Goal: Transaction & Acquisition: Purchase product/service

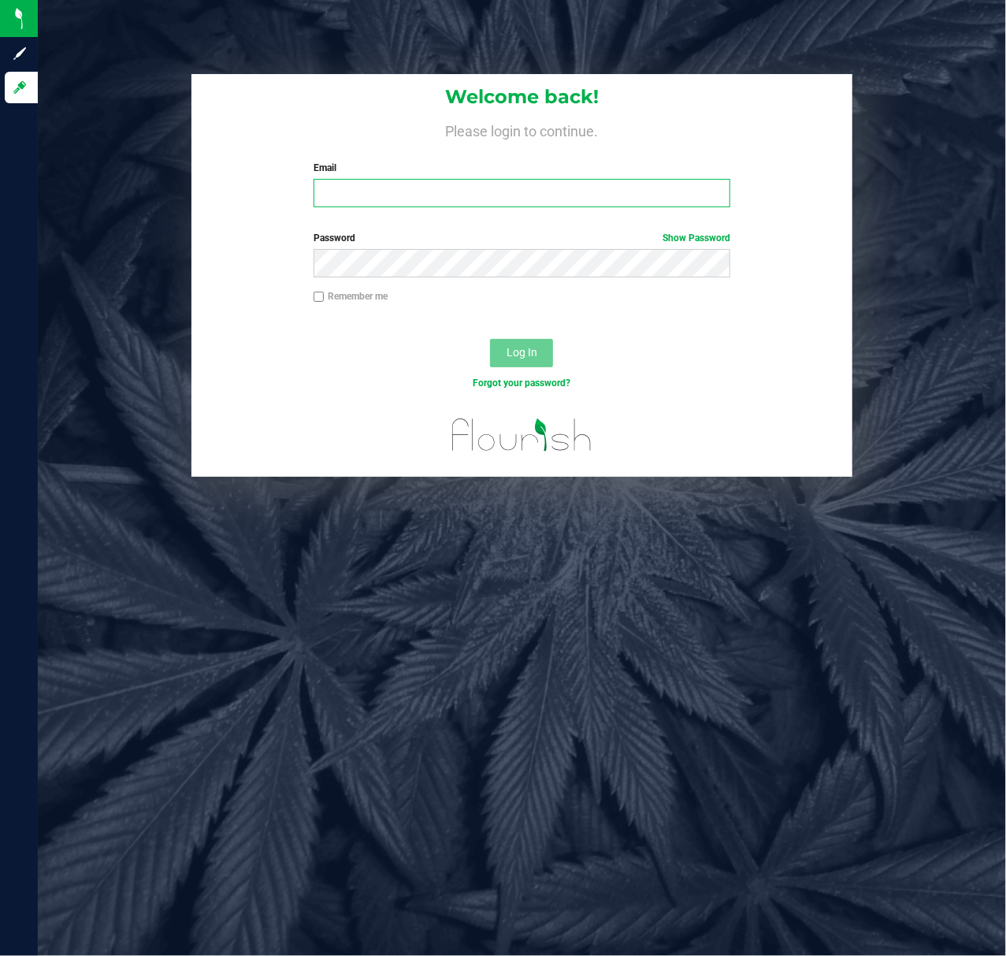
click at [430, 186] on input "Email" at bounding box center [523, 193] width 418 height 28
type input "[EMAIL_ADDRESS][DOMAIN_NAME]"
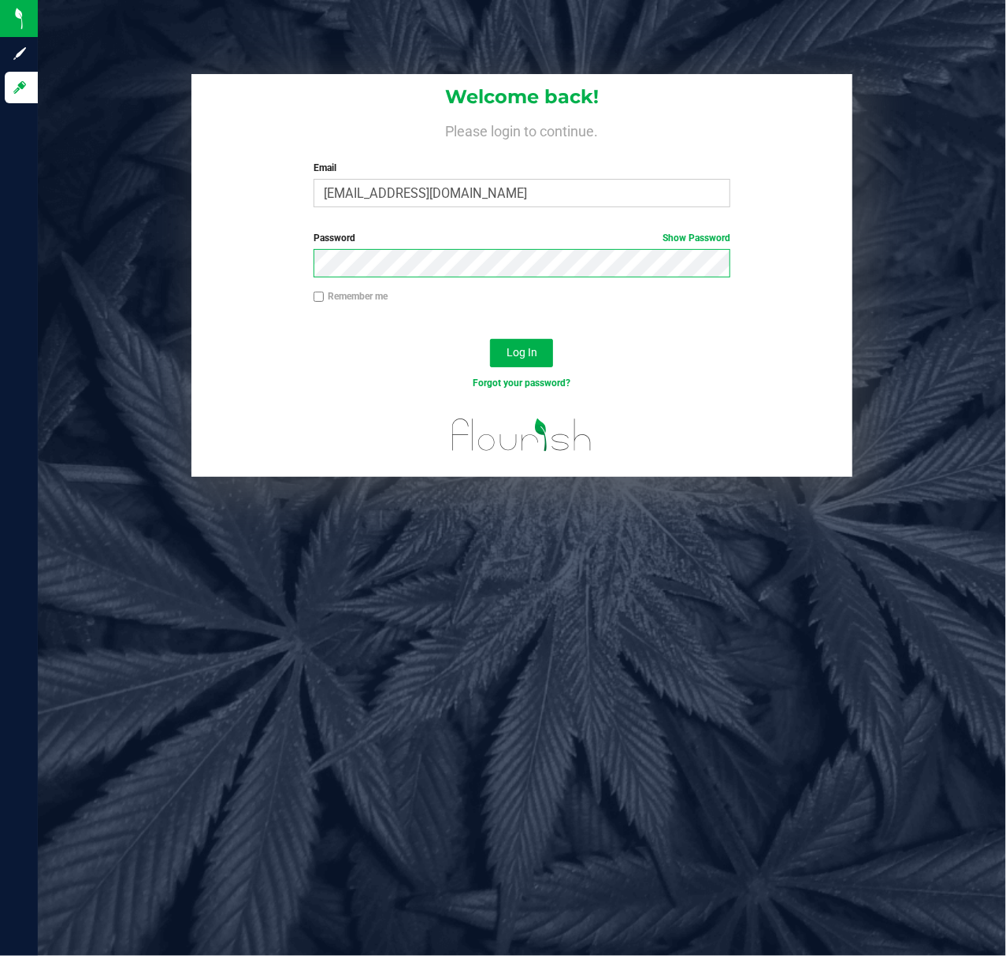
click at [490, 339] on button "Log In" at bounding box center [521, 353] width 63 height 28
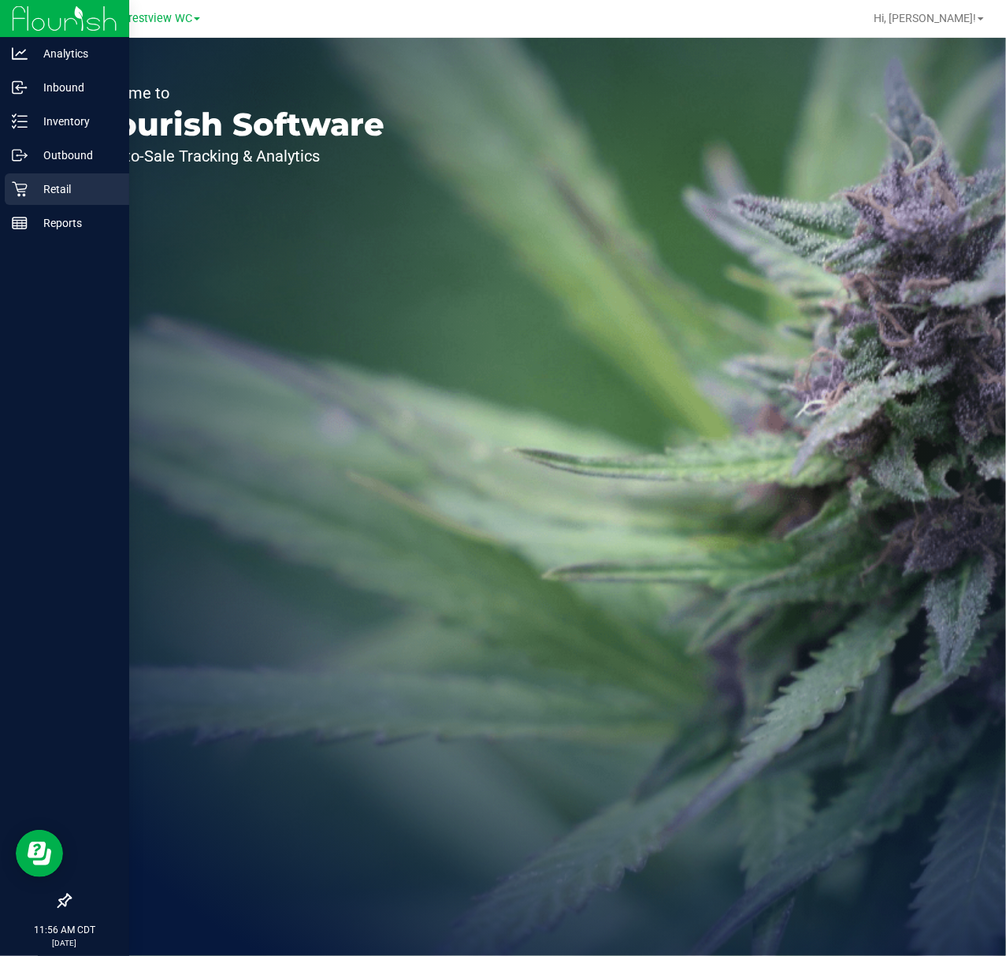
click at [13, 199] on div "Retail" at bounding box center [67, 189] width 125 height 32
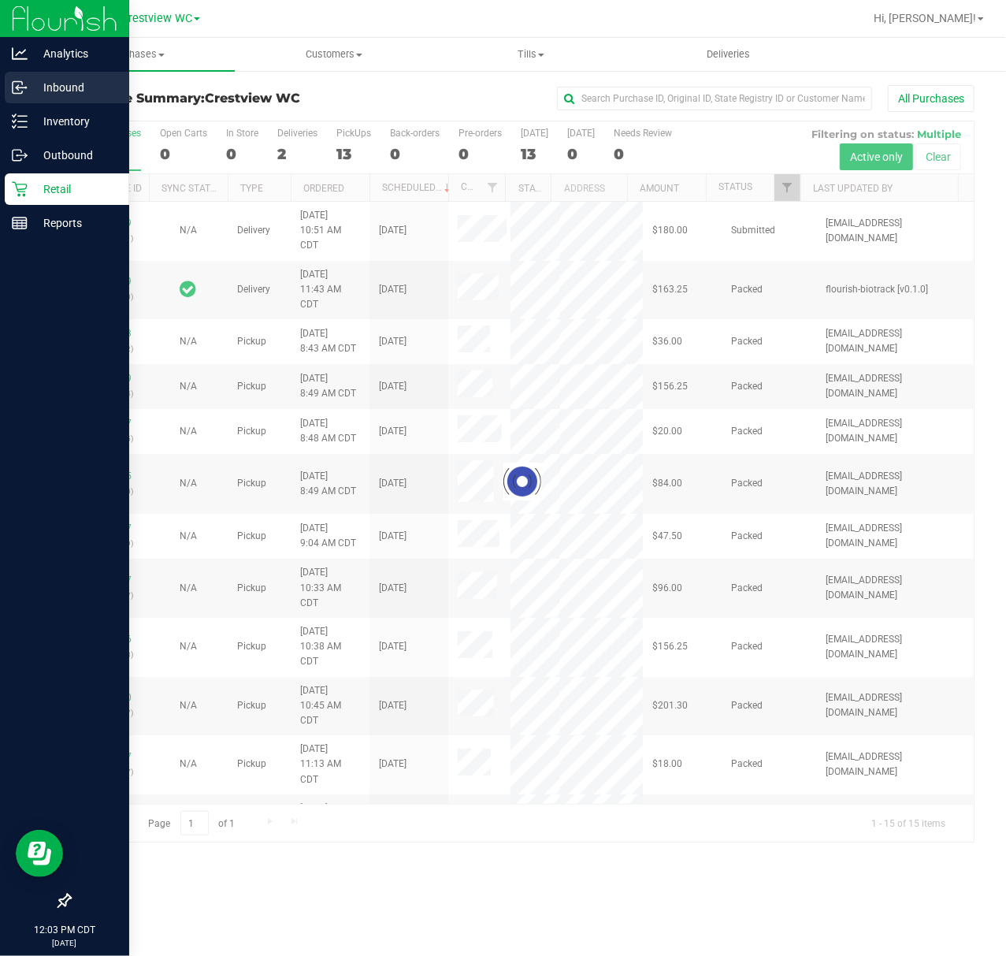
click at [33, 89] on p "Inbound" at bounding box center [75, 87] width 95 height 19
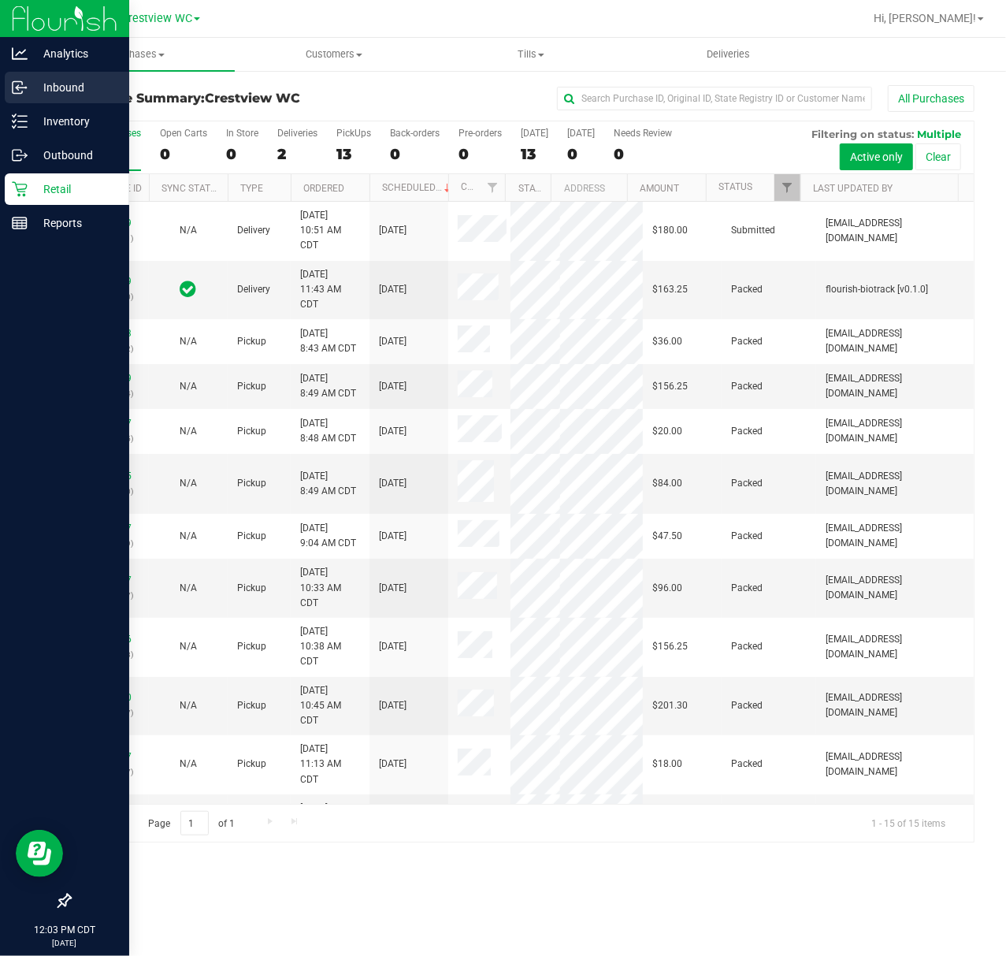
click at [58, 89] on p "Inbound" at bounding box center [75, 87] width 95 height 19
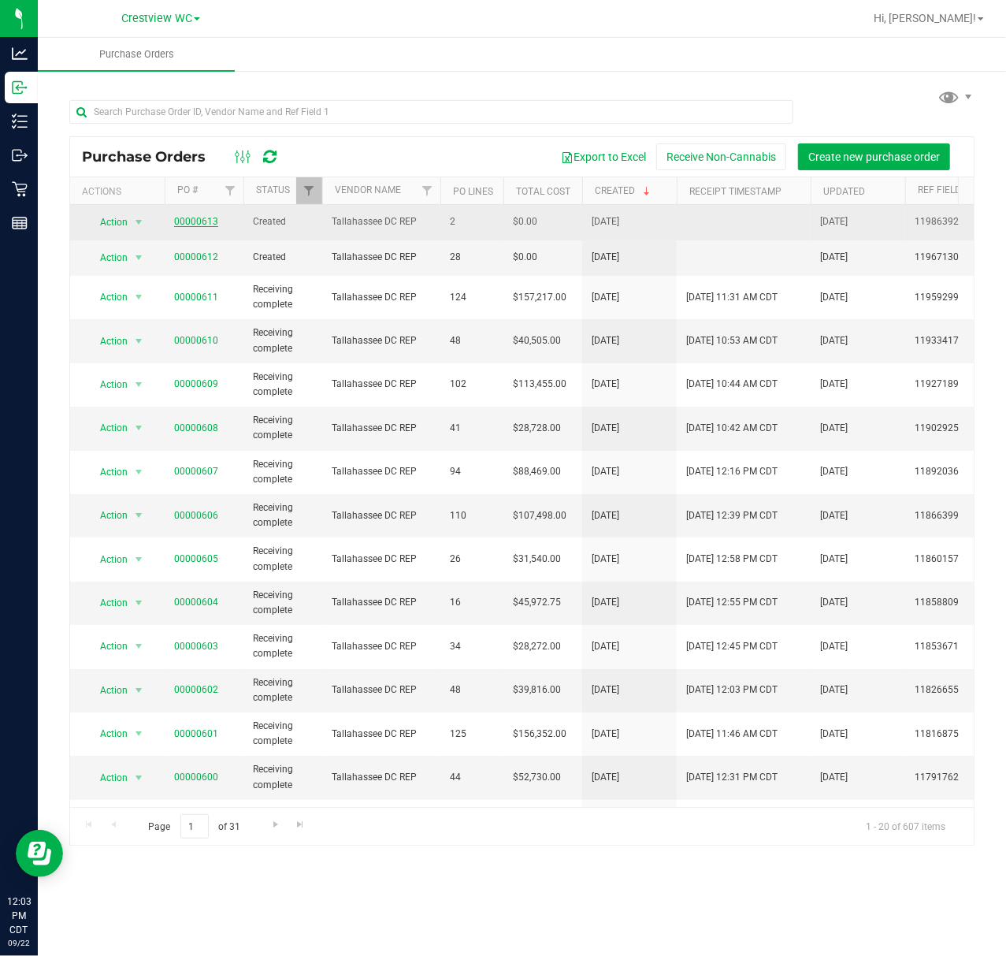
click at [190, 227] on link "00000613" at bounding box center [196, 221] width 44 height 11
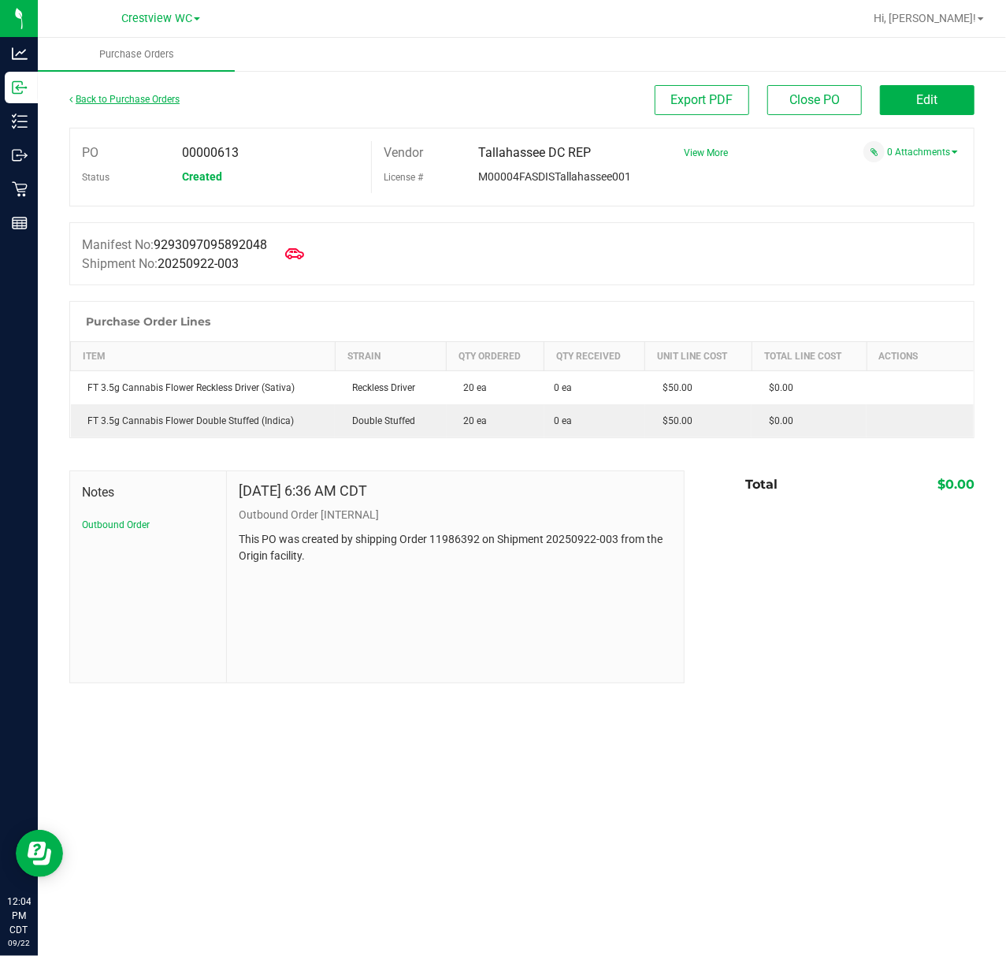
click at [150, 104] on link "Back to Purchase Orders" at bounding box center [124, 99] width 110 height 11
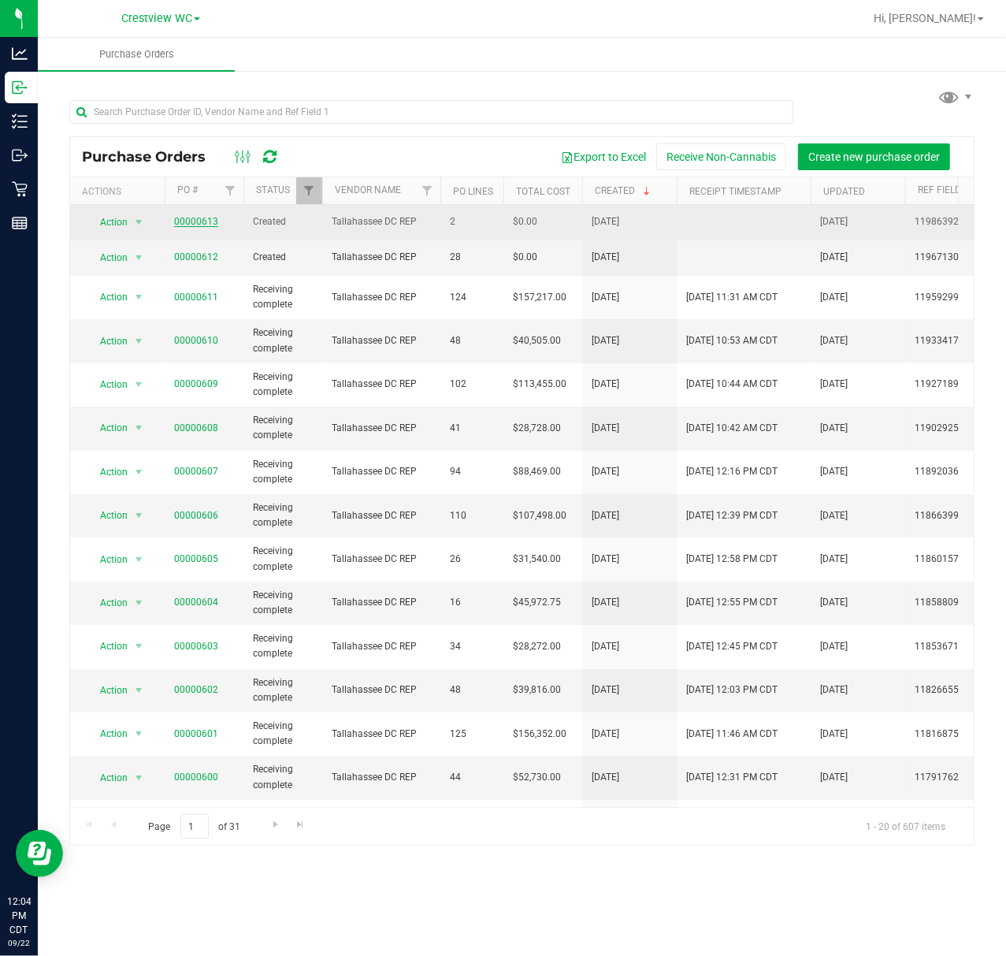
click at [189, 222] on link "00000613" at bounding box center [196, 221] width 44 height 11
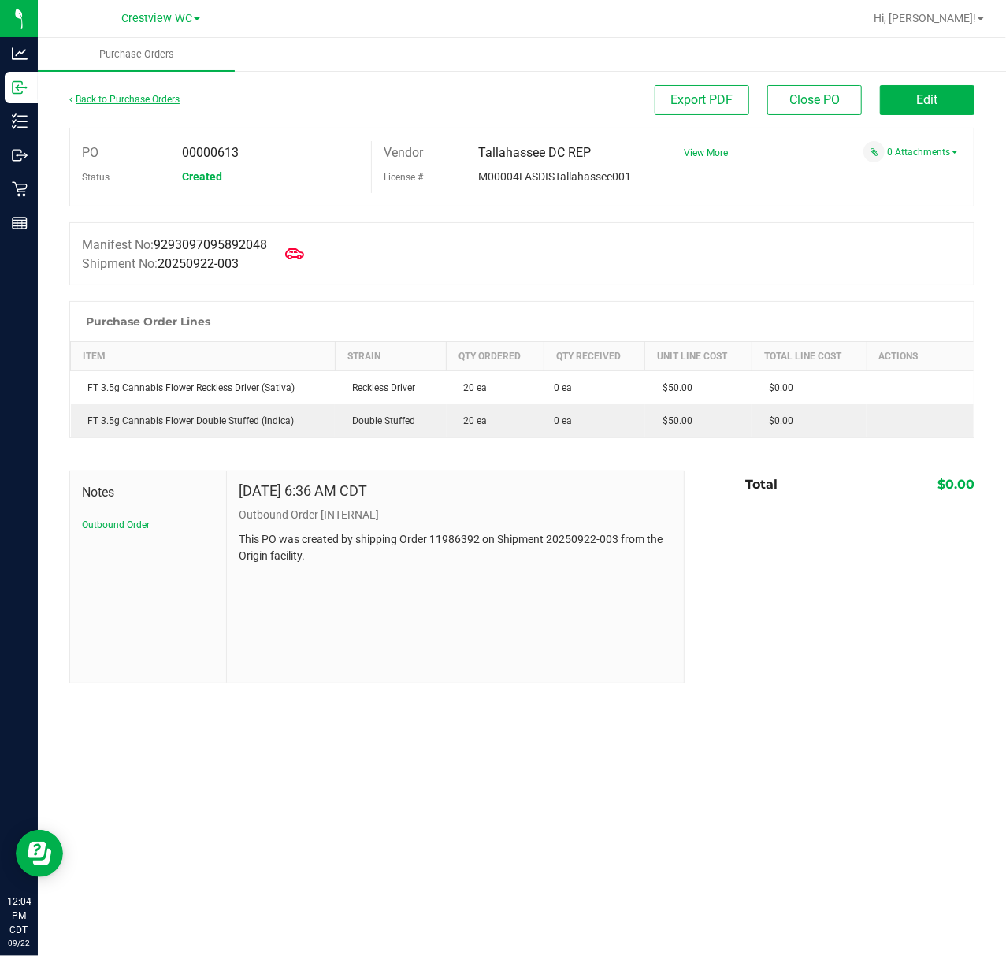
click at [129, 104] on link "Back to Purchase Orders" at bounding box center [124, 99] width 110 height 11
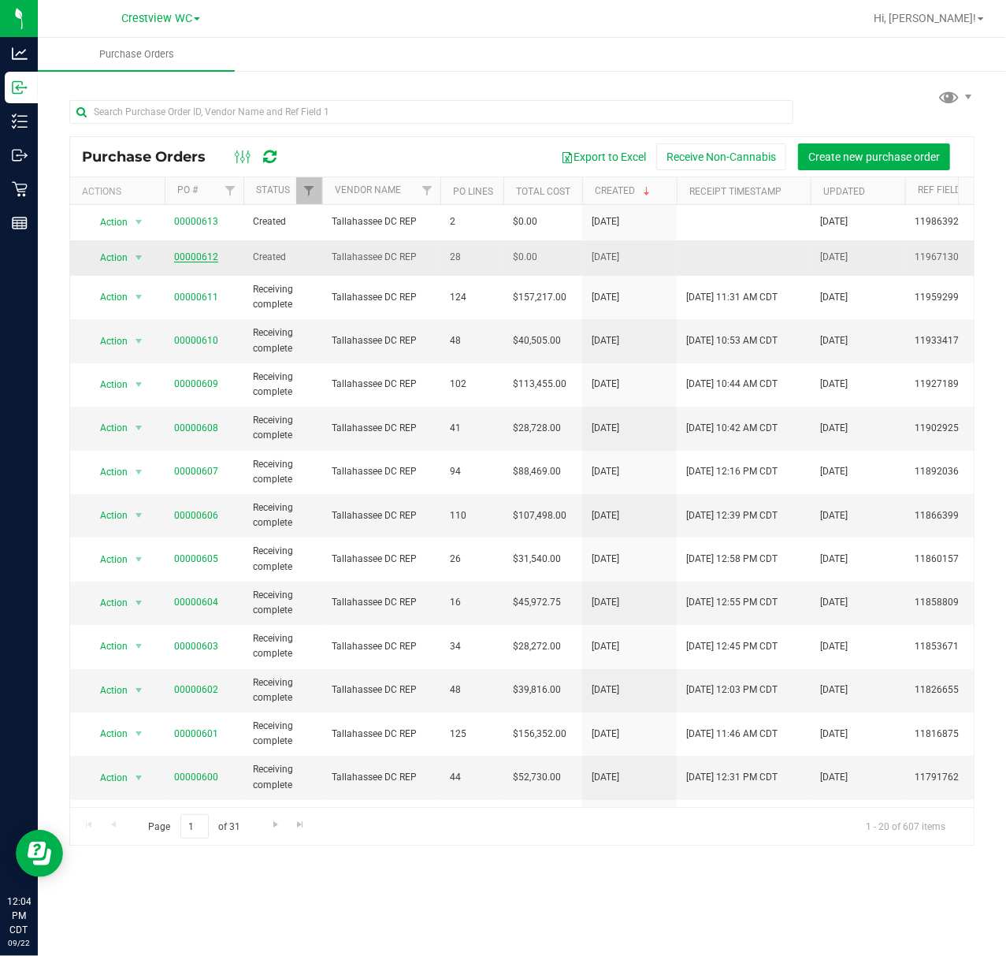
click at [194, 257] on link "00000612" at bounding box center [196, 256] width 44 height 11
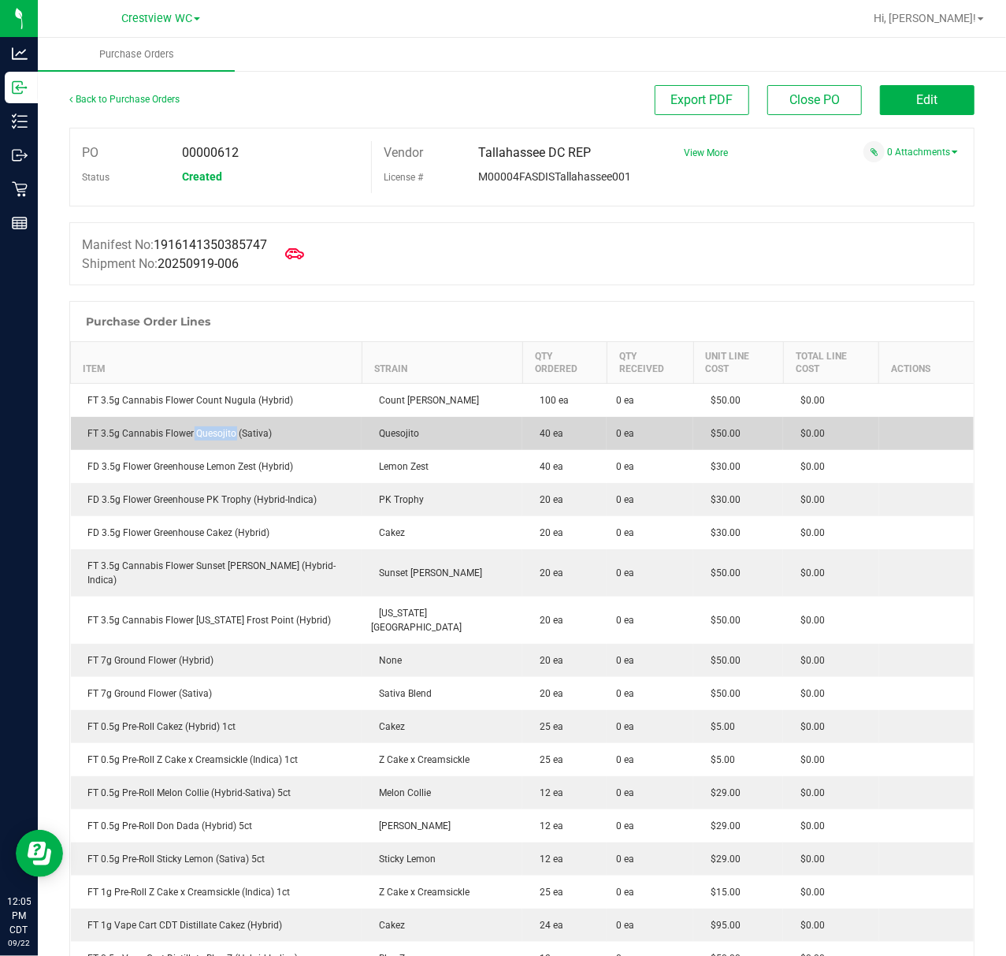
drag, startPoint x: 191, startPoint y: 417, endPoint x: 232, endPoint y: 421, distance: 41.2
click at [232, 426] on div "FT 3.5g Cannabis Flower Quesojito (Sativa)" at bounding box center [216, 433] width 273 height 14
copy div "Quesojito"
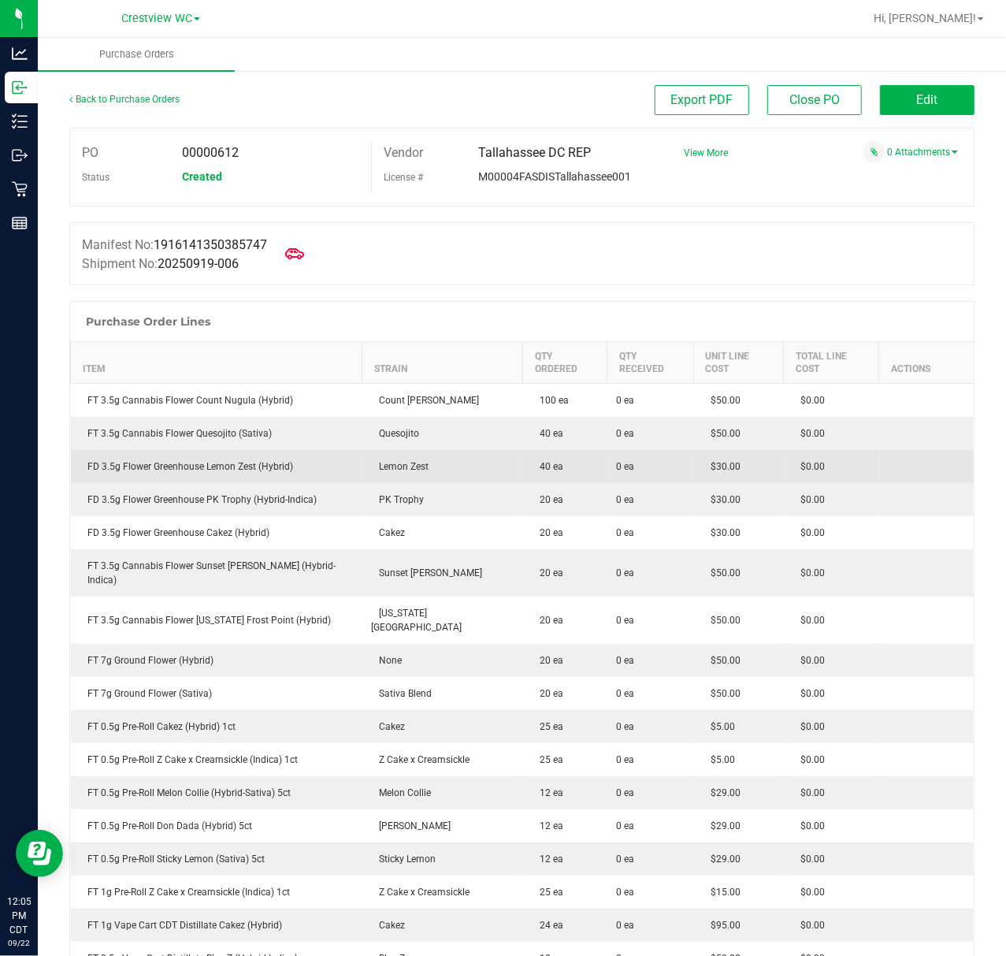
click at [338, 459] on div "FD 3.5g Flower Greenhouse Lemon Zest (Hybrid)" at bounding box center [216, 466] width 273 height 14
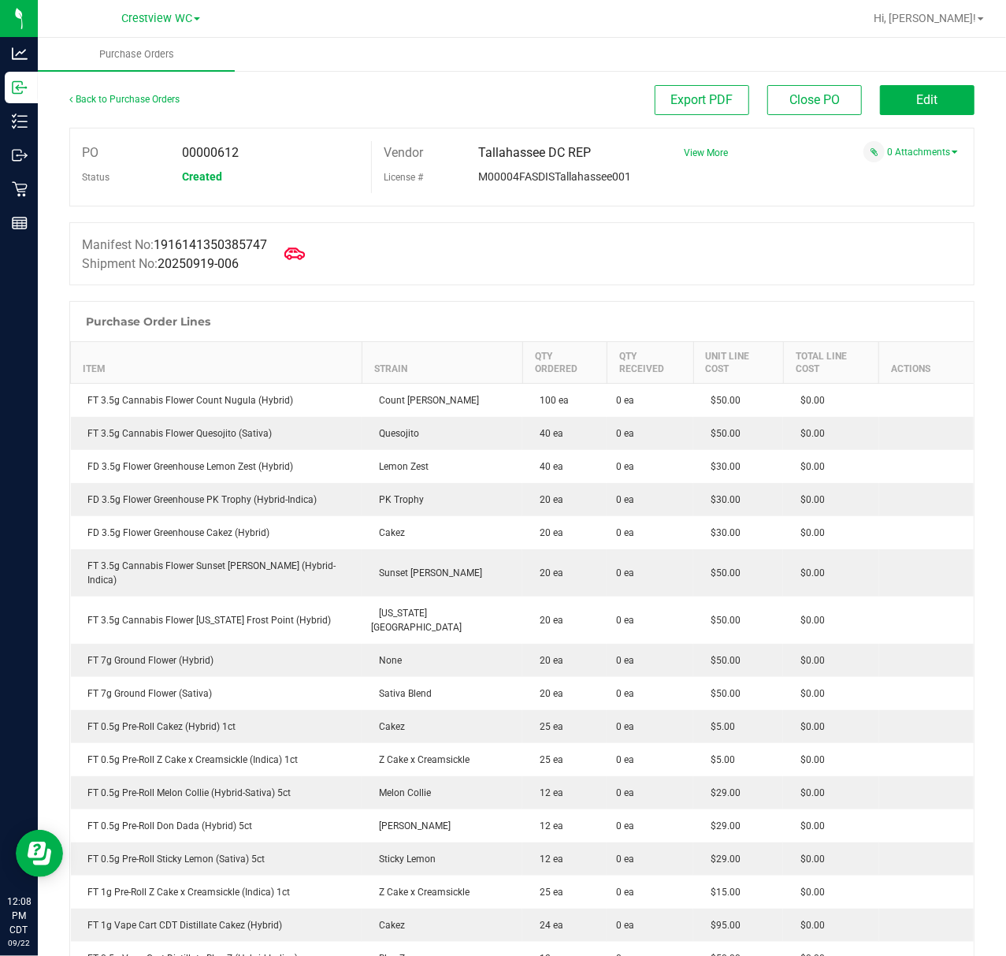
click at [288, 250] on span at bounding box center [294, 253] width 35 height 35
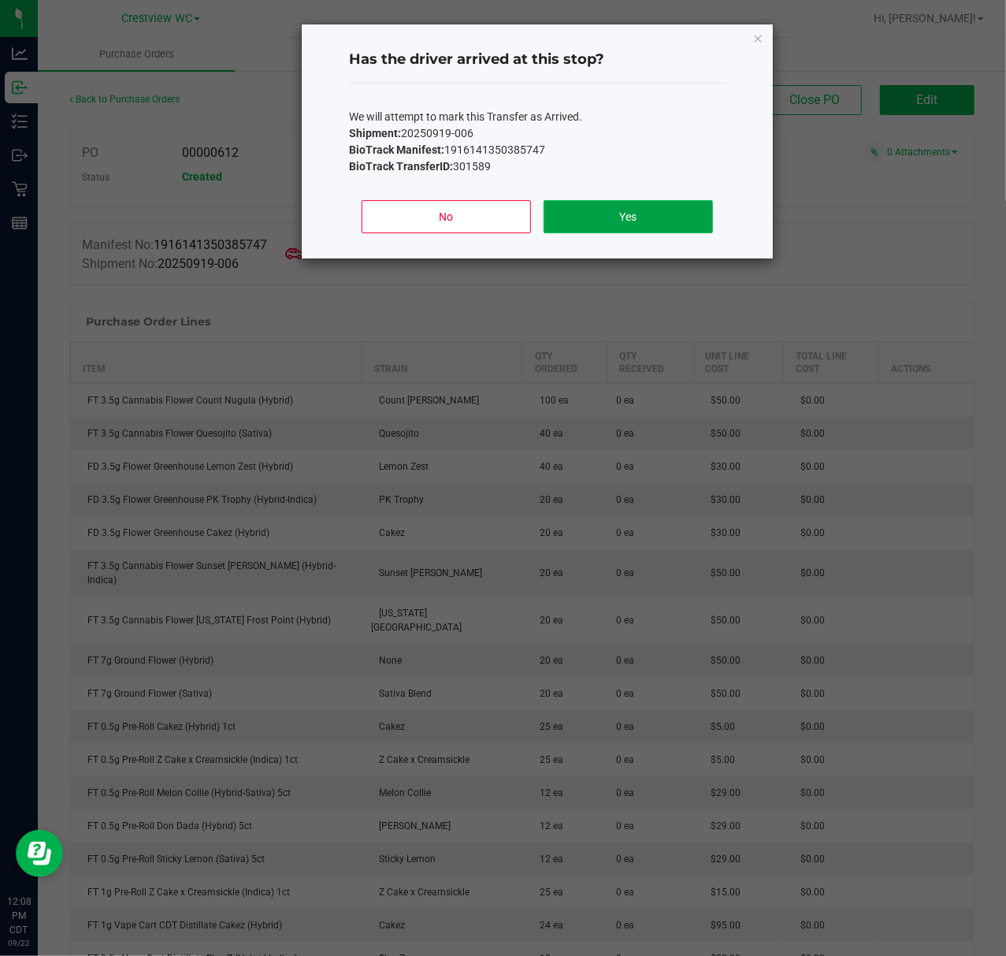
click at [634, 221] on button "Yes" at bounding box center [628, 216] width 169 height 33
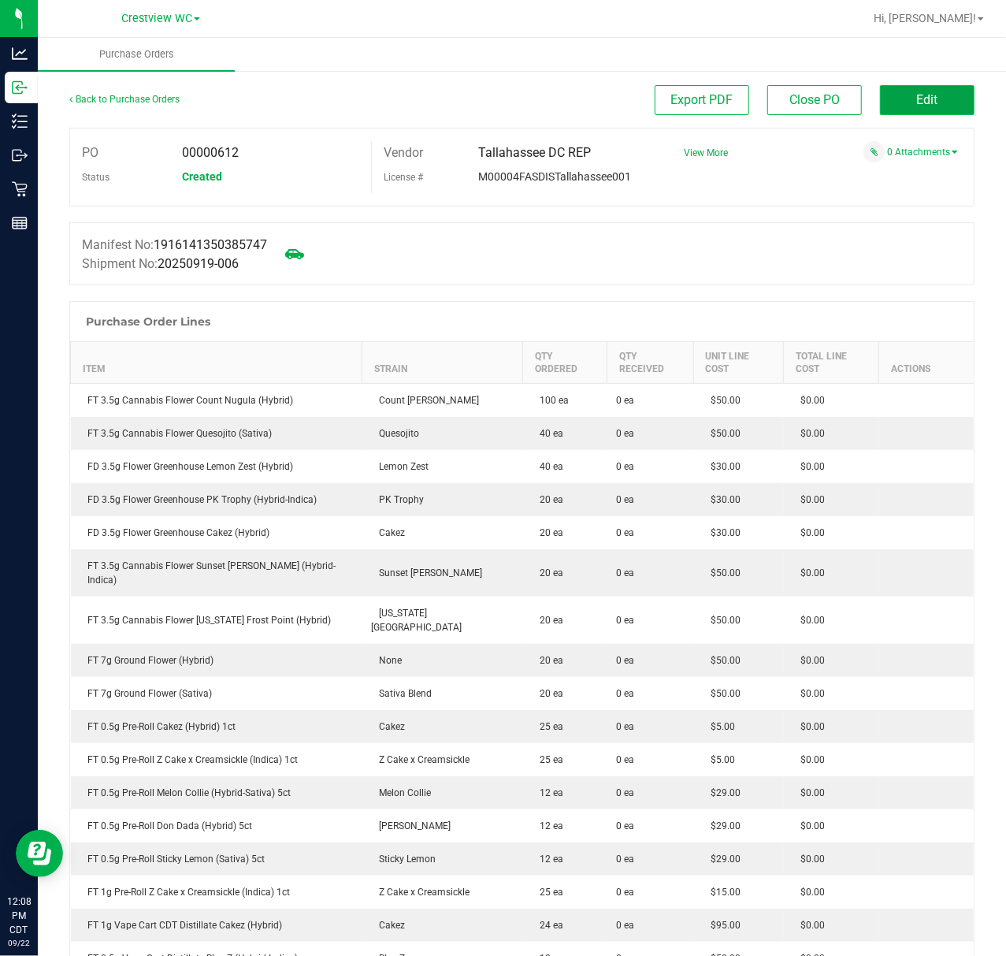
click at [880, 107] on button "Edit" at bounding box center [927, 100] width 95 height 30
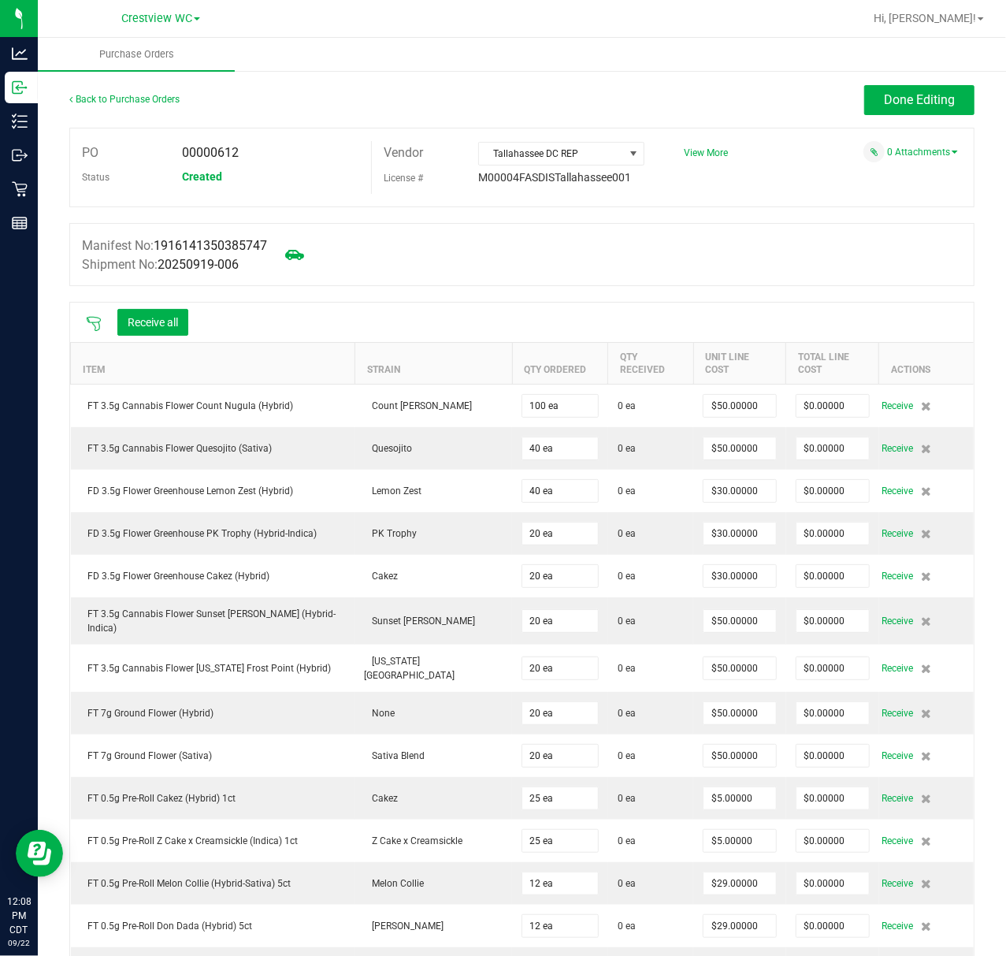
click at [90, 326] on icon at bounding box center [94, 324] width 16 height 16
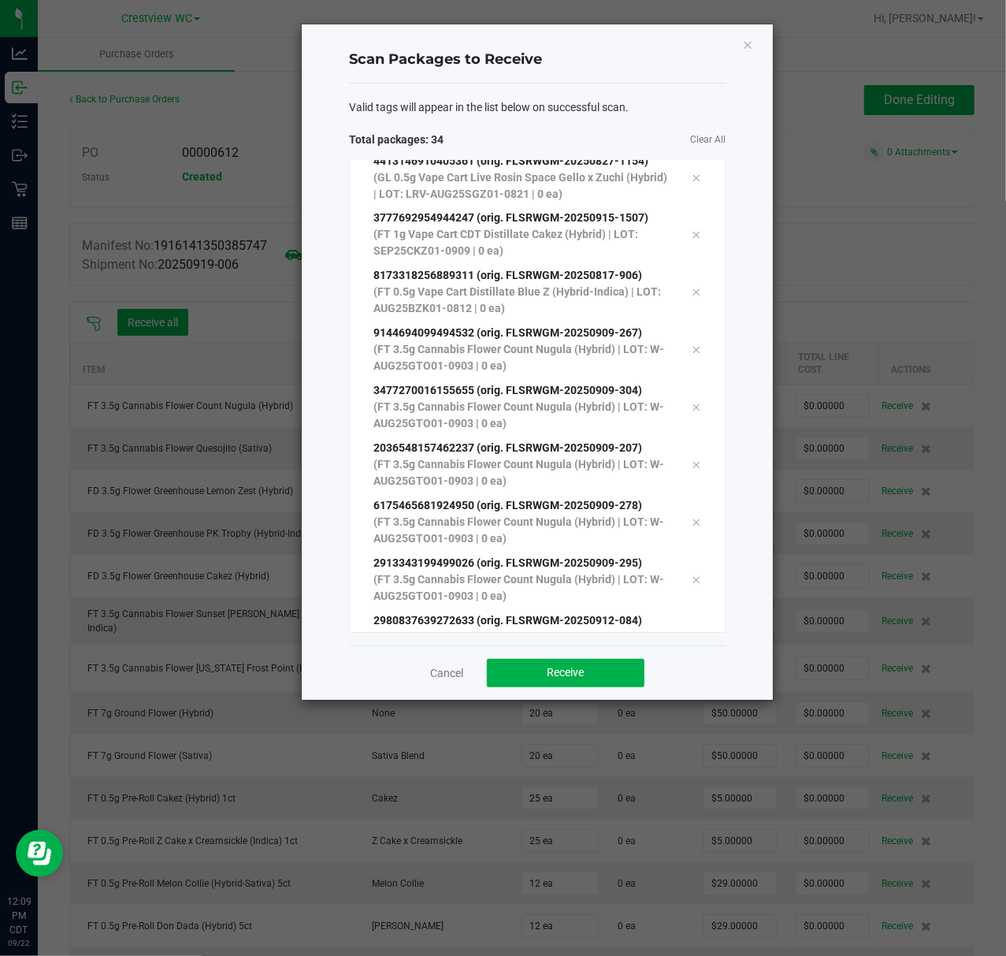
scroll to position [1524, 0]
click at [597, 688] on div "Cancel Receive" at bounding box center [537, 673] width 377 height 54
click at [597, 681] on button "Receive" at bounding box center [566, 673] width 158 height 28
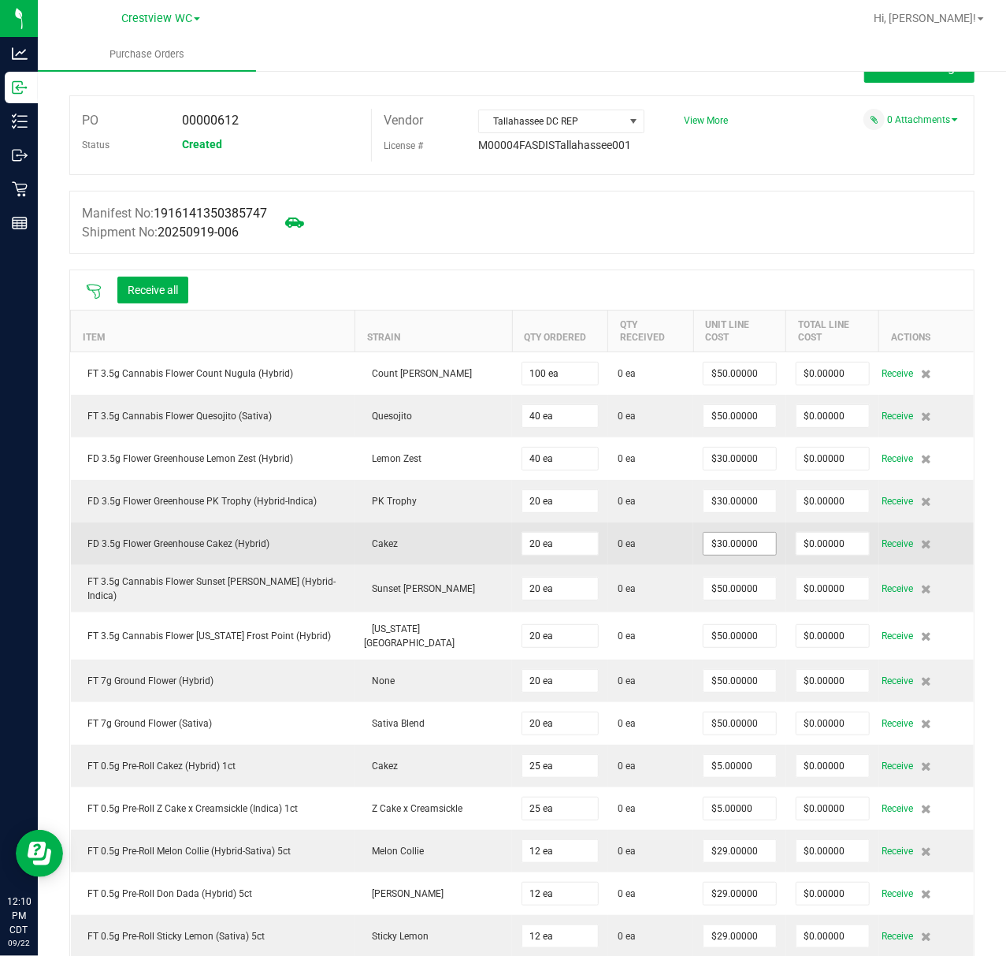
scroll to position [0, 0]
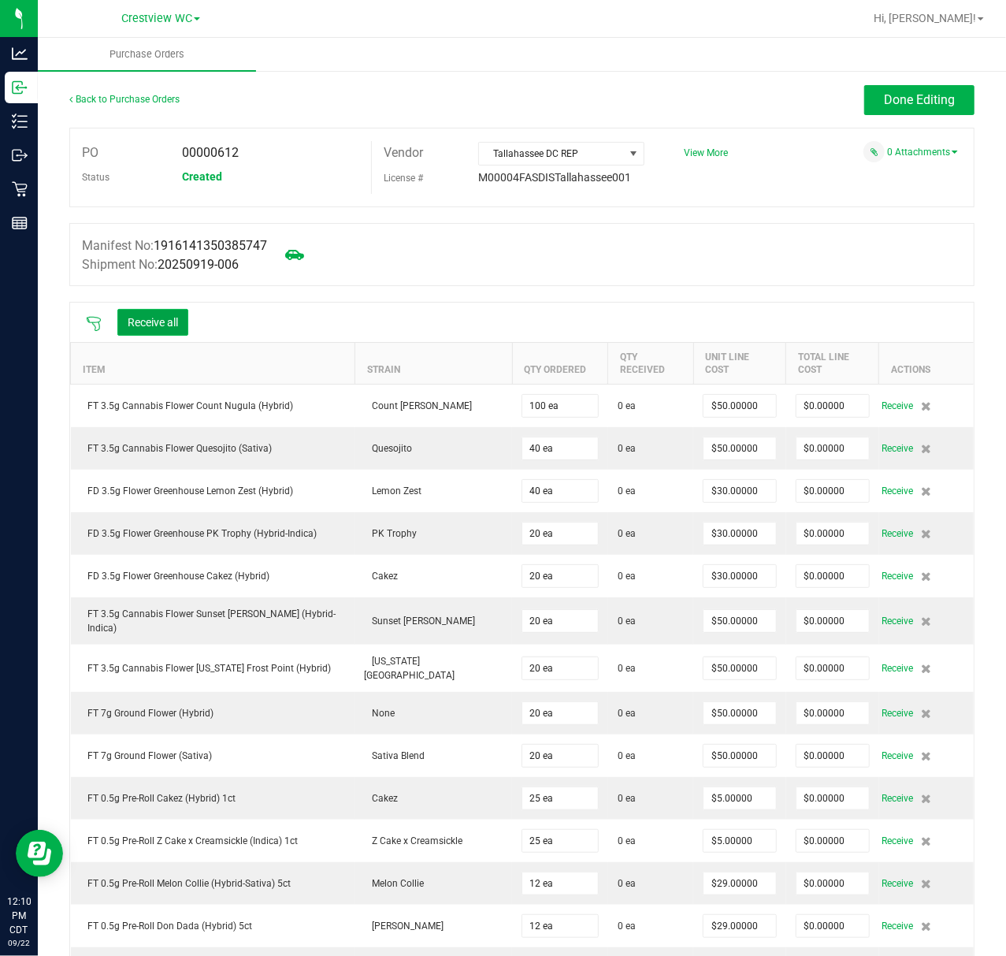
click at [143, 323] on button "Receive all" at bounding box center [152, 322] width 71 height 27
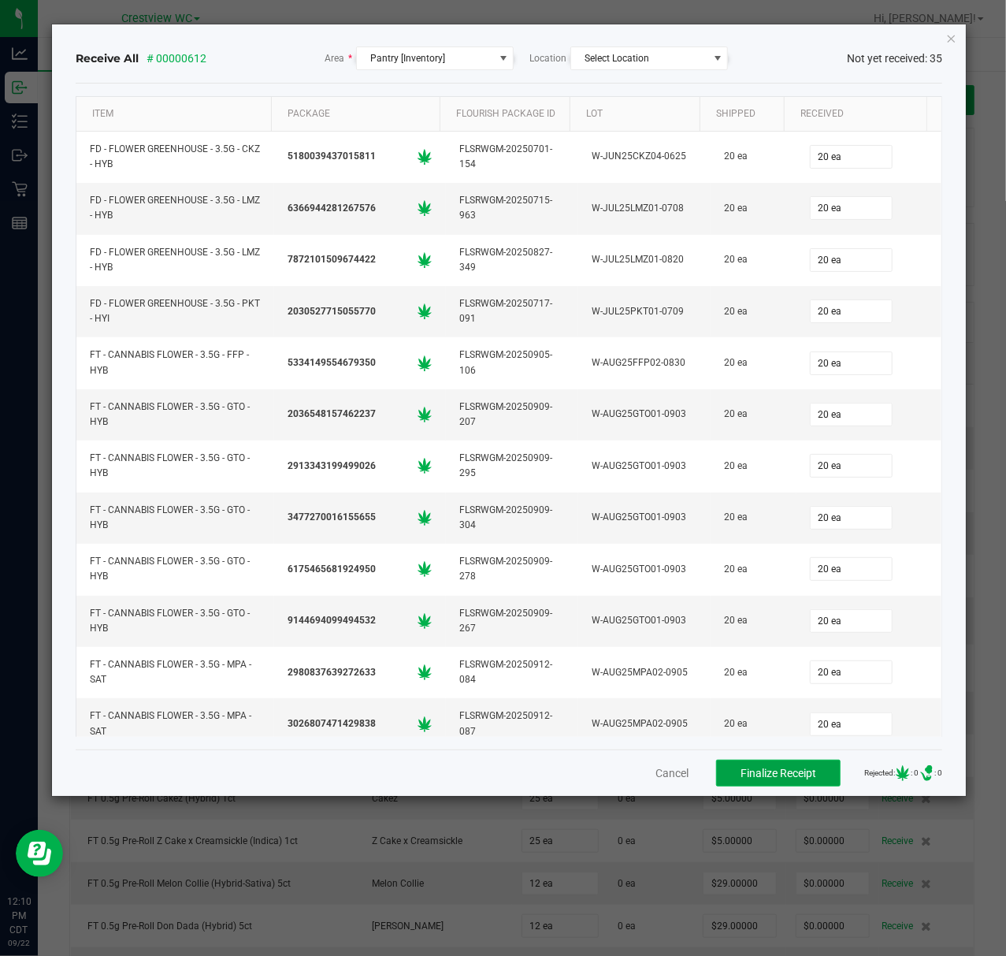
click at [741, 771] on span "Finalize Receipt" at bounding box center [779, 773] width 76 height 13
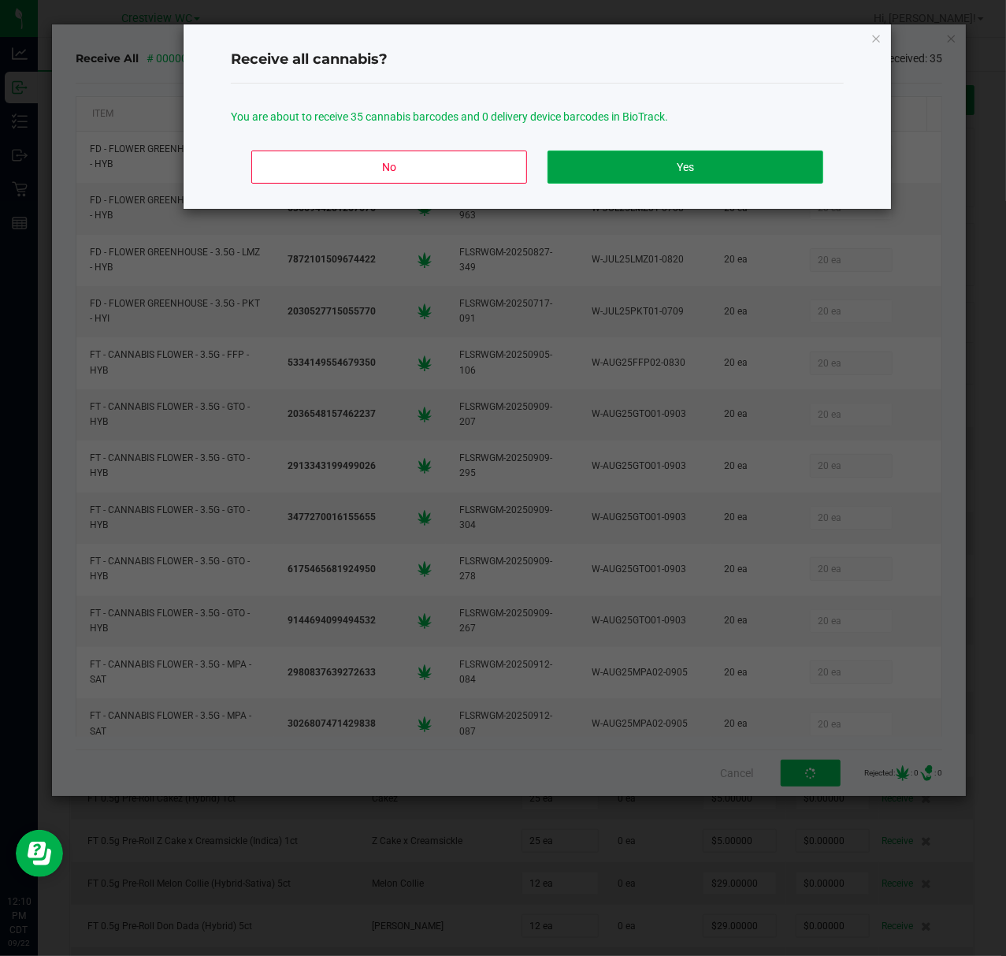
click at [747, 161] on button "Yes" at bounding box center [686, 167] width 276 height 33
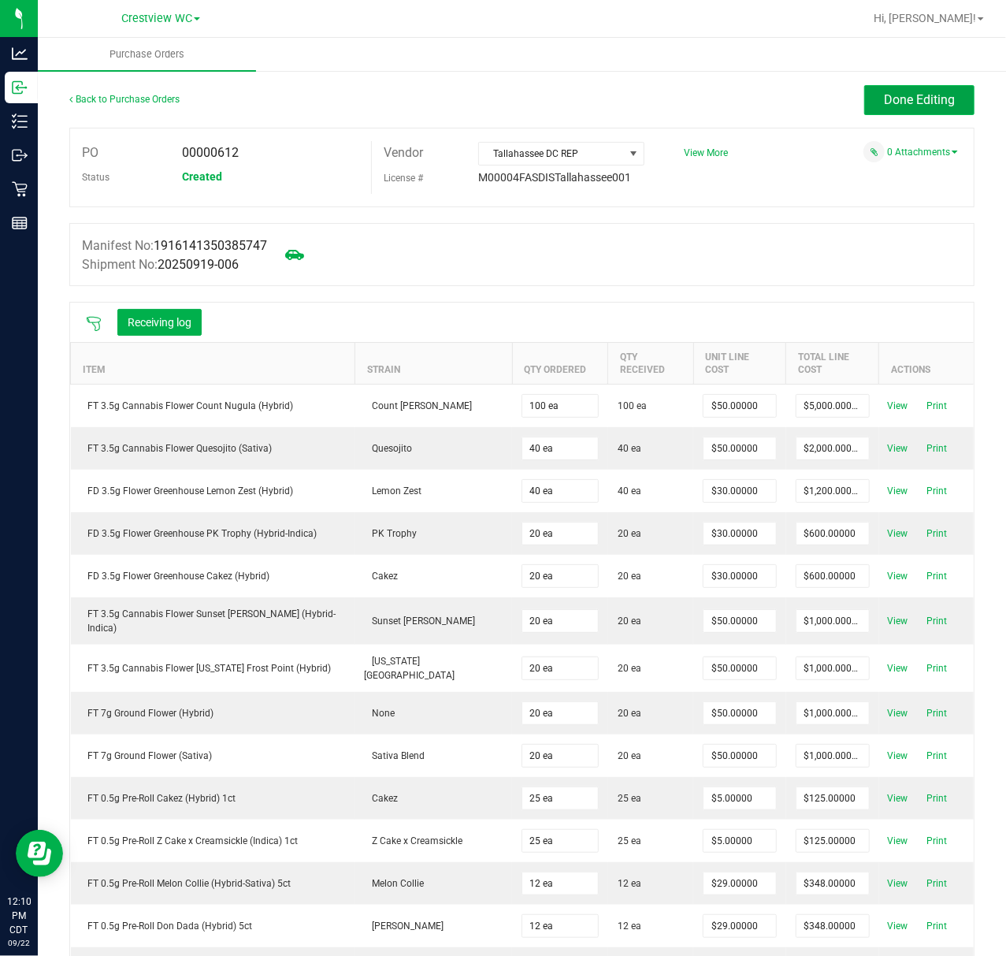
click at [912, 95] on span "Done Editing" at bounding box center [919, 99] width 71 height 15
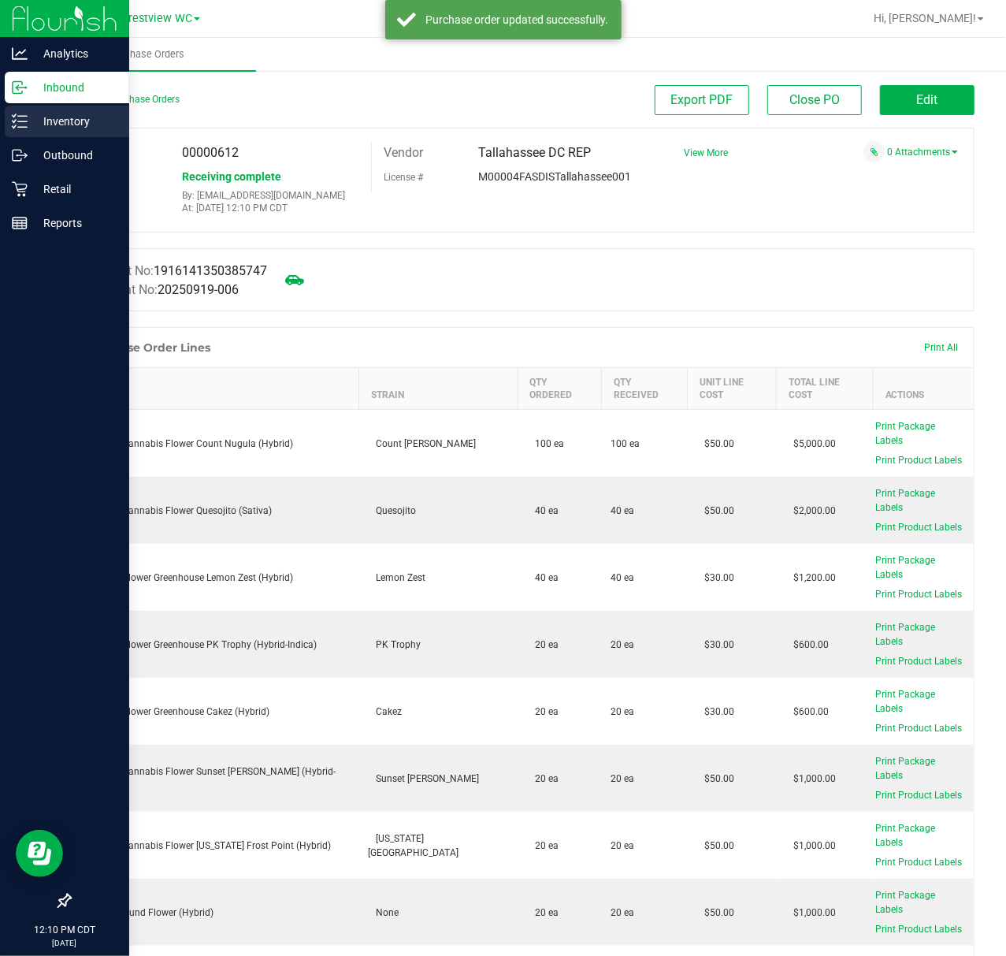
click at [28, 112] on p "Inventory" at bounding box center [75, 121] width 95 height 19
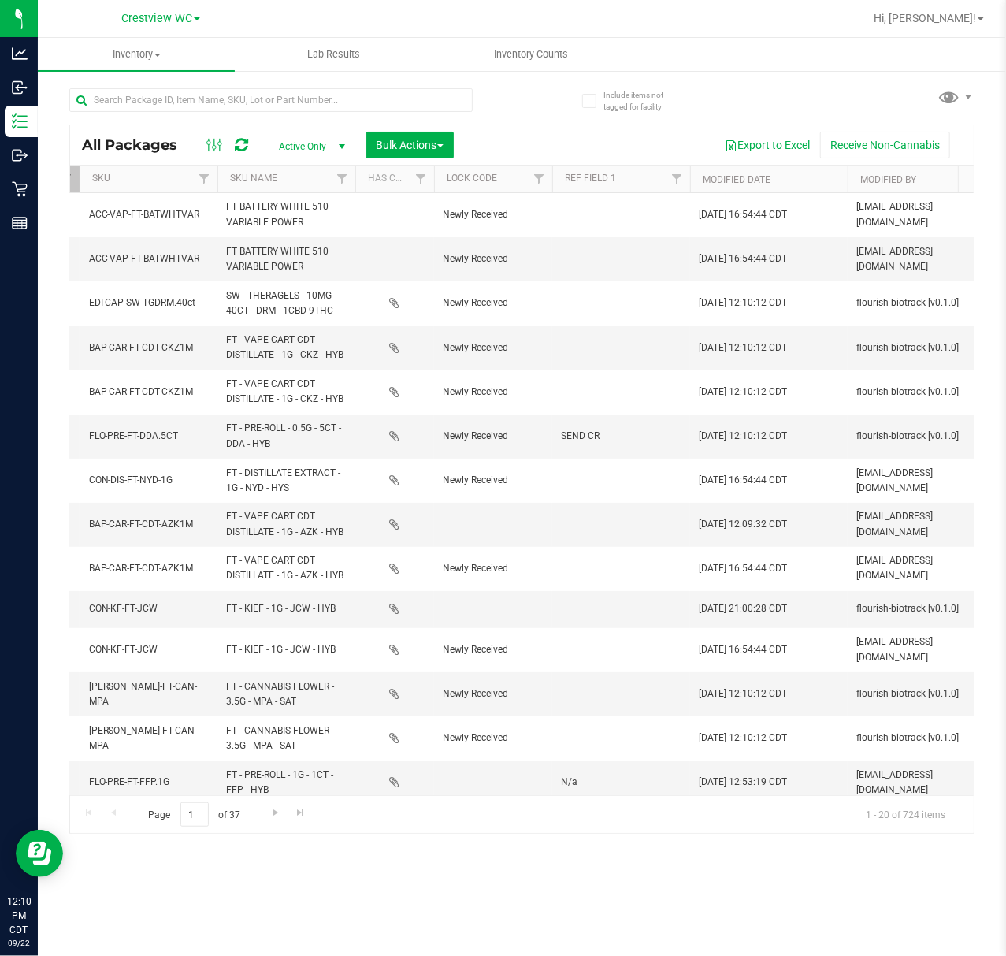
scroll to position [0, 1631]
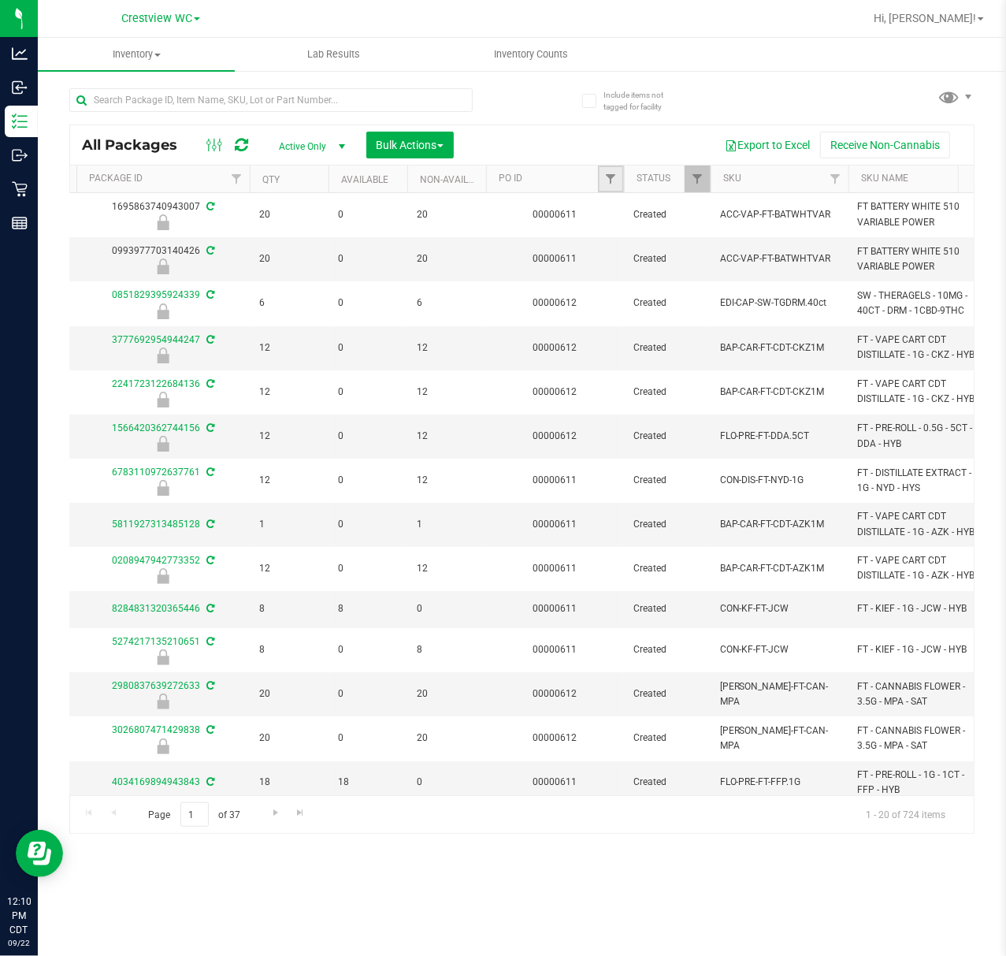
click at [612, 169] on link "Filter" at bounding box center [611, 179] width 26 height 27
type input "611"
click at [660, 247] on button "Filter" at bounding box center [646, 256] width 76 height 35
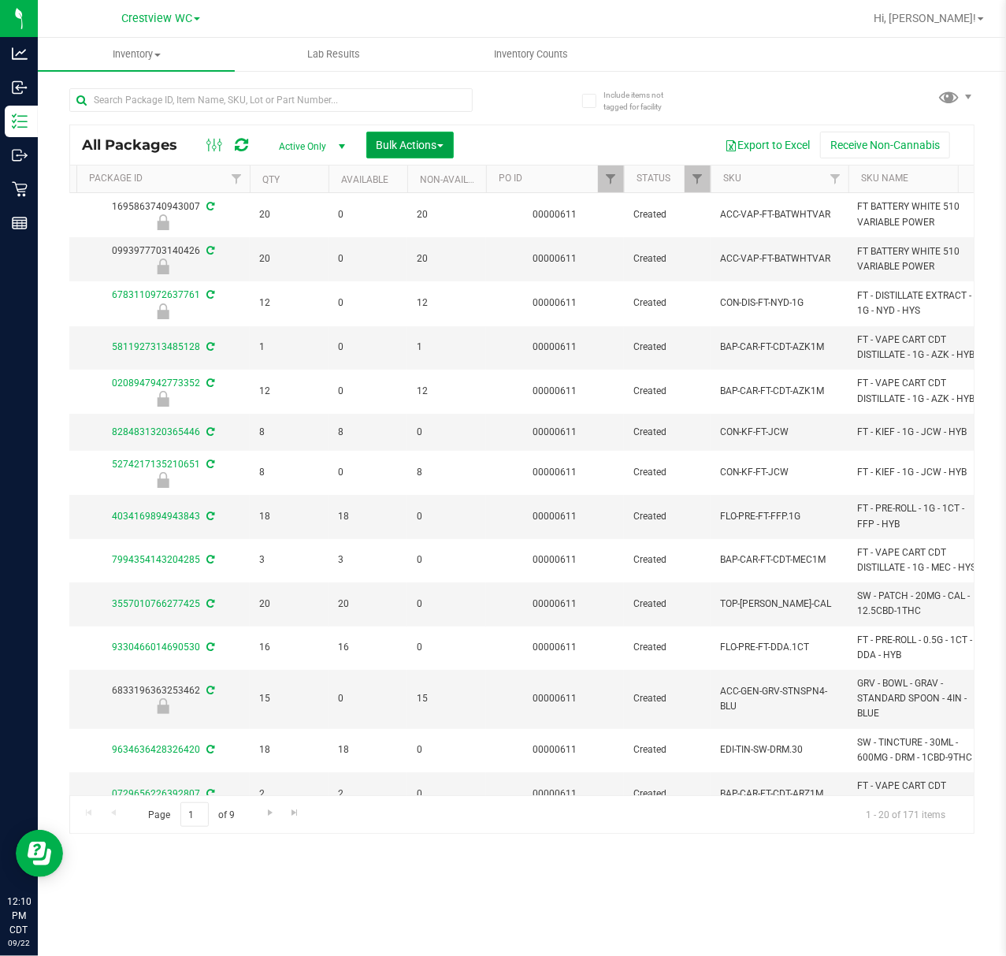
click at [393, 147] on span "Bulk Actions" at bounding box center [410, 145] width 67 height 13
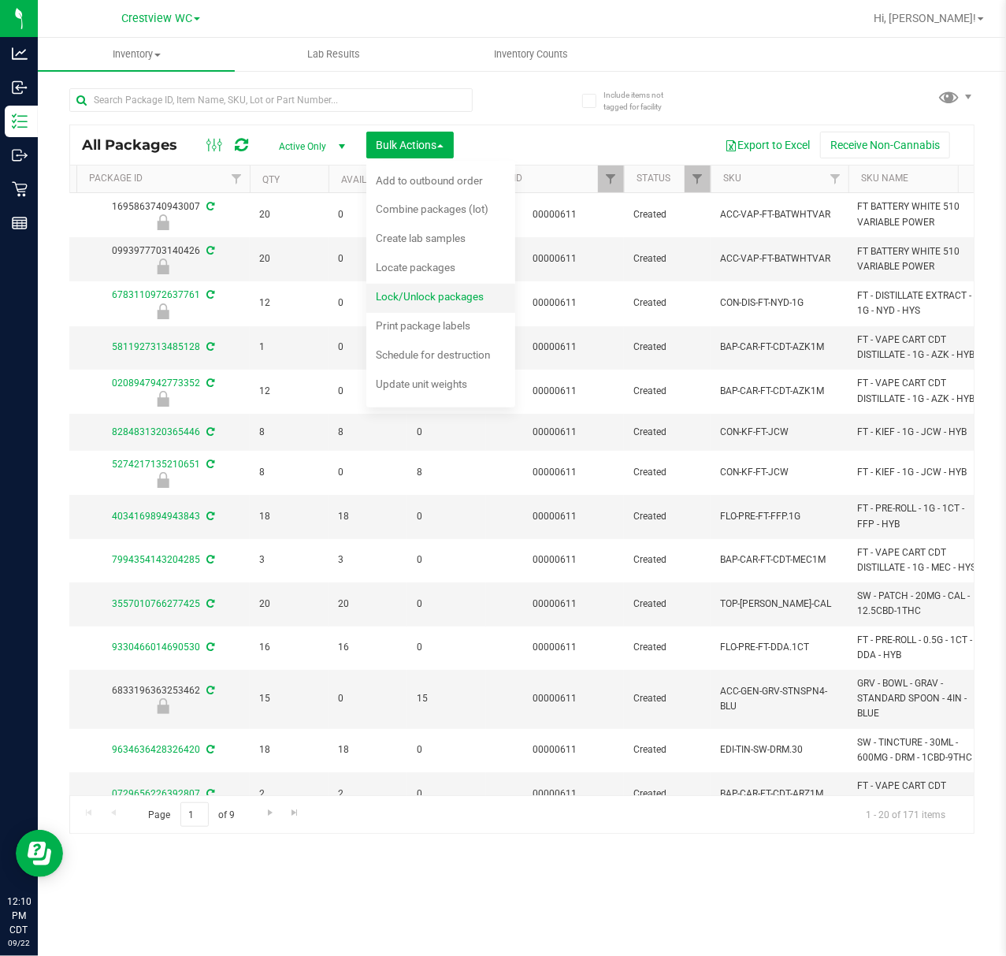
click at [435, 301] on span "Lock/Unlock packages" at bounding box center [430, 296] width 108 height 13
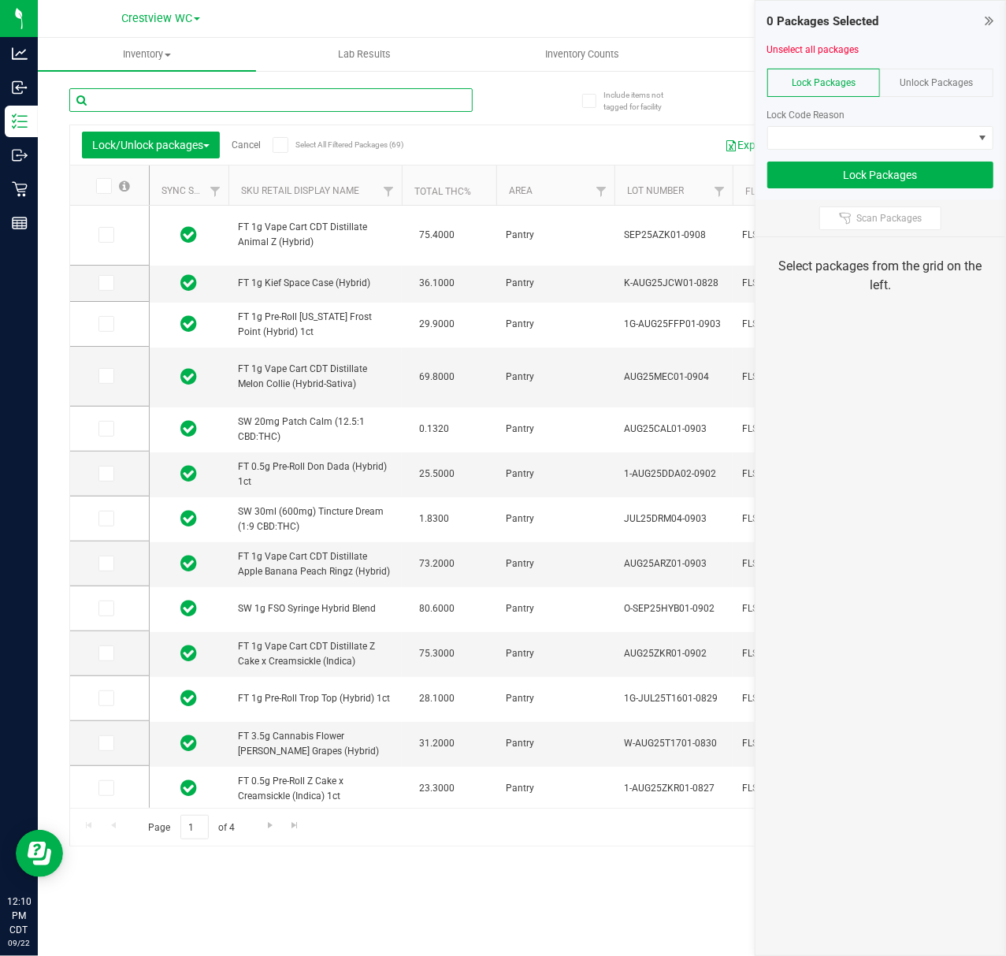
click at [262, 104] on input "text" at bounding box center [271, 100] width 404 height 24
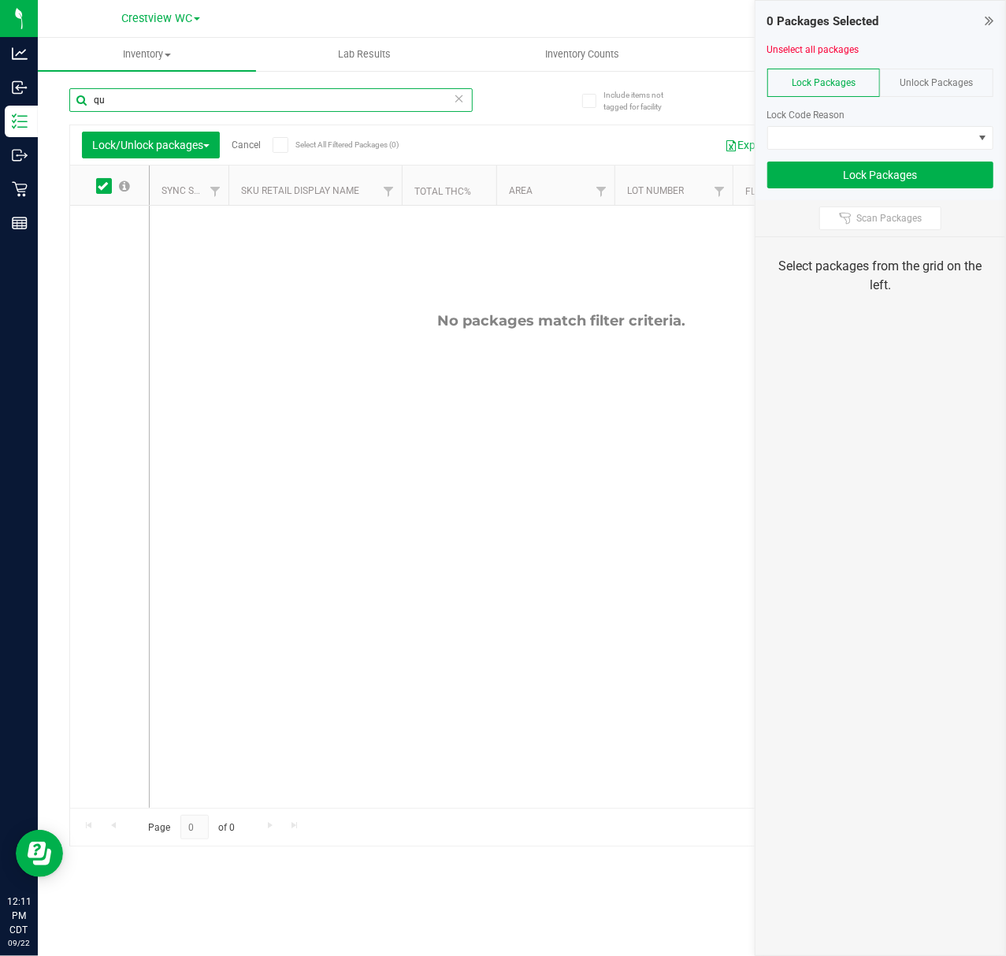
type input "q"
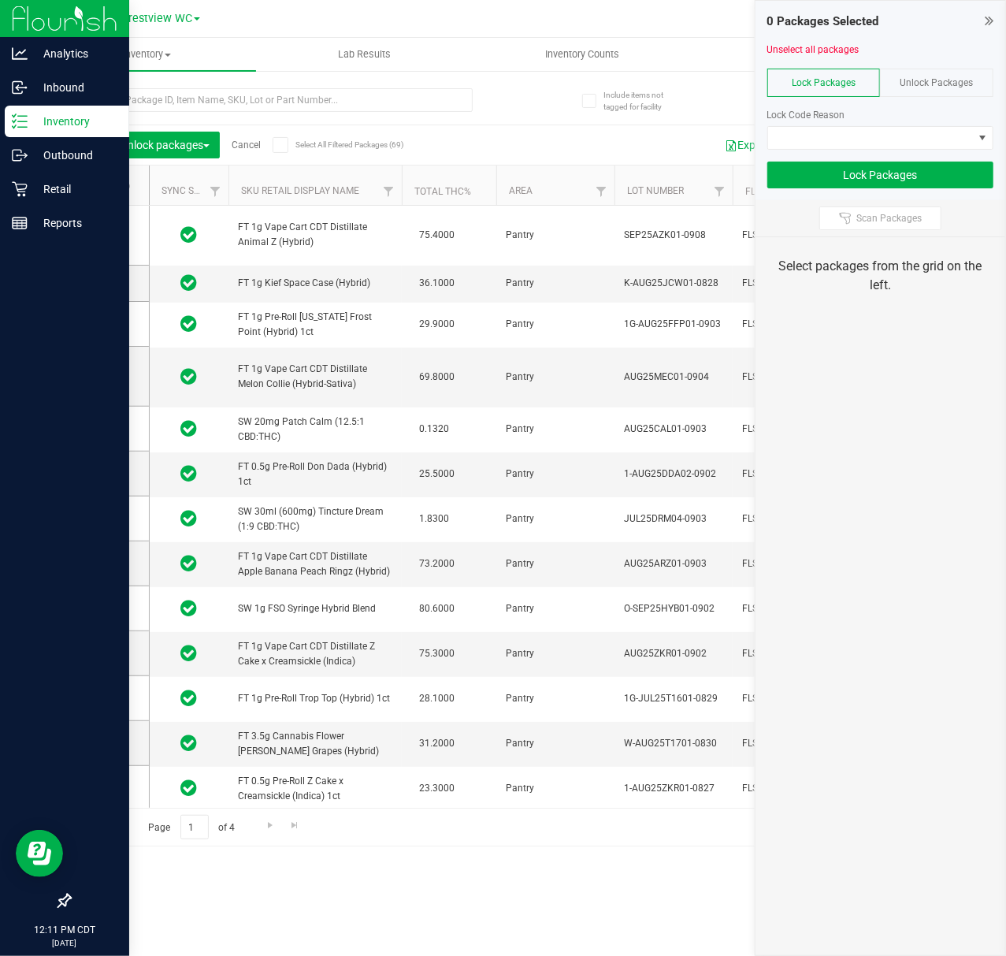
click at [26, 125] on icon at bounding box center [20, 121] width 16 height 16
click at [58, 193] on p "Retail" at bounding box center [75, 189] width 95 height 19
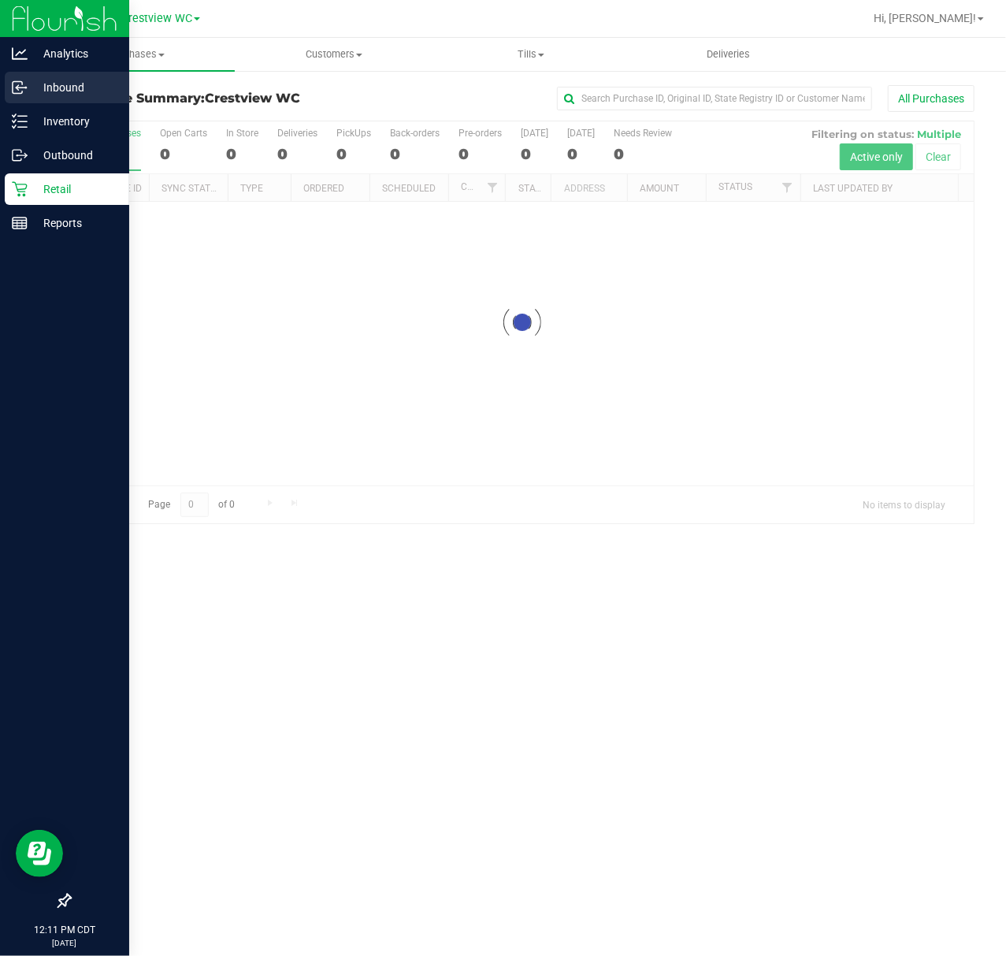
click at [79, 95] on p "Inbound" at bounding box center [75, 87] width 95 height 19
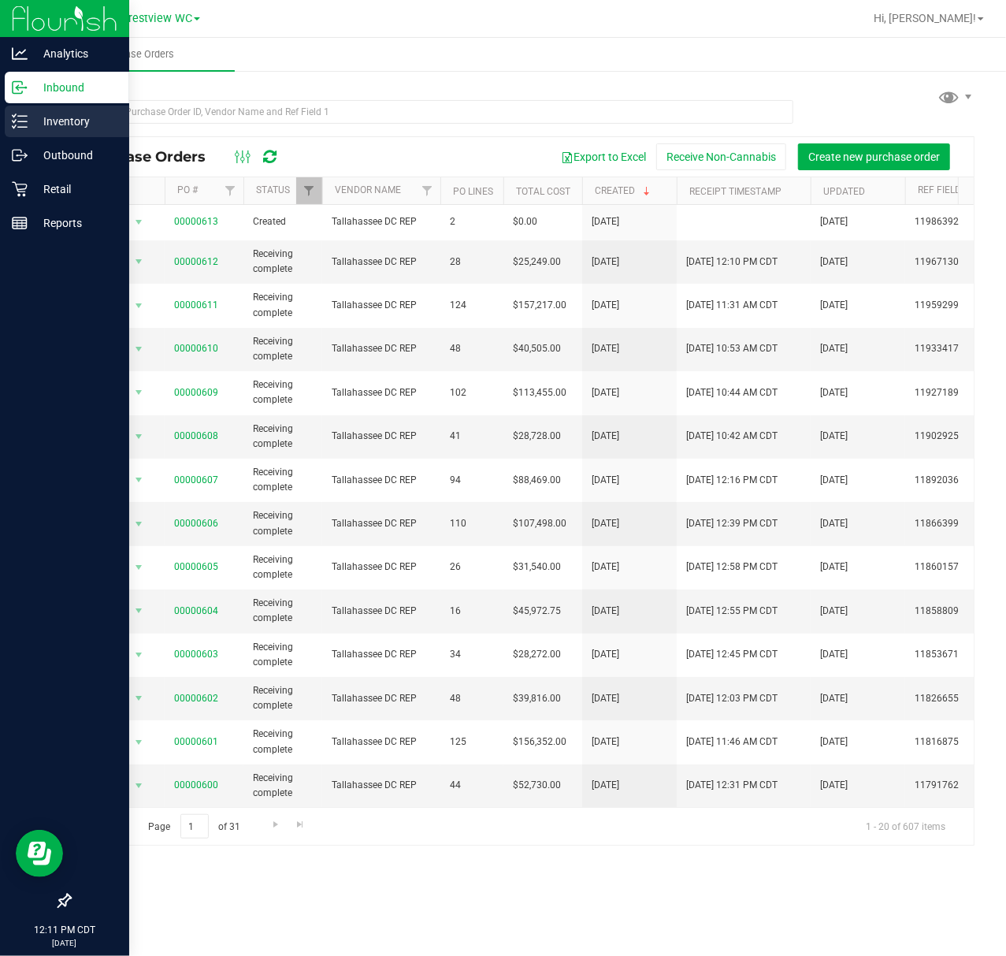
click at [74, 118] on p "Inventory" at bounding box center [75, 121] width 95 height 19
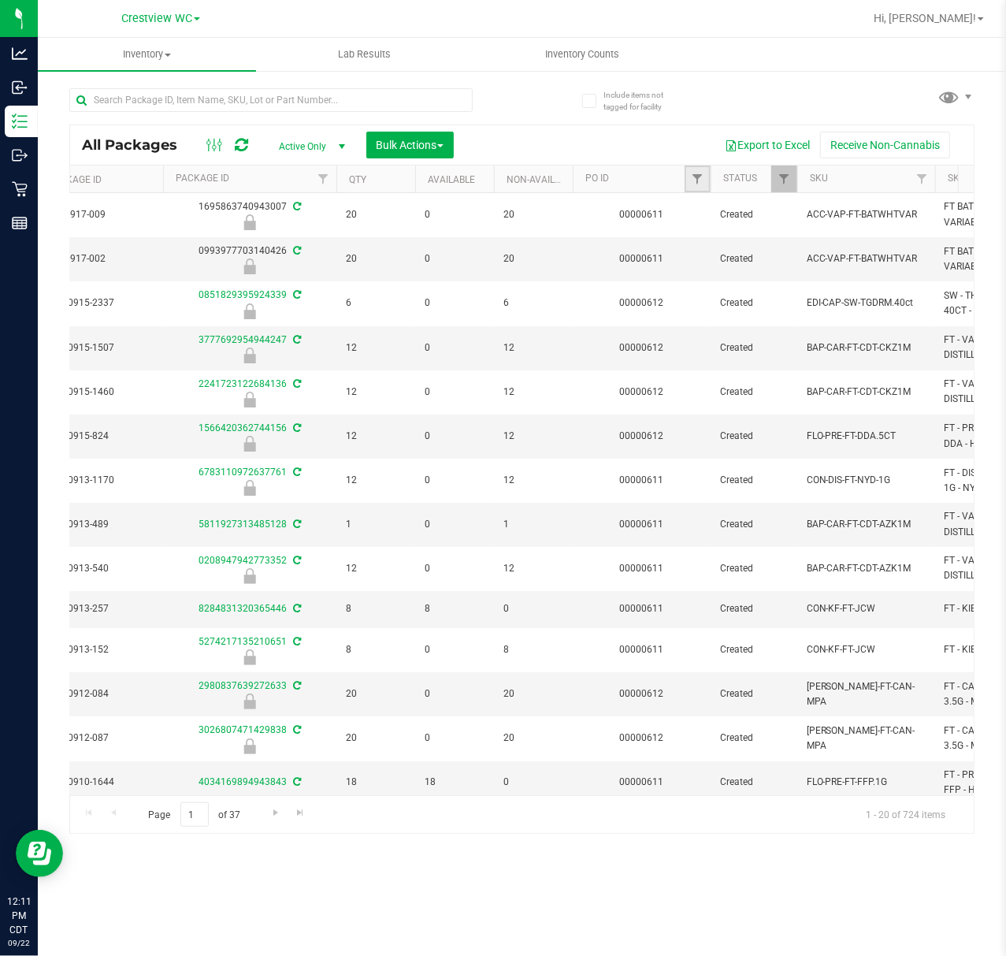
click at [709, 175] on link "Filter" at bounding box center [698, 179] width 26 height 27
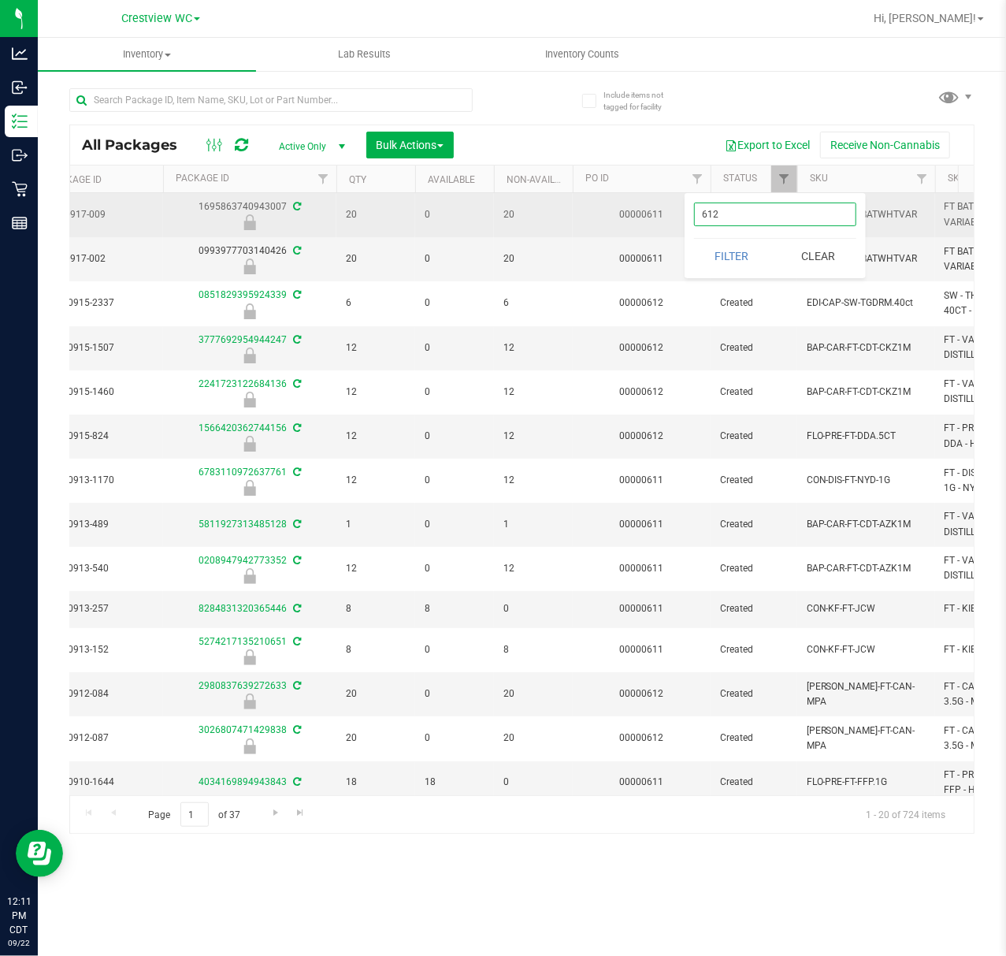
type input "612"
click at [694, 239] on button "Filter" at bounding box center [732, 256] width 76 height 35
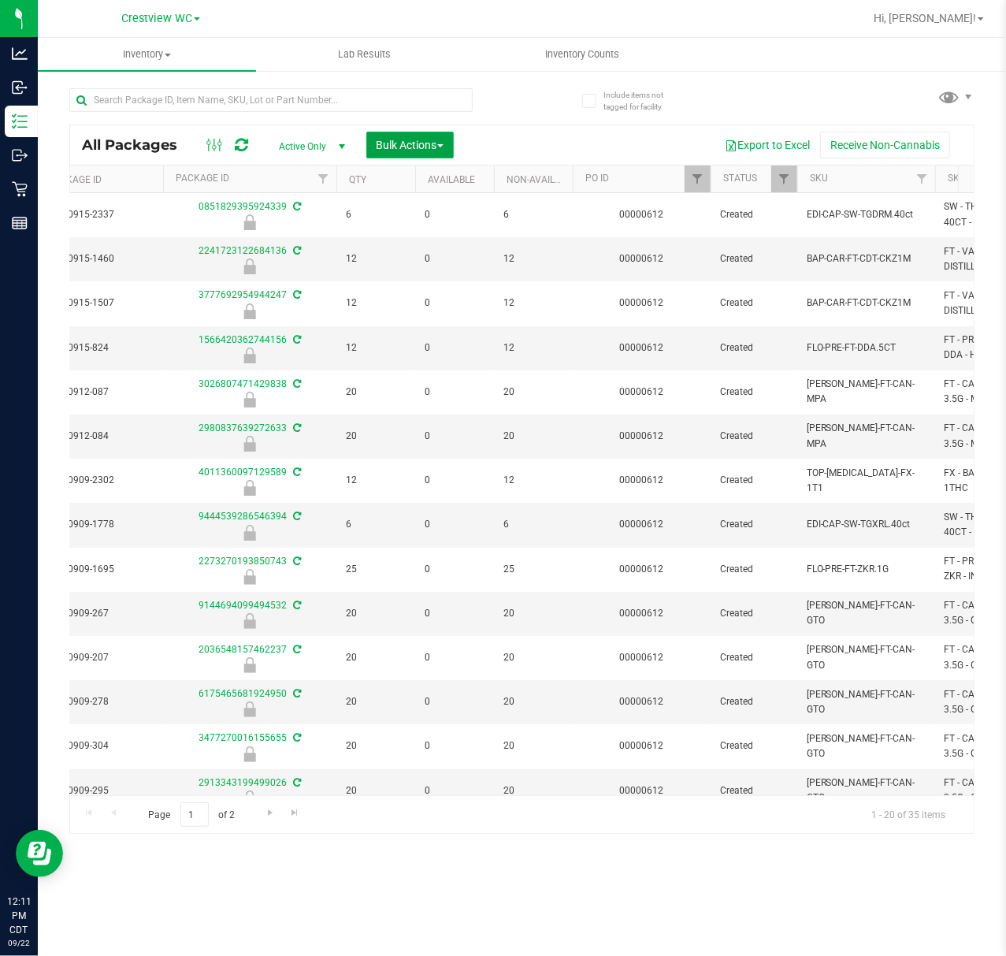
click at [400, 156] on button "Bulk Actions" at bounding box center [409, 145] width 87 height 27
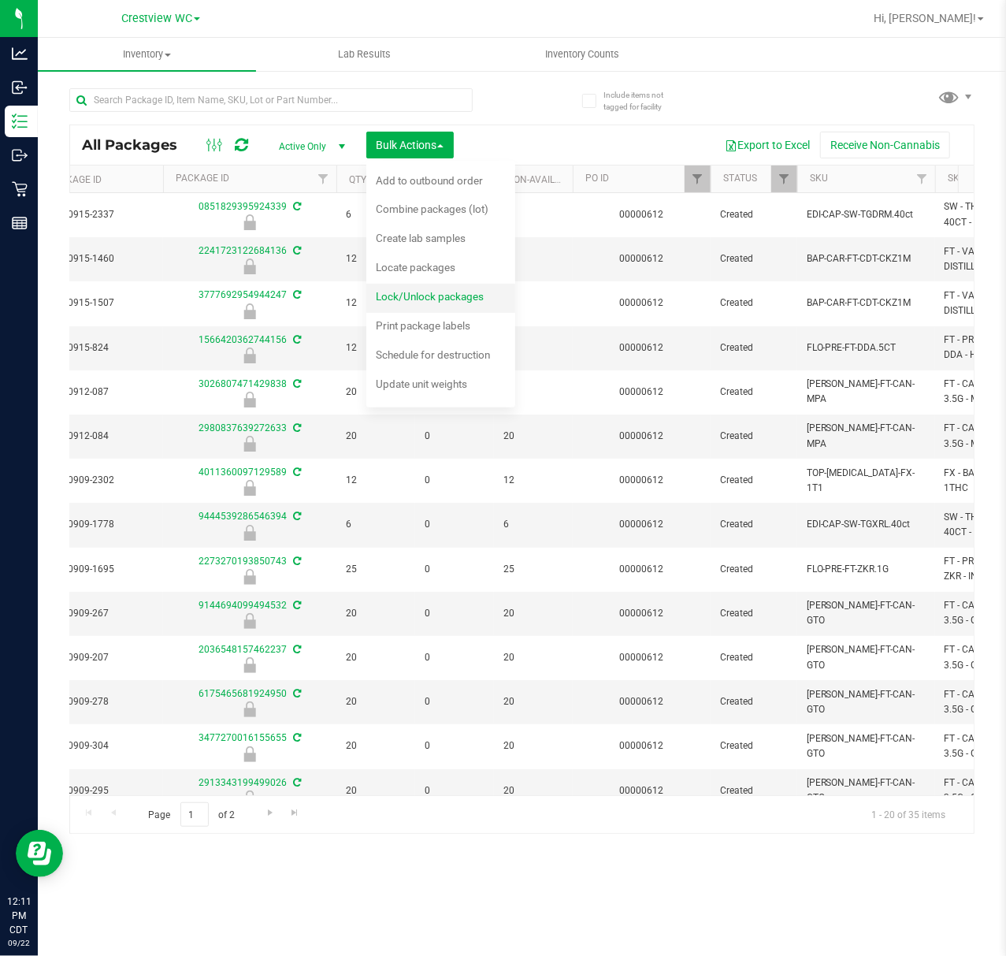
click at [391, 297] on span "Lock/Unlock packages" at bounding box center [430, 296] width 108 height 13
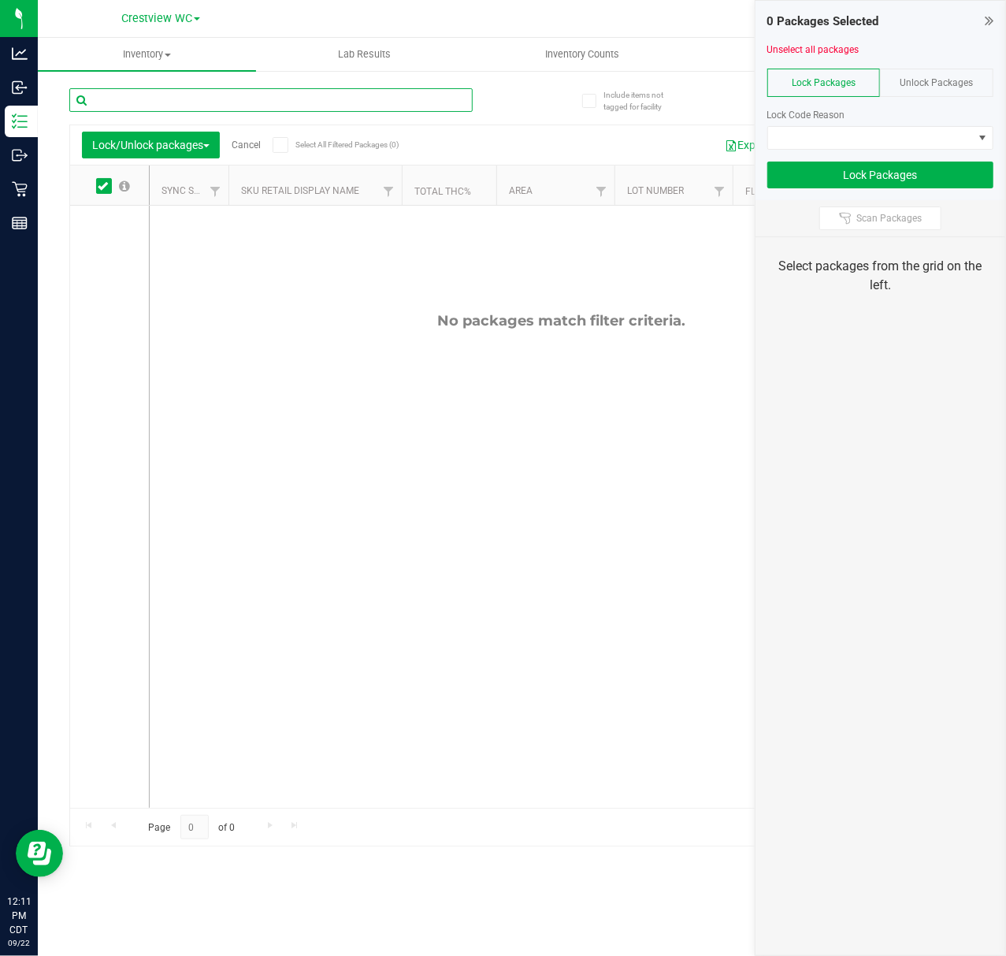
click at [260, 102] on input "text" at bounding box center [271, 100] width 404 height 24
type input "queso"
click at [940, 80] on span "Unlock Packages" at bounding box center [937, 82] width 73 height 11
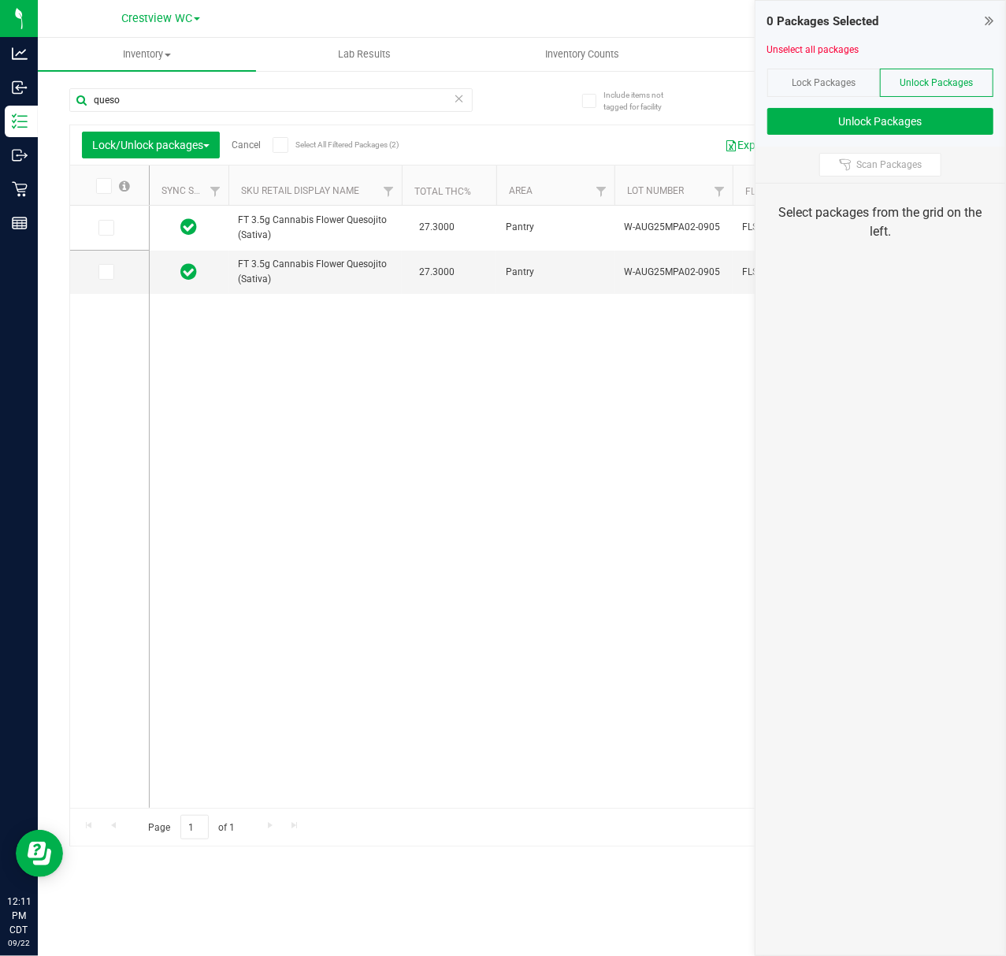
click at [278, 149] on span at bounding box center [281, 145] width 16 height 16
click at [0, 0] on input "Select All Filtered Packages (2)" at bounding box center [0, 0] width 0 height 0
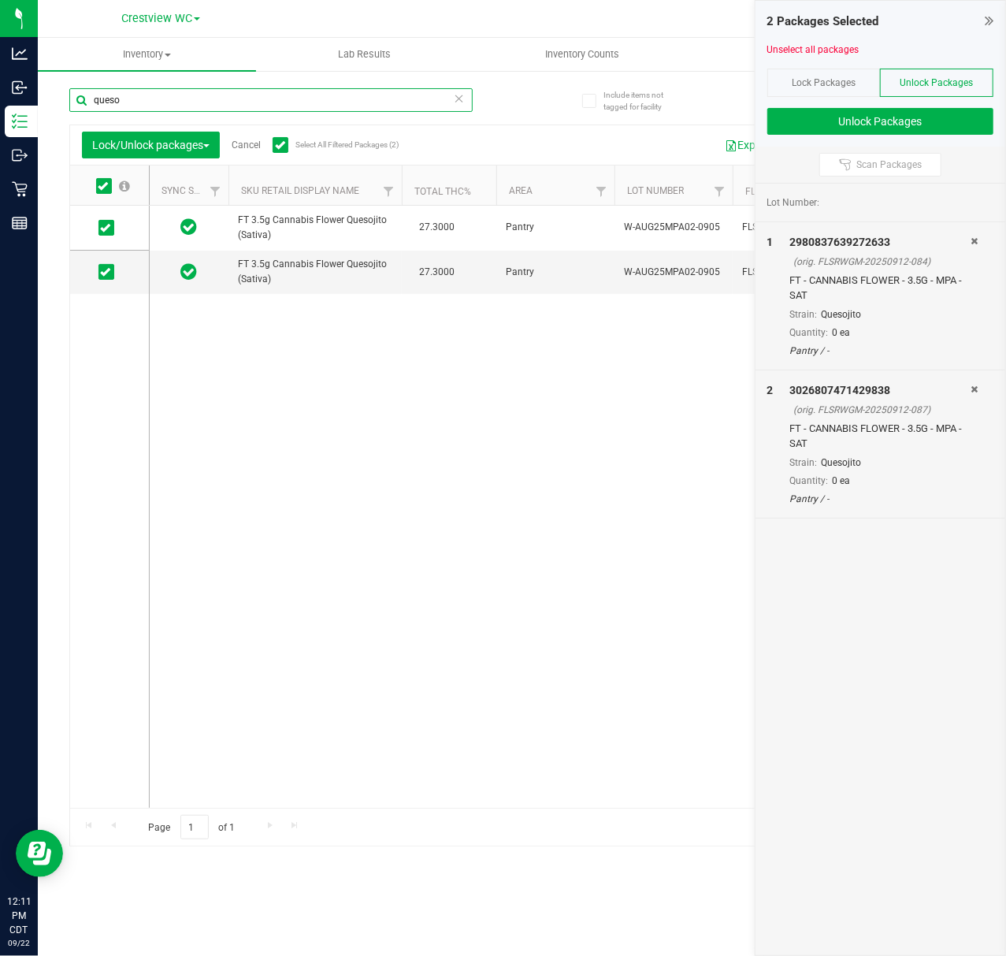
click at [234, 99] on input "queso" at bounding box center [271, 100] width 404 height 24
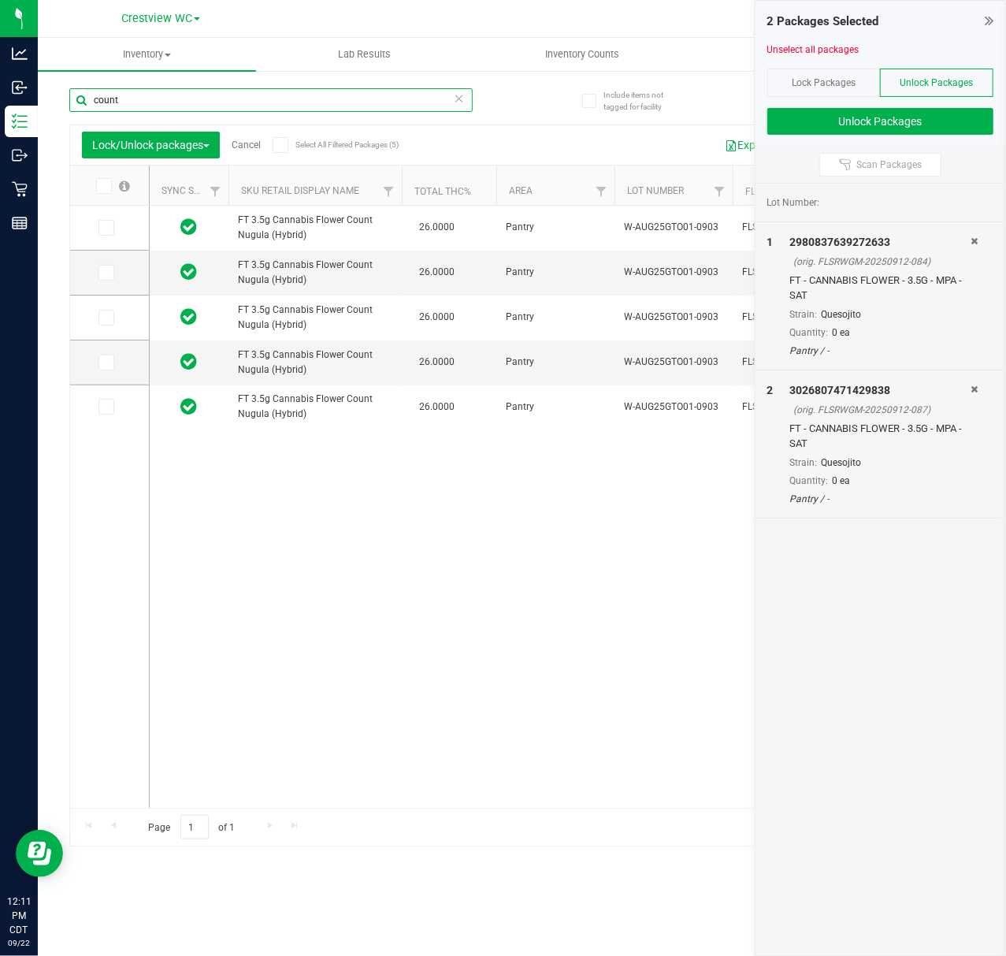
type input "count"
click at [288, 150] on span at bounding box center [281, 145] width 16 height 16
click at [0, 0] on input "Select All Filtered Packages (5)" at bounding box center [0, 0] width 0 height 0
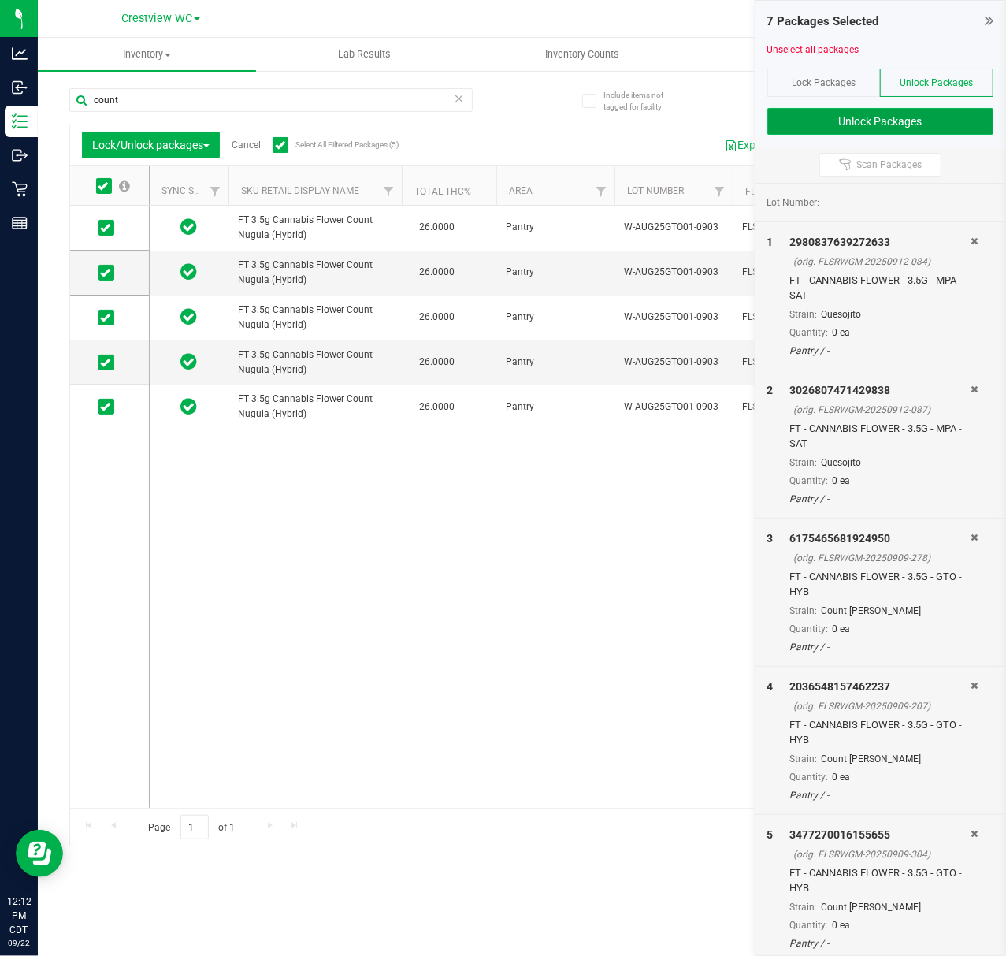
click at [873, 123] on button "Unlock Packages" at bounding box center [881, 121] width 226 height 27
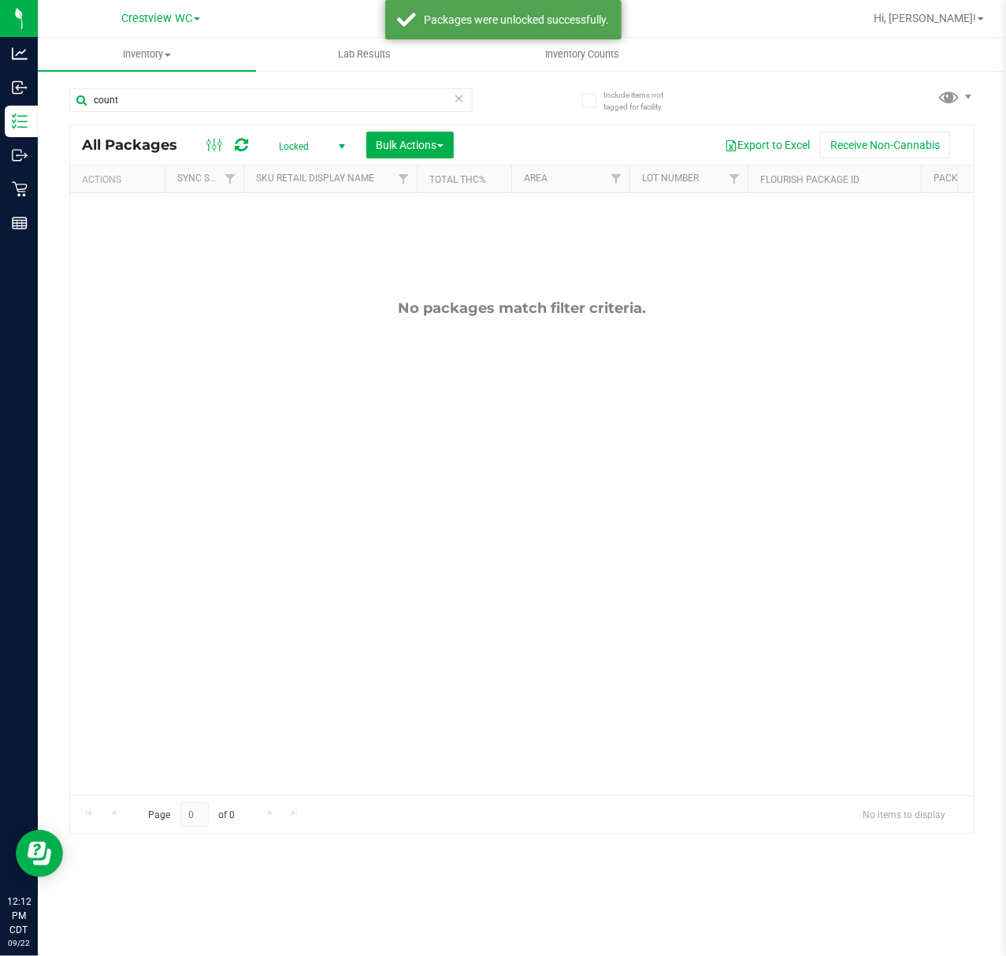
click at [460, 96] on icon at bounding box center [459, 97] width 11 height 19
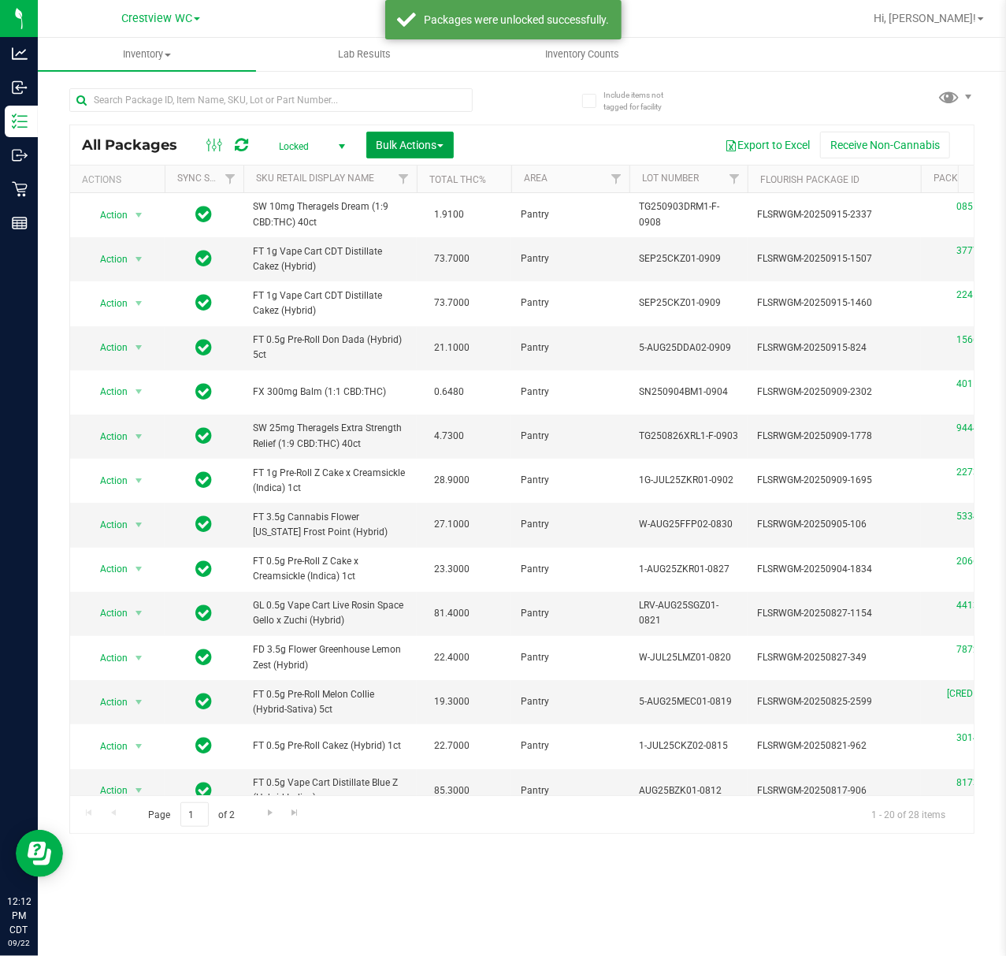
click at [404, 143] on span "Bulk Actions" at bounding box center [410, 145] width 67 height 13
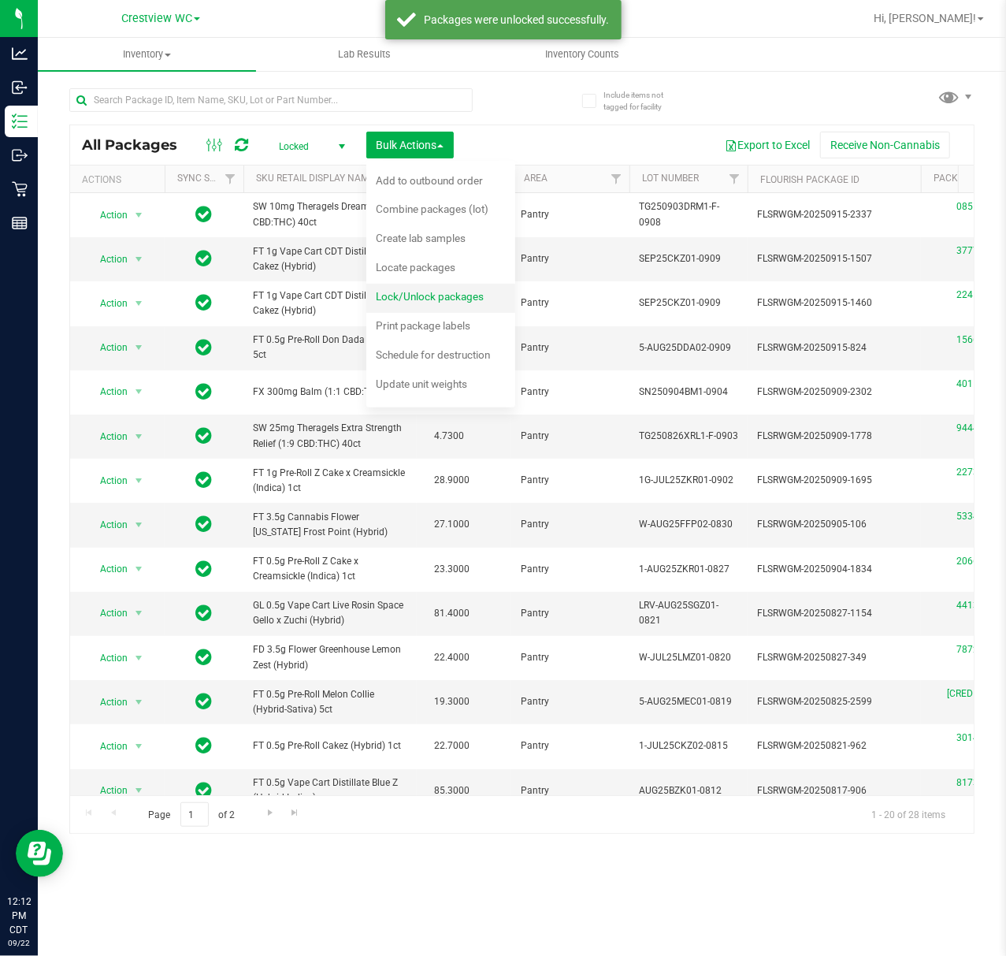
click at [418, 292] on span "Lock/Unlock packages" at bounding box center [430, 296] width 108 height 13
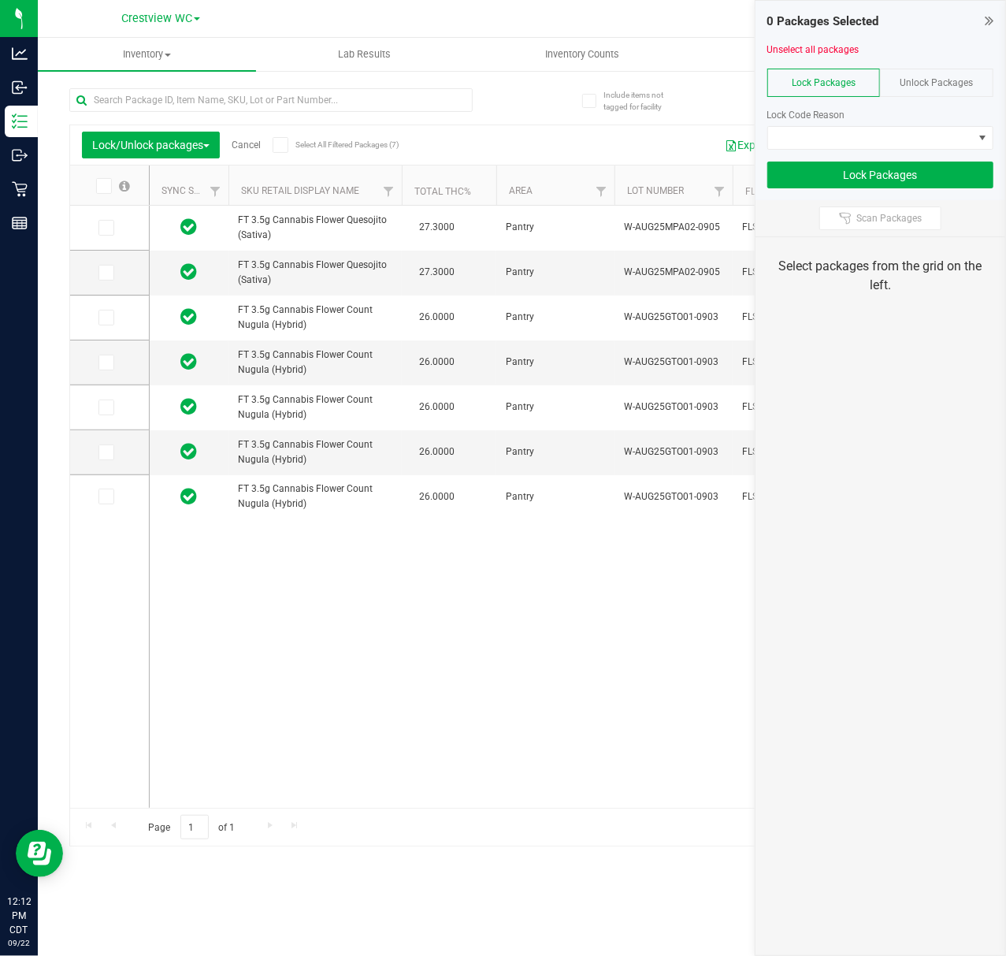
click at [285, 145] on icon at bounding box center [280, 145] width 10 height 0
click at [0, 0] on input "Select All Filtered Packages (7)" at bounding box center [0, 0] width 0 height 0
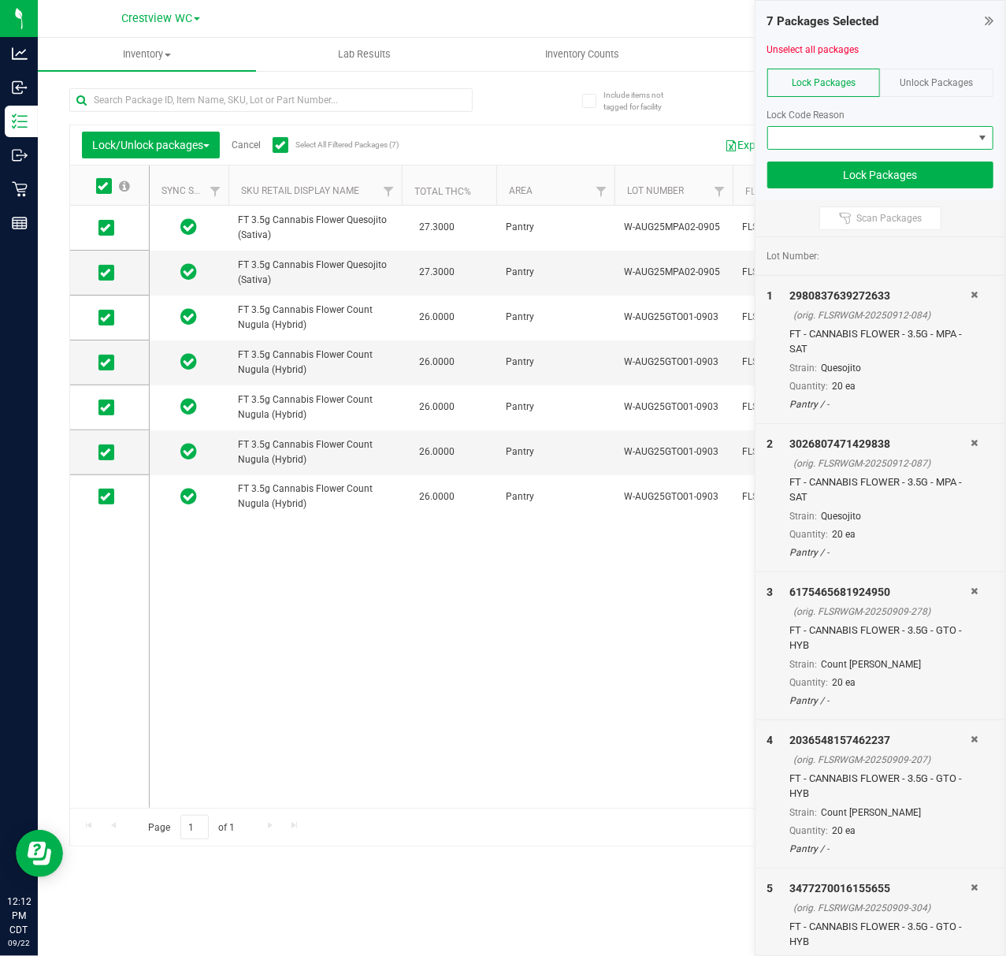
click at [795, 132] on span at bounding box center [870, 138] width 205 height 22
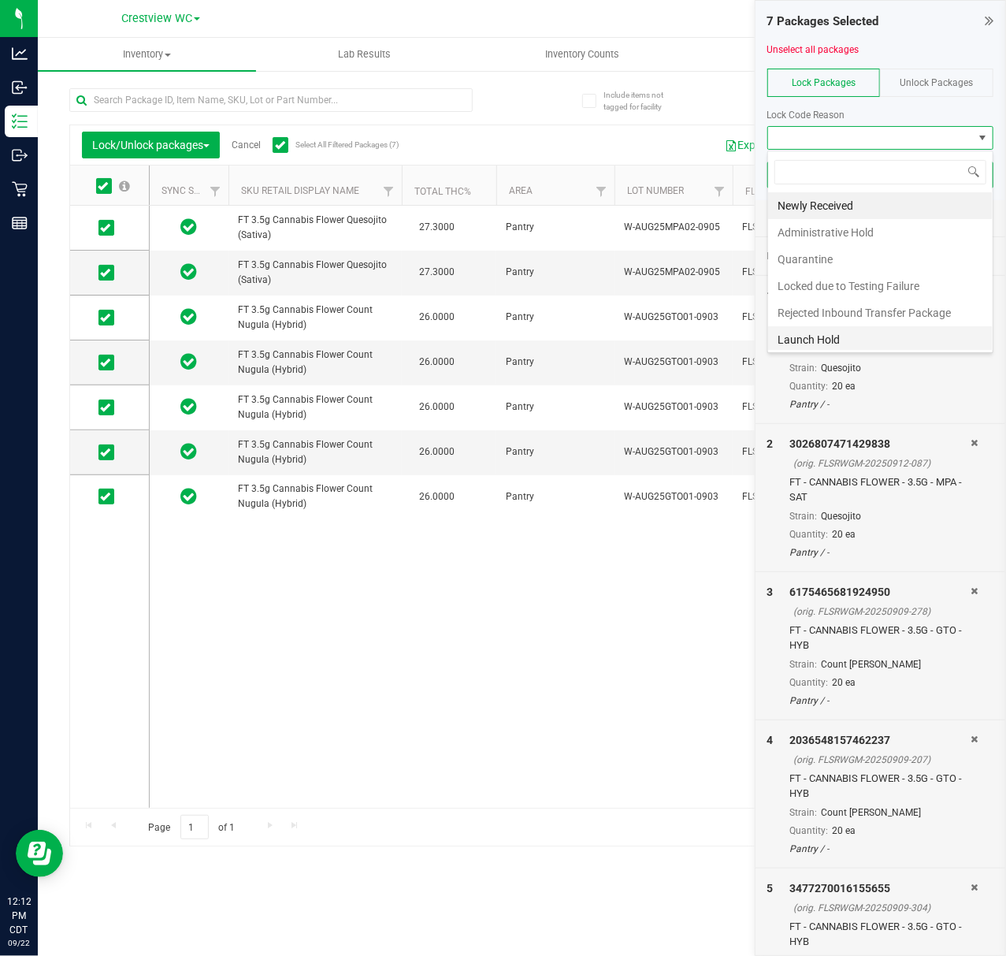
click at [862, 332] on li "Launch Hold" at bounding box center [880, 339] width 225 height 27
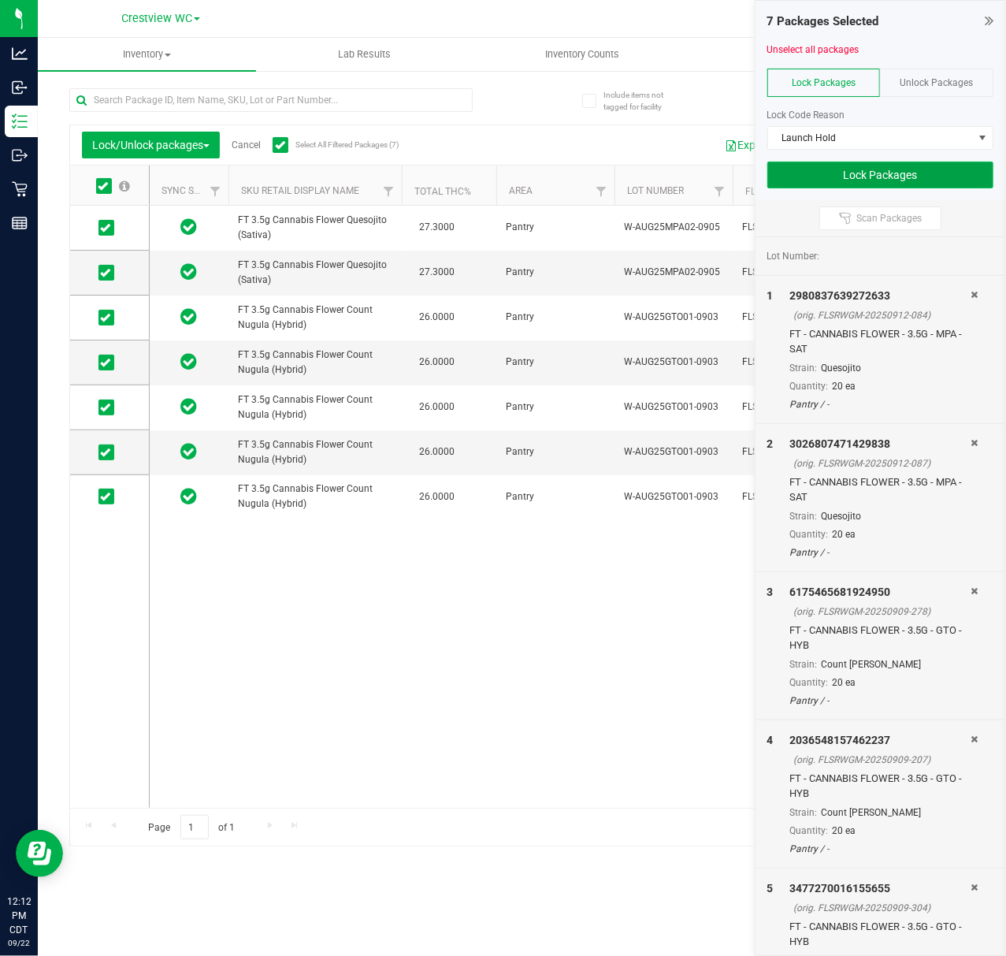
click at [859, 168] on button "Lock Packages" at bounding box center [881, 175] width 226 height 27
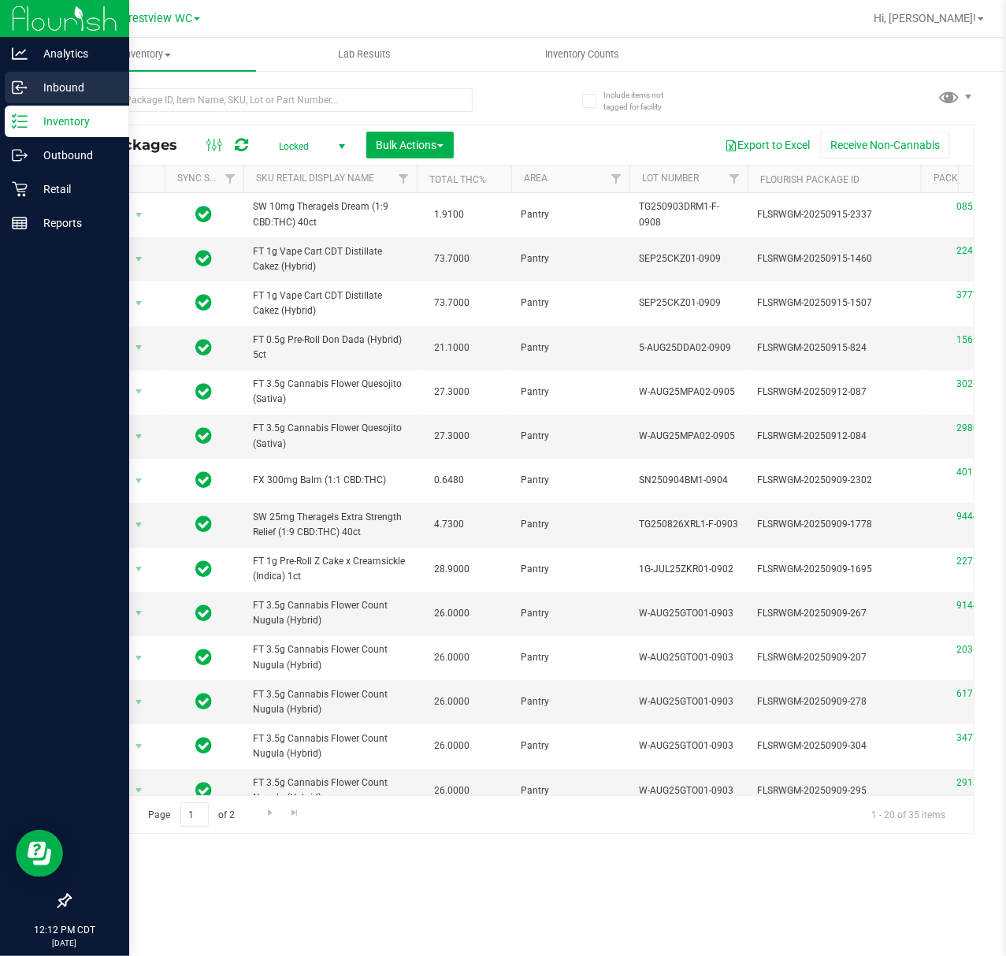
click at [5, 92] on div "Inbound" at bounding box center [67, 88] width 125 height 32
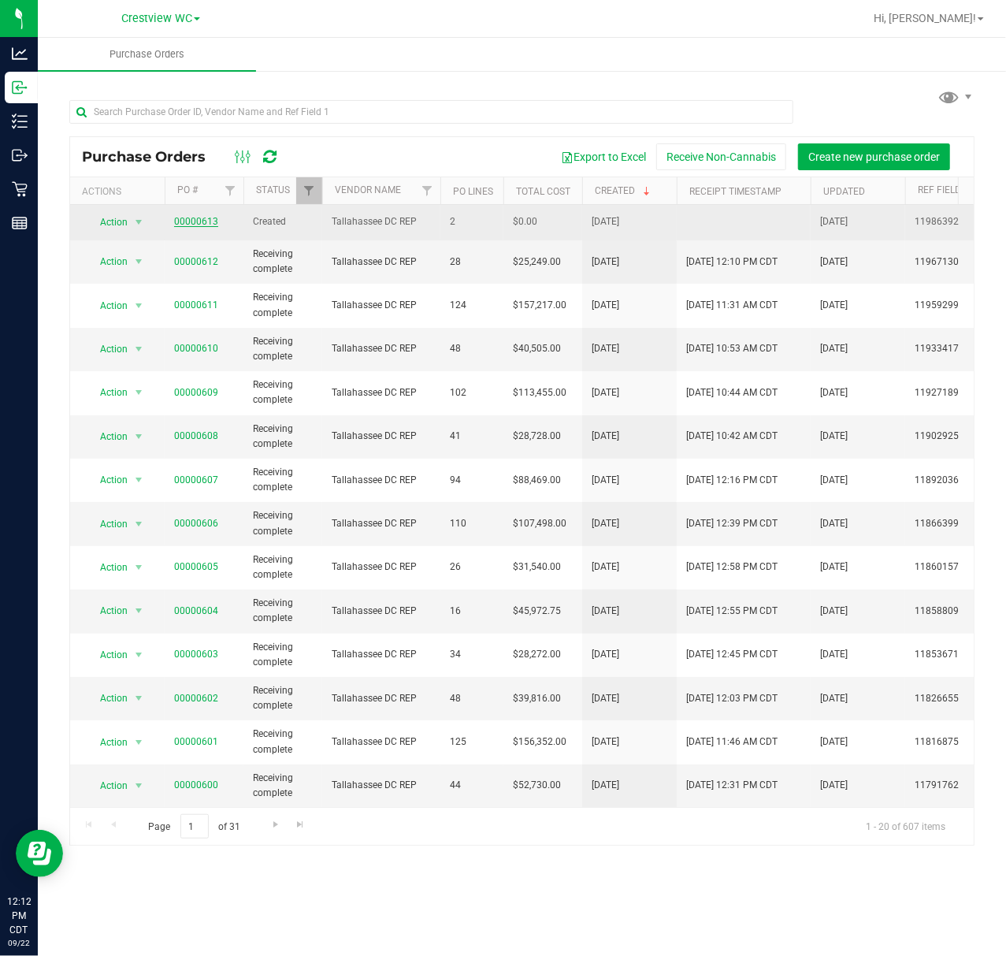
click at [180, 221] on link "00000613" at bounding box center [196, 221] width 44 height 11
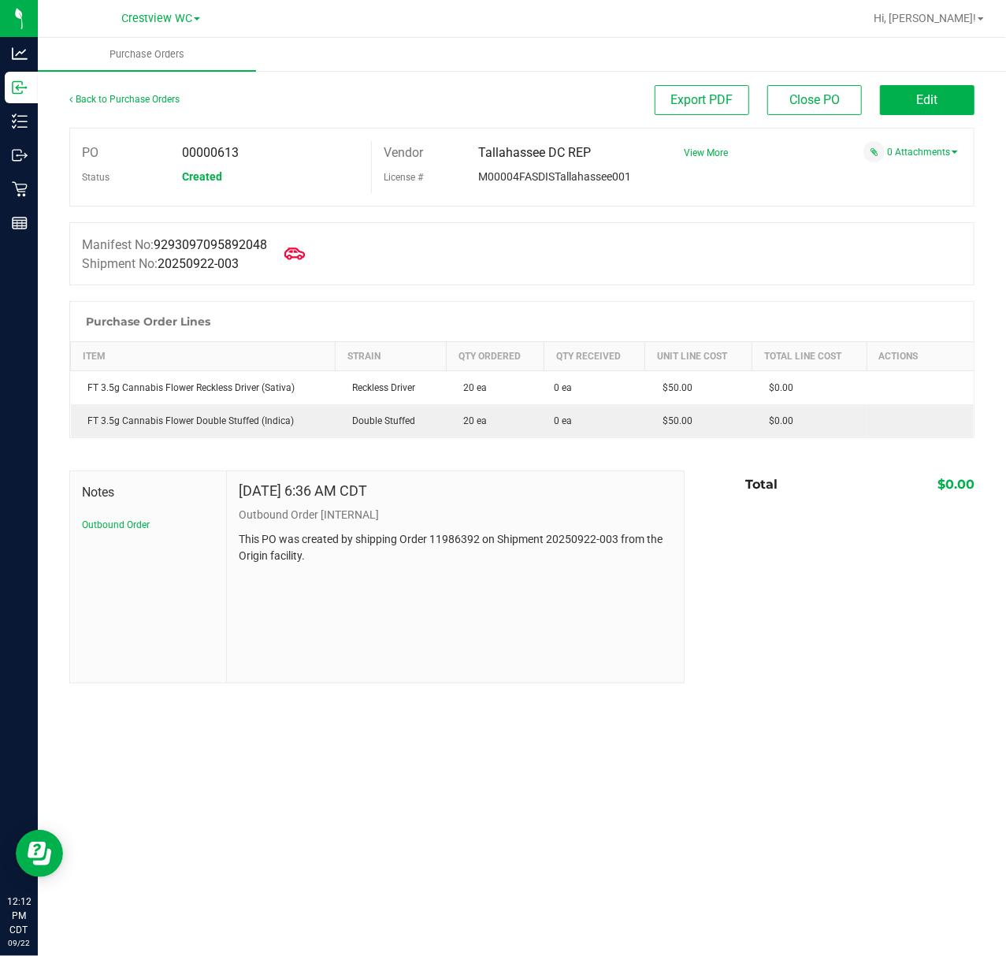
click at [305, 246] on icon at bounding box center [295, 254] width 20 height 20
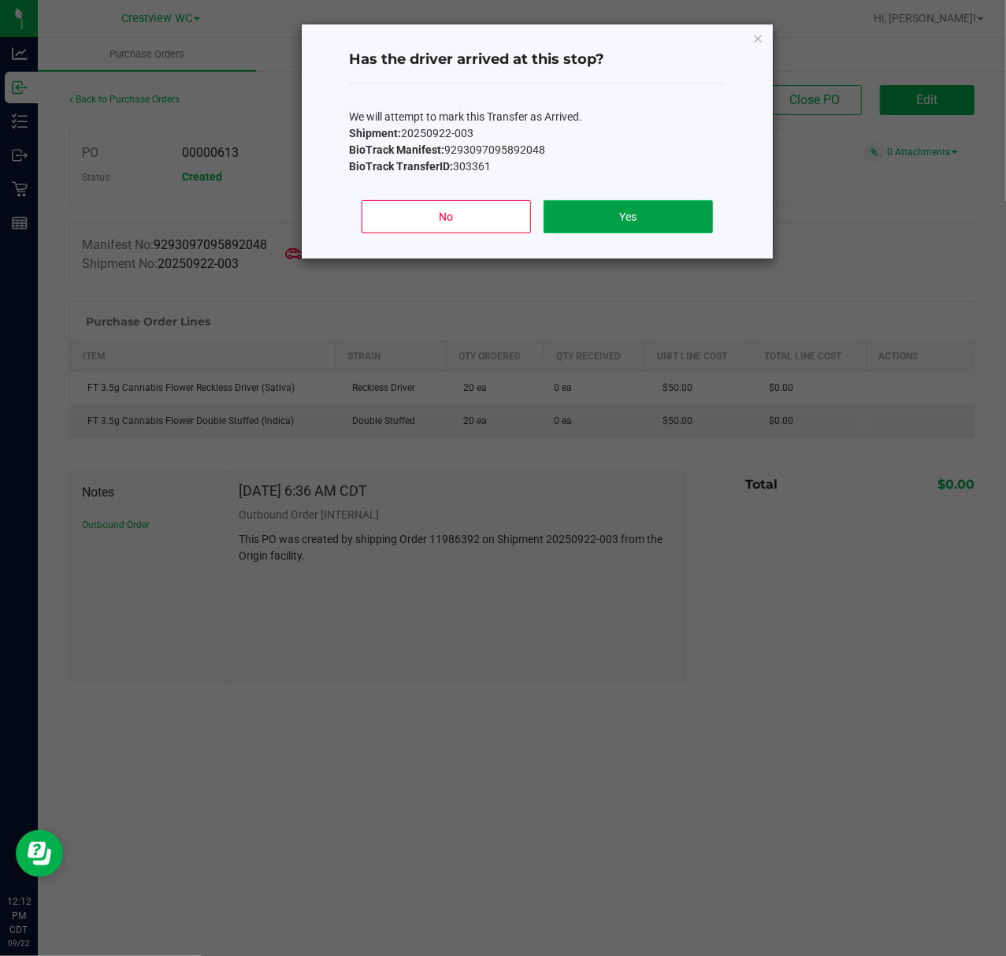
click at [605, 200] on button "Yes" at bounding box center [628, 216] width 169 height 33
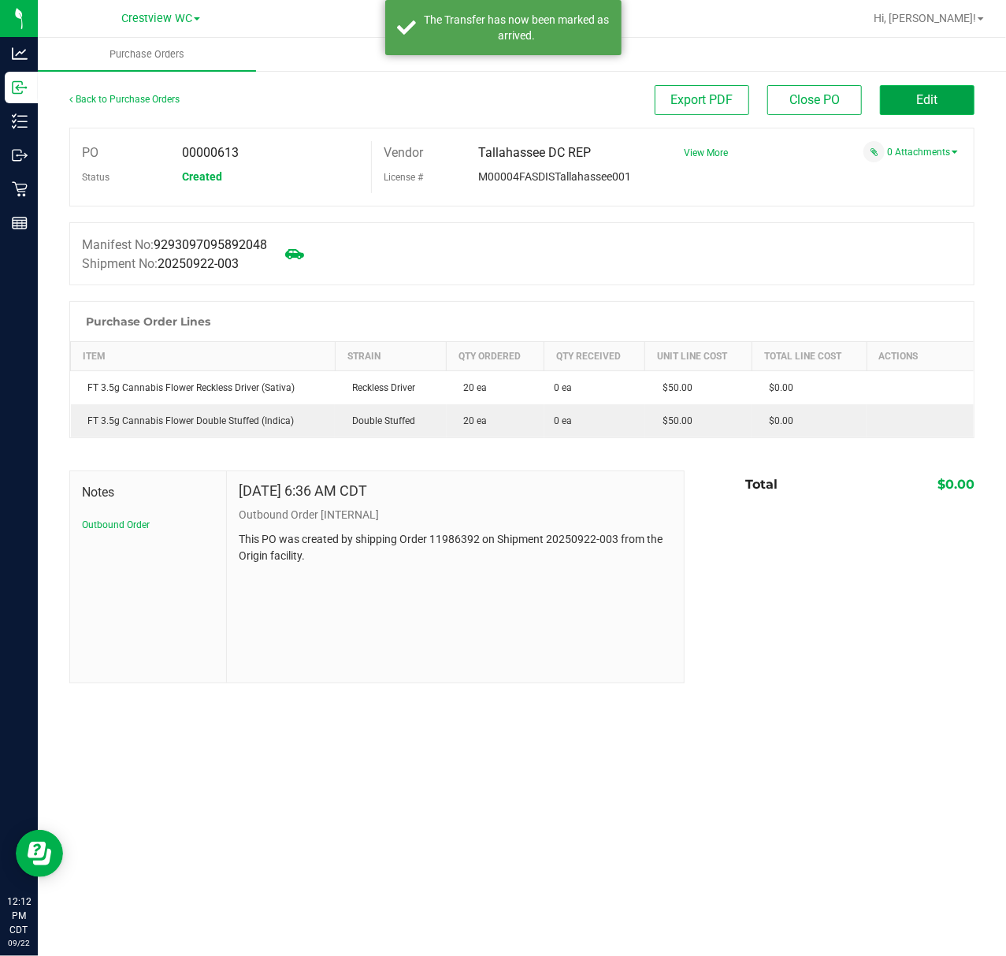
click at [963, 90] on button "Edit" at bounding box center [927, 100] width 95 height 30
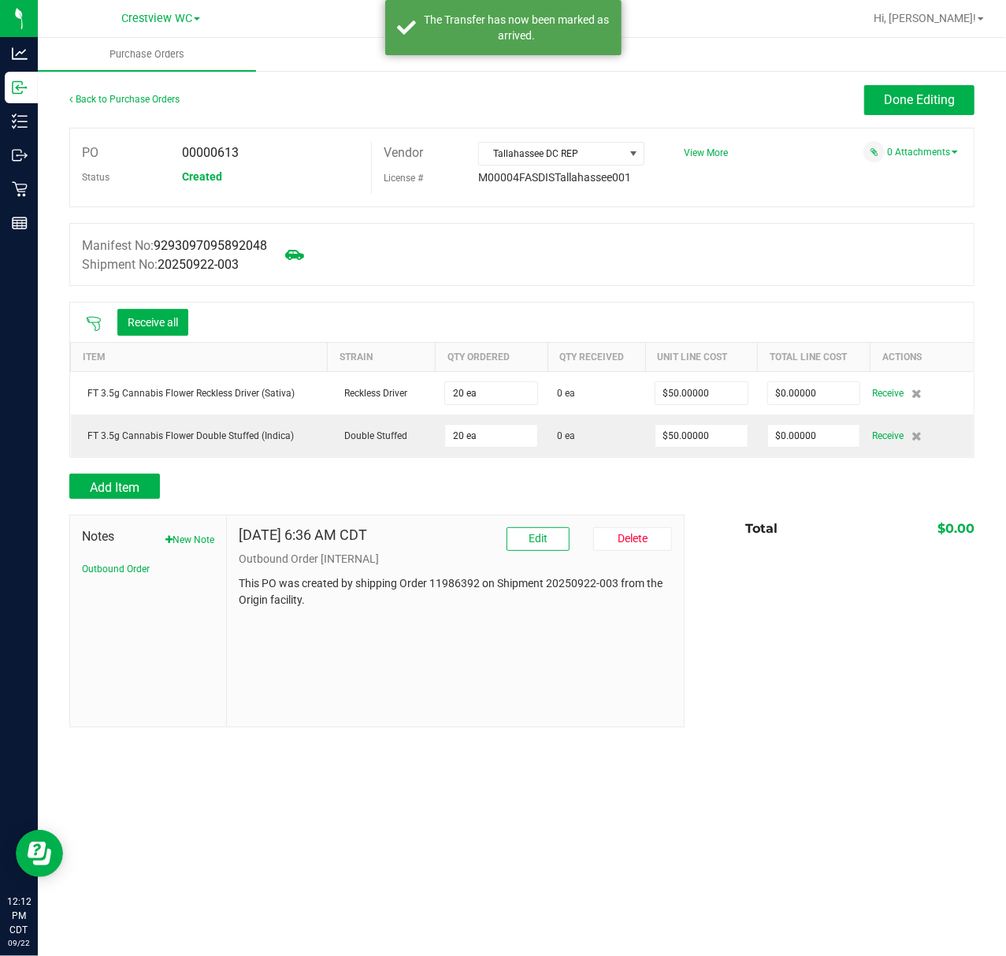
click at [91, 319] on icon at bounding box center [94, 324] width 16 height 16
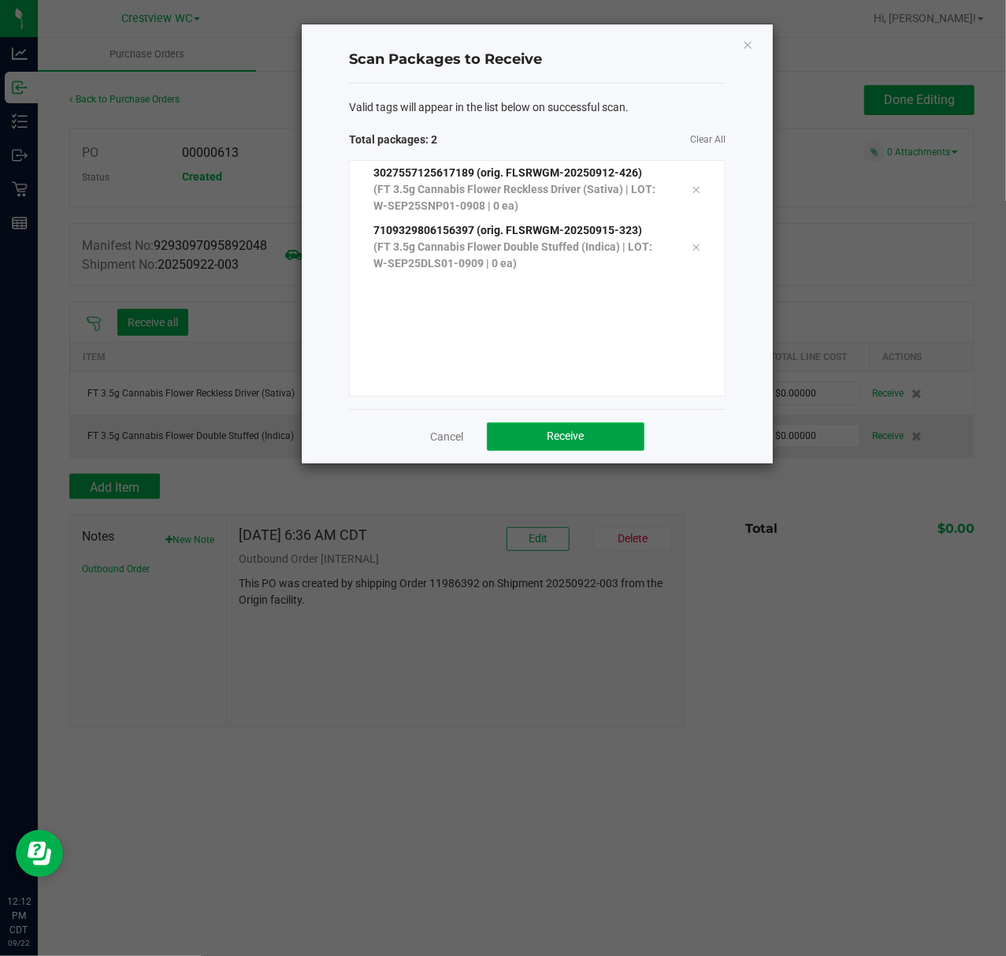
click at [624, 448] on button "Receive" at bounding box center [566, 436] width 158 height 28
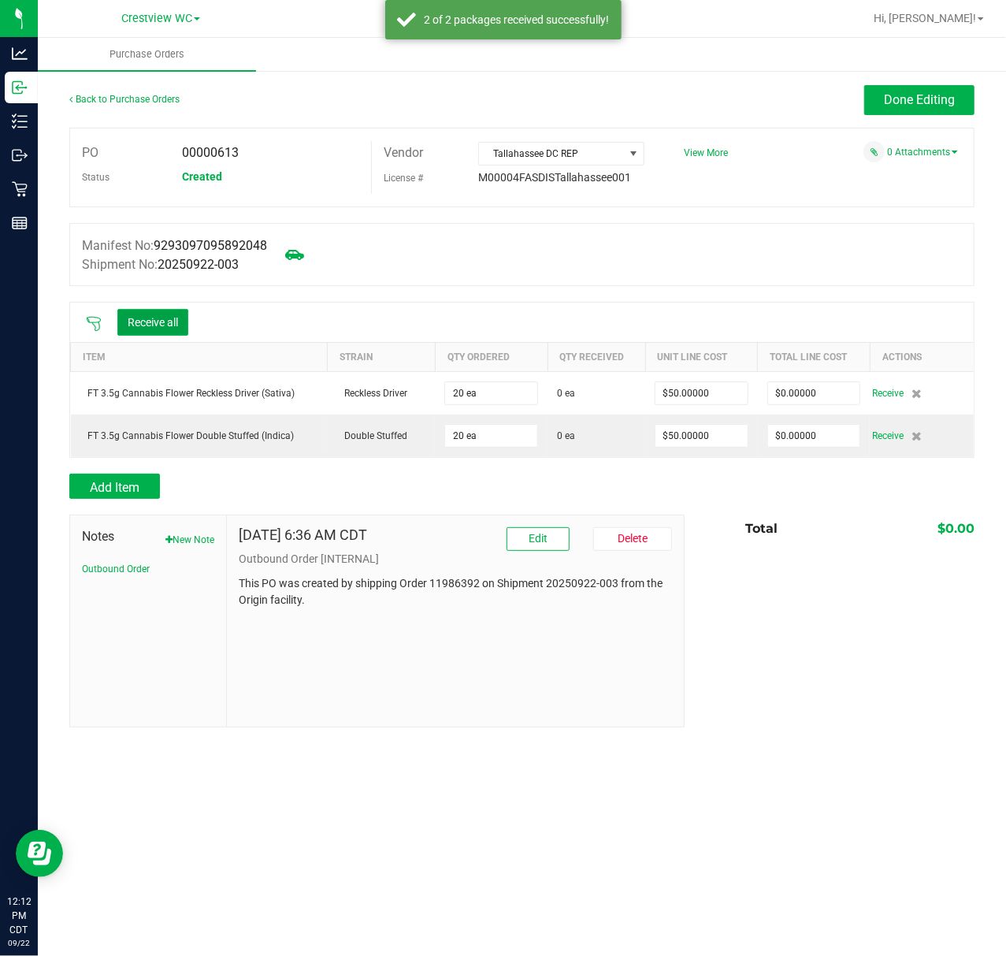
click at [155, 325] on button "Receive all" at bounding box center [152, 322] width 71 height 27
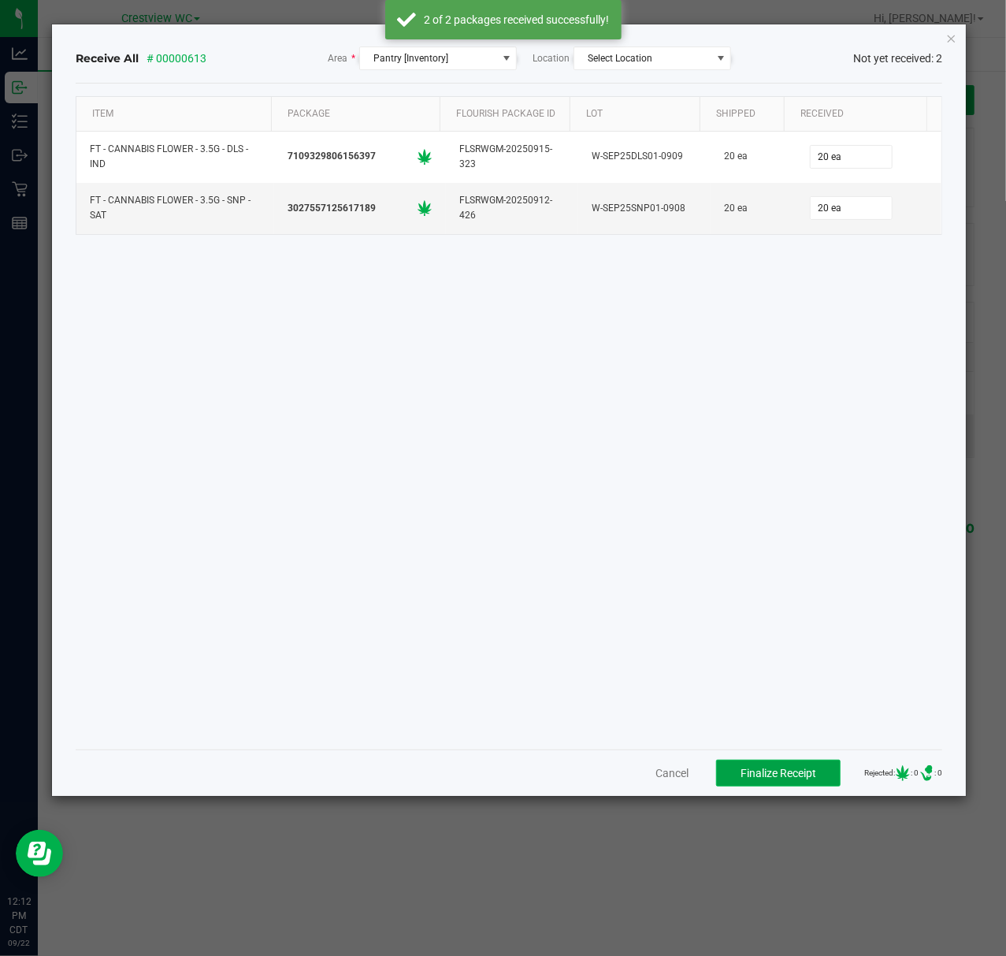
click at [765, 770] on span "Finalize Receipt" at bounding box center [779, 773] width 76 height 13
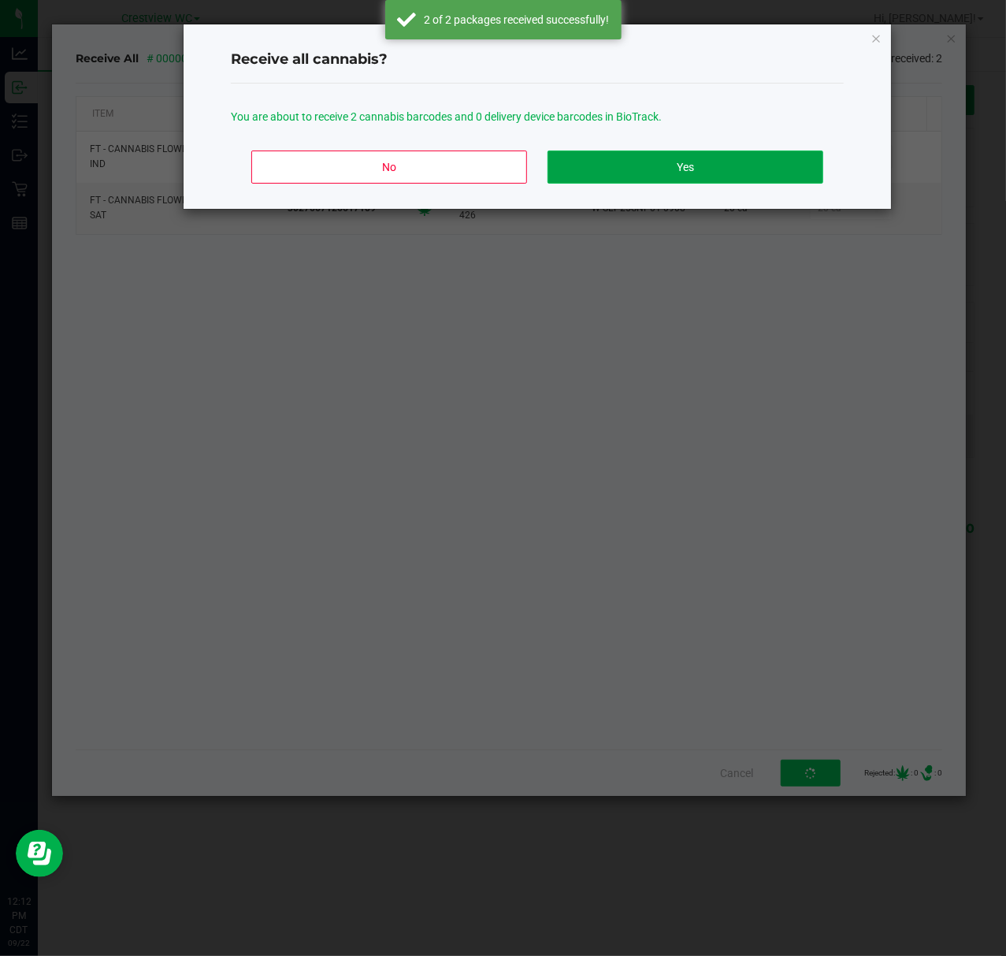
click at [703, 152] on button "Yes" at bounding box center [686, 167] width 276 height 33
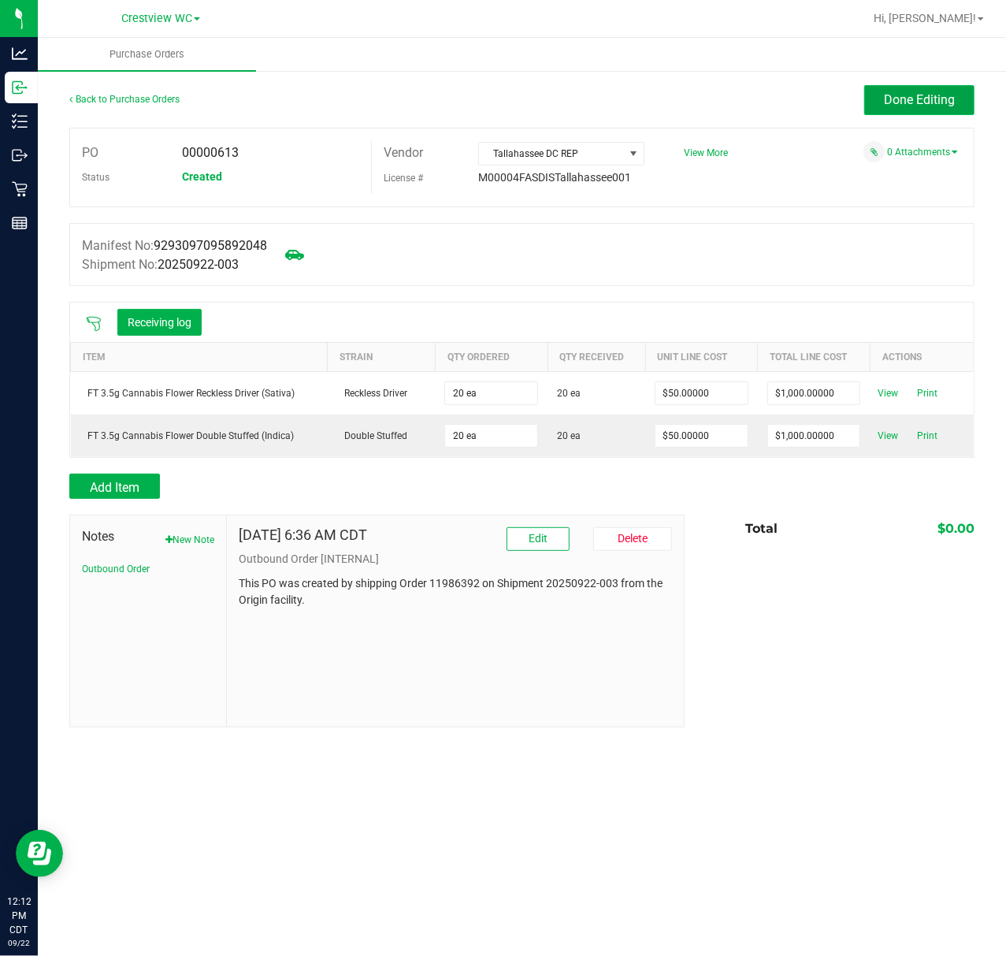
click at [940, 102] on span "Done Editing" at bounding box center [919, 99] width 71 height 15
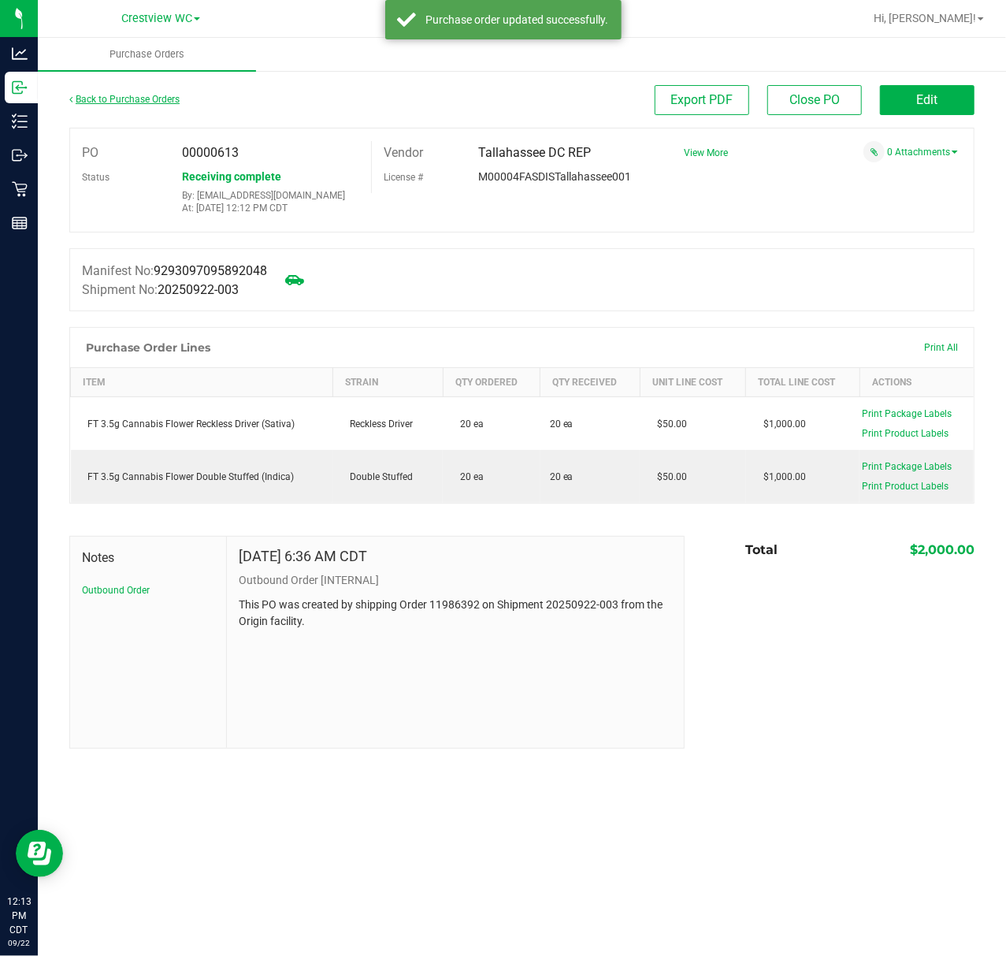
click at [108, 101] on link "Back to Purchase Orders" at bounding box center [124, 99] width 110 height 11
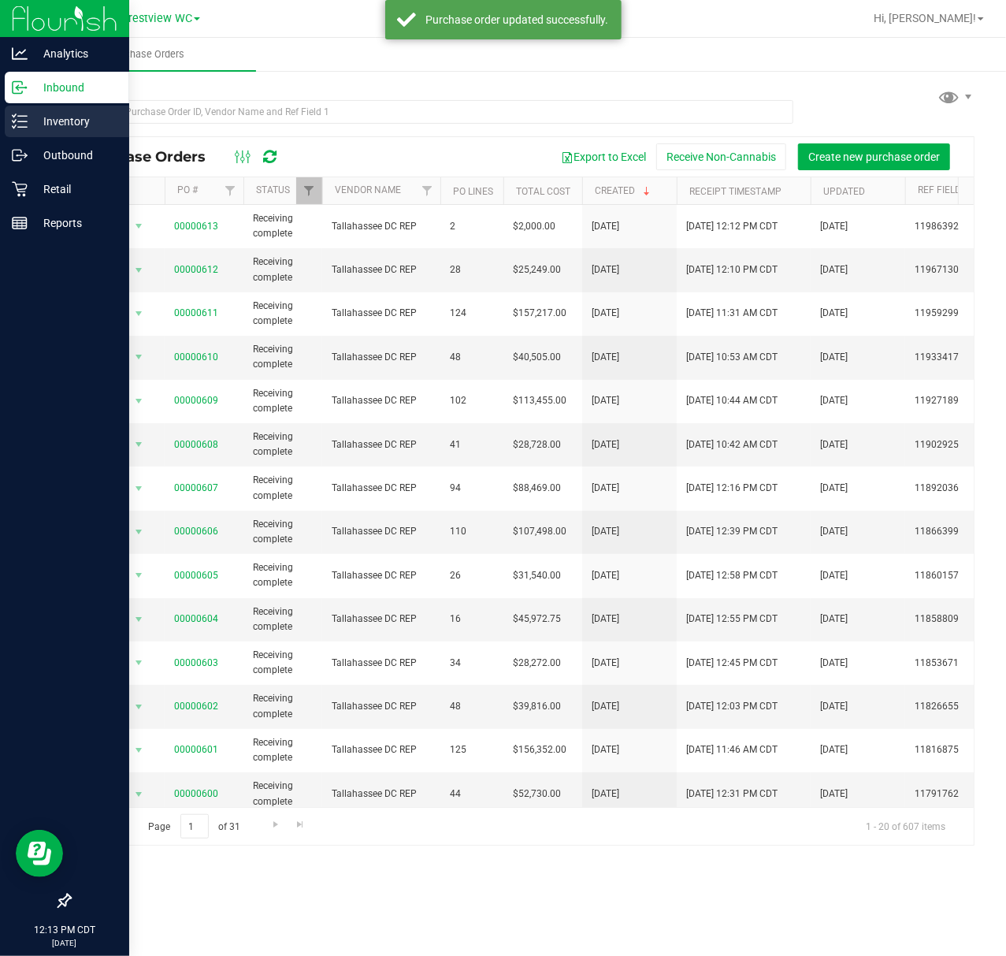
click at [36, 134] on div "Inventory" at bounding box center [67, 122] width 125 height 32
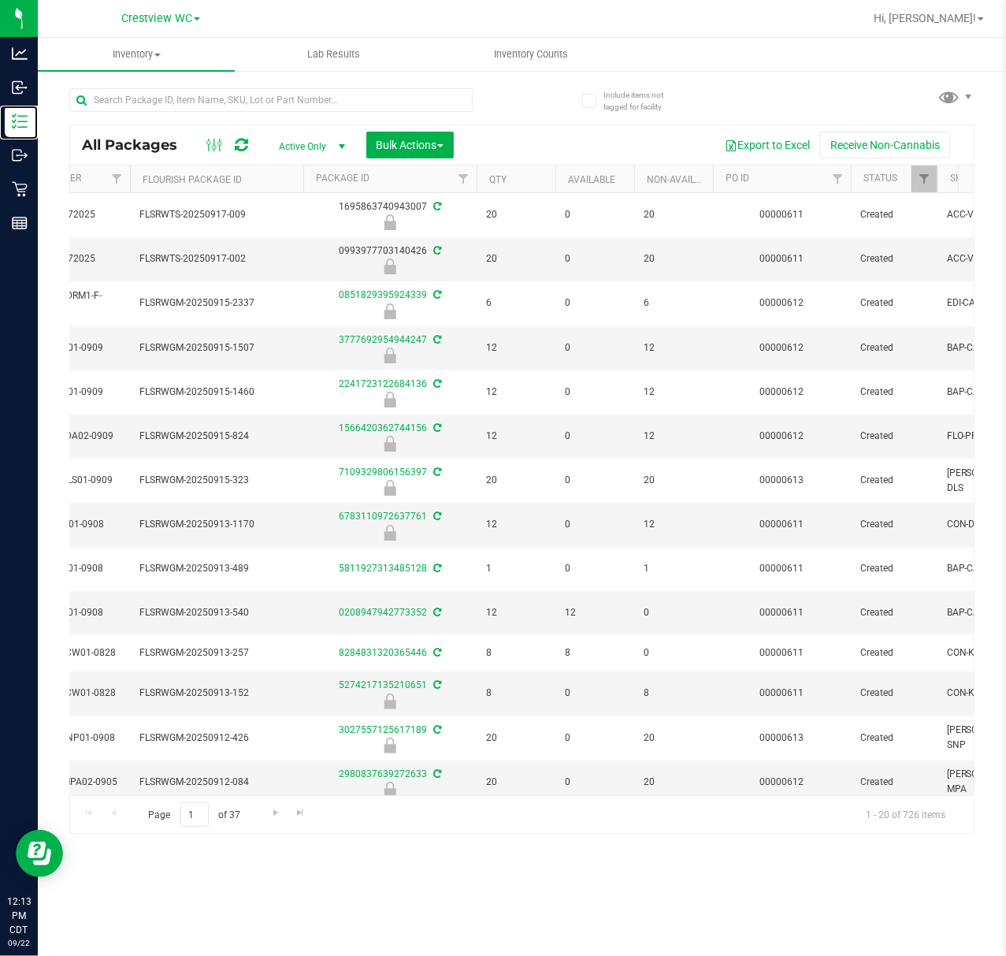
scroll to position [0, 663]
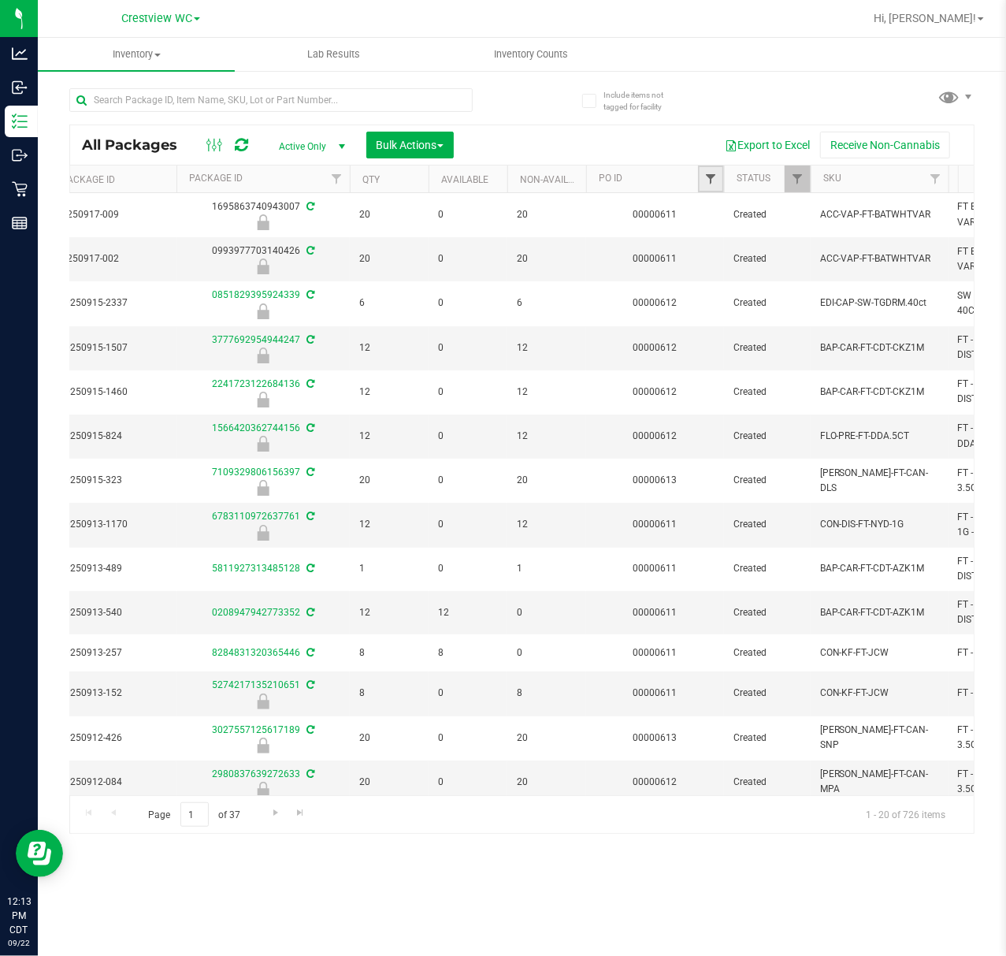
click at [712, 181] on span "Filter" at bounding box center [711, 179] width 13 height 13
type input "613"
click at [708, 239] on button "Filter" at bounding box center [746, 256] width 76 height 35
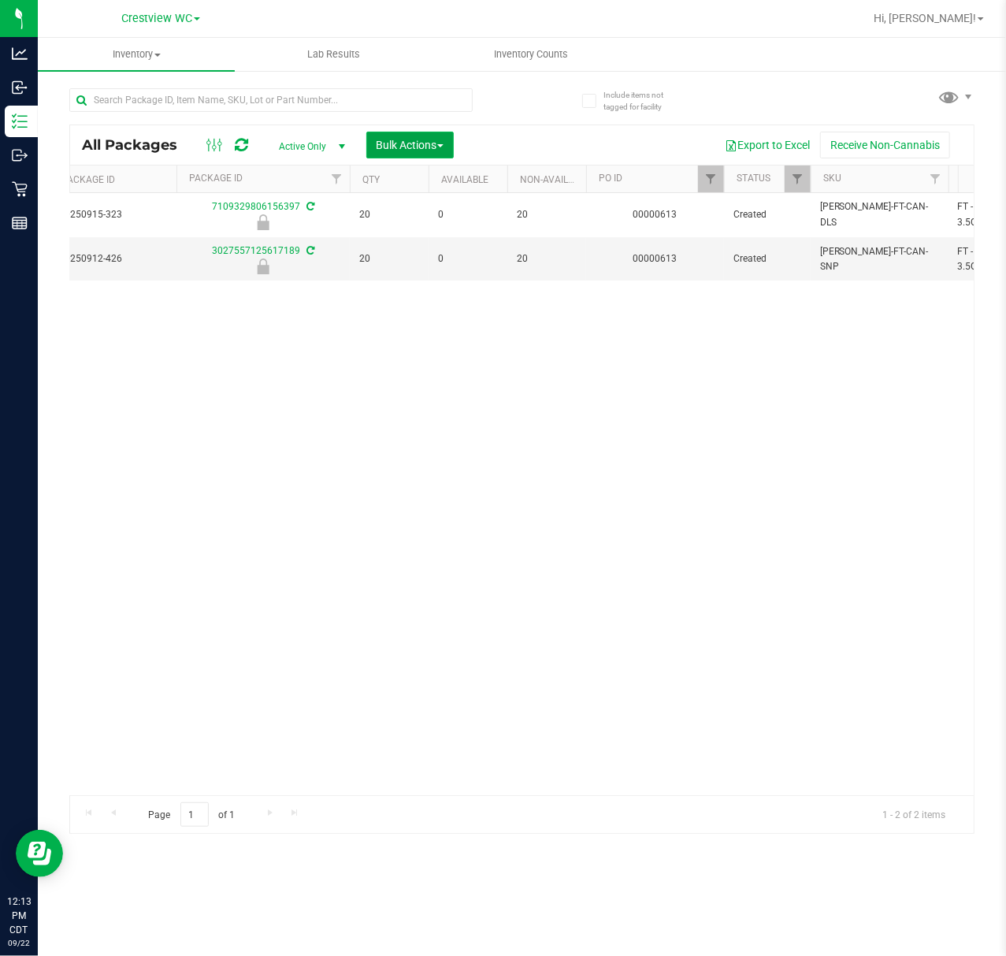
click at [435, 156] on button "Bulk Actions" at bounding box center [409, 145] width 87 height 27
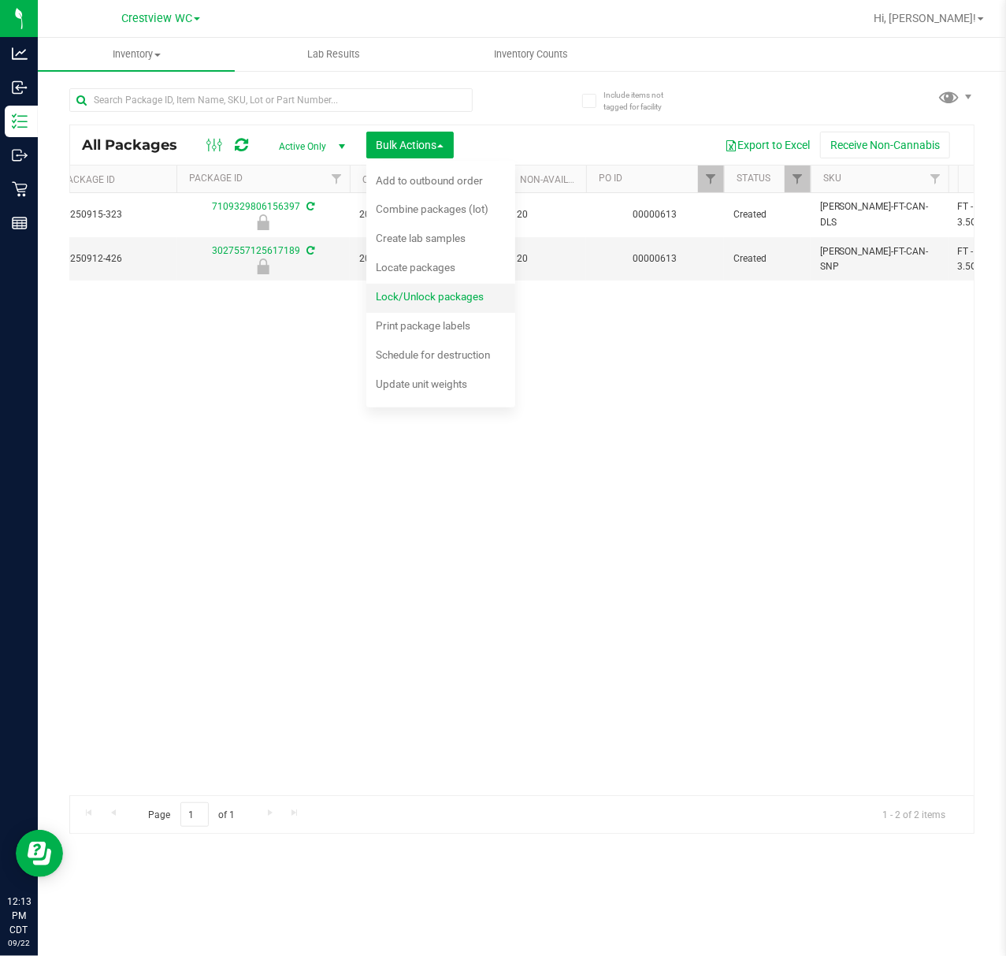
click at [440, 290] on span "Lock/Unlock packages" at bounding box center [430, 296] width 108 height 13
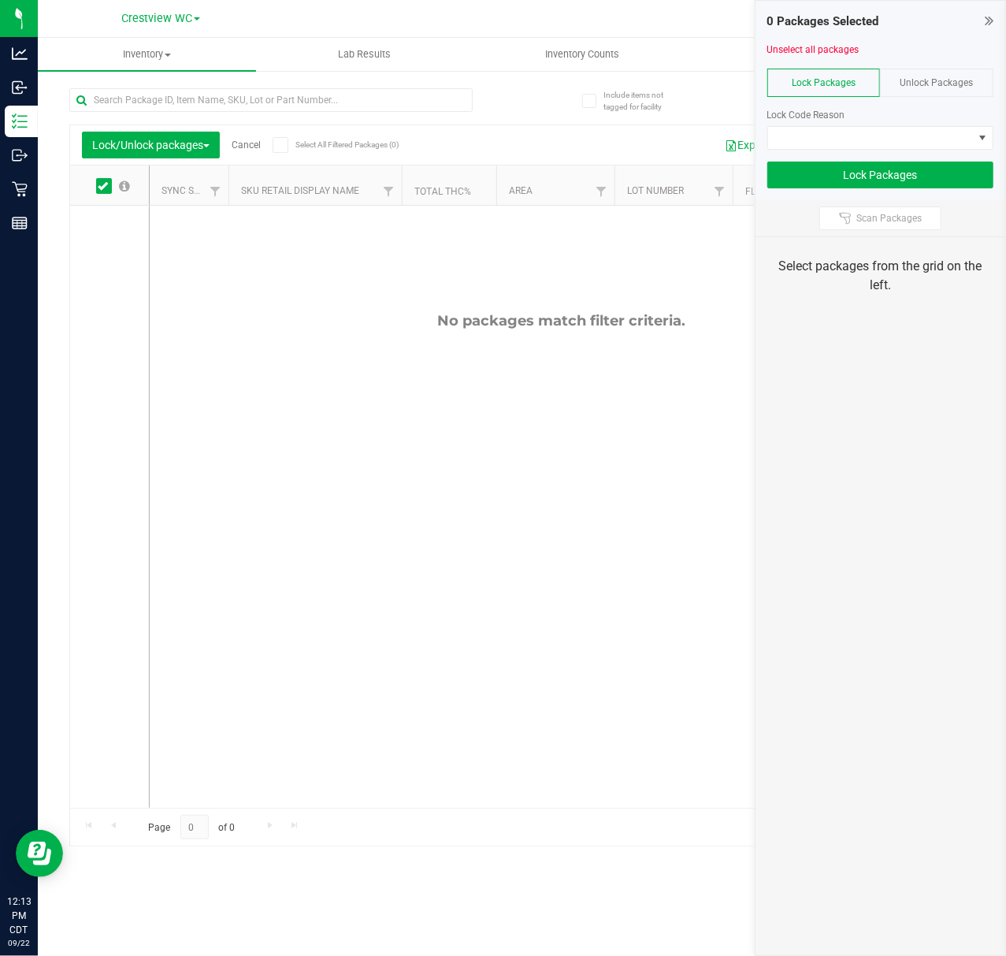
click at [903, 84] on span "Unlock Packages" at bounding box center [937, 82] width 73 height 11
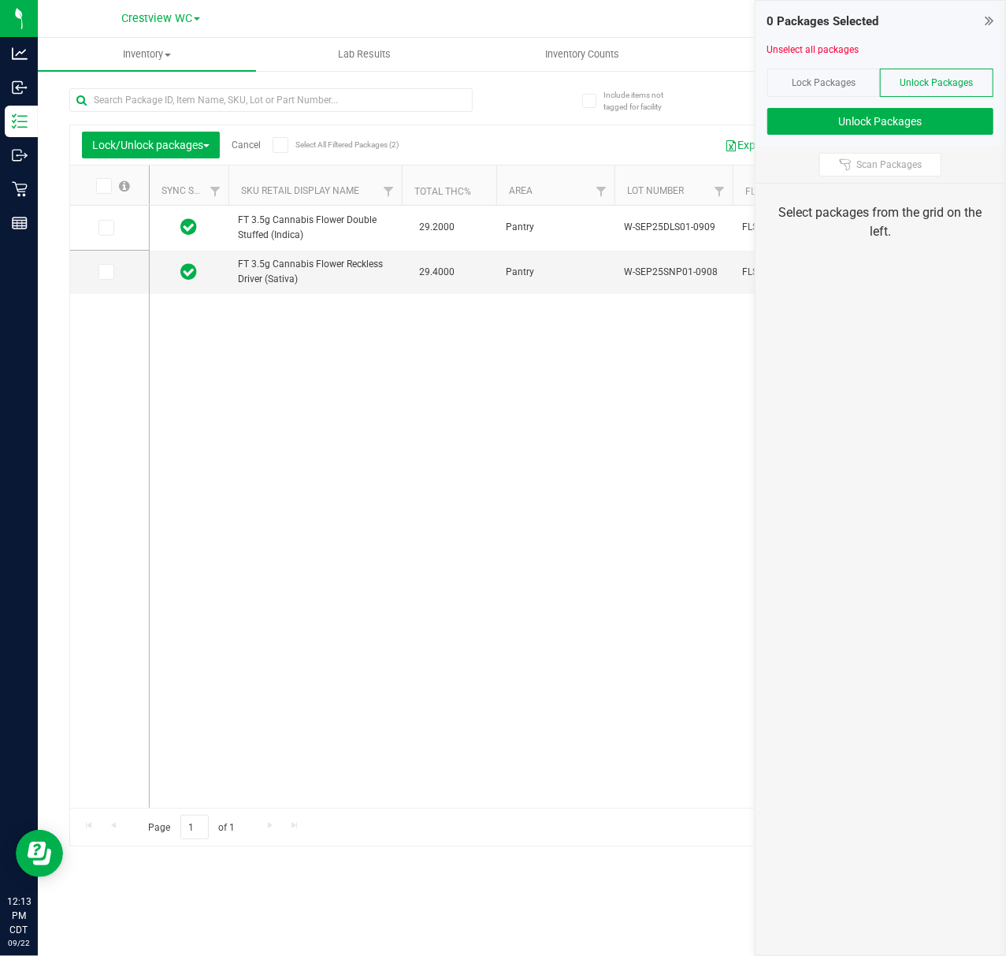
click at [284, 145] on icon at bounding box center [280, 145] width 10 height 0
click at [0, 0] on input "Select All Filtered Packages (2)" at bounding box center [0, 0] width 0 height 0
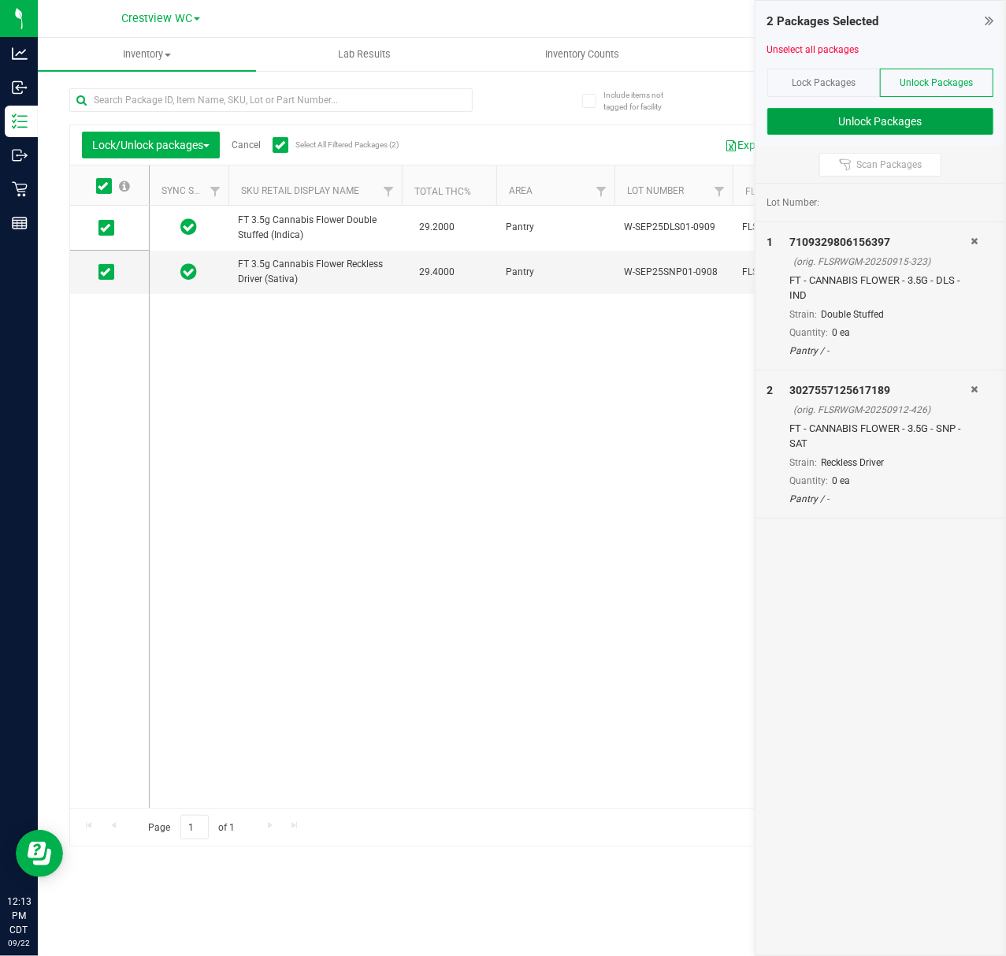
click at [905, 125] on button "Unlock Packages" at bounding box center [881, 121] width 226 height 27
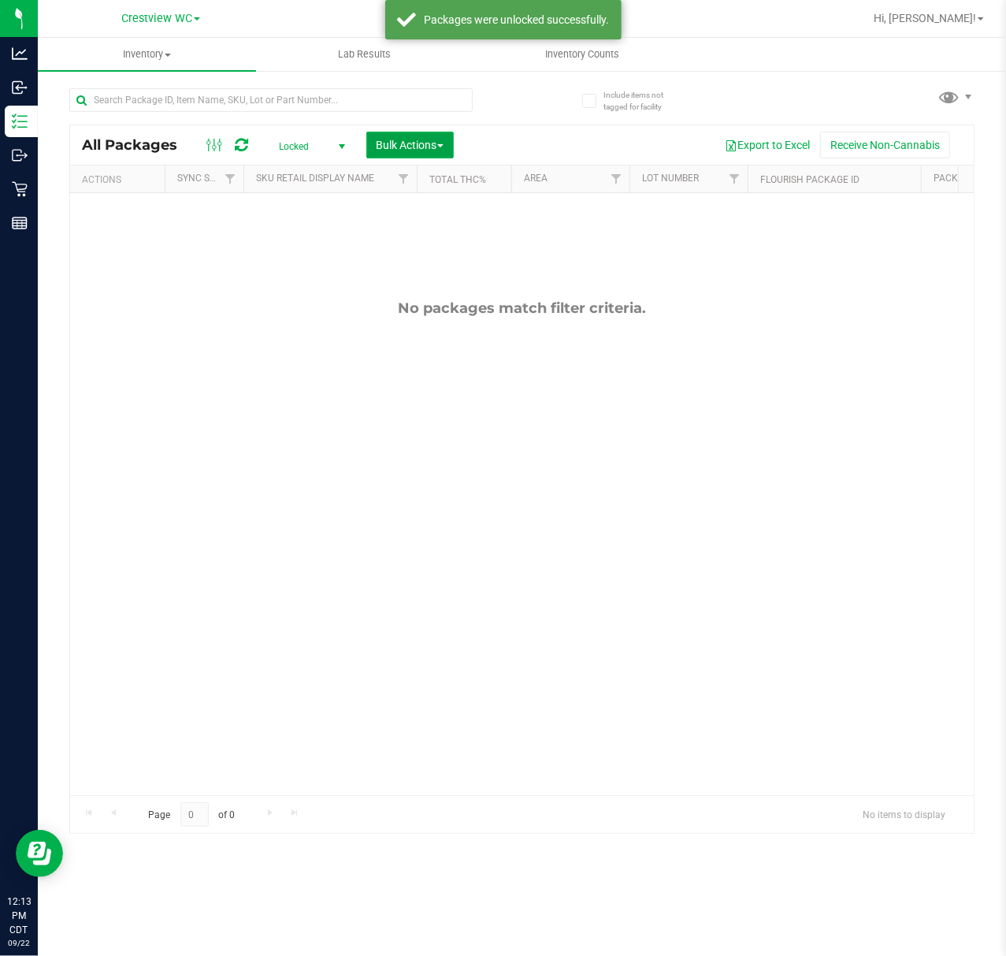
click at [426, 149] on span "Bulk Actions" at bounding box center [410, 145] width 67 height 13
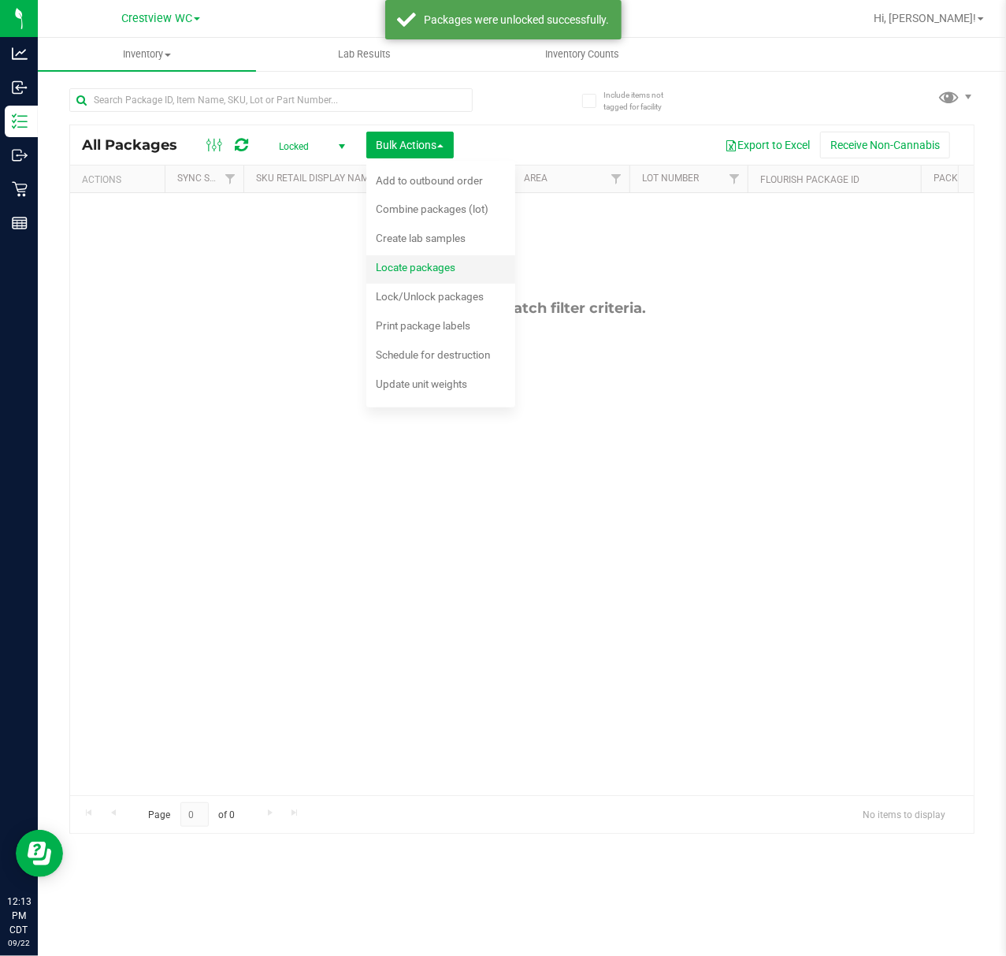
click at [435, 271] on span "Locate packages" at bounding box center [416, 267] width 80 height 13
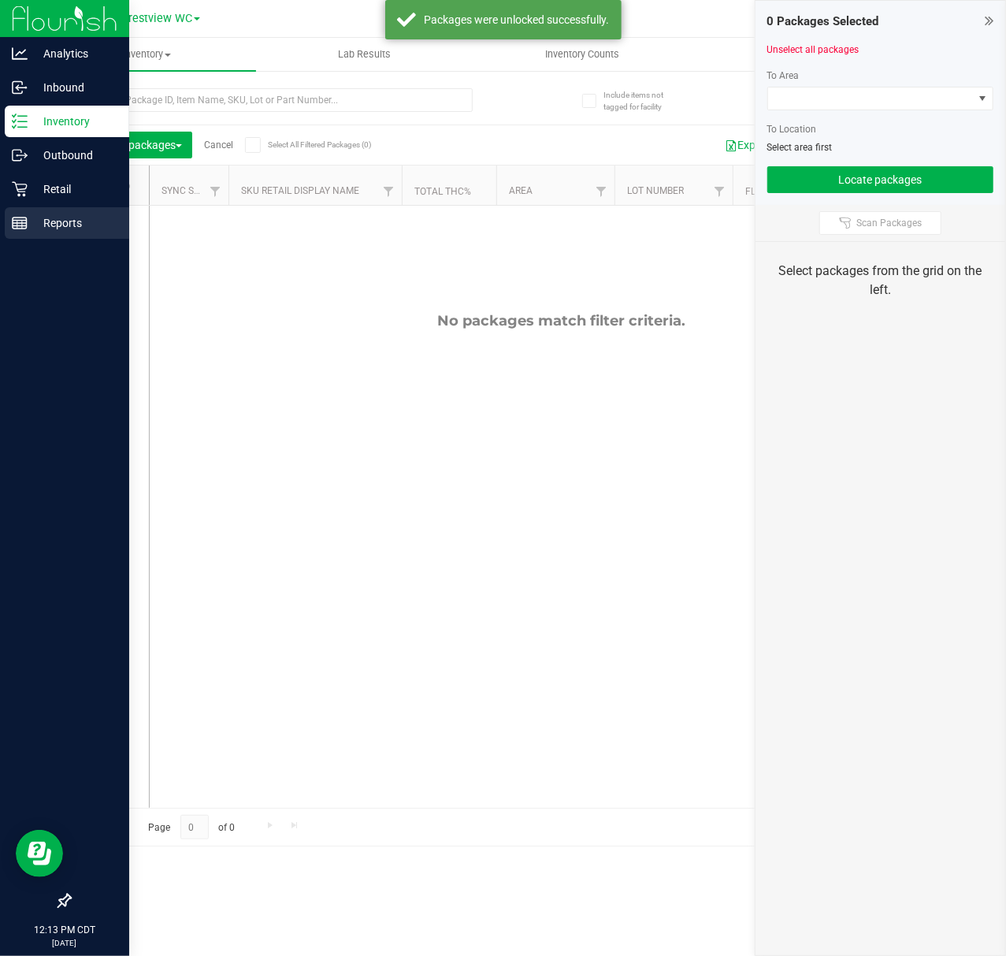
click at [6, 225] on div "Reports" at bounding box center [67, 223] width 125 height 32
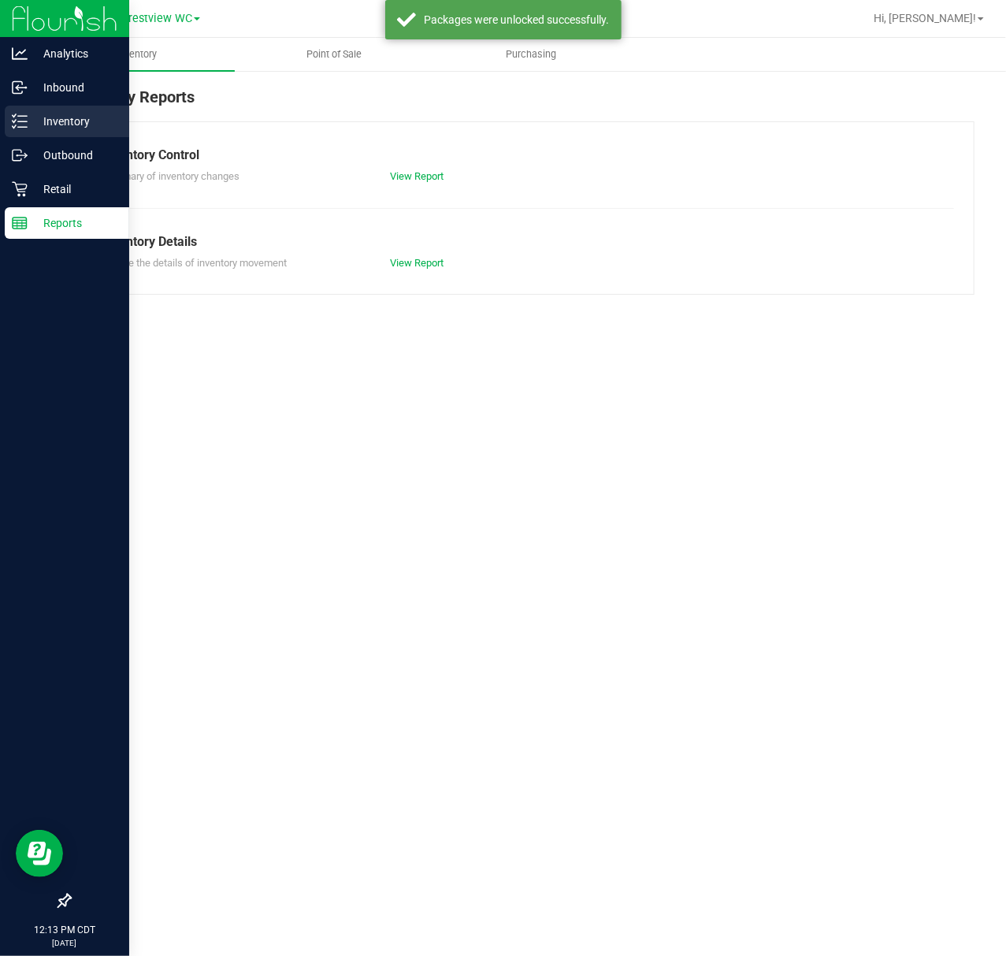
click at [44, 121] on p "Inventory" at bounding box center [75, 121] width 95 height 19
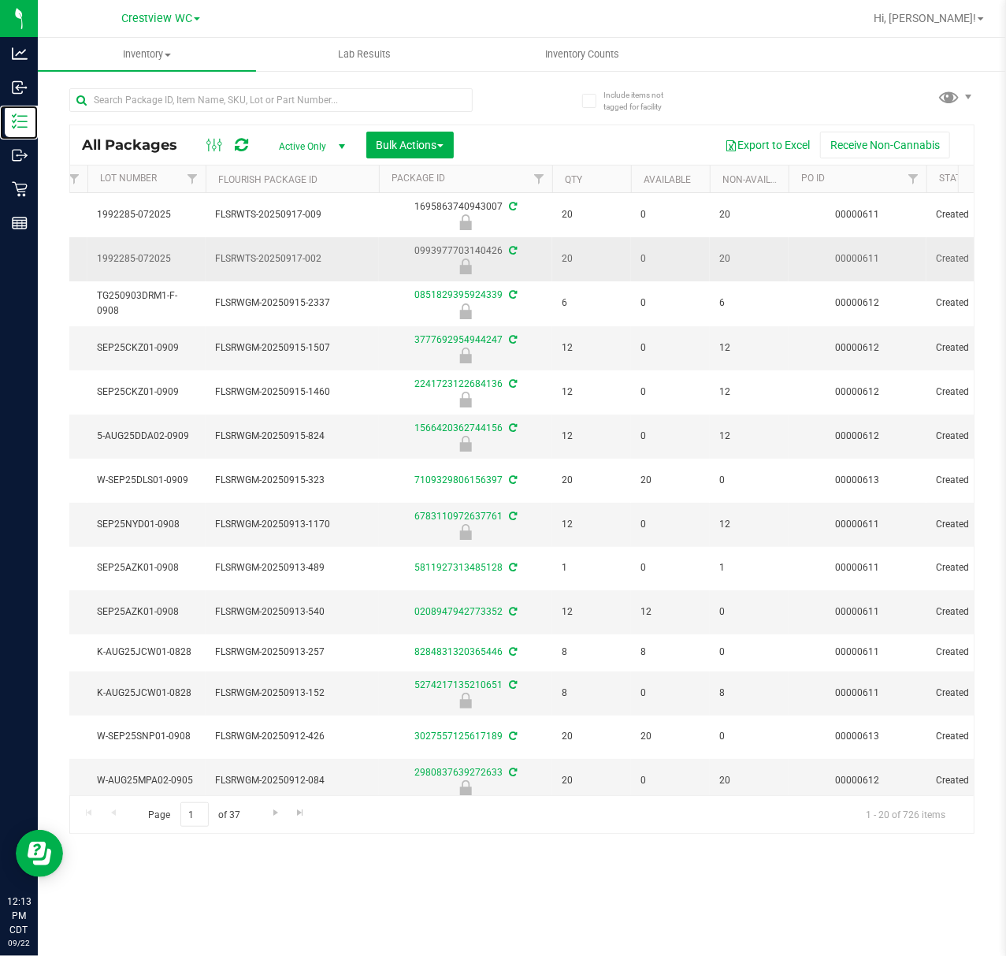
scroll to position [0, 571]
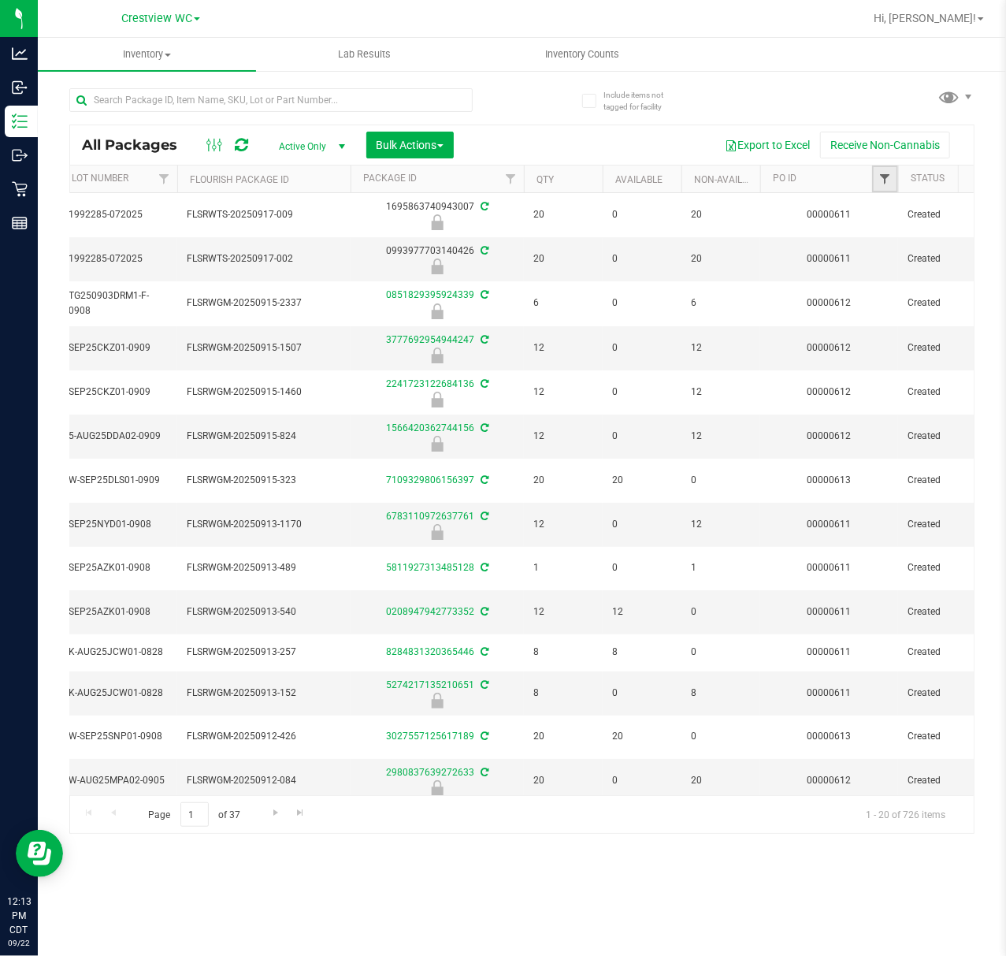
click at [884, 183] on span "Filter" at bounding box center [885, 179] width 13 height 13
type input "613"
click at [835, 239] on button "Filter" at bounding box center [873, 256] width 76 height 35
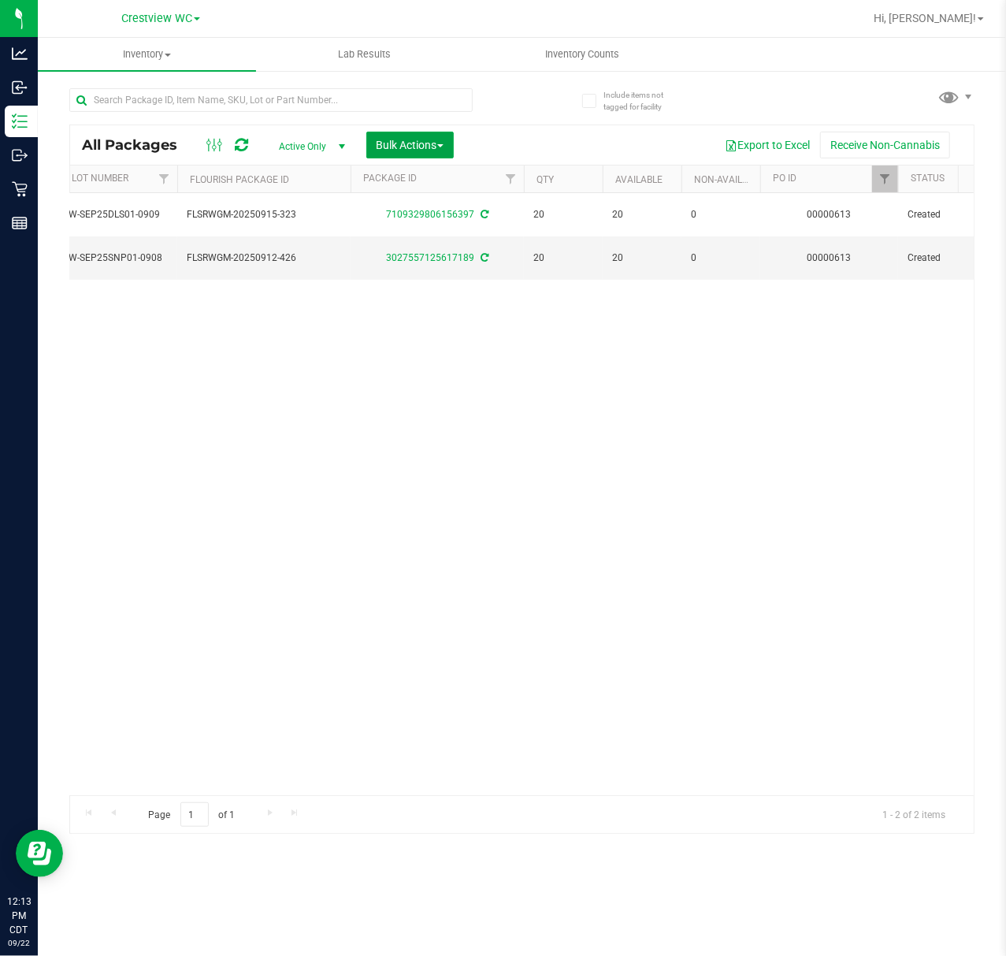
click at [404, 142] on span "Bulk Actions" at bounding box center [410, 145] width 67 height 13
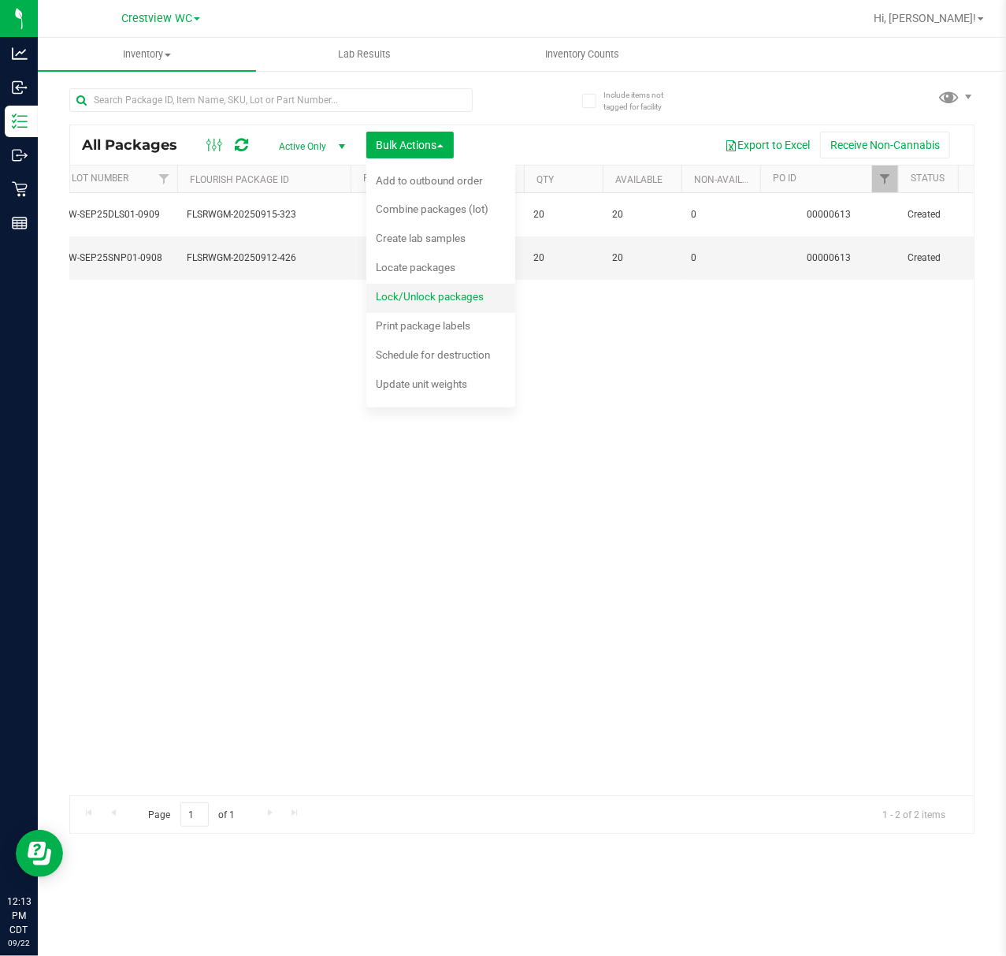
click at [432, 300] on span "Lock/Unlock packages" at bounding box center [430, 296] width 108 height 13
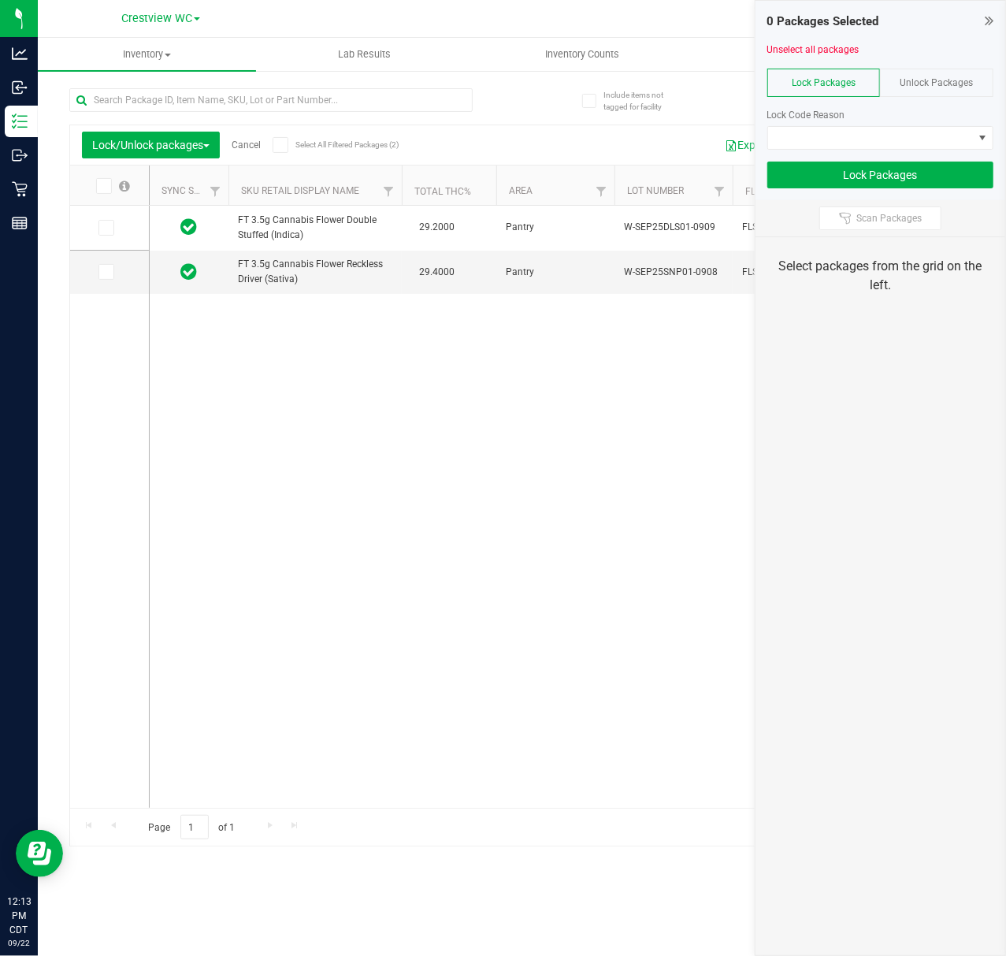
click at [282, 145] on icon at bounding box center [280, 145] width 10 height 0
click at [0, 0] on input "Select All Filtered Packages (2)" at bounding box center [0, 0] width 0 height 0
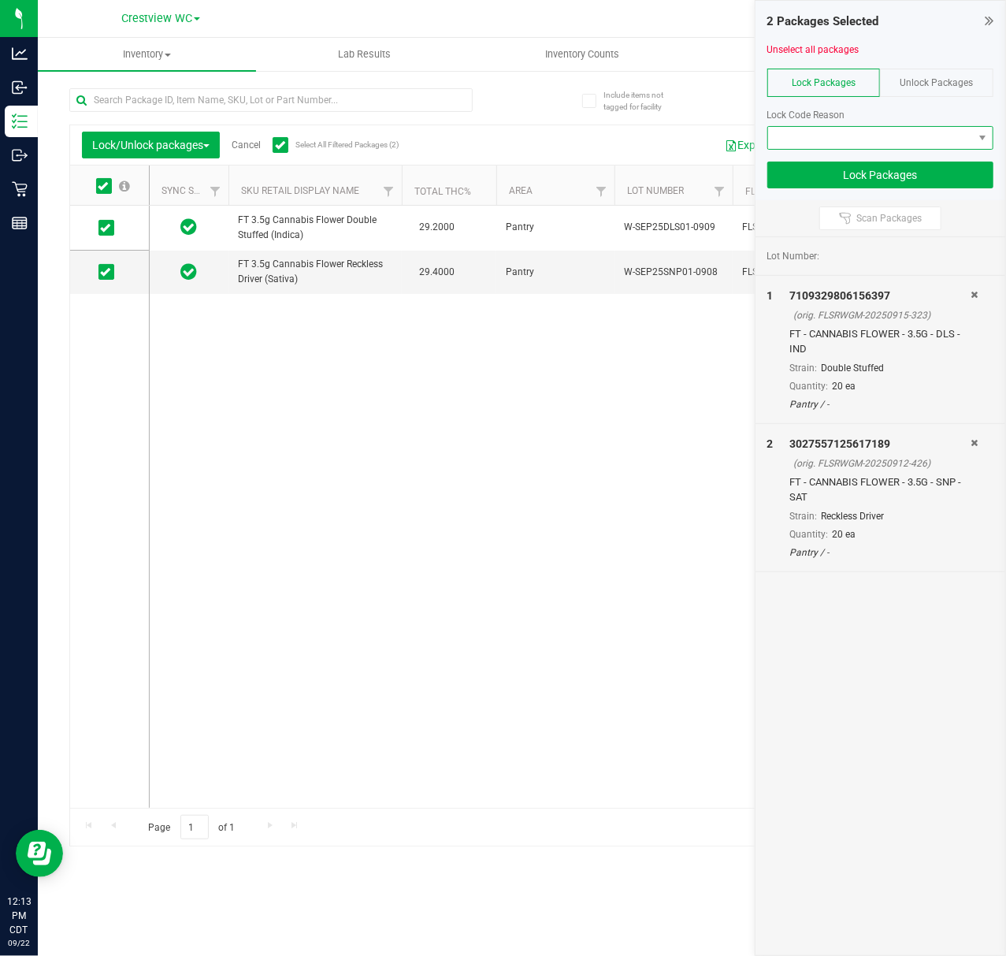
click at [960, 137] on span at bounding box center [870, 138] width 205 height 22
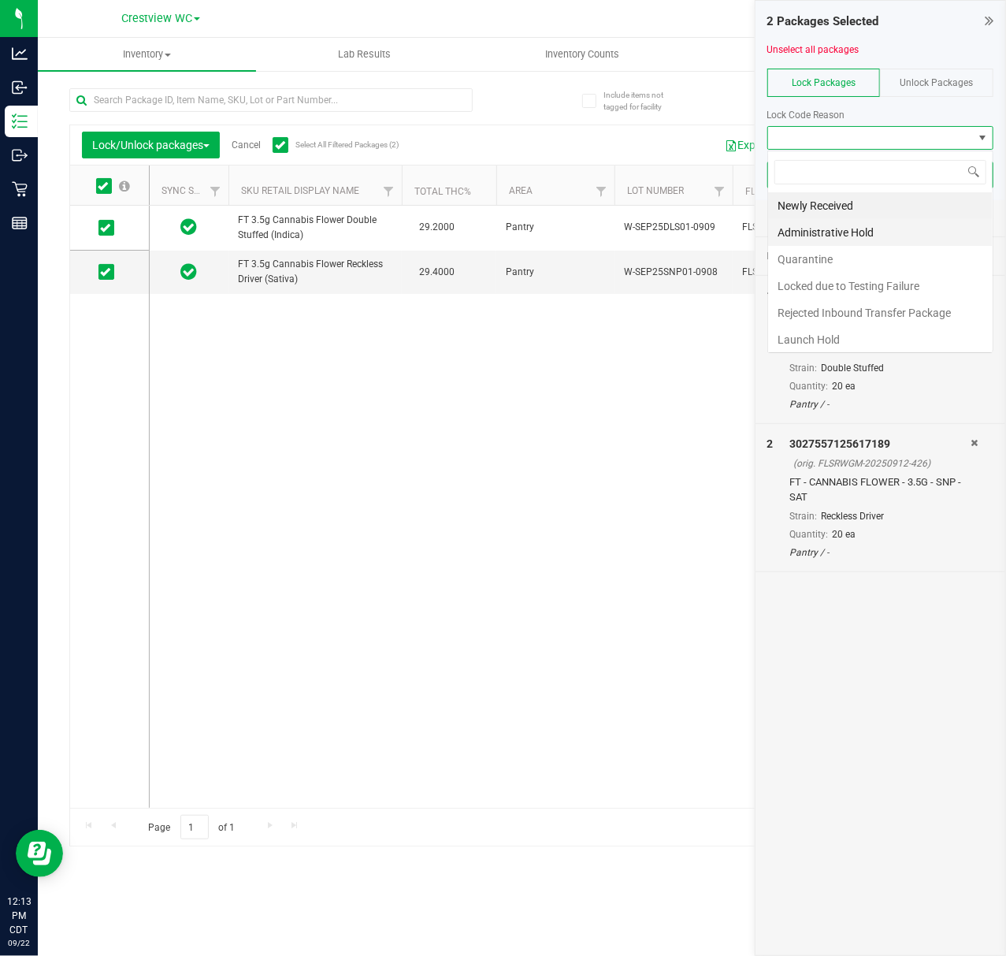
scroll to position [24, 225]
click at [875, 348] on li "Launch Hold" at bounding box center [880, 339] width 225 height 27
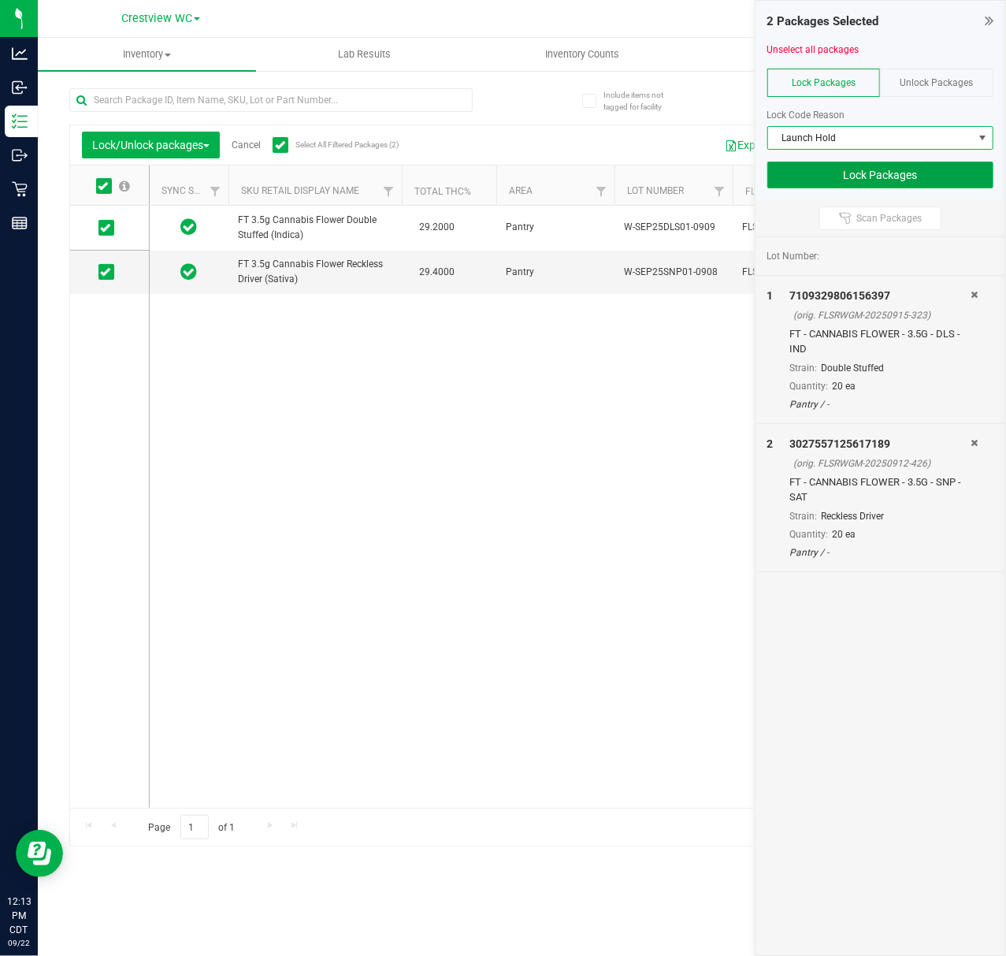
click at [911, 164] on button "Lock Packages" at bounding box center [881, 175] width 226 height 27
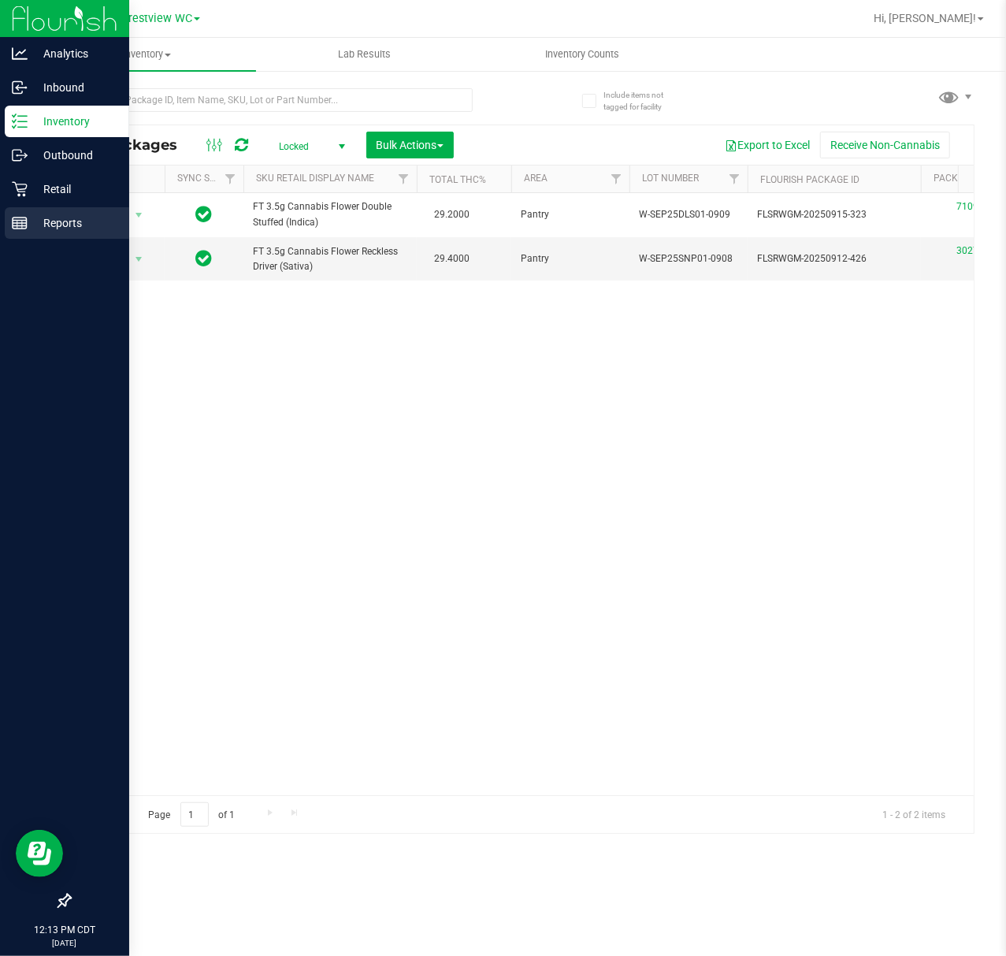
click at [61, 232] on p "Reports" at bounding box center [75, 223] width 95 height 19
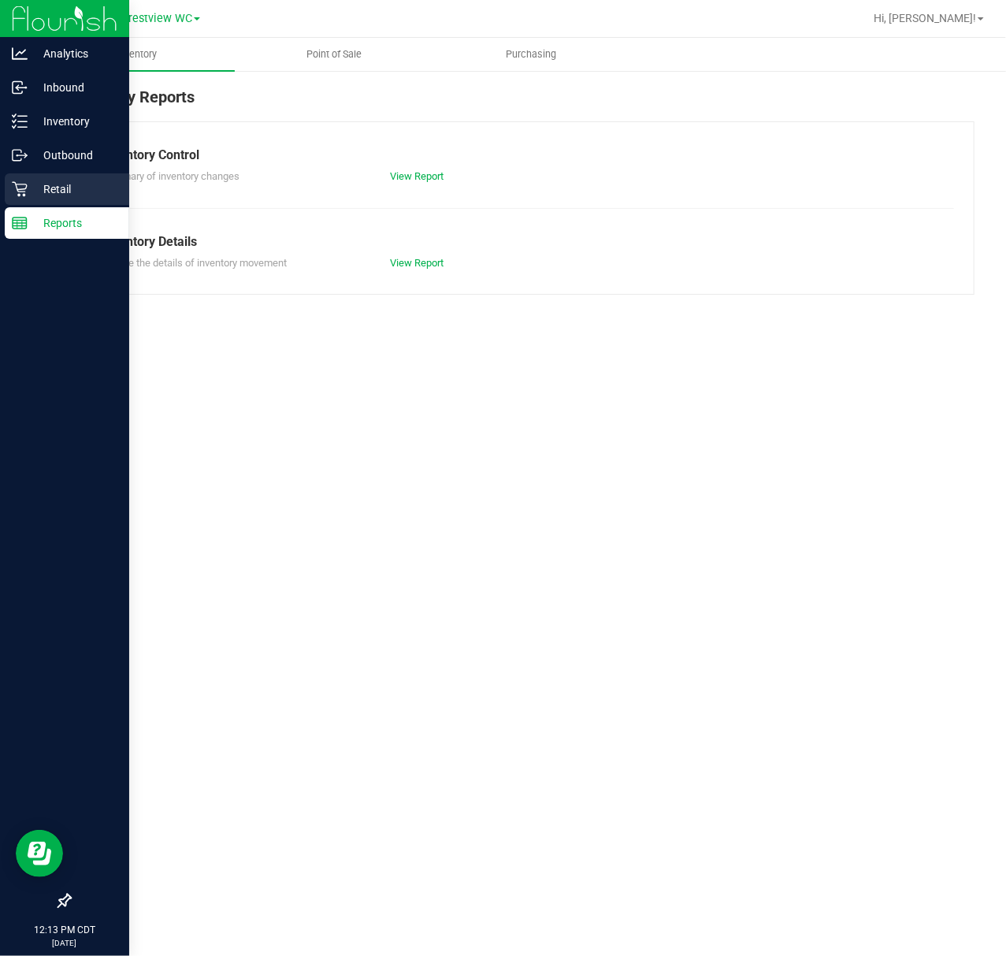
click at [35, 199] on div "Retail" at bounding box center [67, 189] width 125 height 32
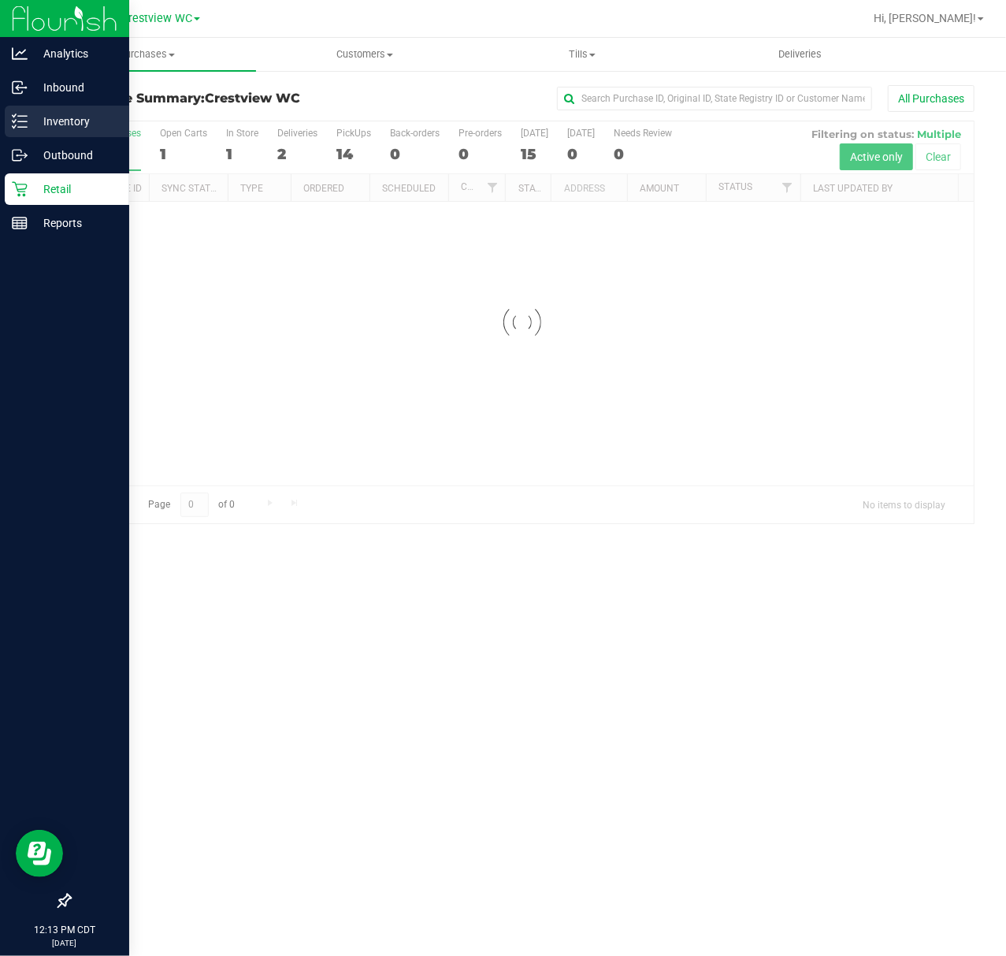
click at [32, 115] on p "Inventory" at bounding box center [75, 121] width 95 height 19
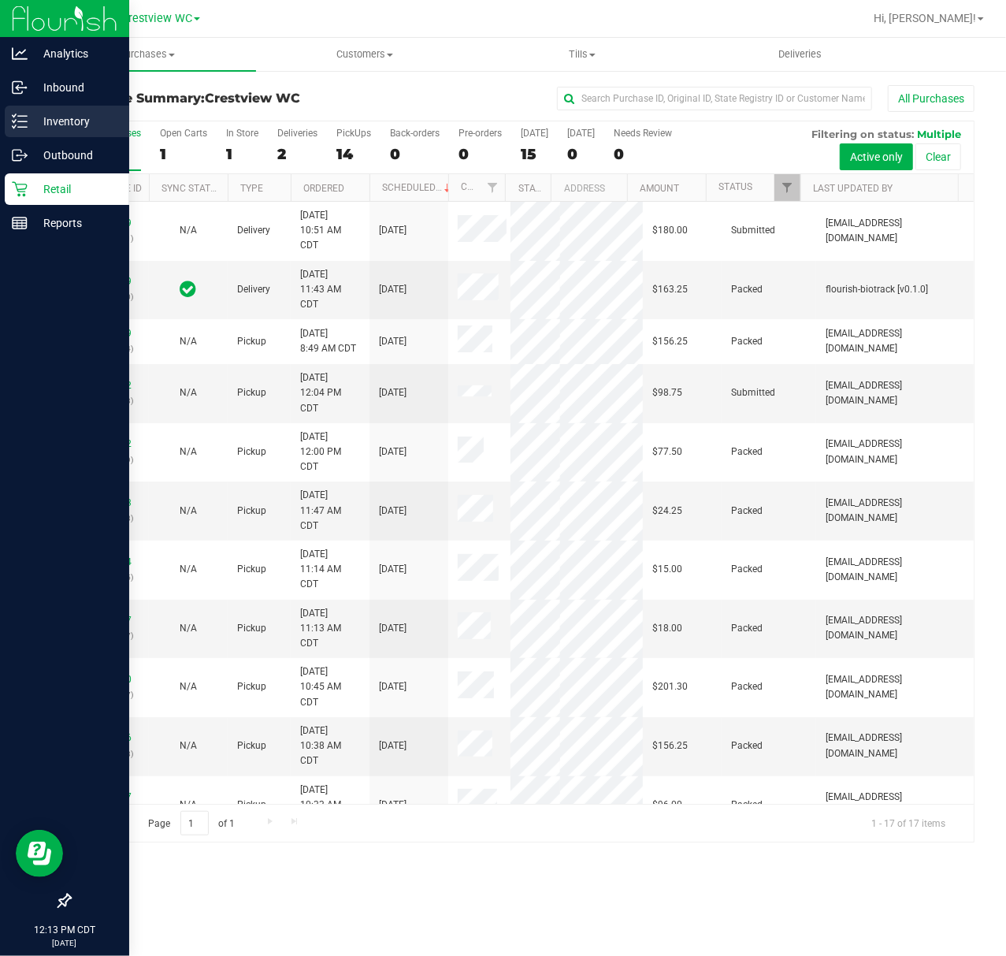
click at [41, 126] on p "Inventory" at bounding box center [75, 121] width 95 height 19
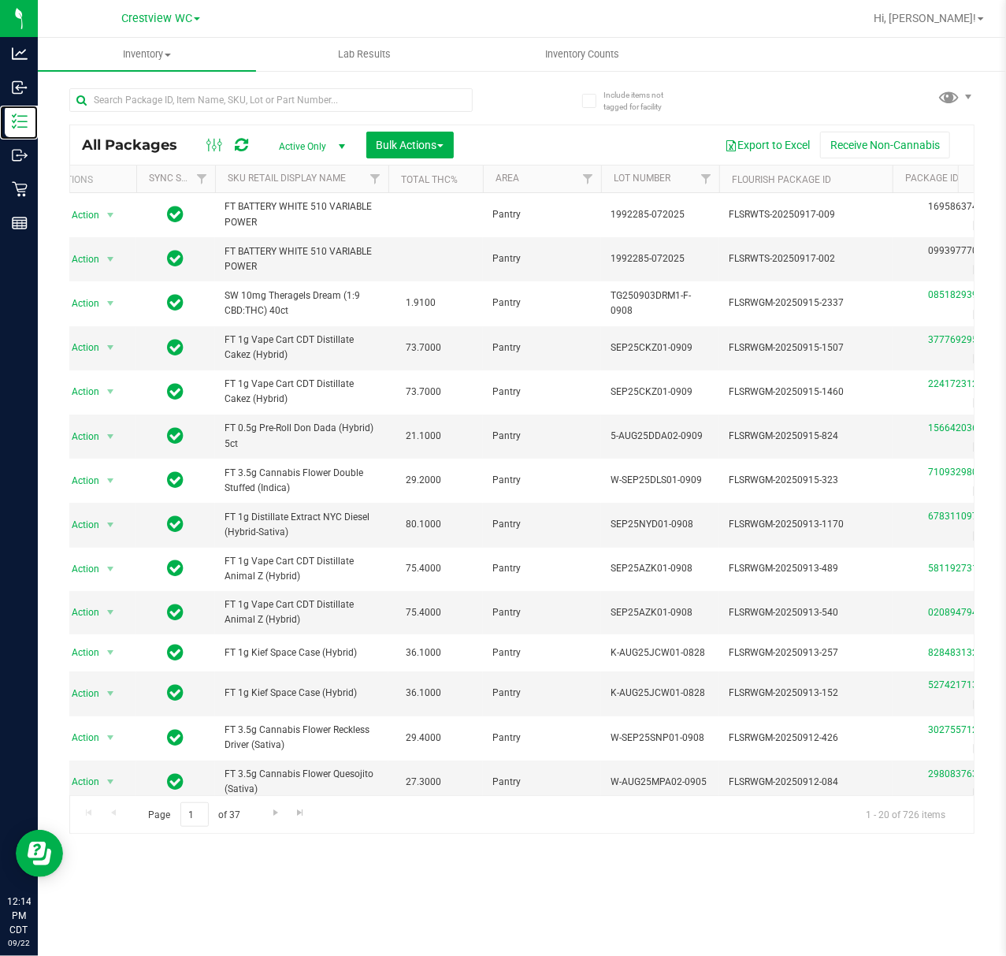
scroll to position [0, 42]
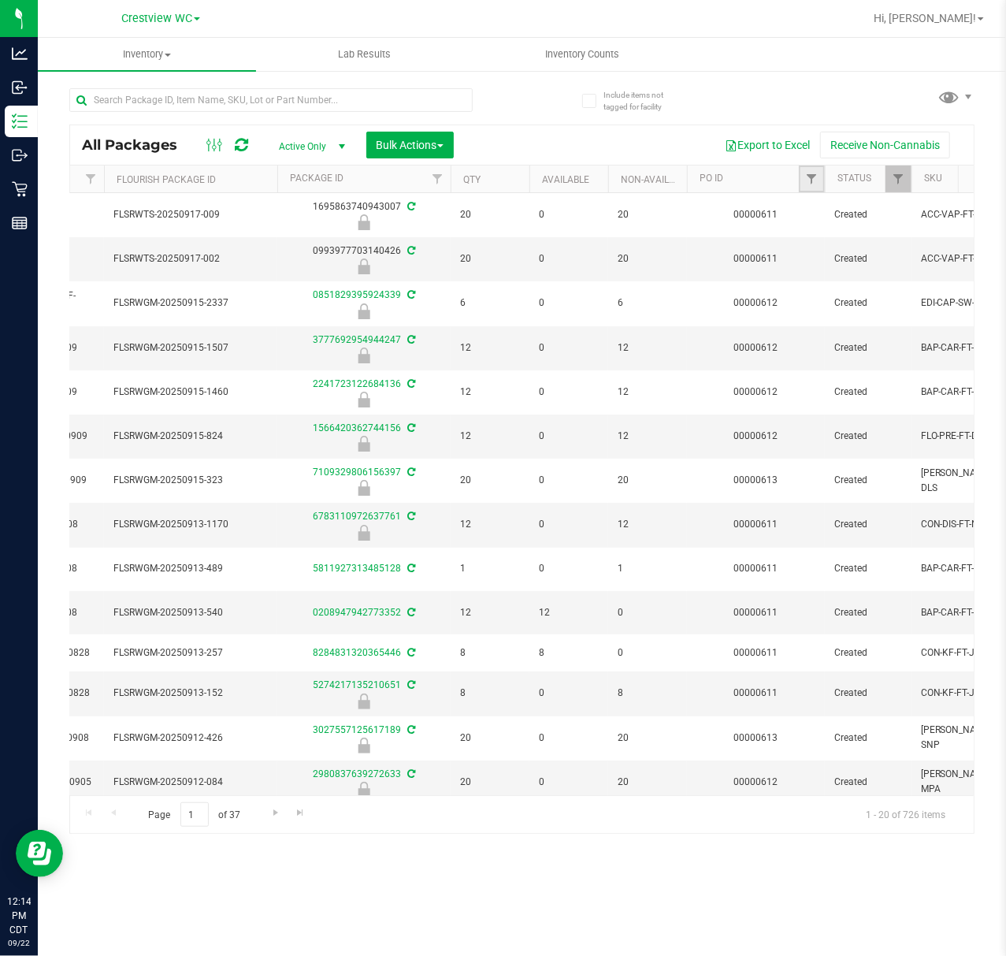
click at [810, 186] on link "Filter" at bounding box center [812, 179] width 26 height 27
type input "612"
click at [809, 239] on button "Filter" at bounding box center [847, 256] width 76 height 35
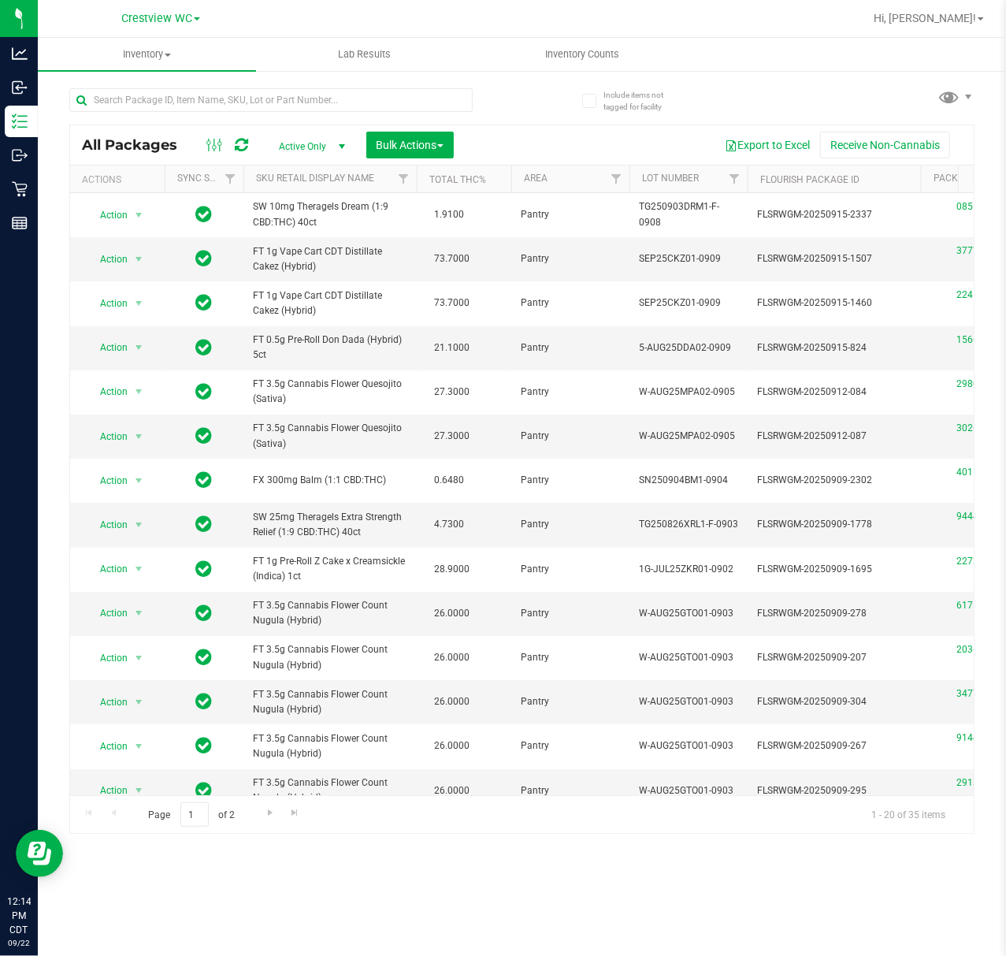
click at [287, 188] on th "SKU Retail Display Name" at bounding box center [330, 180] width 173 height 28
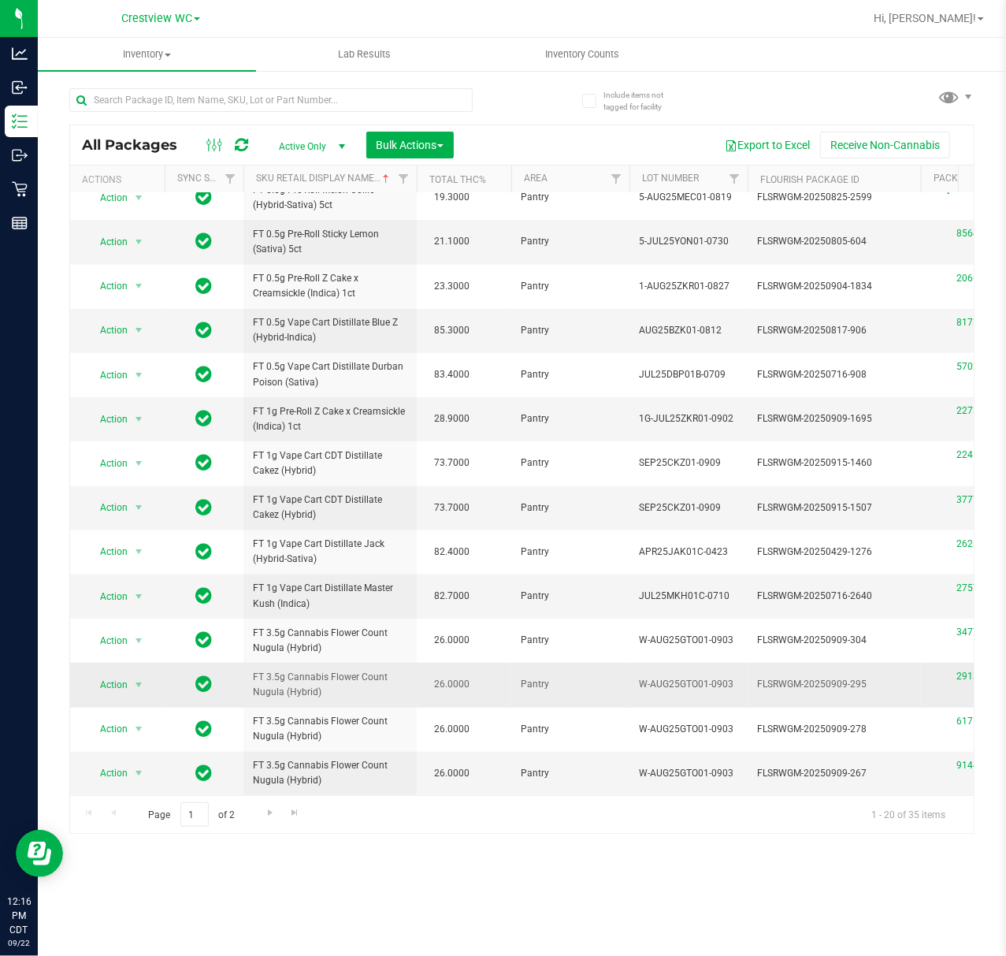
scroll to position [333, 0]
click at [264, 813] on span "Go to the next page" at bounding box center [270, 812] width 13 height 13
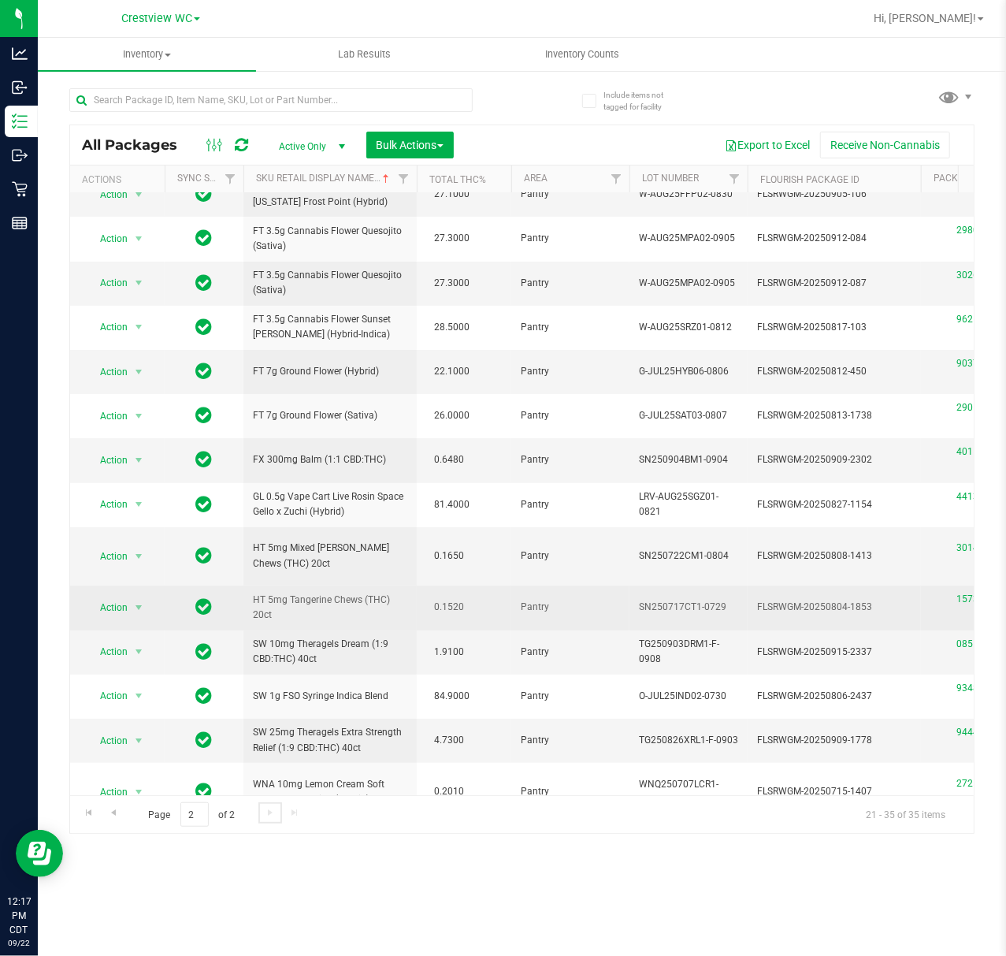
scroll to position [95, 0]
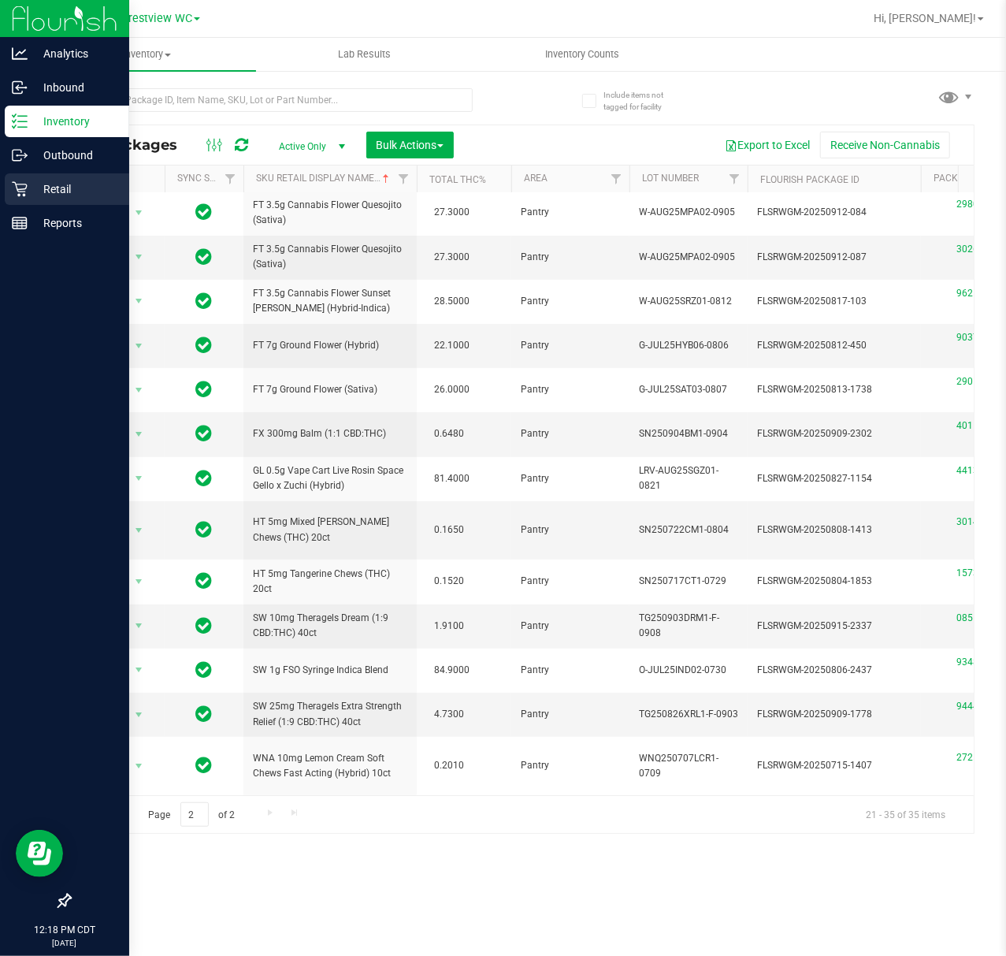
drag, startPoint x: 8, startPoint y: 173, endPoint x: 14, endPoint y: 180, distance: 8.9
click at [8, 173] on div "Retail" at bounding box center [67, 189] width 125 height 32
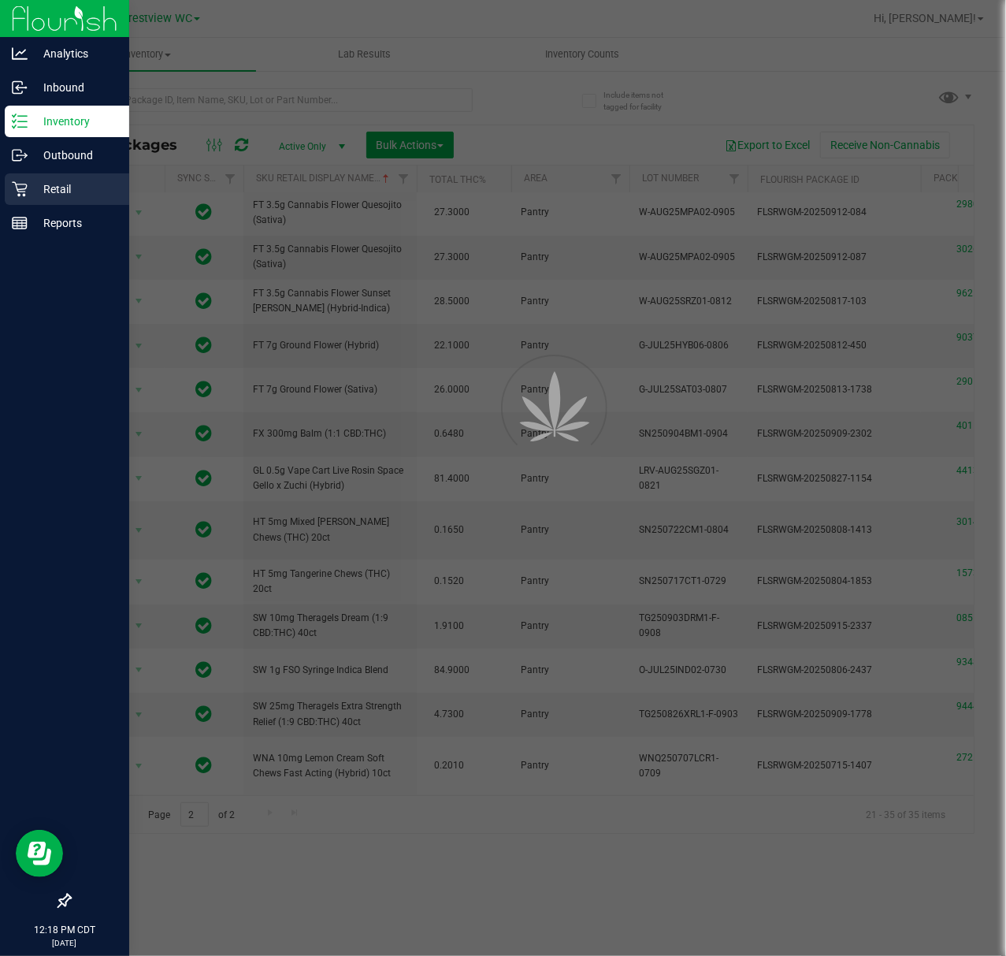
click at [14, 180] on div "Retail" at bounding box center [67, 189] width 125 height 32
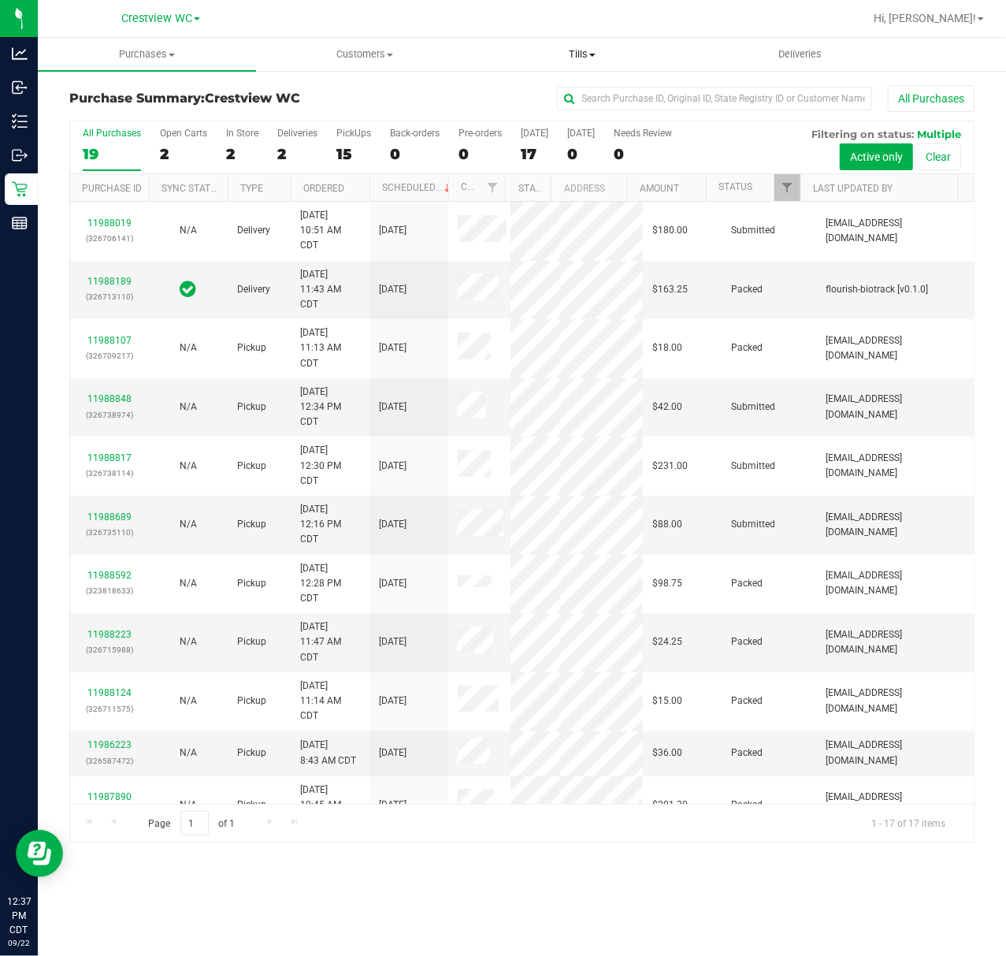
click at [563, 54] on span "Tills" at bounding box center [582, 54] width 217 height 14
click at [571, 90] on span "Manage tills" at bounding box center [527, 94] width 106 height 13
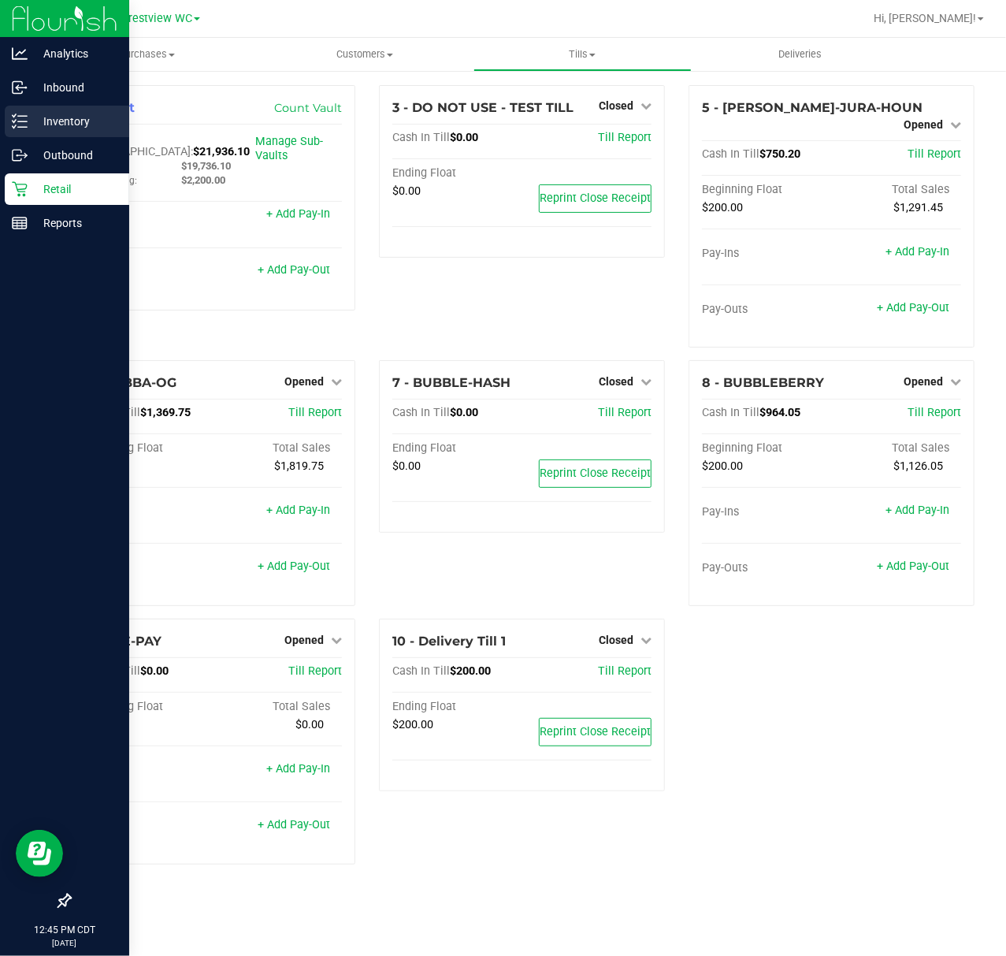
click at [24, 127] on line at bounding box center [22, 127] width 9 height 0
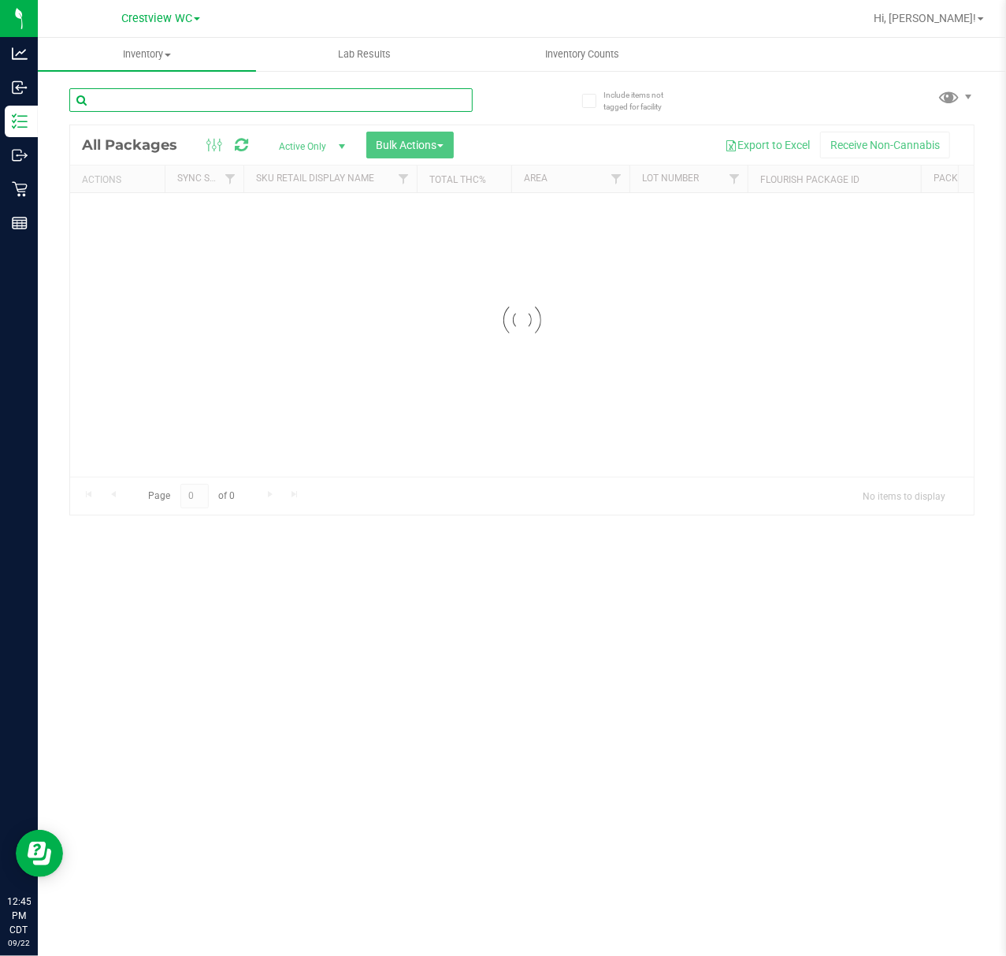
click at [189, 98] on input "text" at bounding box center [271, 100] width 404 height 24
paste input "GRV - BOWL - GRAV - STANDARD SPOON - 4IN - SMOKE"
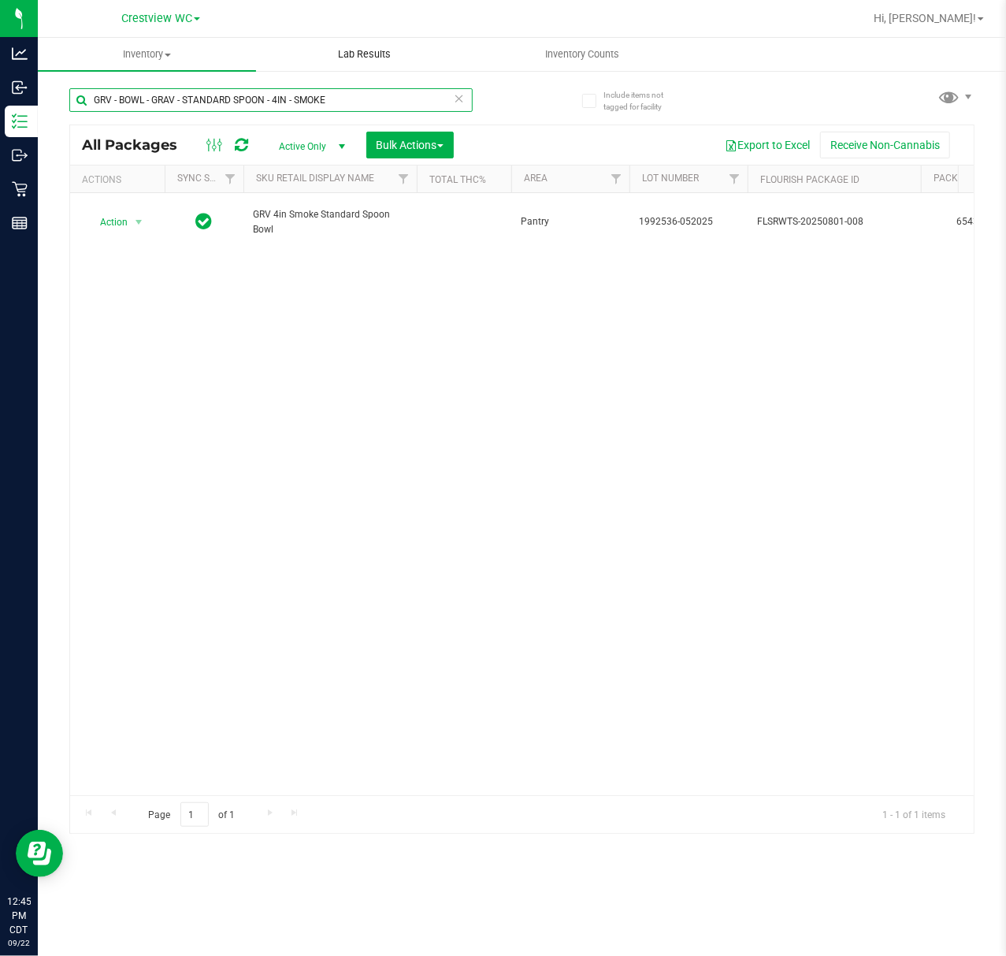
type input "GRV - BOWL - GRAV - STANDARD SPOON - 4IN - SMOKE"
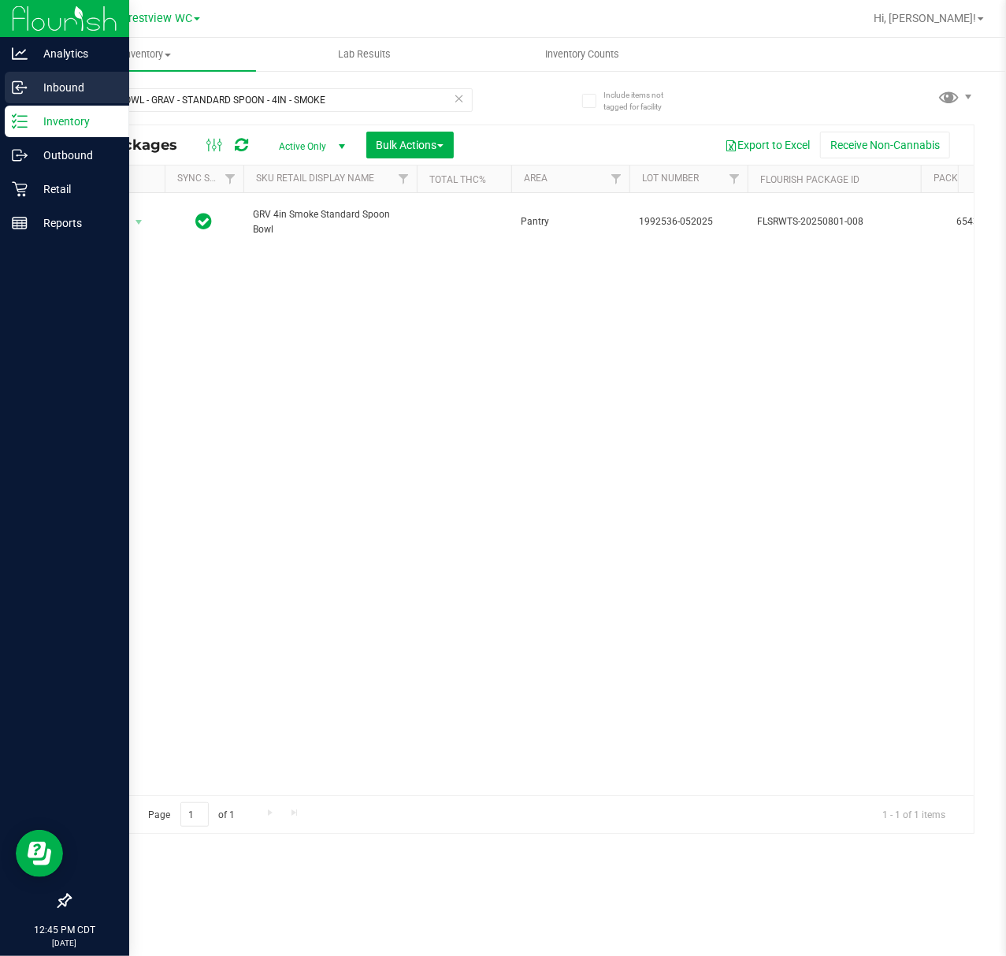
click at [32, 91] on p "Inbound" at bounding box center [75, 87] width 95 height 19
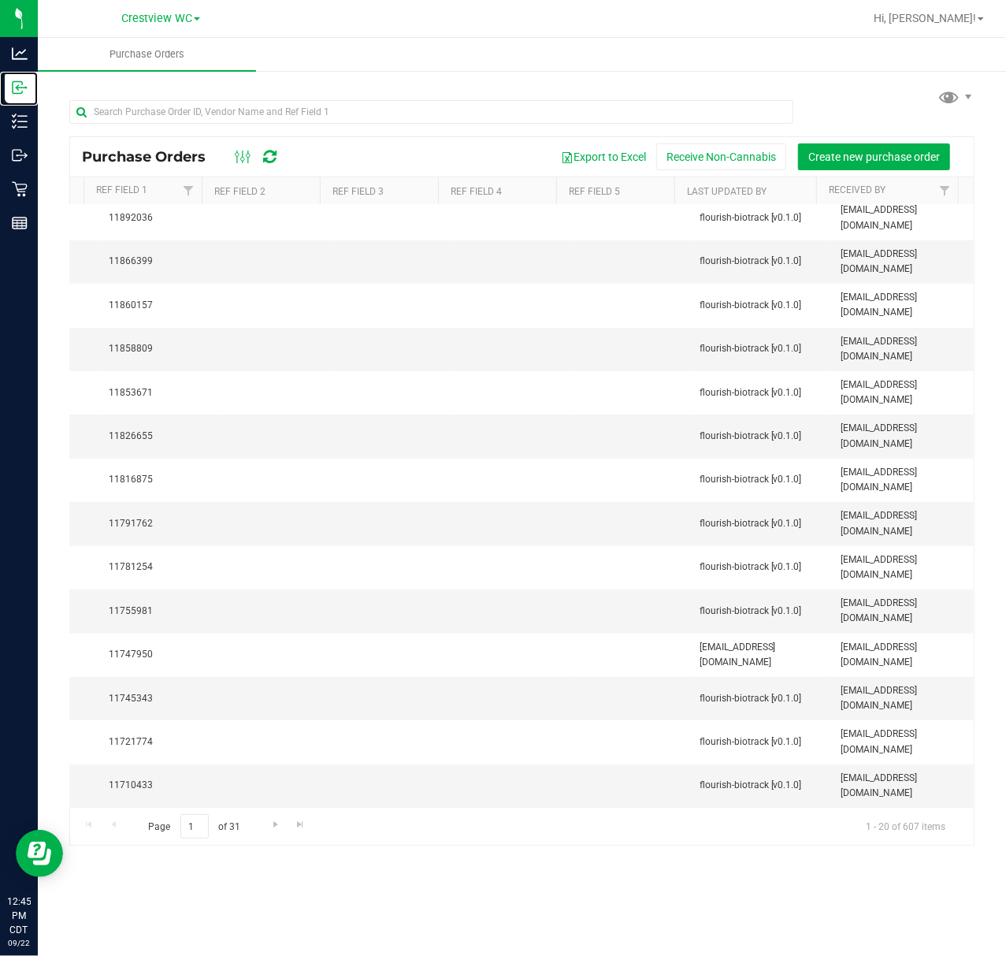
scroll to position [291, 0]
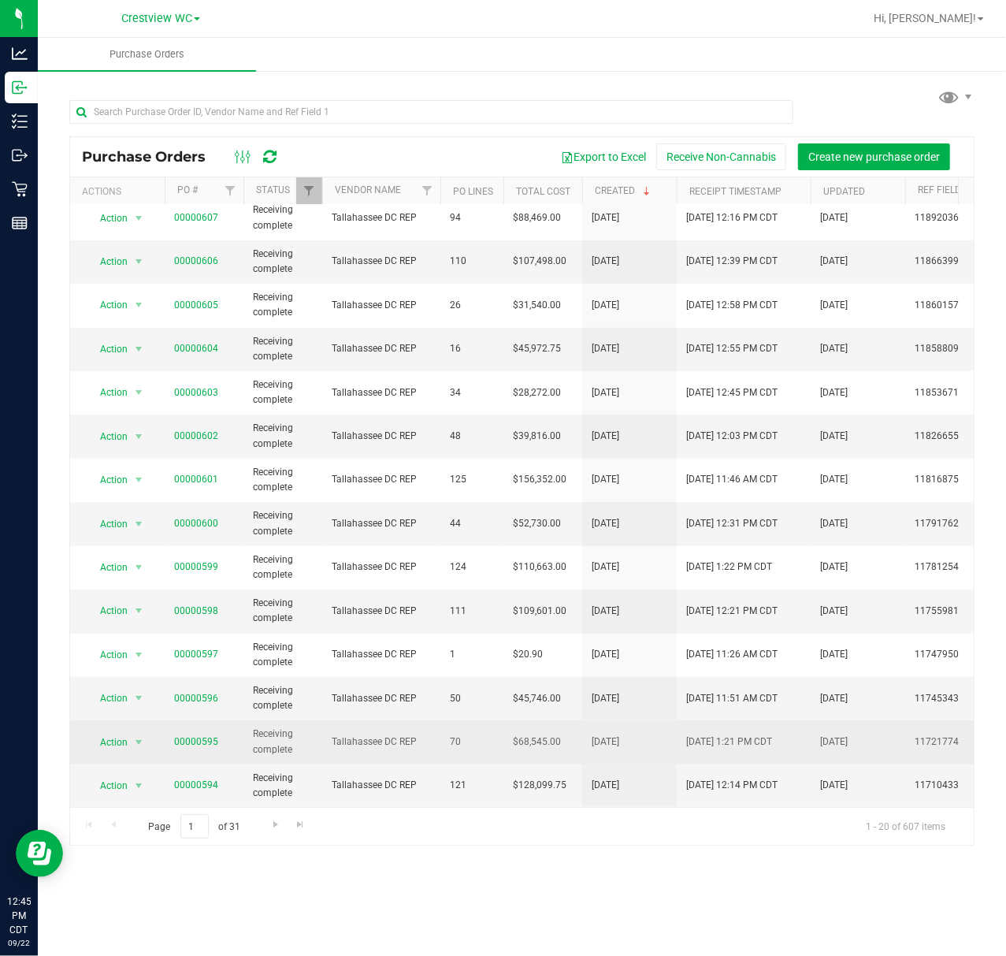
click at [199, 720] on td "00000595" at bounding box center [204, 741] width 79 height 43
click at [199, 736] on link "00000595" at bounding box center [196, 741] width 44 height 11
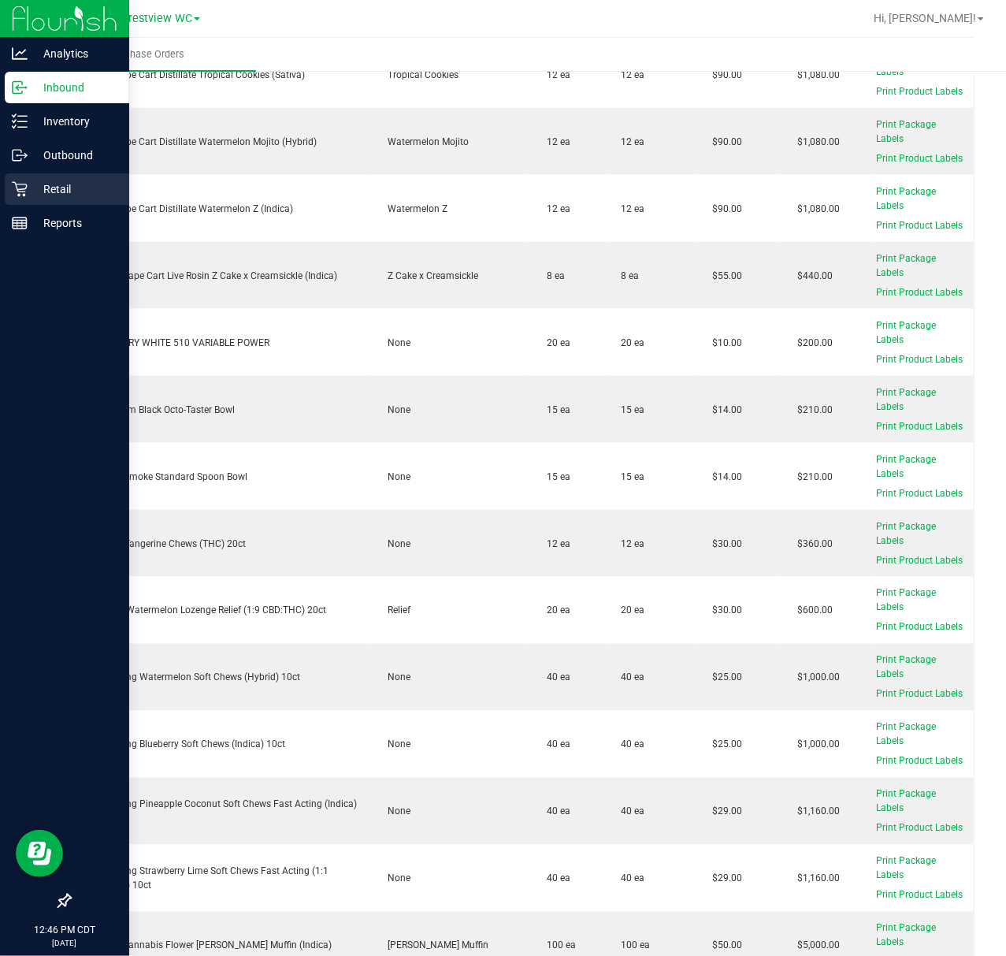
click at [60, 206] on link "Retail" at bounding box center [64, 190] width 129 height 34
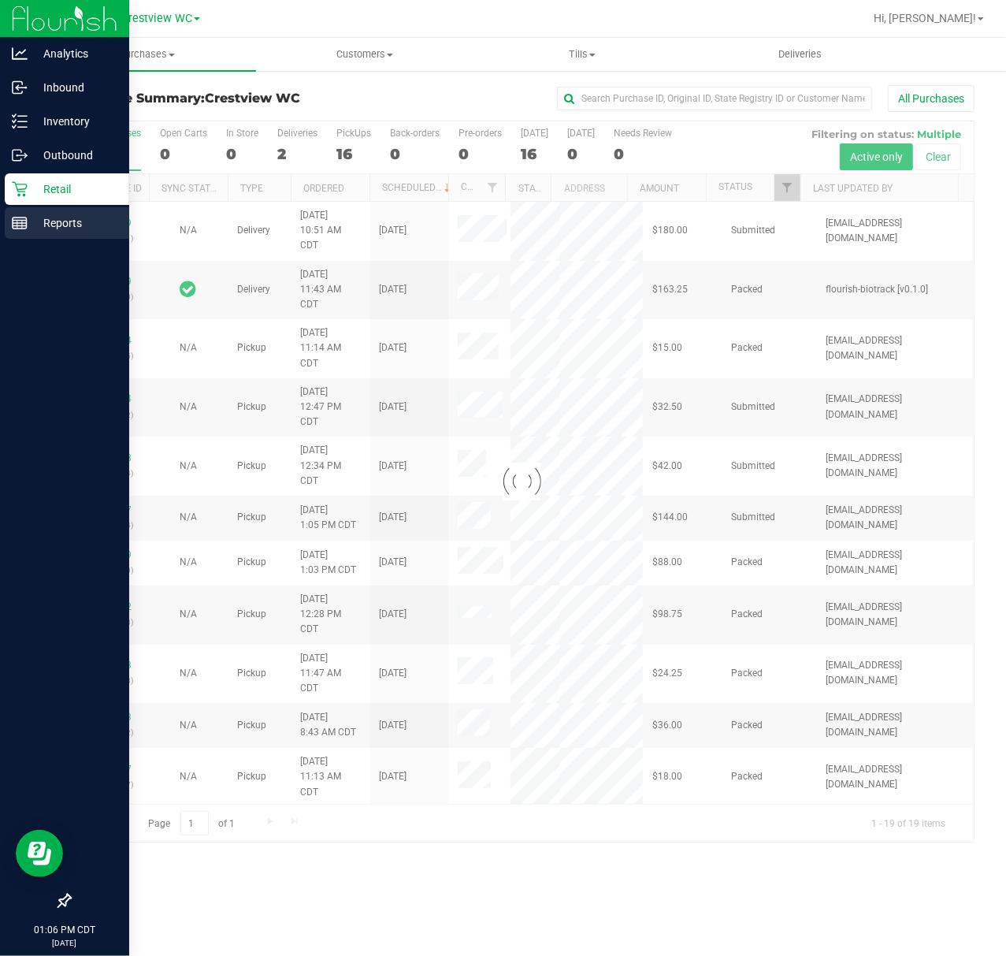
click at [17, 221] on line at bounding box center [20, 221] width 14 height 0
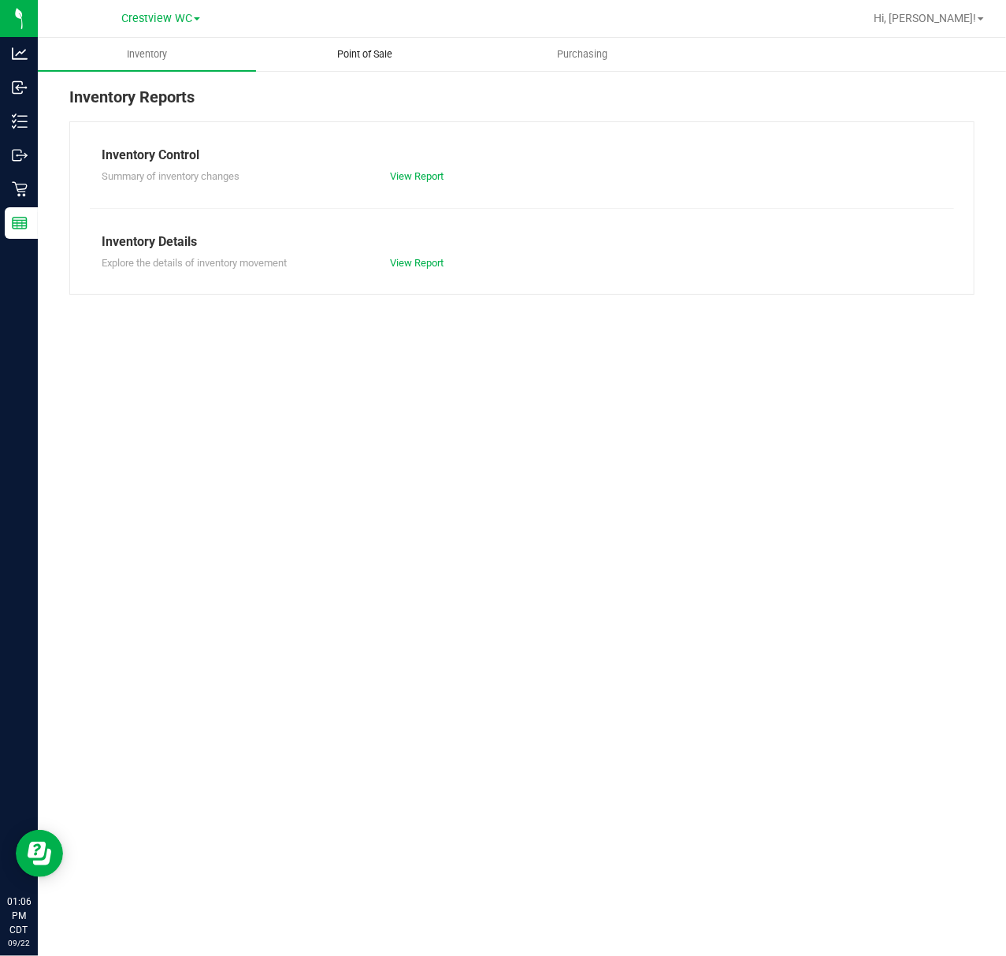
click at [443, 54] on uib-tab-heading "Point of Sale" at bounding box center [365, 55] width 217 height 32
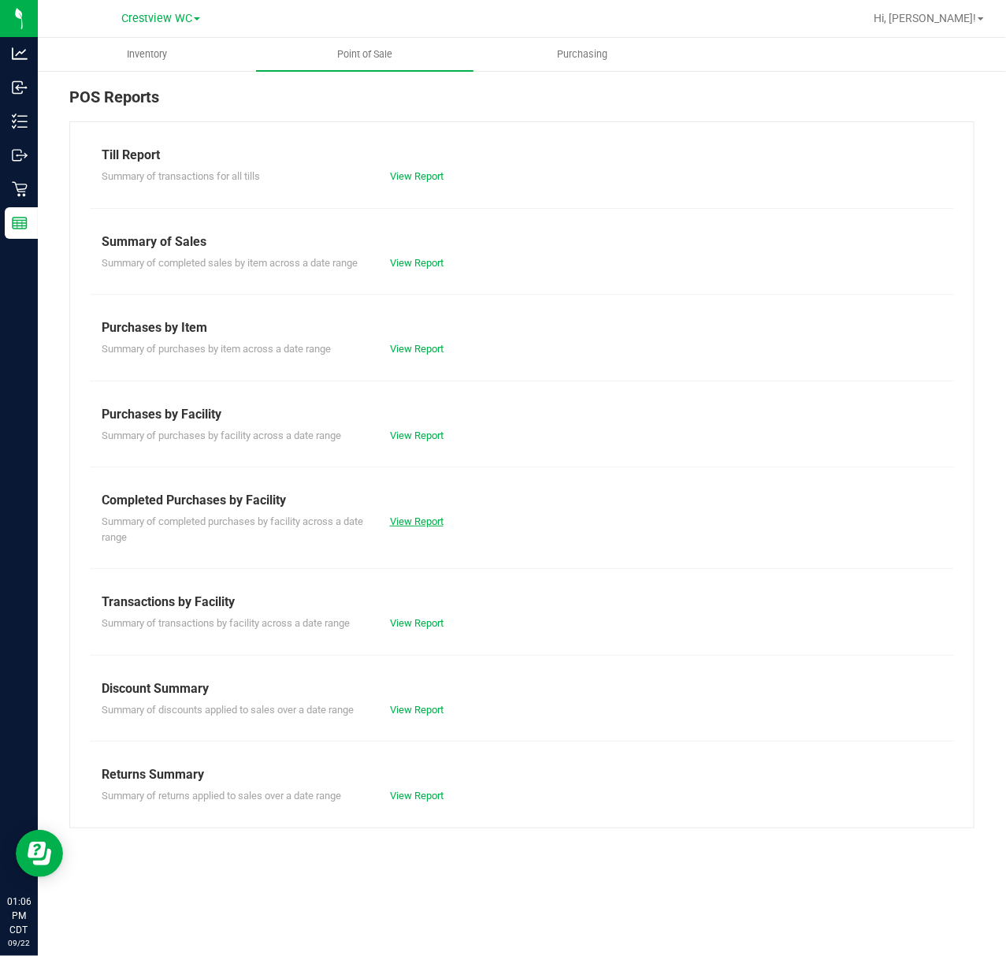
click at [433, 517] on link "View Report" at bounding box center [417, 521] width 54 height 12
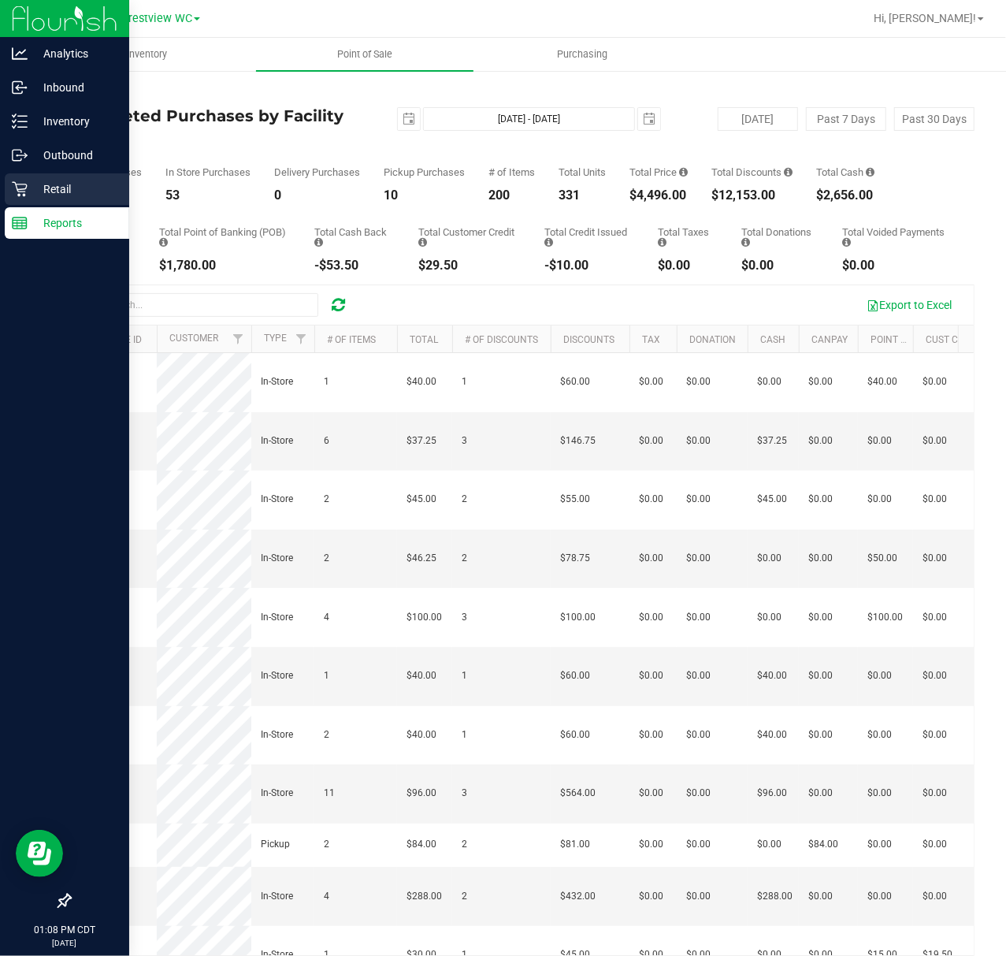
click at [28, 186] on p "Retail" at bounding box center [75, 189] width 95 height 19
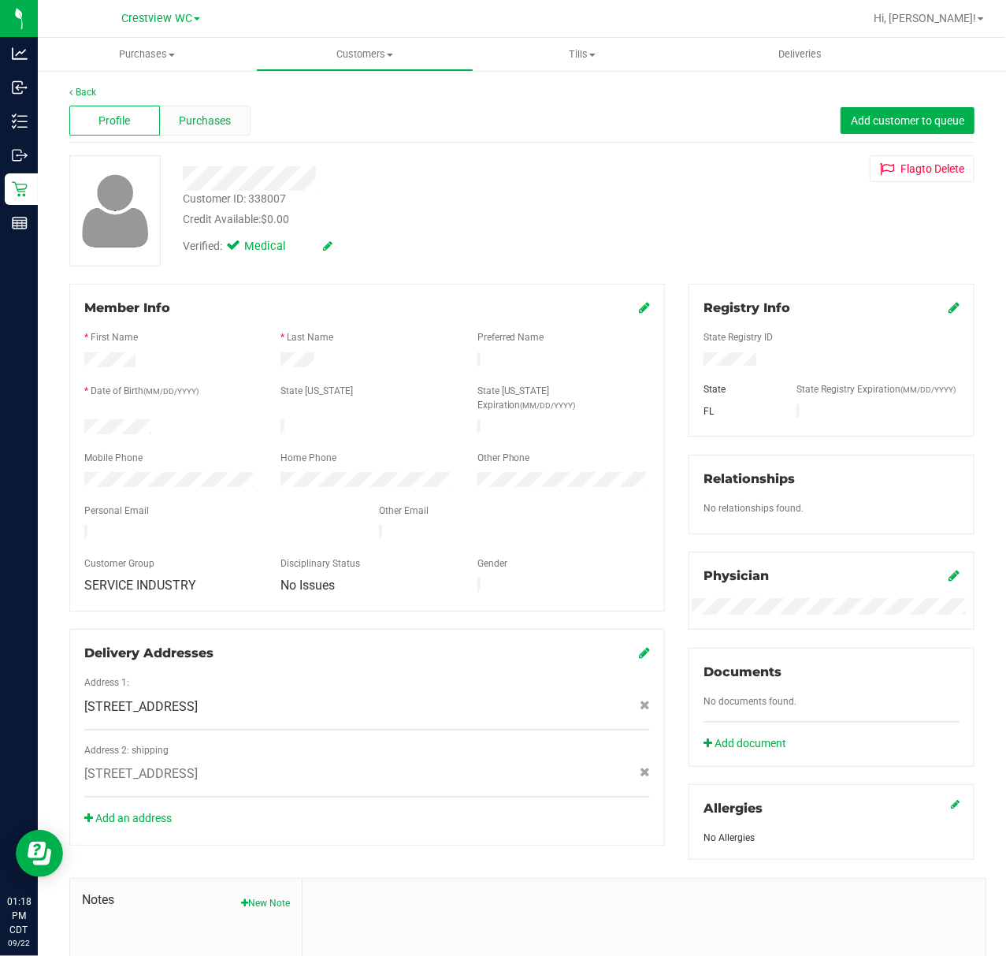
click at [177, 126] on div "Purchases" at bounding box center [205, 121] width 91 height 30
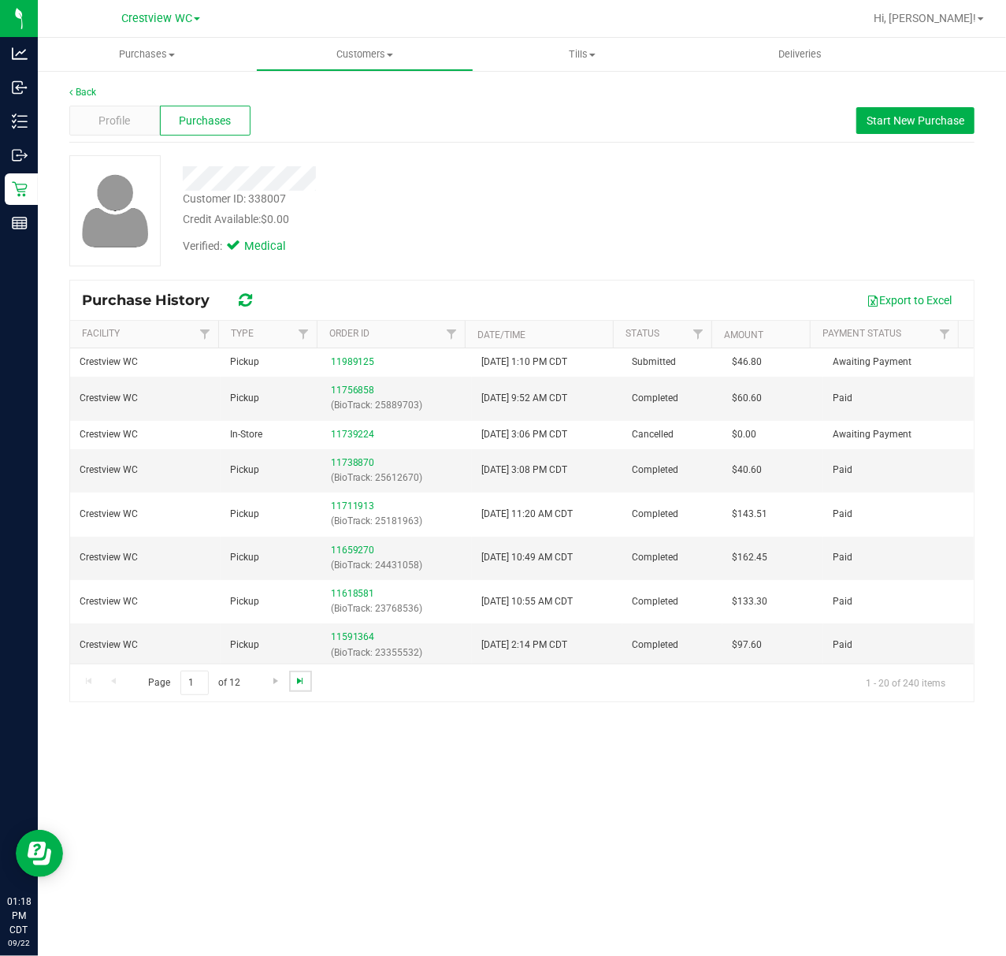
click at [303, 681] on span "Go to the last page" at bounding box center [300, 681] width 13 height 13
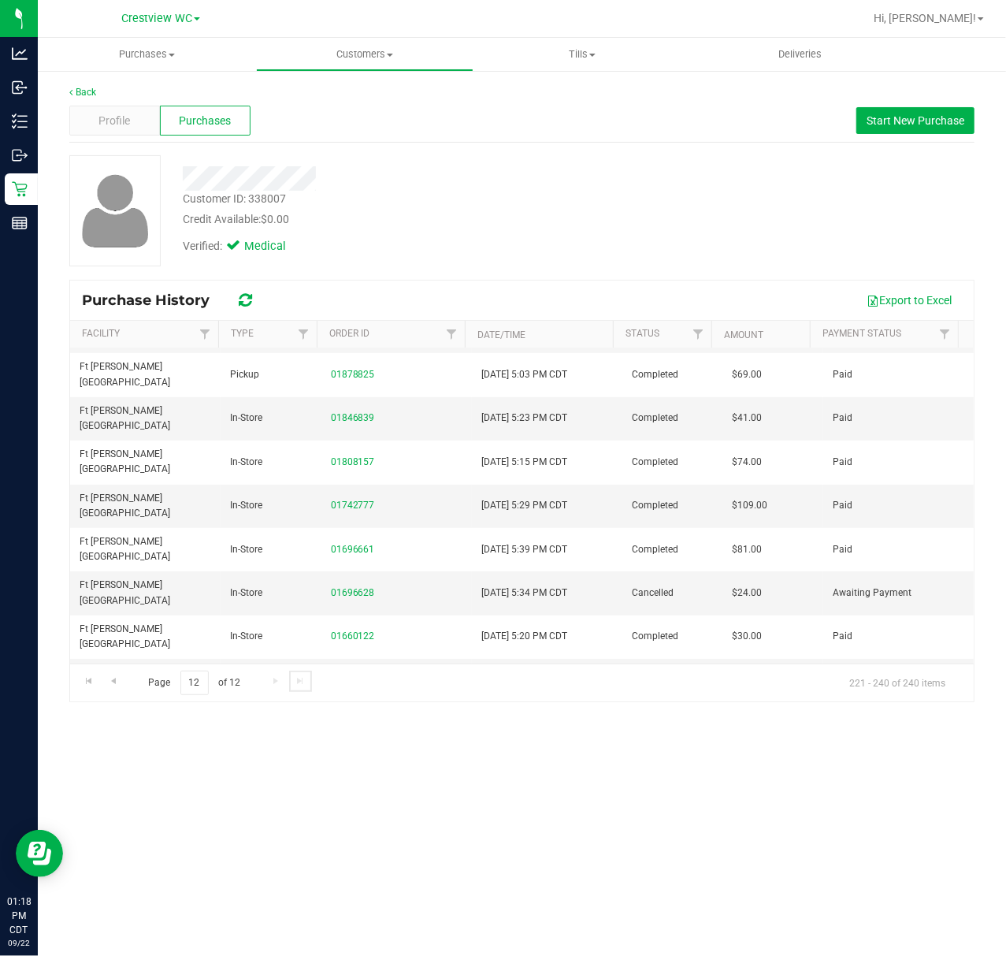
scroll to position [259, 0]
click at [356, 934] on link "01478071" at bounding box center [353, 939] width 44 height 11
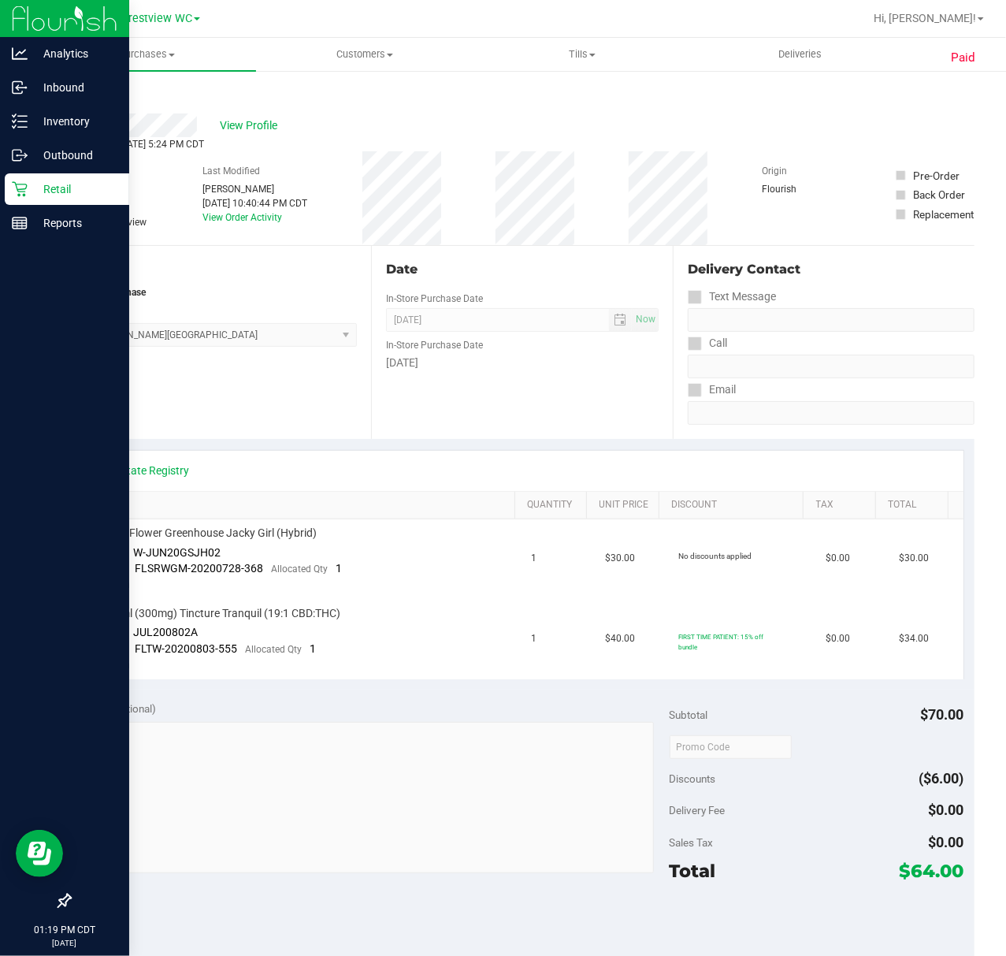
click at [20, 190] on icon at bounding box center [20, 189] width 16 height 16
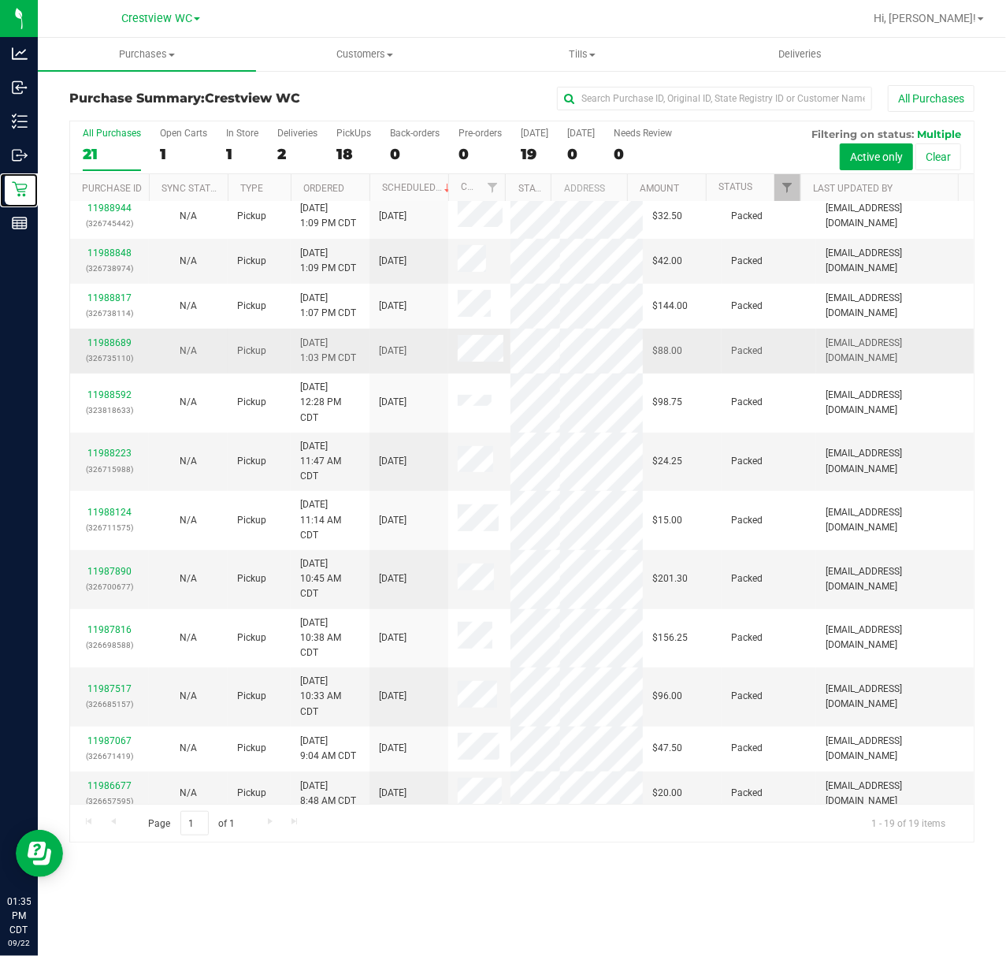
scroll to position [489, 0]
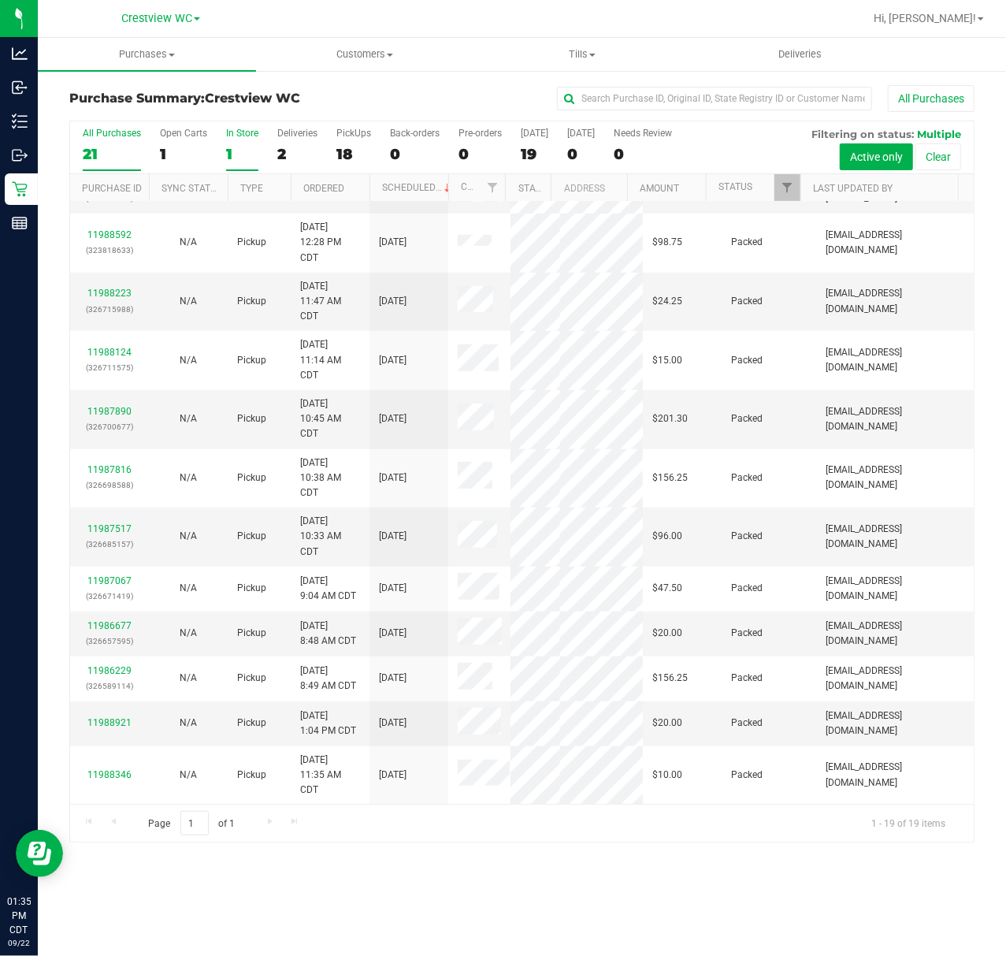
click at [251, 156] on div "1" at bounding box center [242, 154] width 32 height 18
click at [0, 0] on input "In Store 1" at bounding box center [0, 0] width 0 height 0
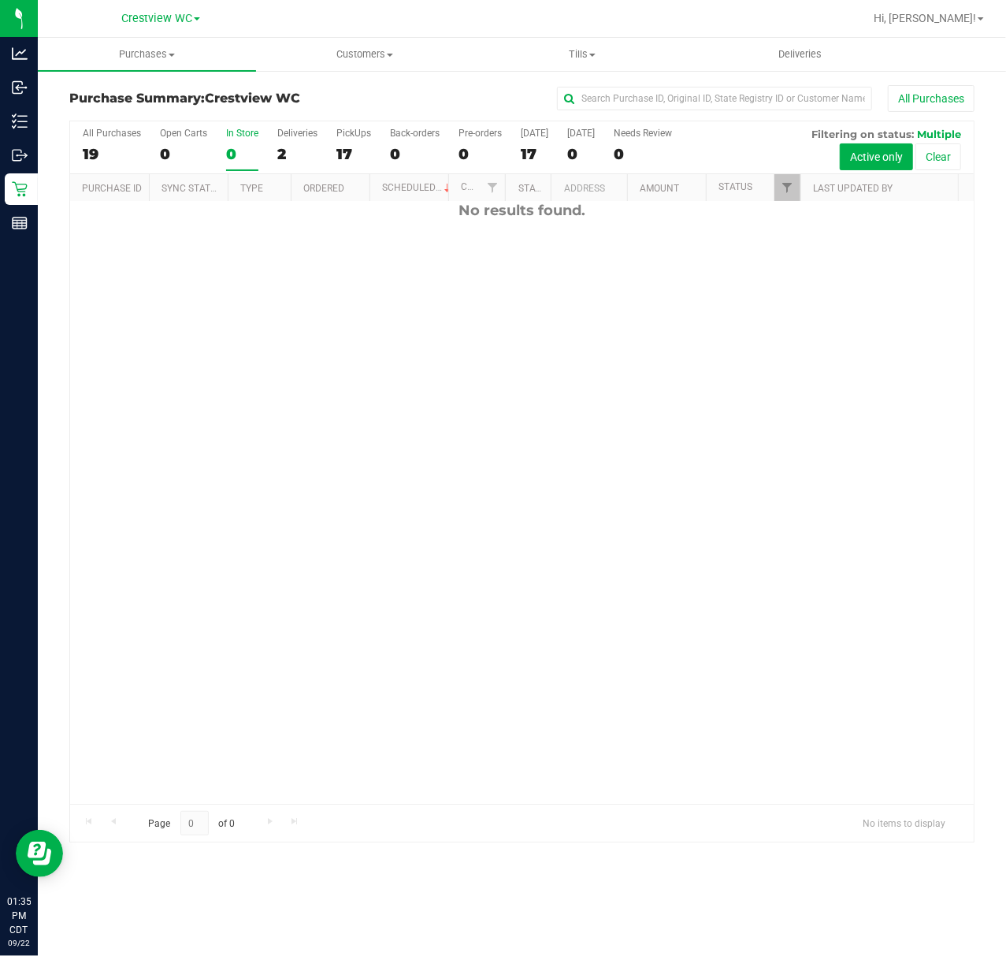
scroll to position [0, 0]
click at [341, 153] on div "17" at bounding box center [354, 154] width 35 height 18
click at [0, 0] on input "PickUps 17" at bounding box center [0, 0] width 0 height 0
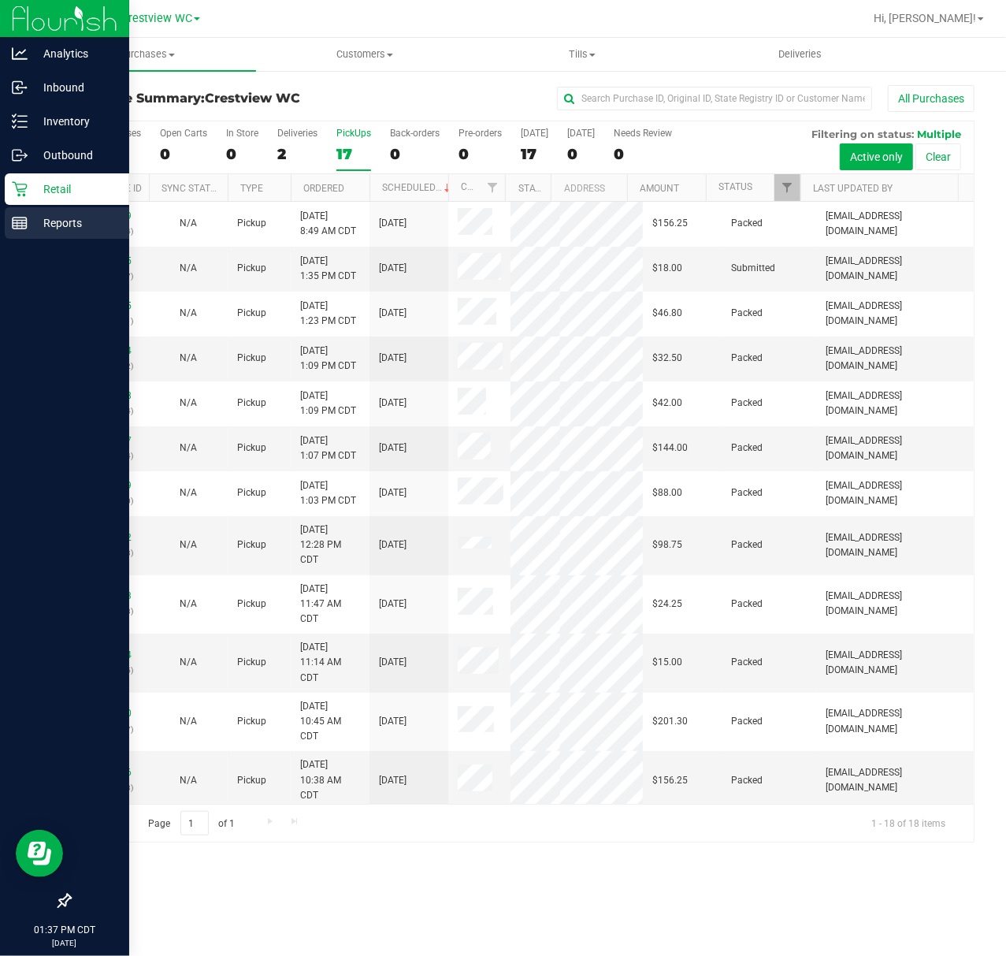
click at [5, 219] on div "Reports" at bounding box center [67, 223] width 125 height 32
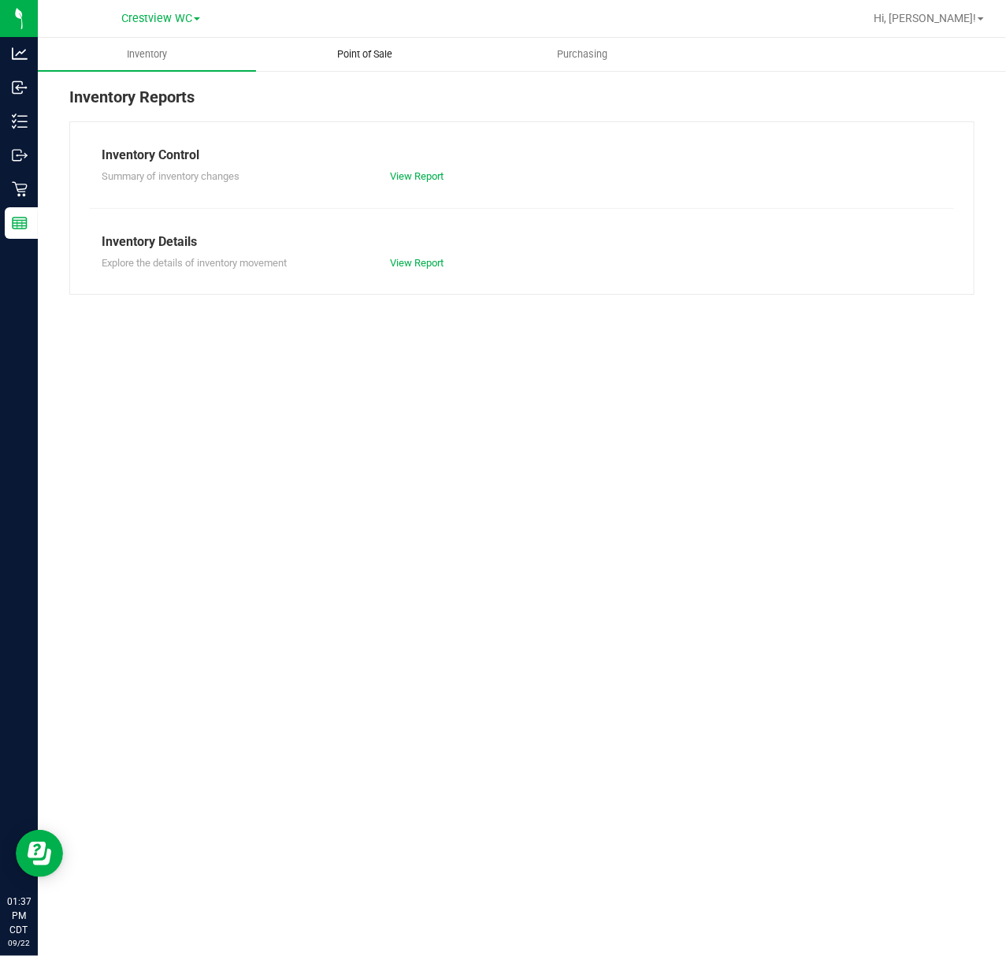
click at [397, 51] on span "Point of Sale" at bounding box center [365, 54] width 98 height 14
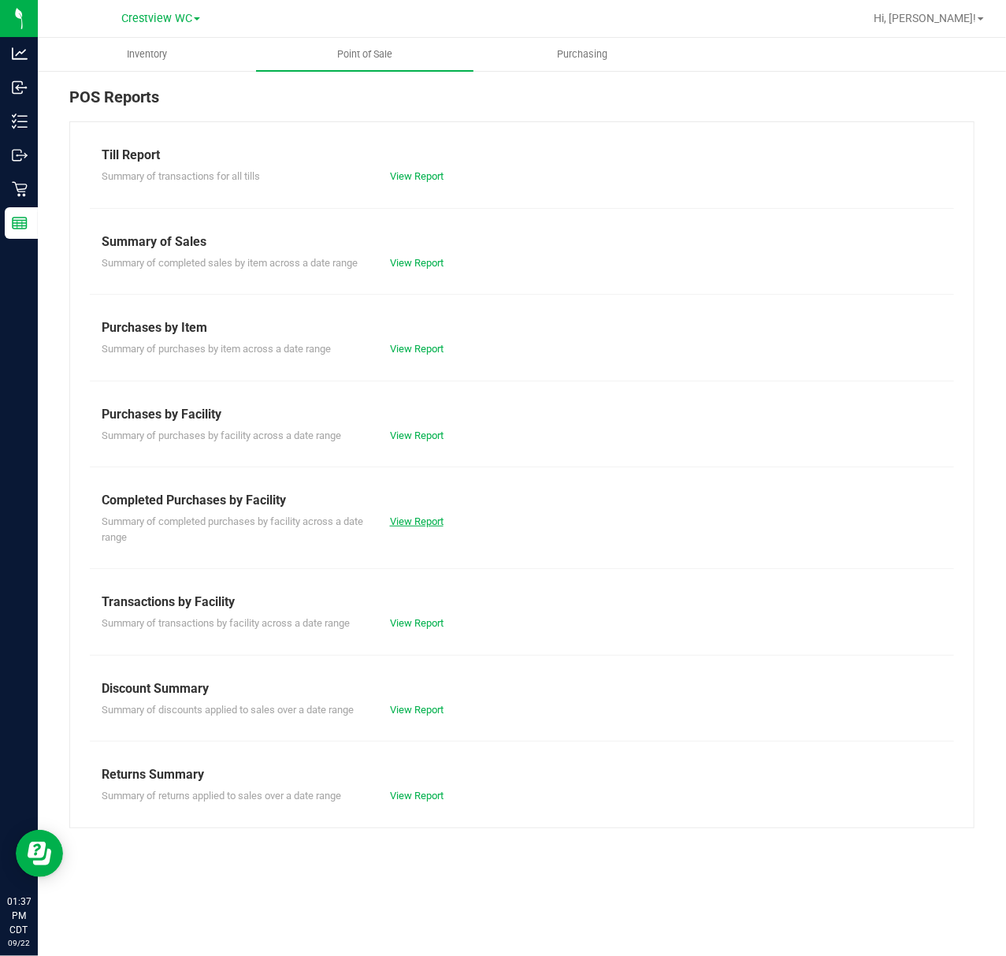
click at [426, 525] on link "View Report" at bounding box center [417, 521] width 54 height 12
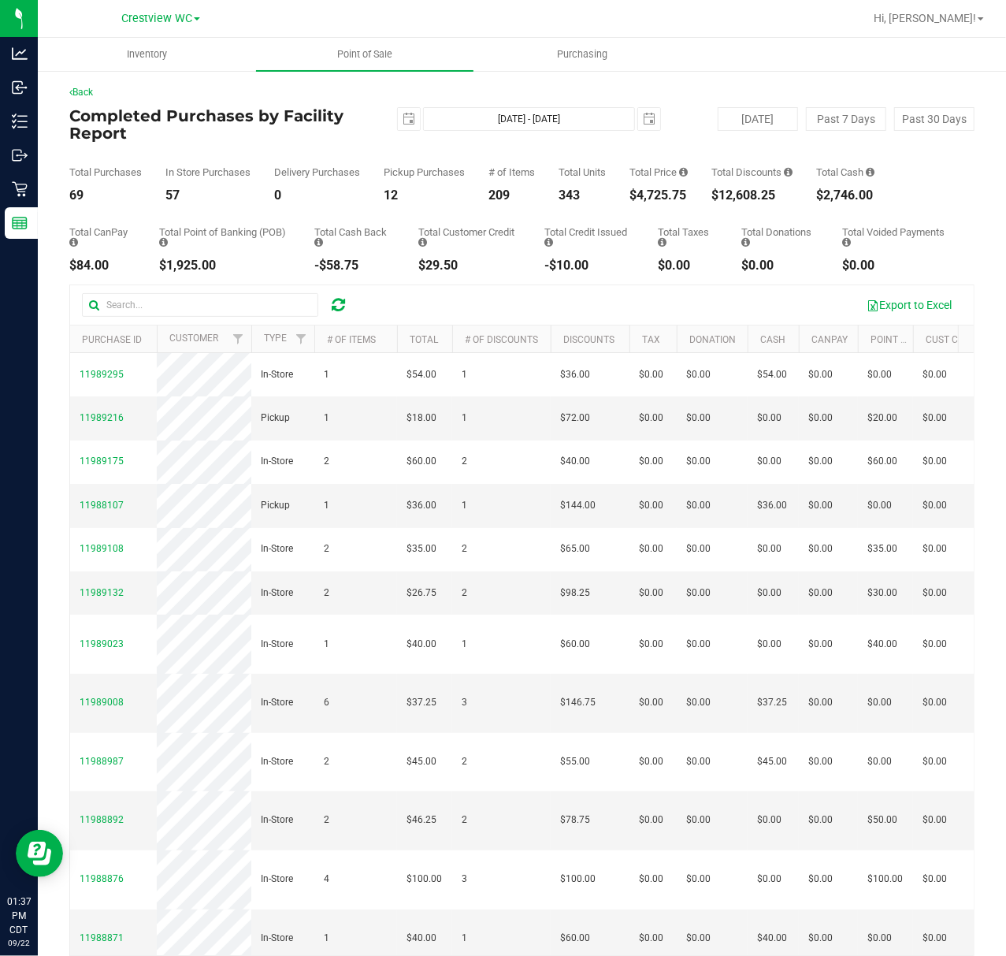
drag, startPoint x: 637, startPoint y: 190, endPoint x: 689, endPoint y: 191, distance: 52.0
click at [688, 191] on div "$4,725.75" at bounding box center [659, 195] width 58 height 13
click at [619, 184] on div "Total Purchases 69 In Store Purchases 57 Delivery Purchases 0 Pickup Purchases …" at bounding box center [522, 172] width 906 height 60
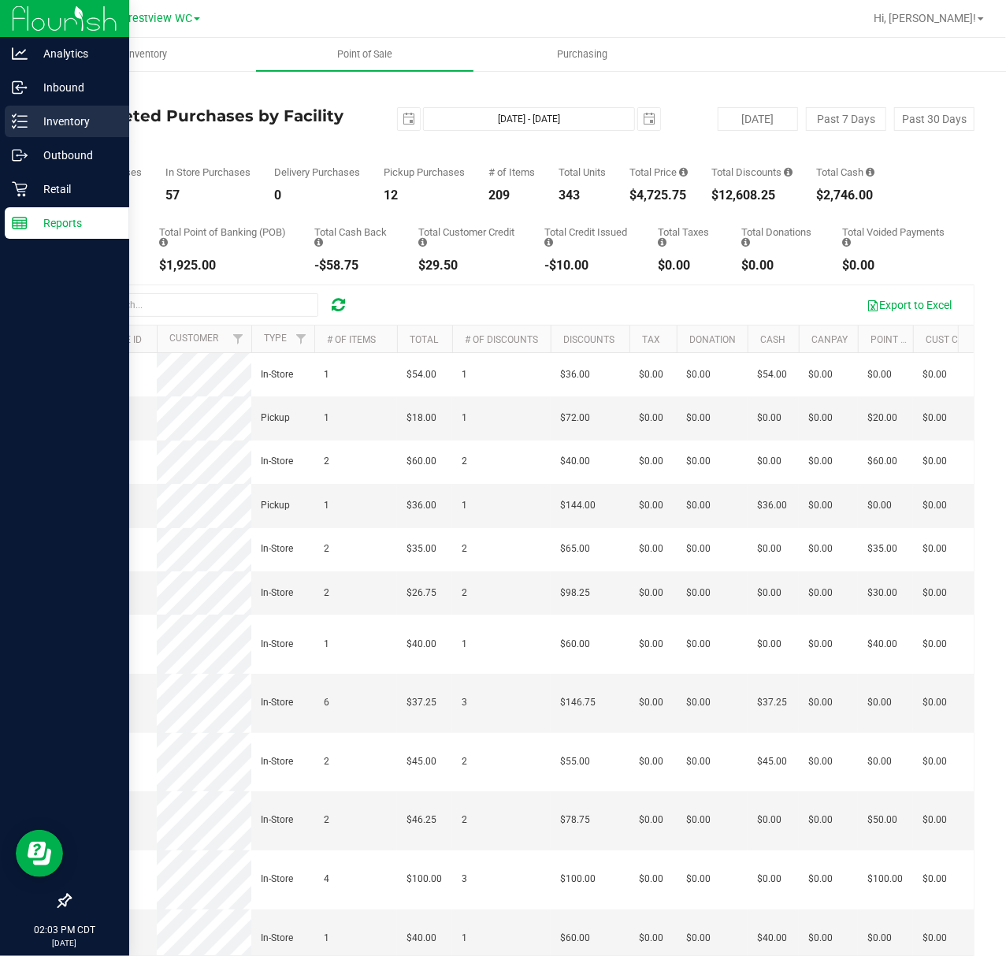
click at [65, 128] on p "Inventory" at bounding box center [75, 121] width 95 height 19
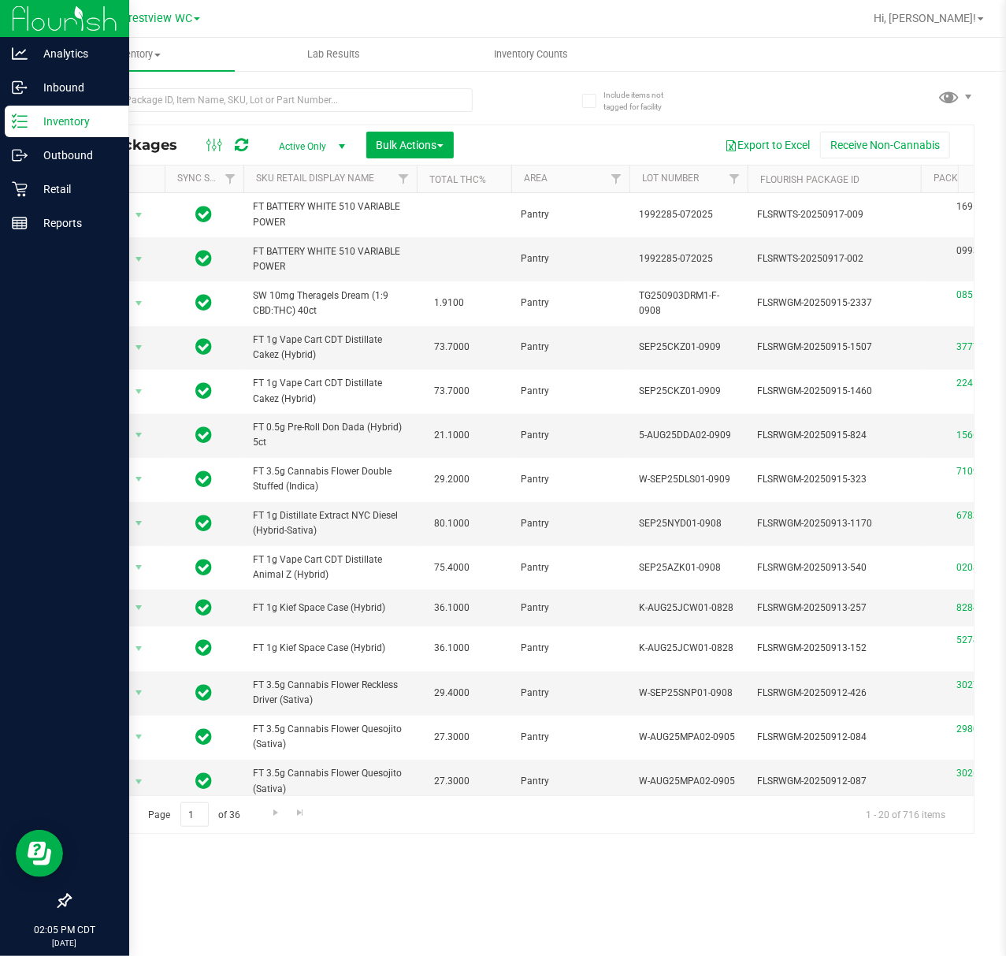
click at [331, 140] on span "Active Only" at bounding box center [309, 147] width 87 height 22
click at [303, 250] on li "All" at bounding box center [308, 243] width 85 height 24
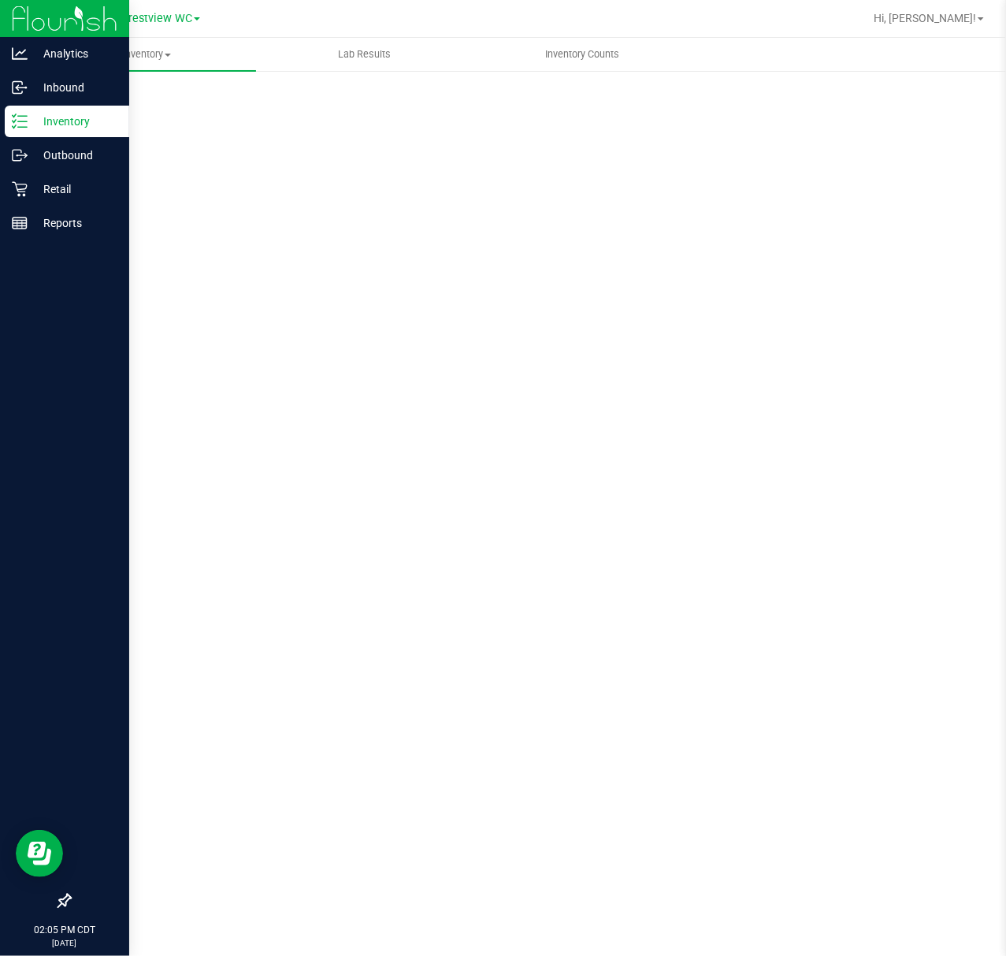
click at [366, 89] on div "Scan Packages 0" at bounding box center [522, 315] width 906 height 461
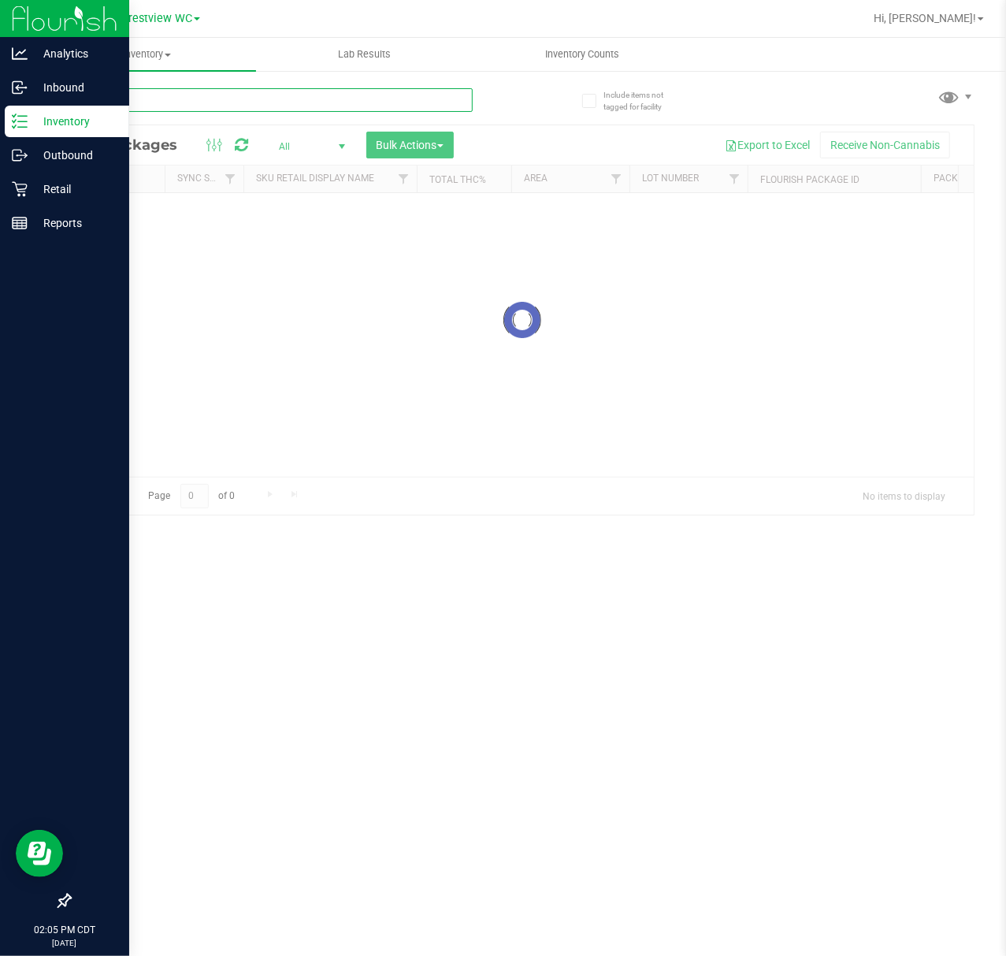
click at [375, 89] on input "text" at bounding box center [271, 100] width 404 height 24
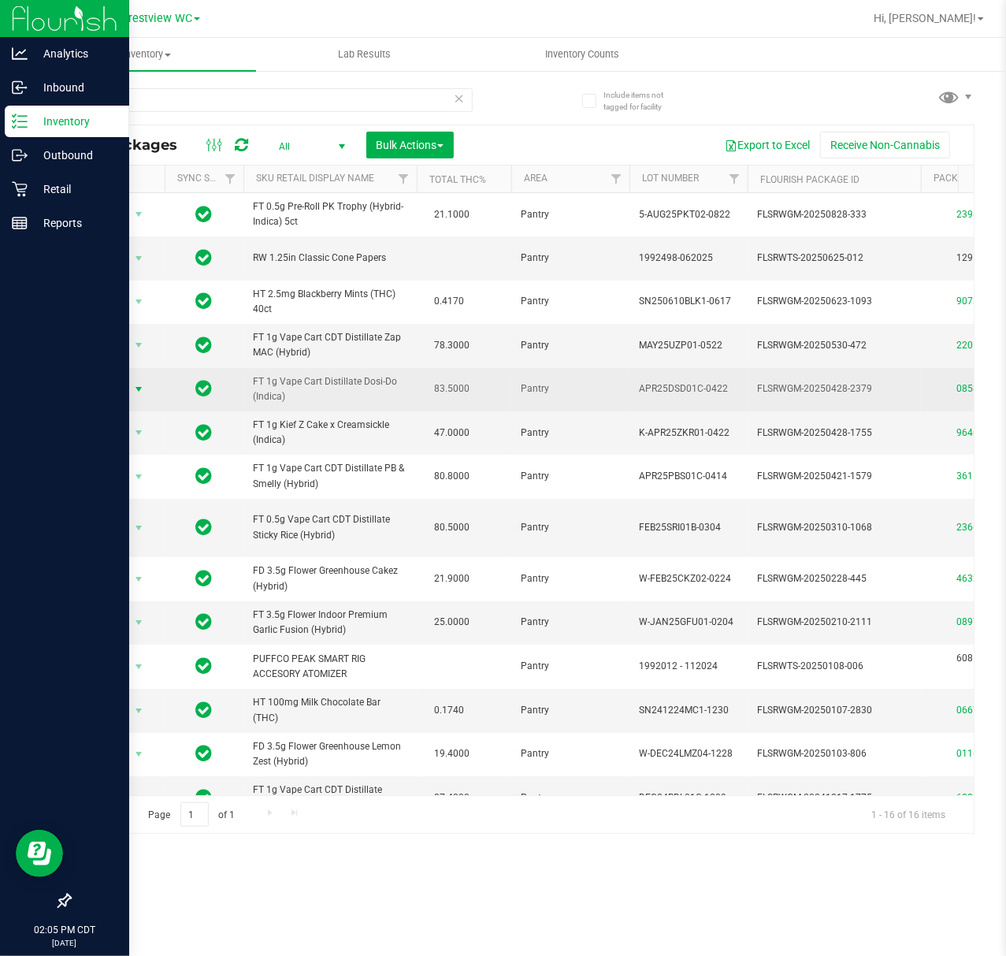
click at [127, 400] on span "Action" at bounding box center [107, 389] width 43 height 22
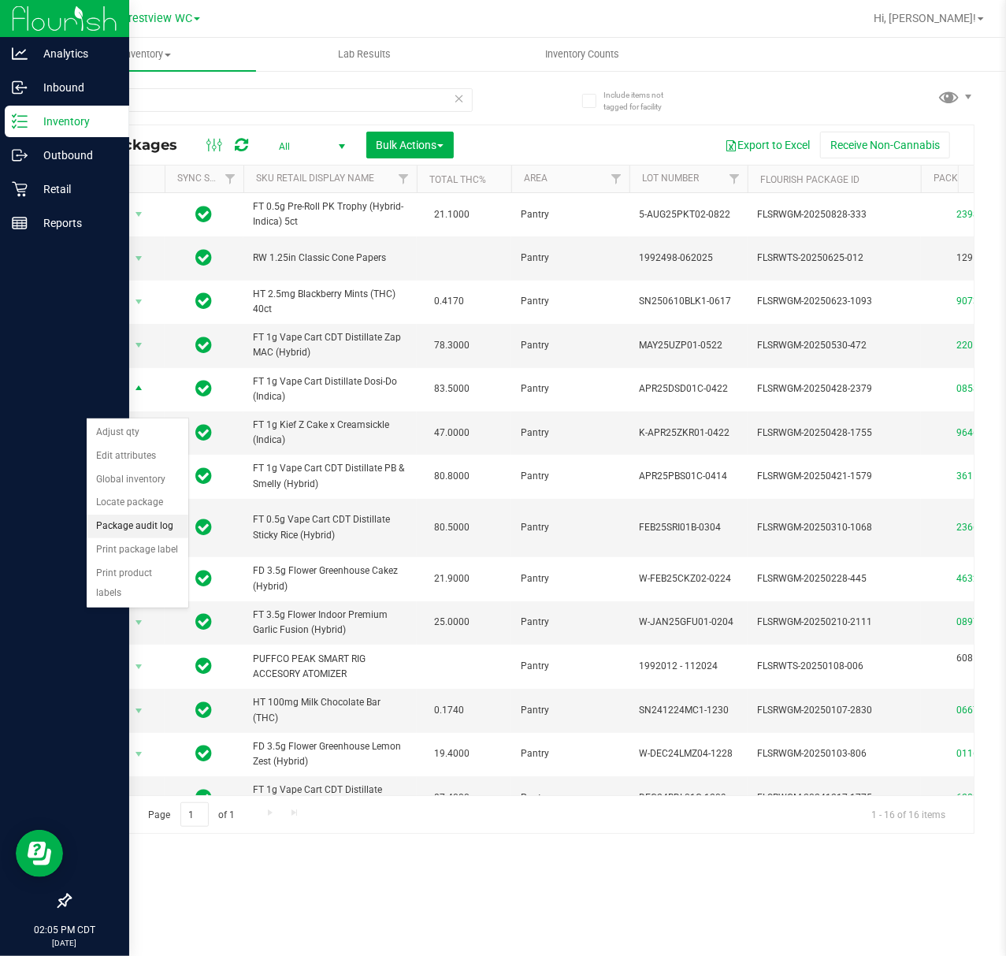
click at [161, 522] on li "Package audit log" at bounding box center [138, 527] width 102 height 24
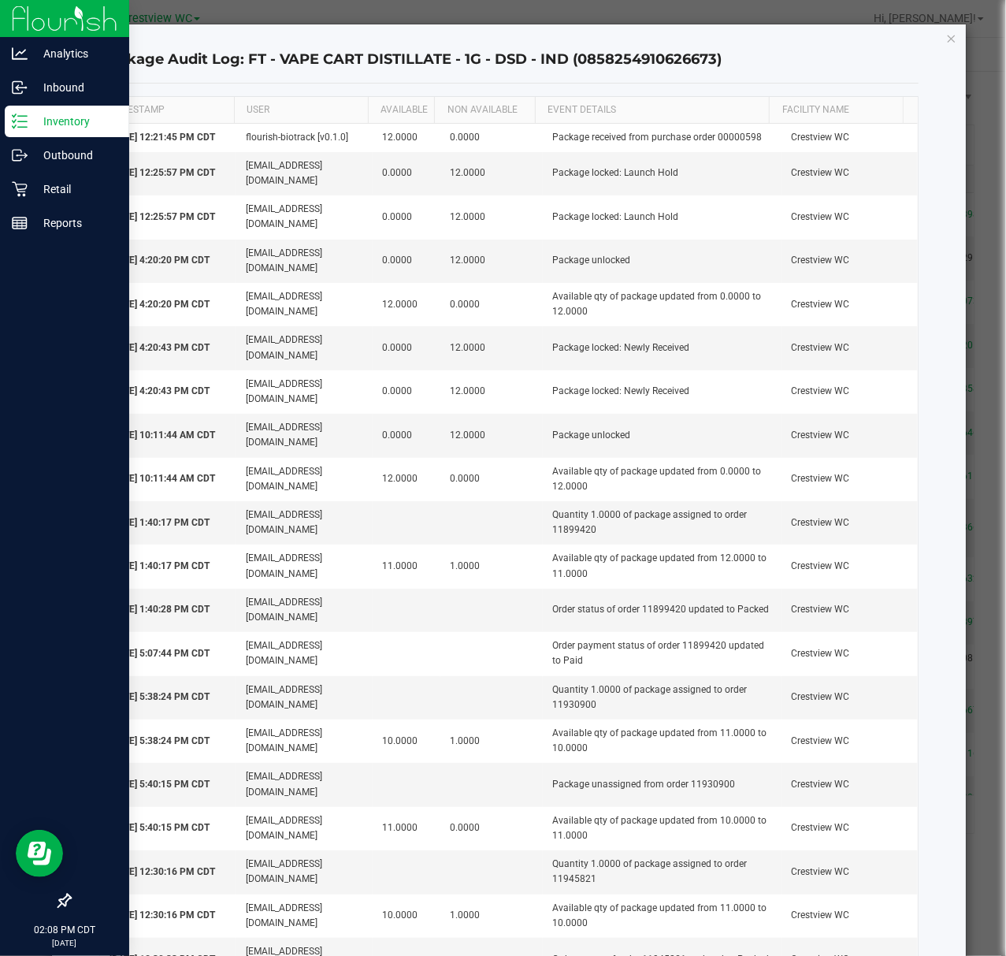
click at [947, 38] on icon "button" at bounding box center [952, 37] width 11 height 19
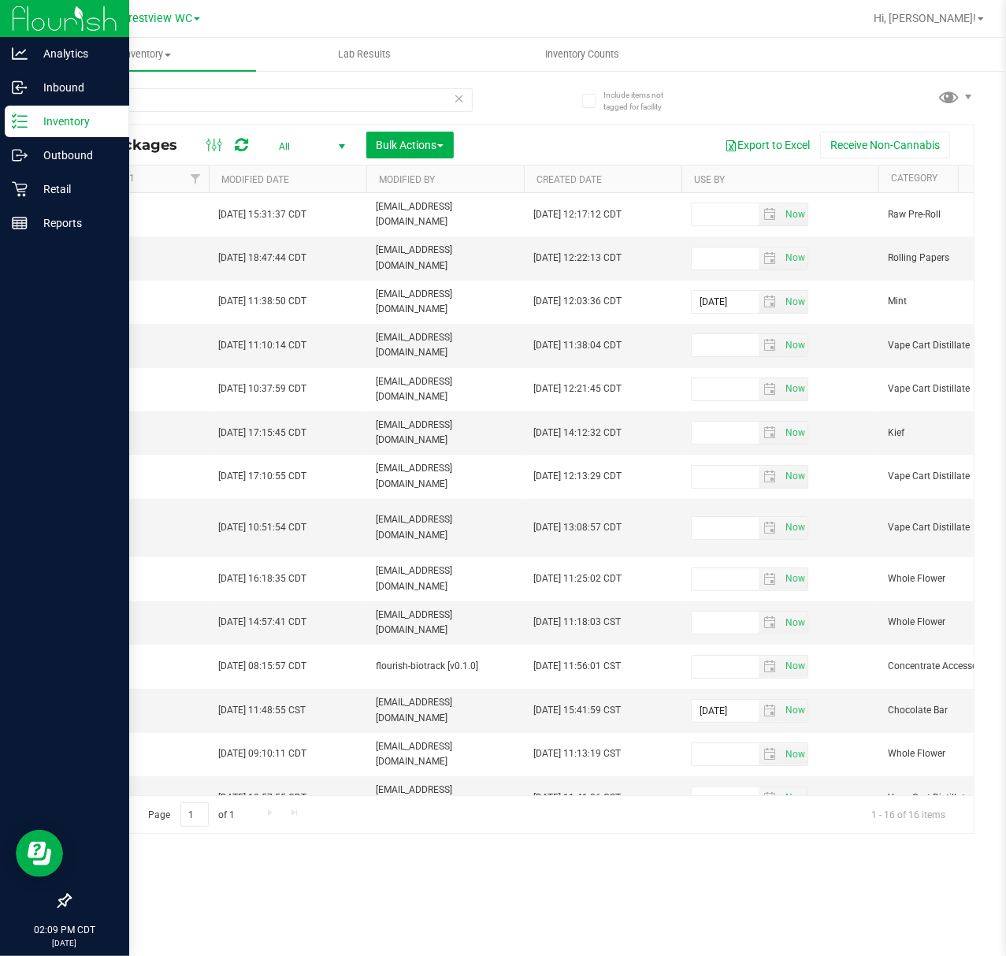
scroll to position [0, 1895]
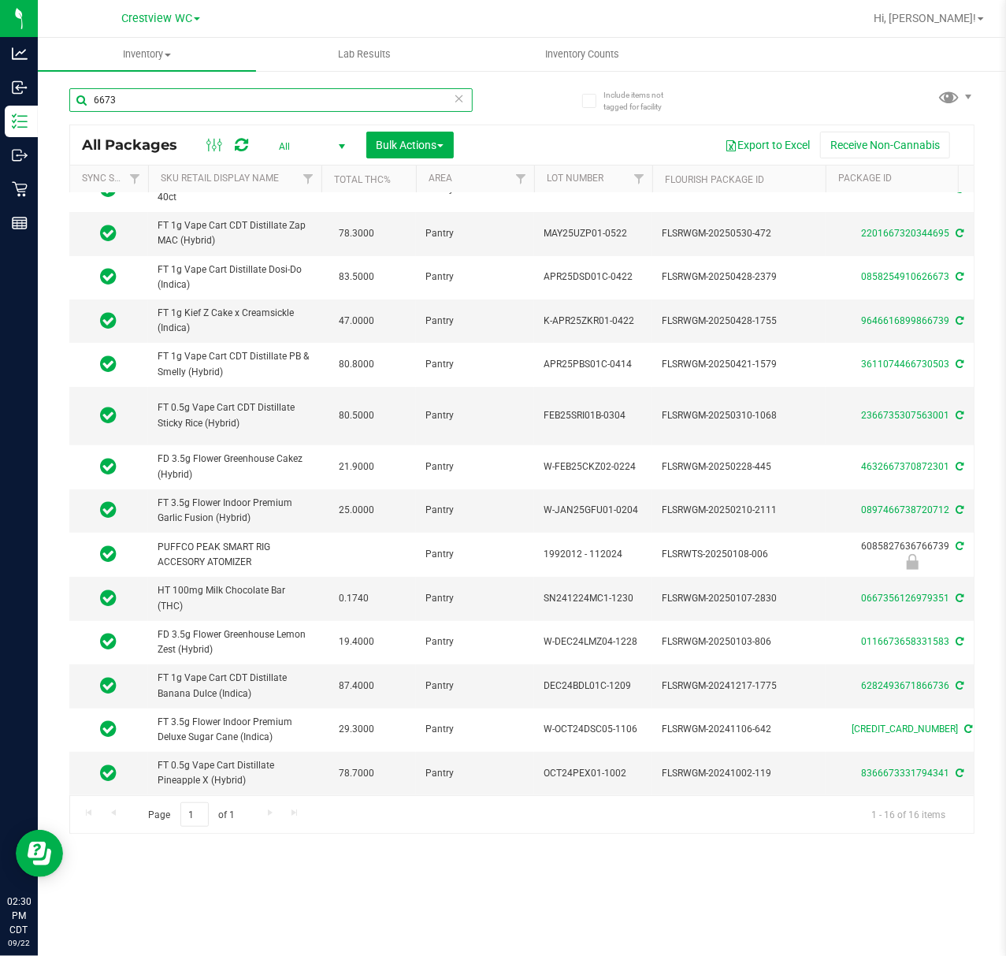
click at [189, 98] on input "6673" at bounding box center [271, 100] width 404 height 24
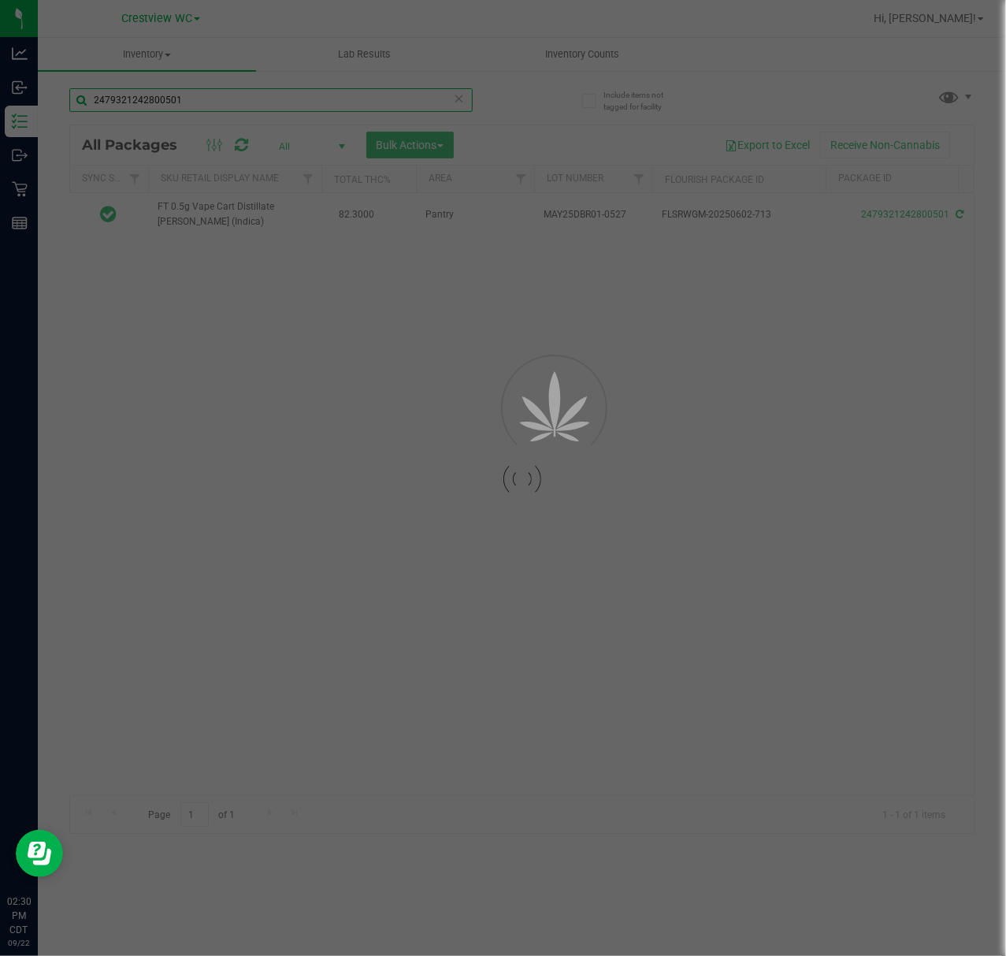
scroll to position [0, 95]
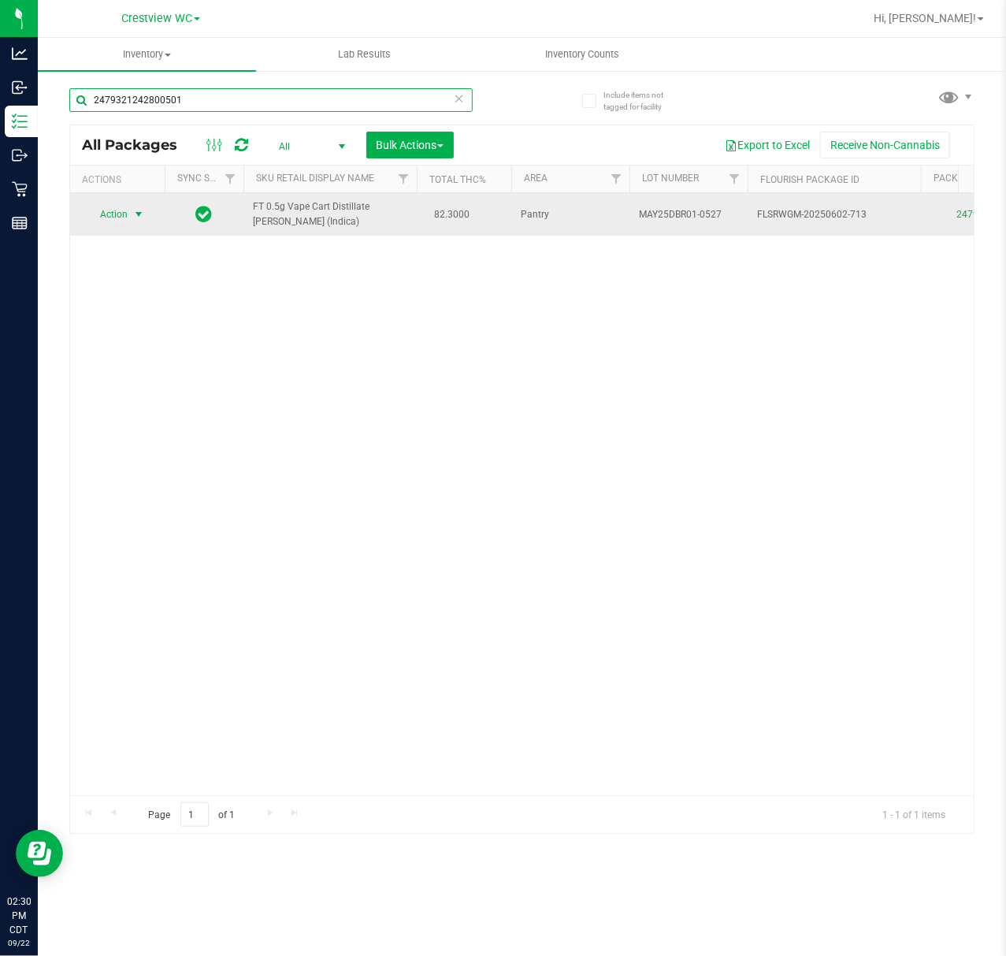
type input "2479321242800501"
click at [124, 211] on span "Action" at bounding box center [107, 214] width 43 height 22
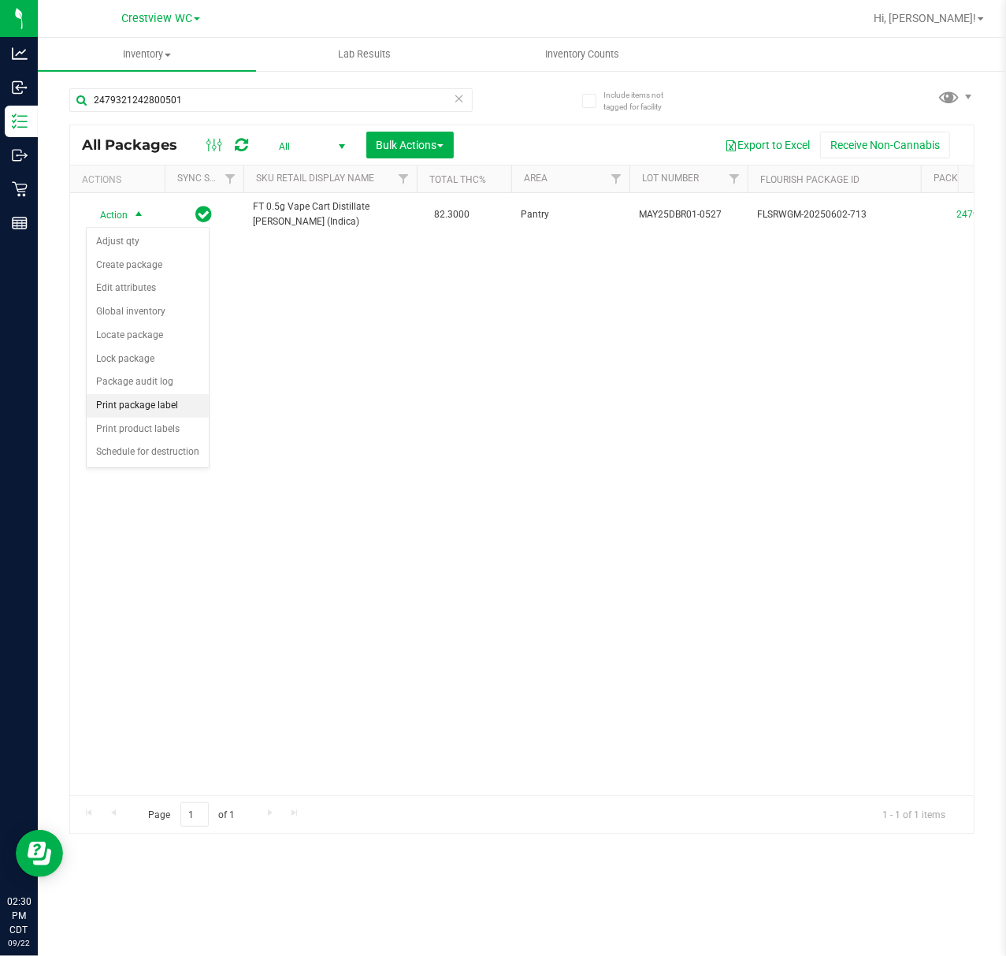
click at [170, 411] on li "Print package label" at bounding box center [148, 406] width 122 height 24
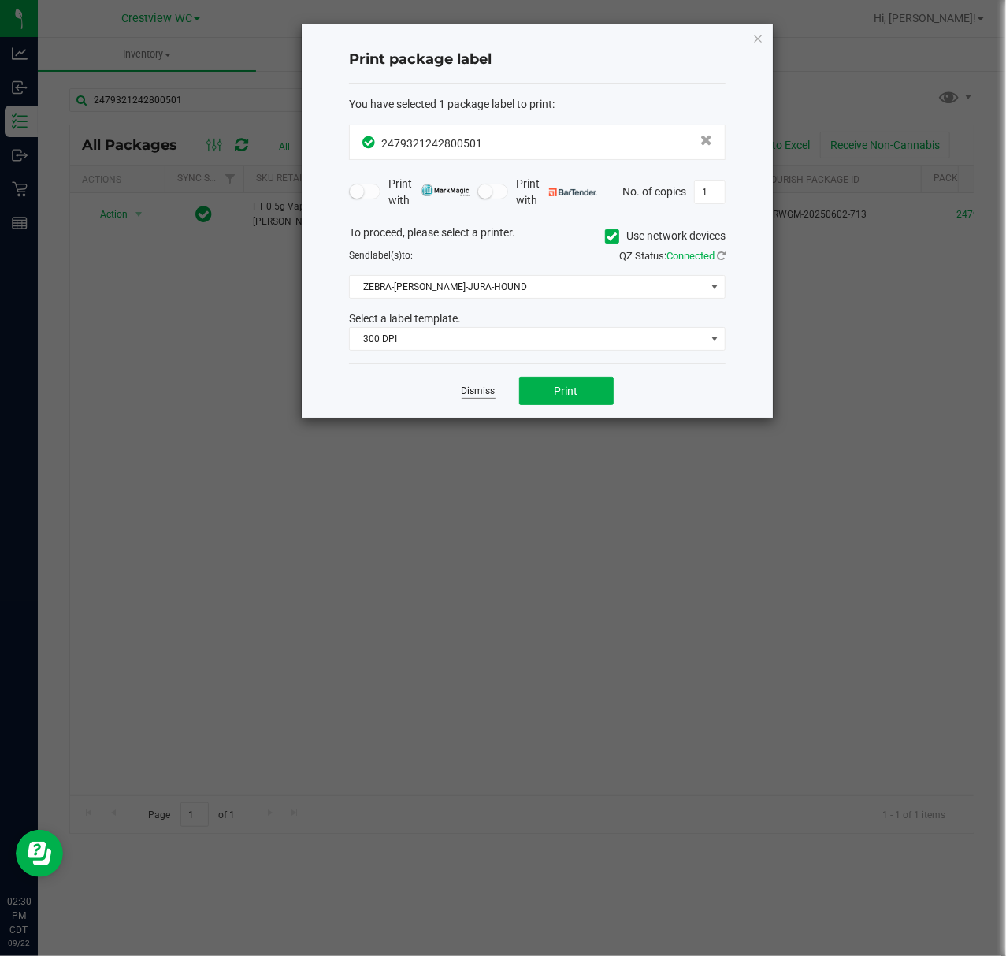
click at [476, 392] on link "Dismiss" at bounding box center [479, 391] width 34 height 13
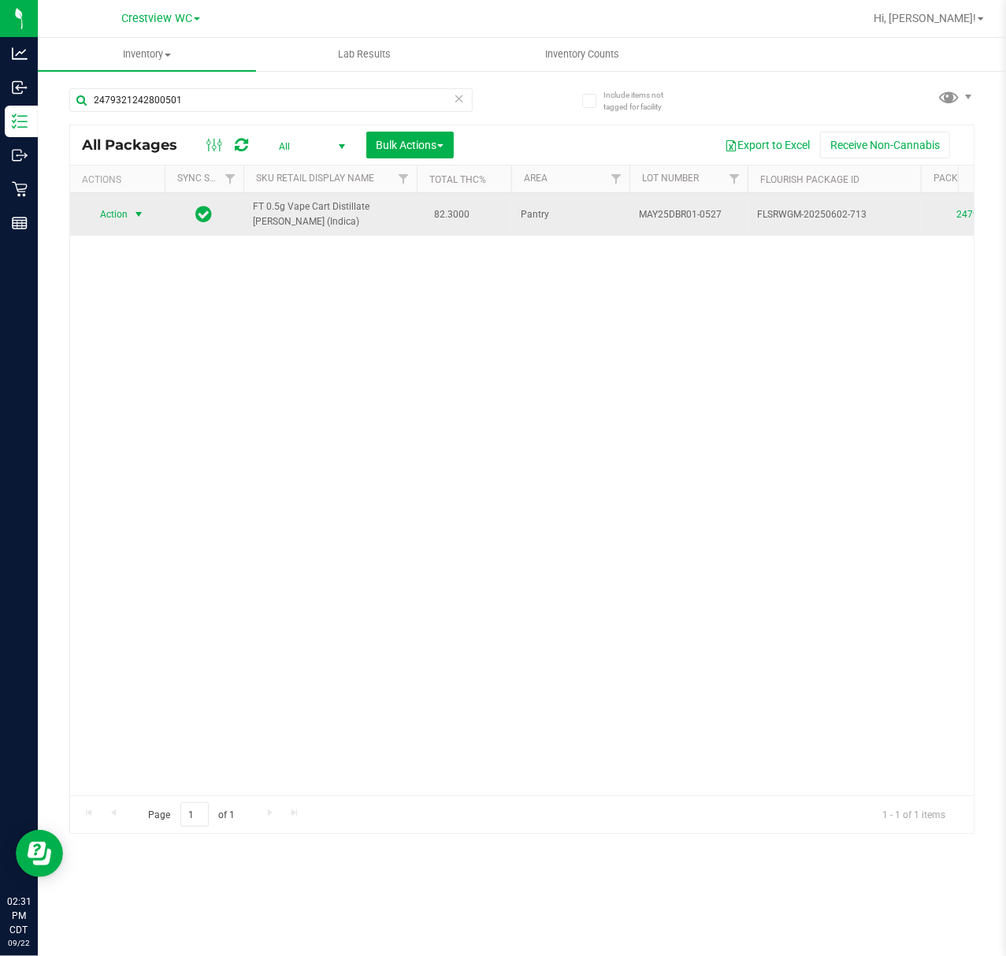
click at [106, 218] on span "Action" at bounding box center [107, 214] width 43 height 22
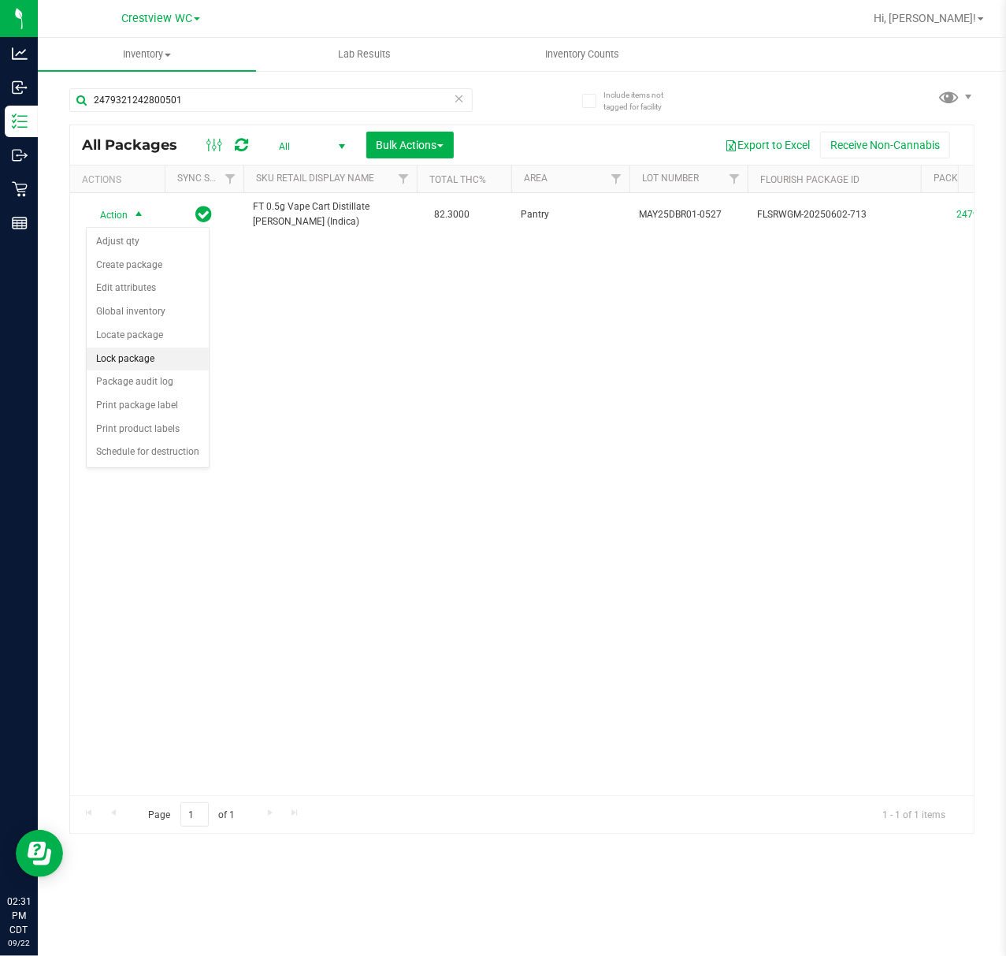
click at [142, 354] on li "Lock package" at bounding box center [148, 360] width 122 height 24
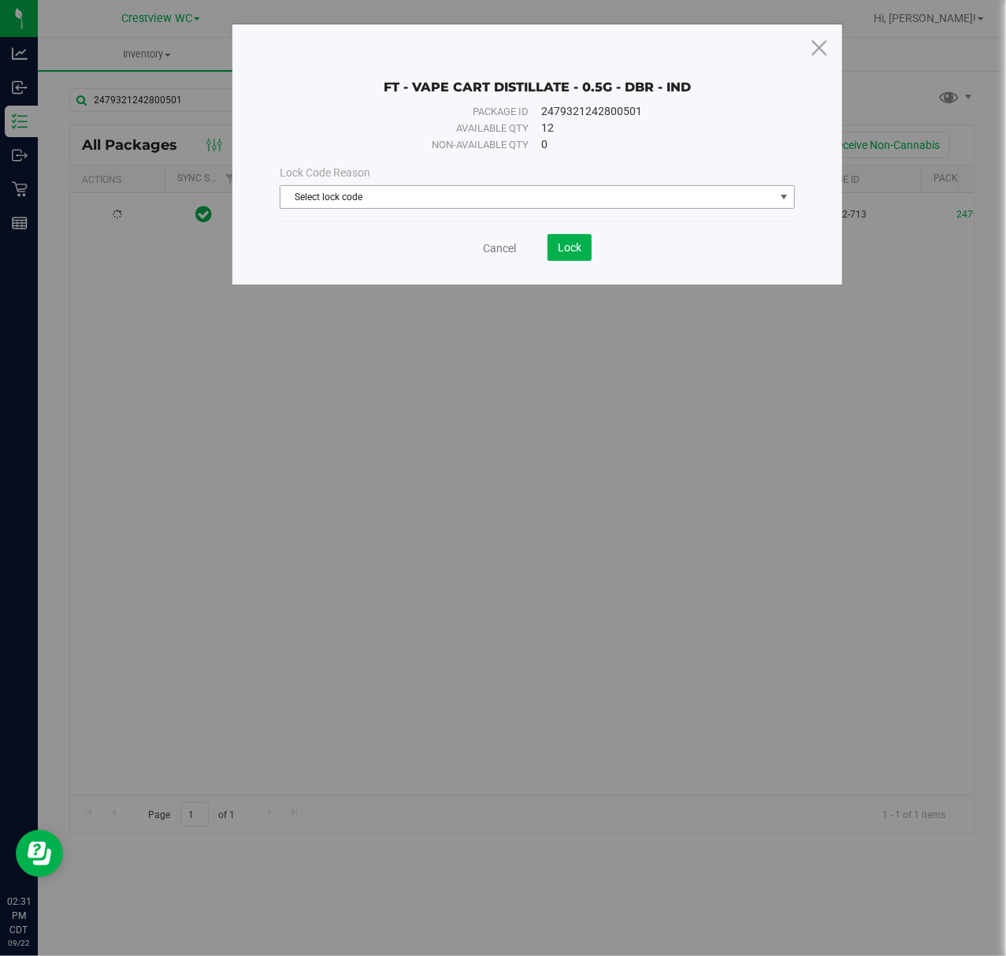
click at [380, 190] on span "Select lock code" at bounding box center [527, 197] width 493 height 22
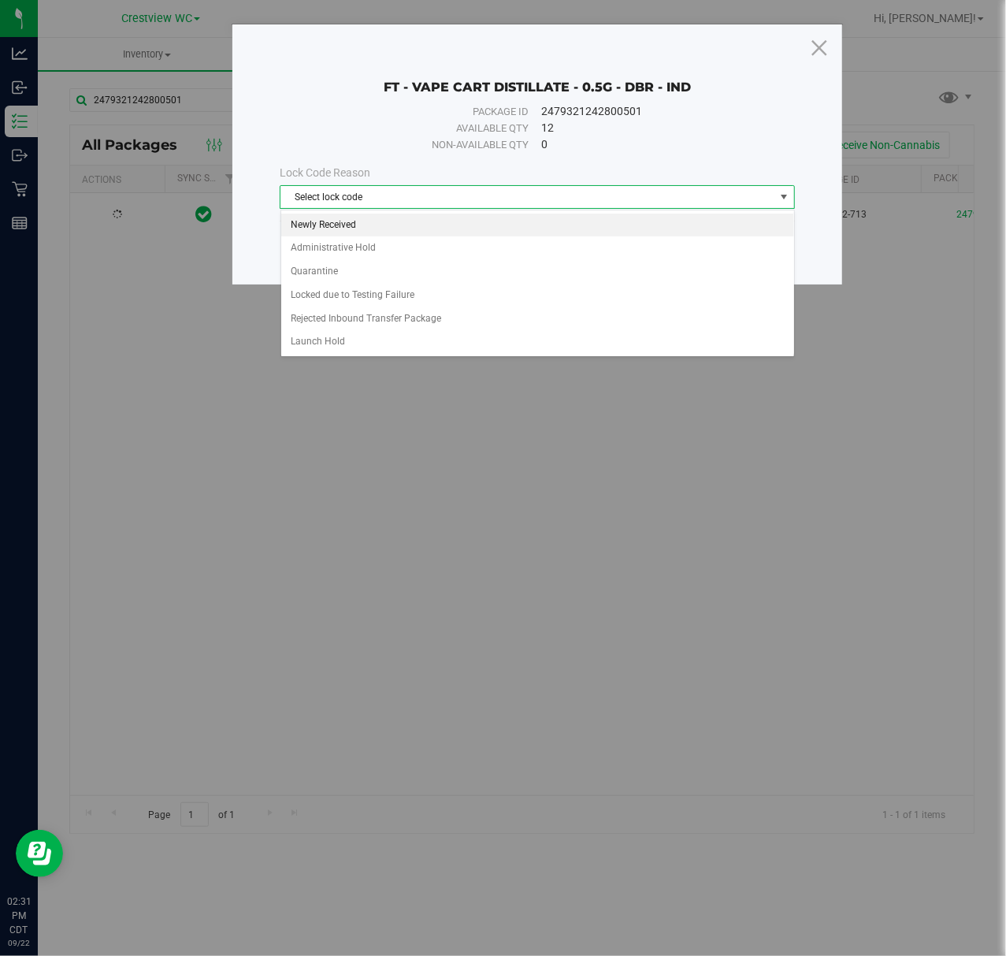
click at [344, 214] on li "Newly Received" at bounding box center [537, 226] width 513 height 24
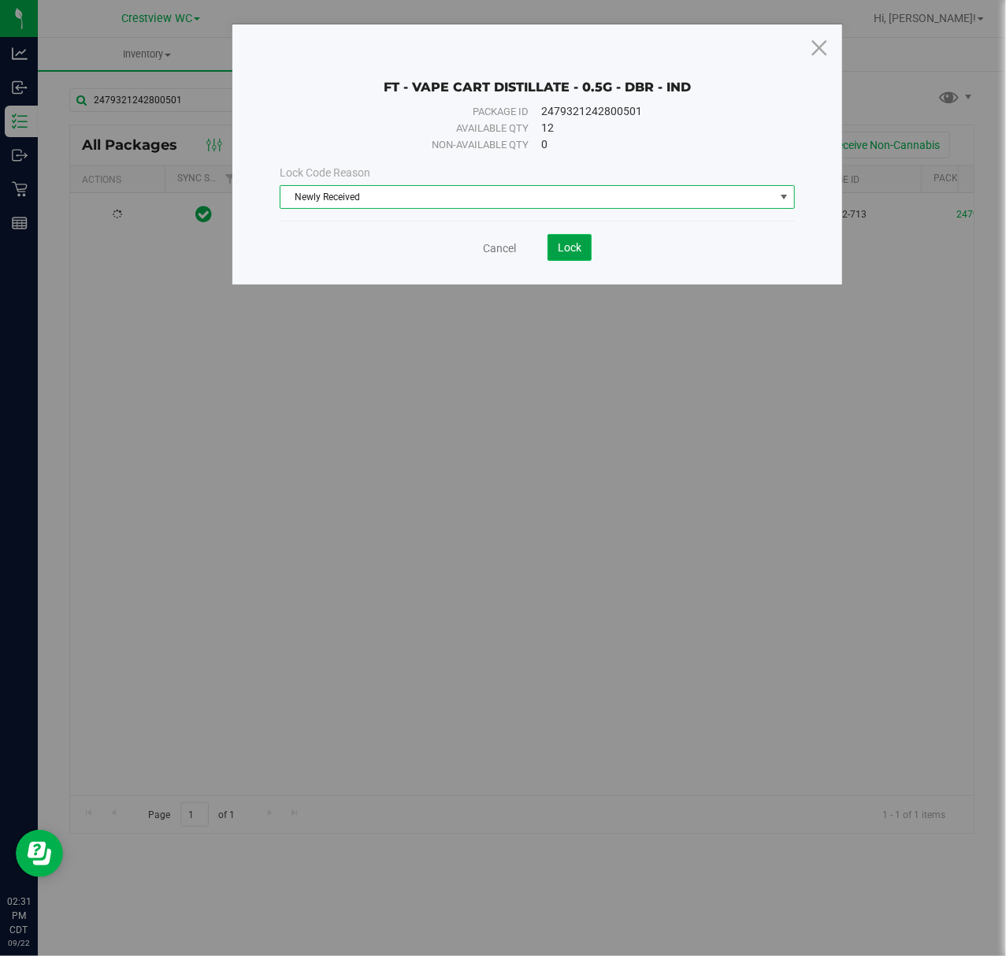
click at [572, 243] on span "Lock" at bounding box center [570, 247] width 24 height 13
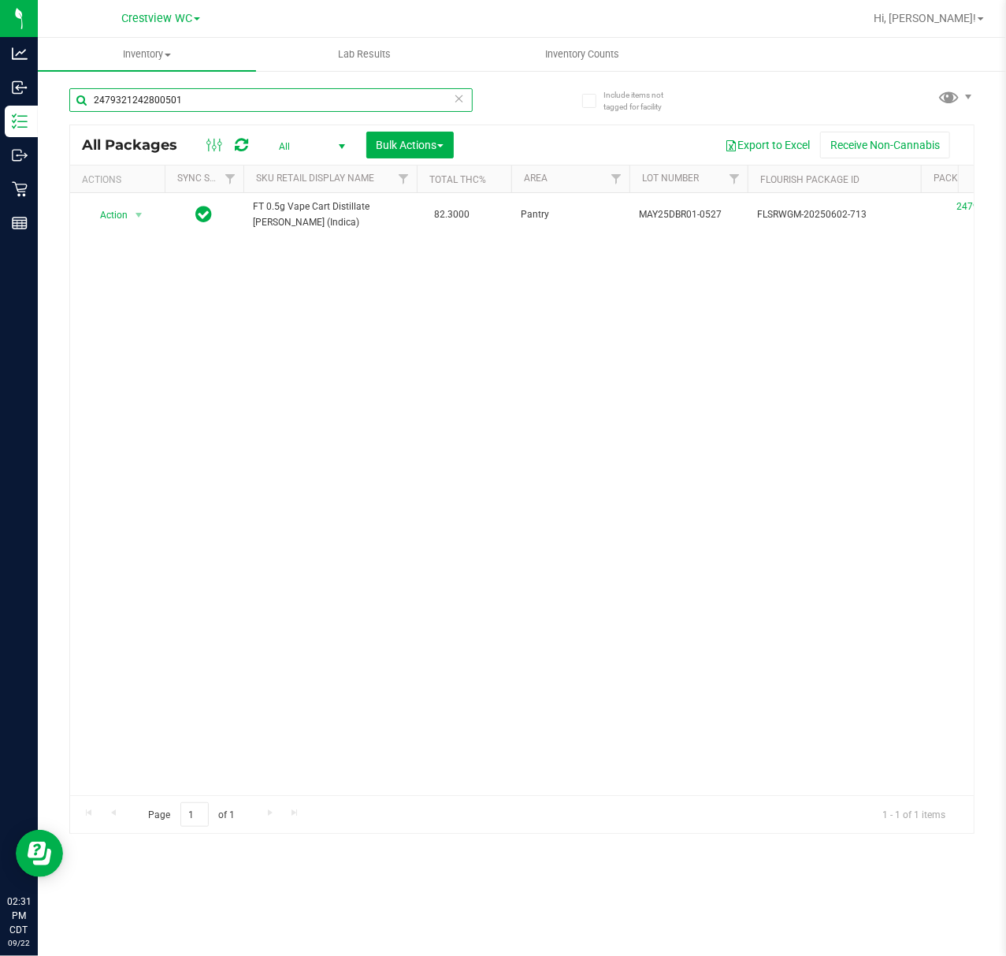
click at [238, 88] on input "2479321242800501" at bounding box center [271, 100] width 404 height 24
paste input "SN250728DC1-0804"
type input "SN250728DC1-0804"
click at [206, 102] on input "SN250728DC1-0804" at bounding box center [271, 100] width 404 height 24
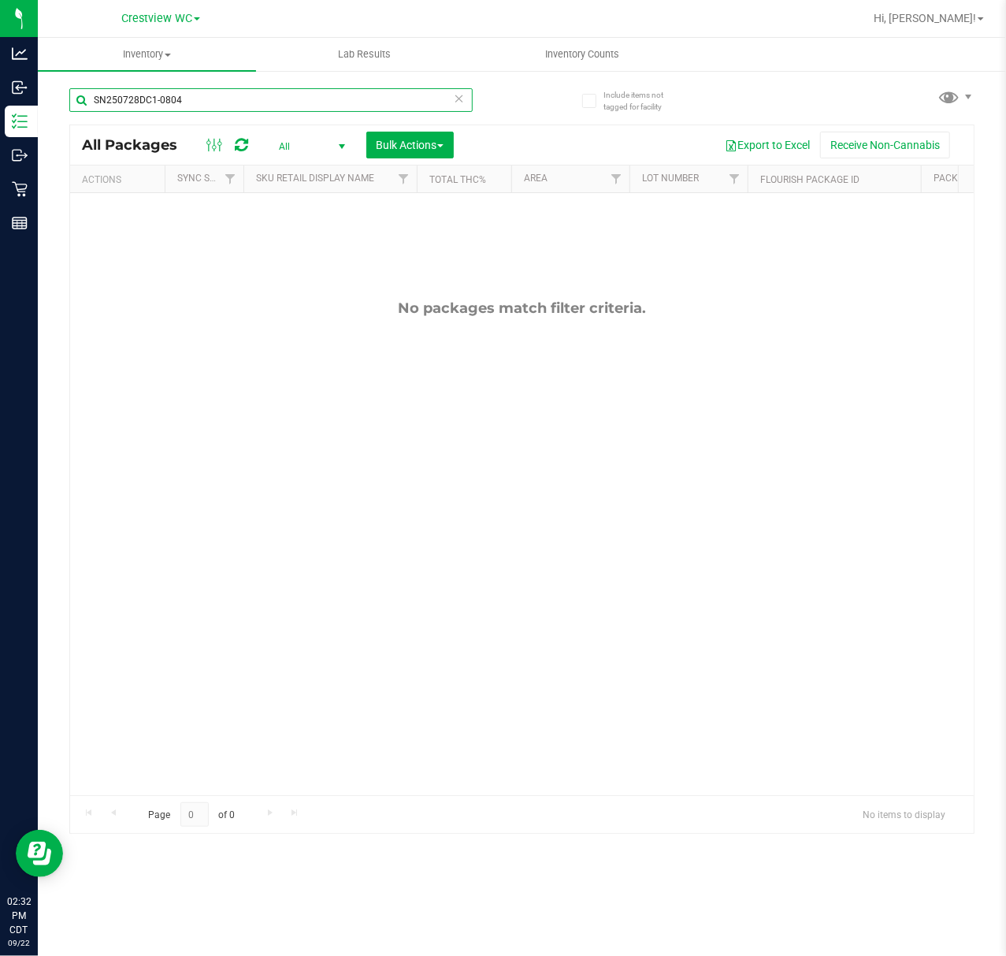
click at [206, 102] on input "SN250728DC1-0804" at bounding box center [271, 100] width 404 height 24
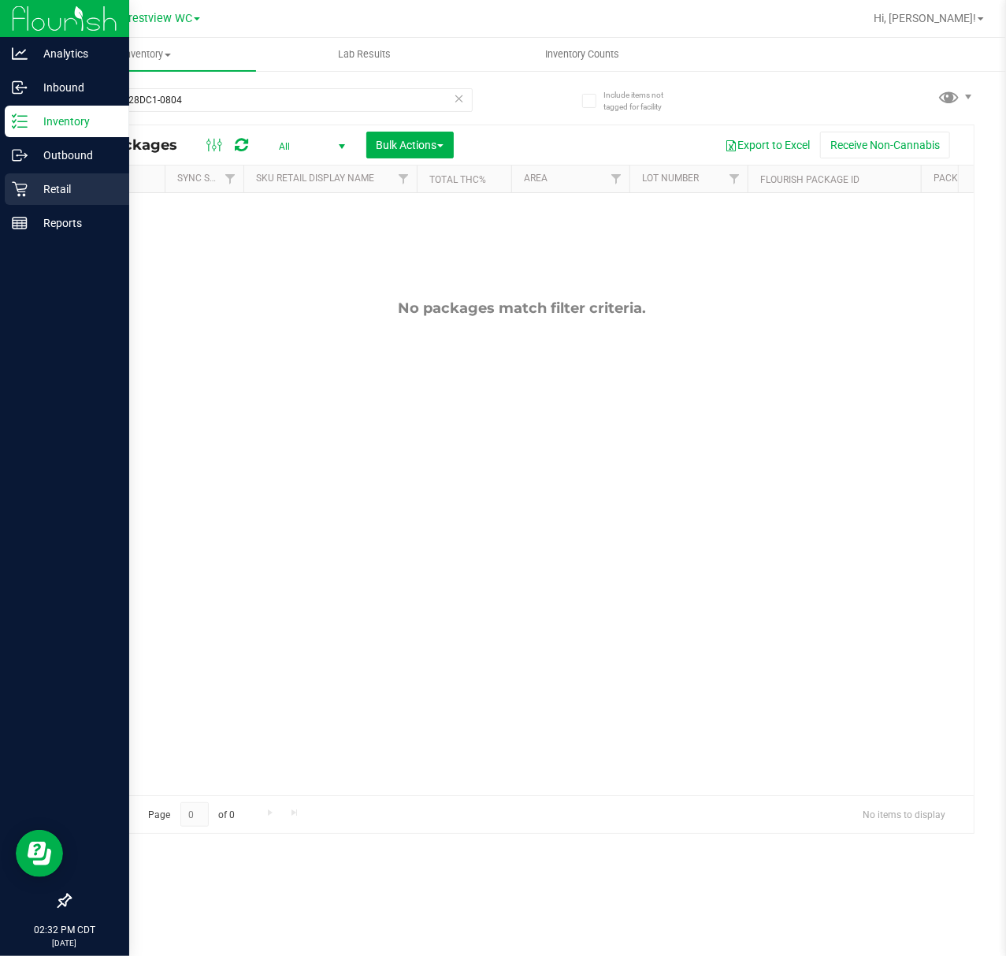
click at [38, 191] on p "Retail" at bounding box center [75, 189] width 95 height 19
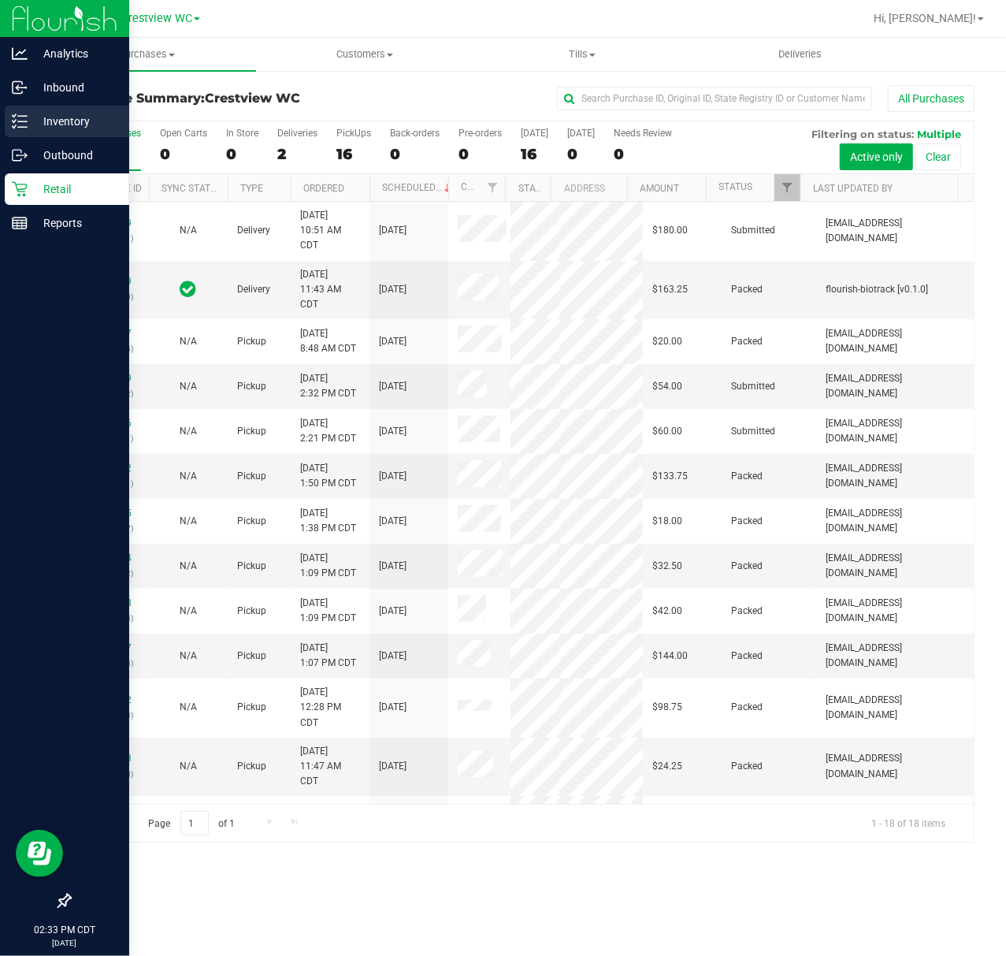
drag, startPoint x: 17, startPoint y: 121, endPoint x: 7, endPoint y: 133, distance: 16.2
click at [17, 121] on icon at bounding box center [20, 121] width 16 height 16
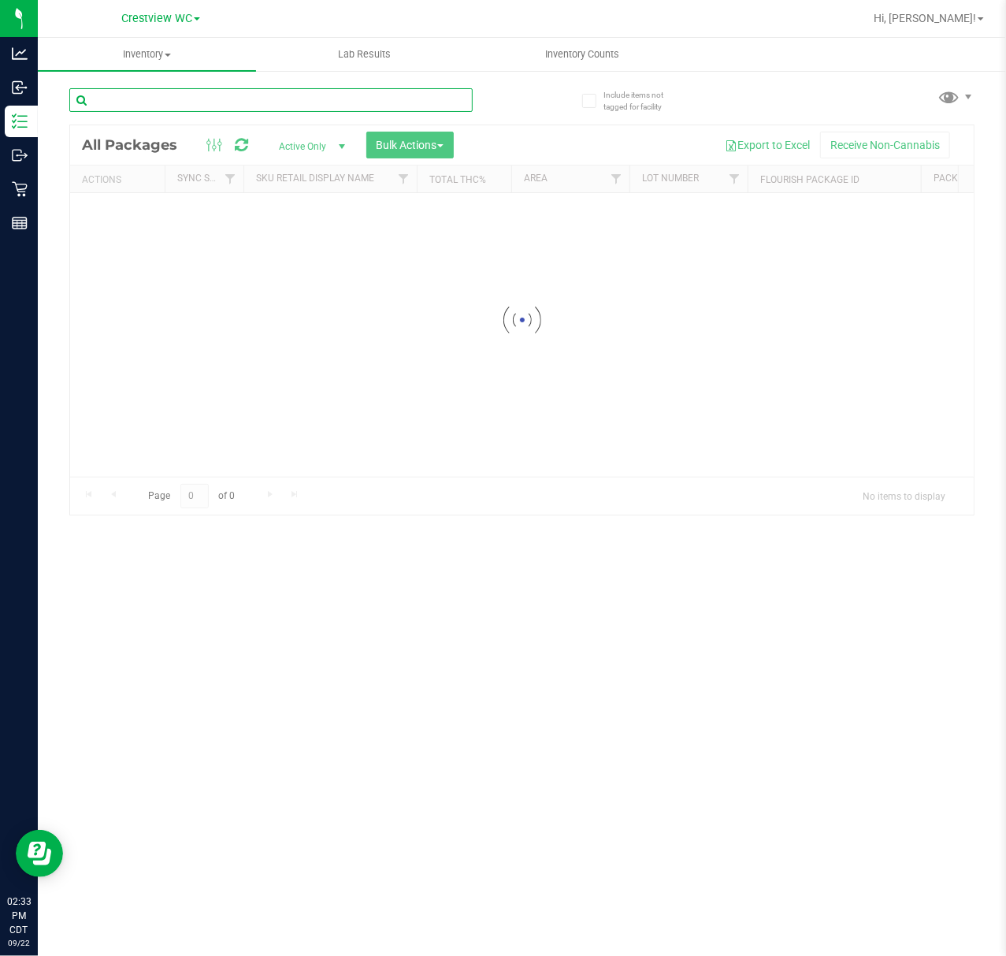
click at [225, 101] on input "text" at bounding box center [271, 100] width 404 height 24
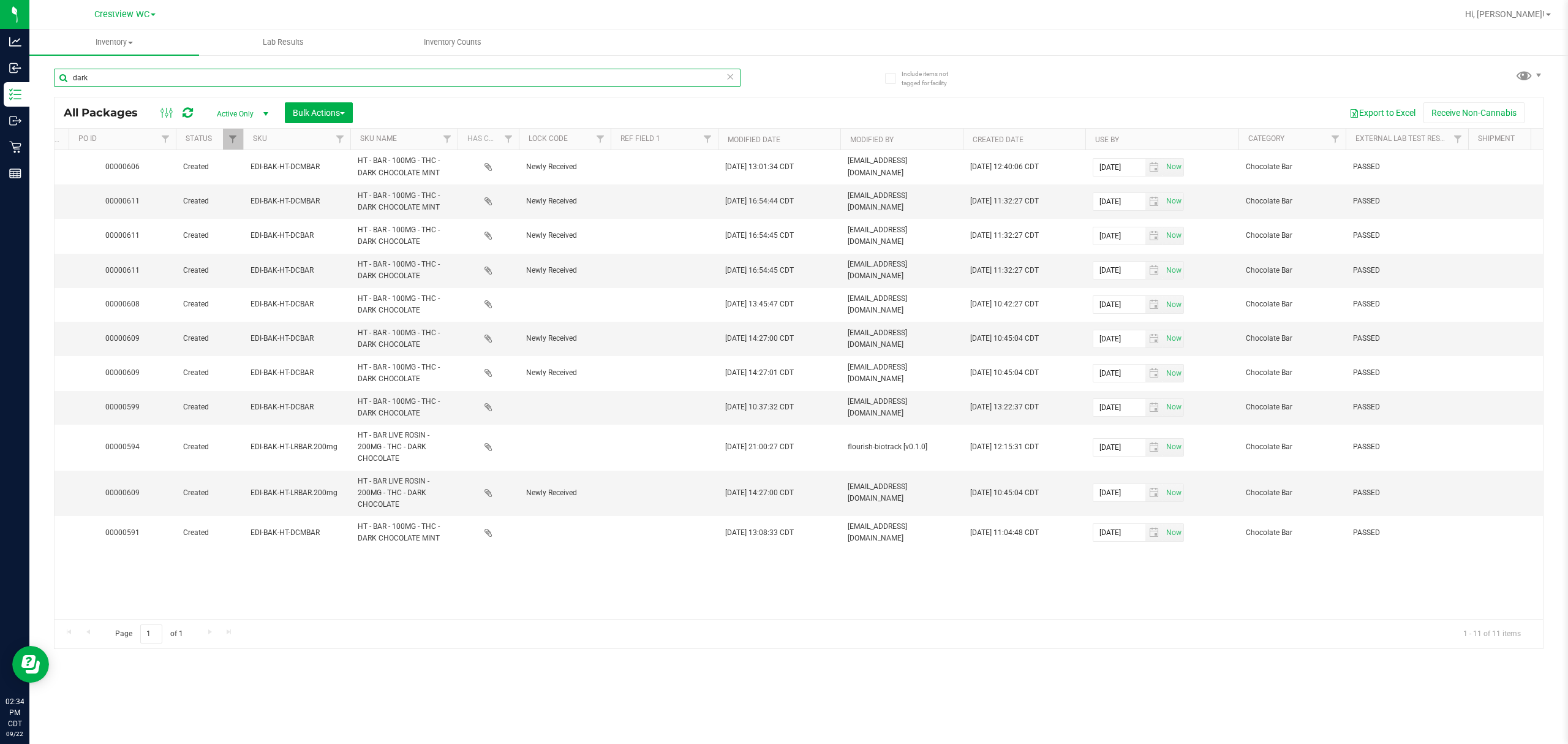
scroll to position [0, 1062]
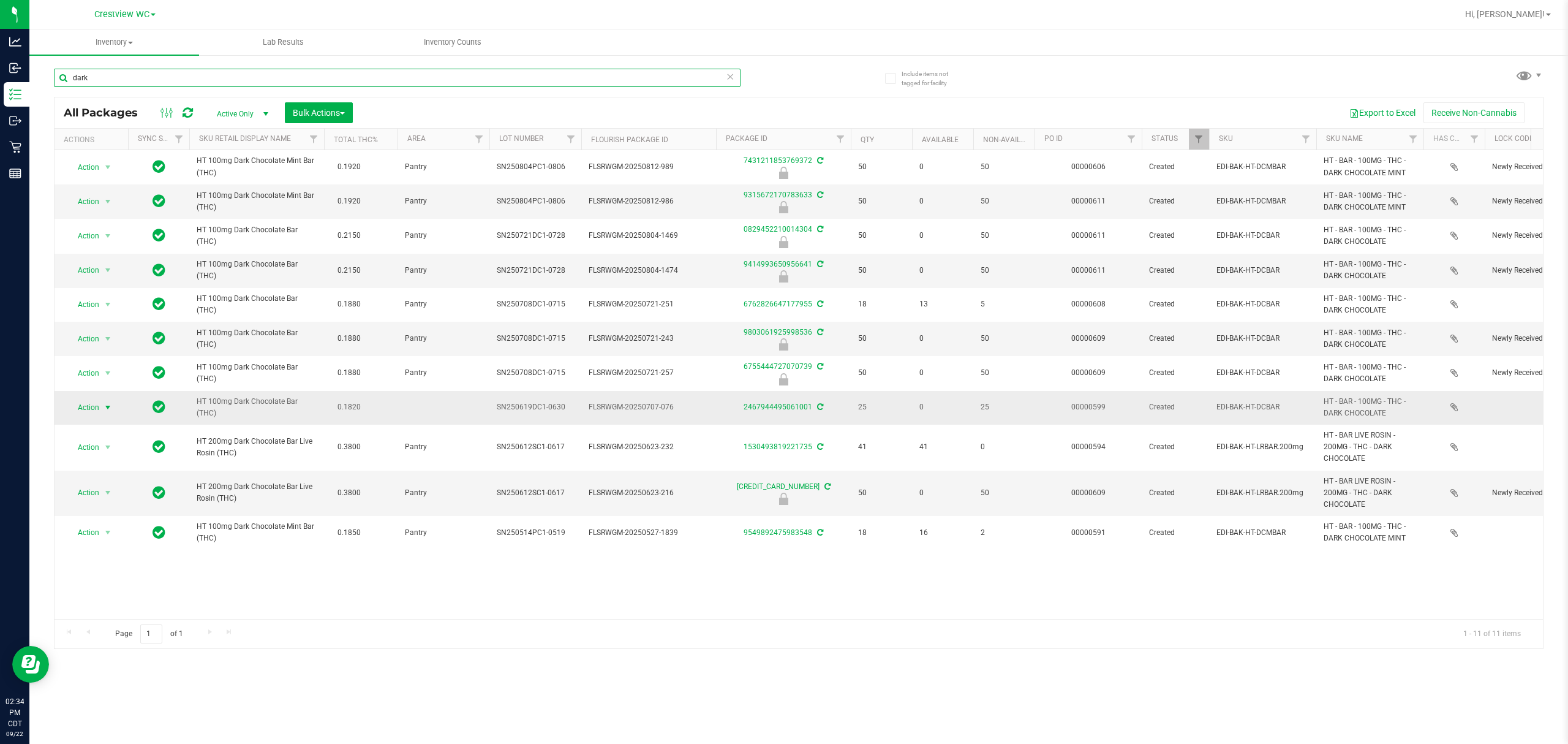
type input "dark"
click at [96, 408] on span "Action" at bounding box center [83, 407] width 33 height 17
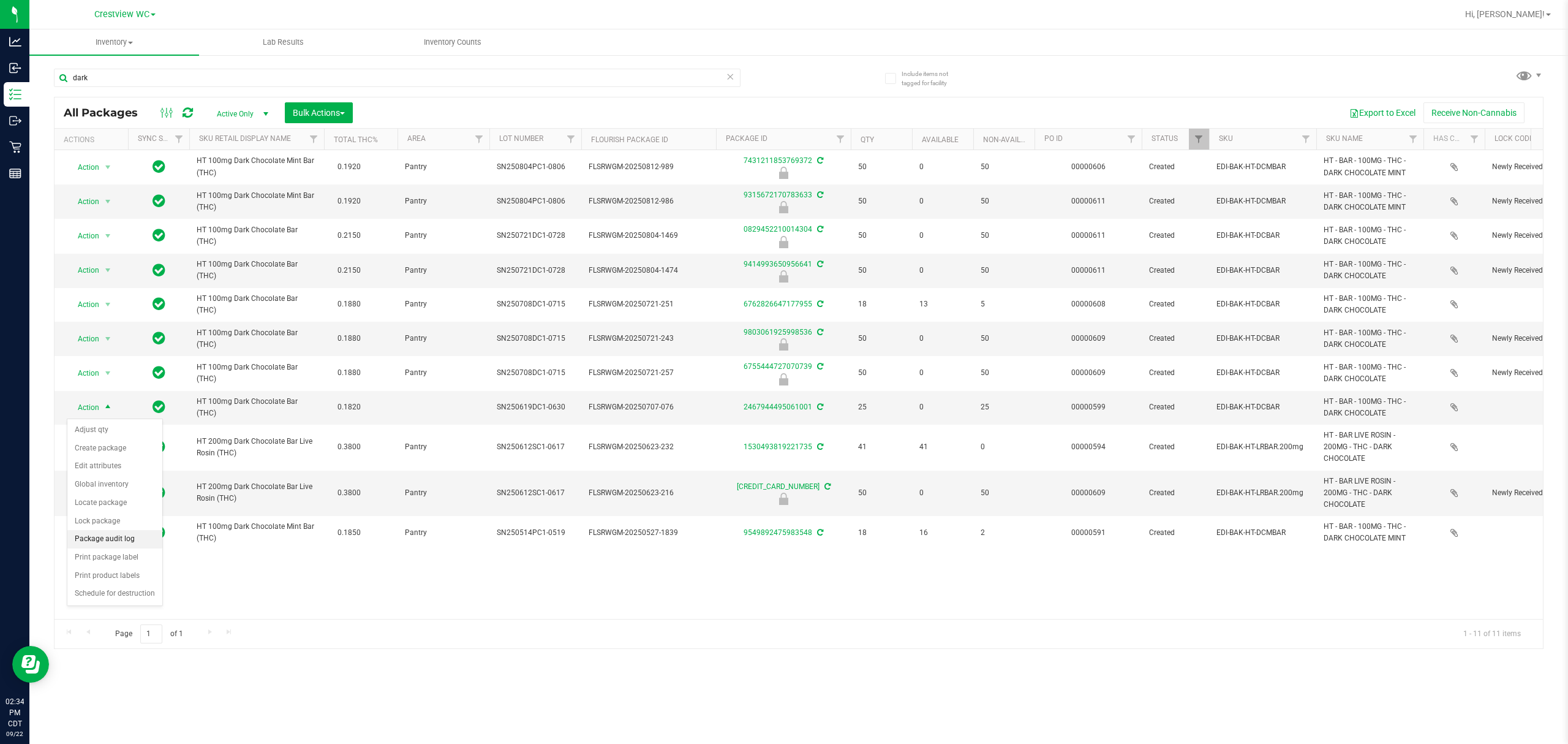
click at [97, 540] on li "Package audit log" at bounding box center [115, 540] width 95 height 19
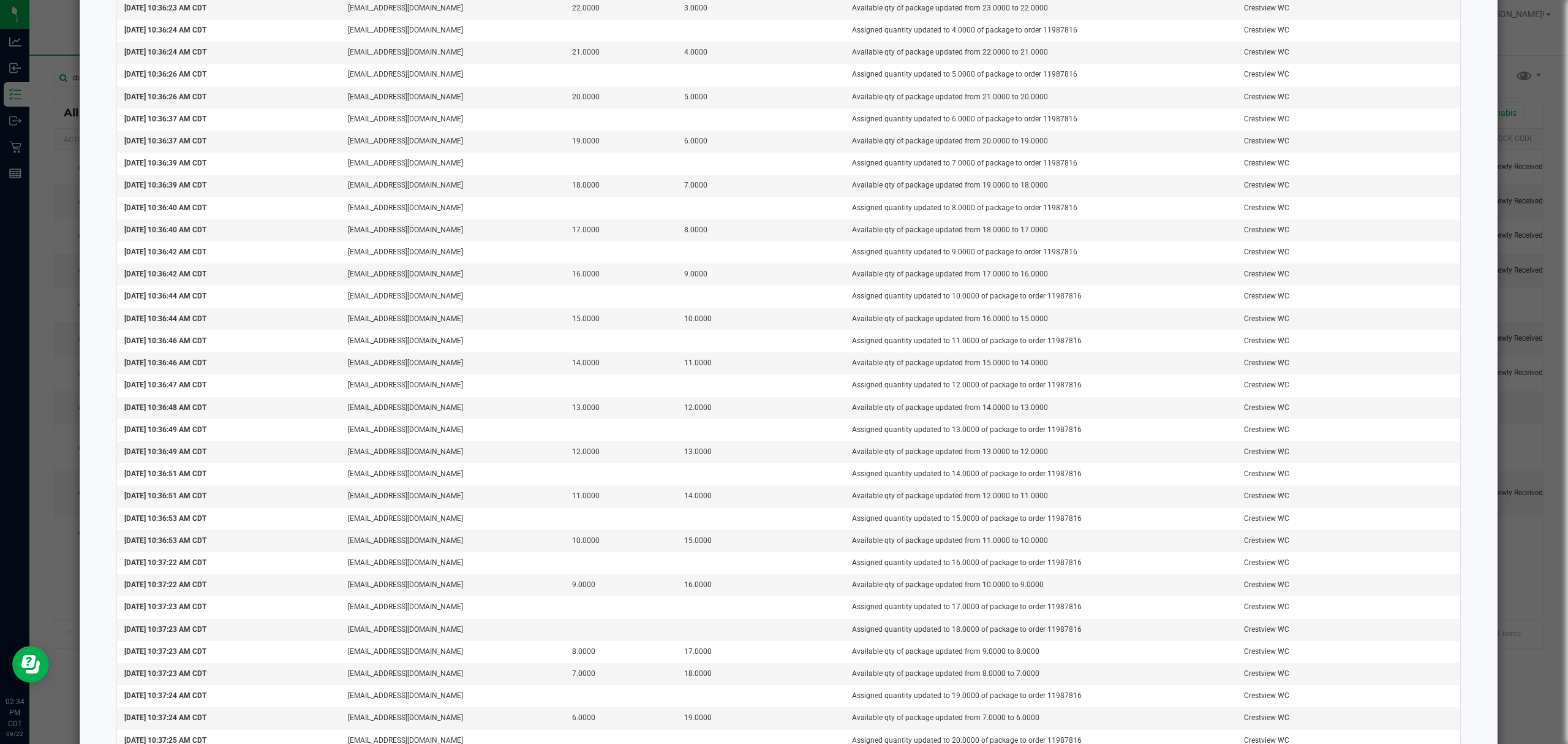
click at [782, 169] on ngb-modal-window "Package Audit Log: HT - BAR - 100MG - THC - DARK CHOCOLATE (2467944495061001) T…" at bounding box center [789, 372] width 1577 height 744
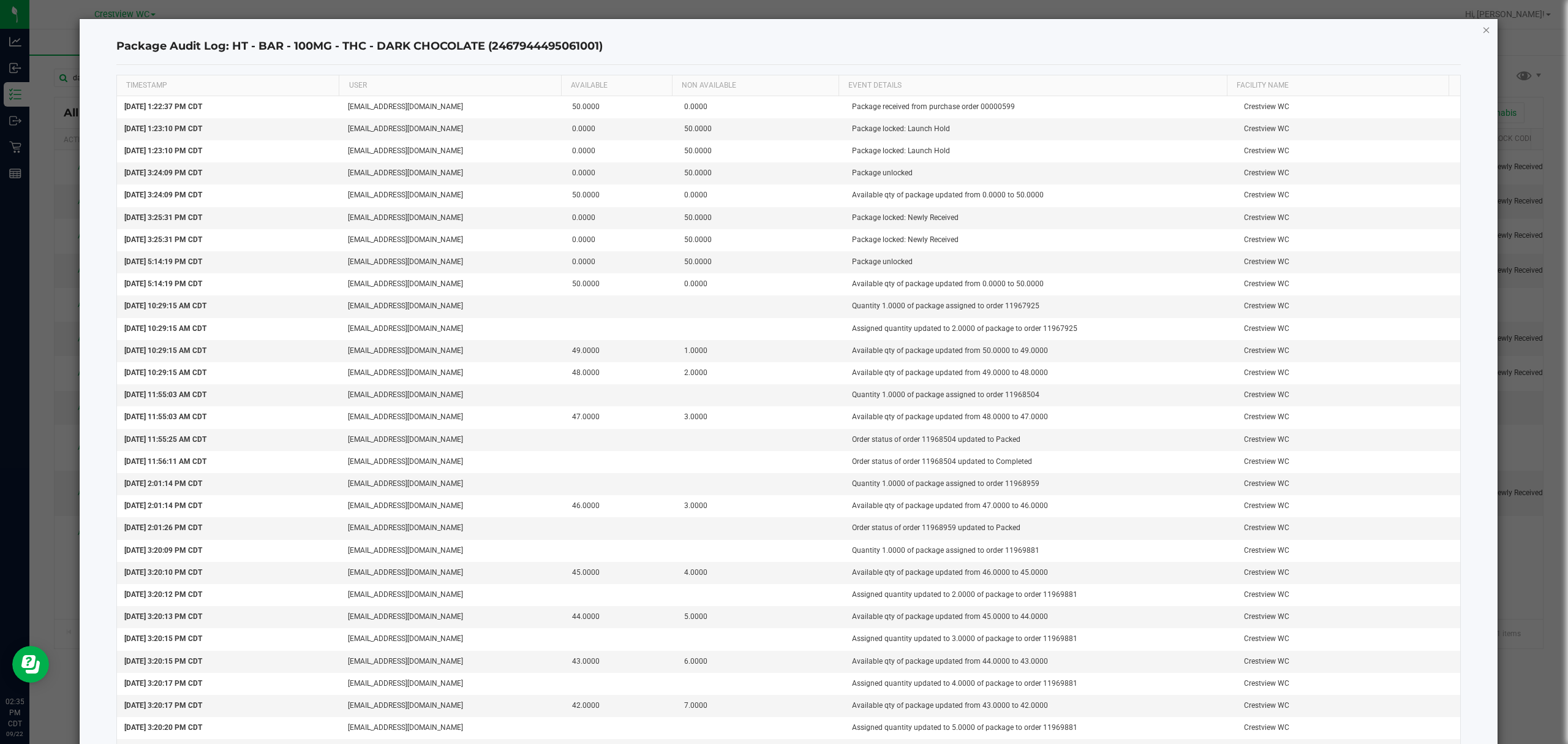
click at [782, 26] on icon "button" at bounding box center [1486, 29] width 9 height 15
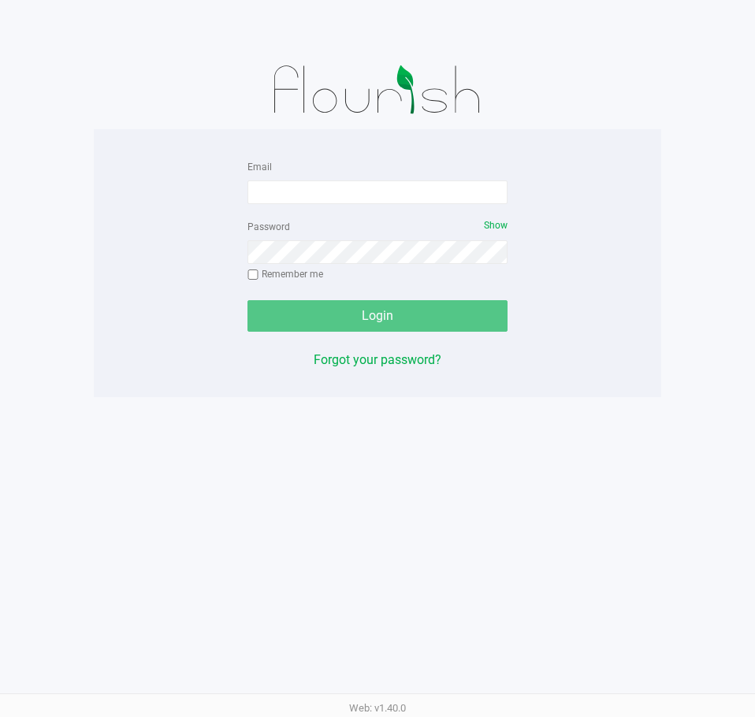
click at [309, 177] on div "Email" at bounding box center [377, 180] width 260 height 47
click at [315, 182] on input "Email" at bounding box center [377, 192] width 260 height 24
type input "[EMAIL_ADDRESS][DOMAIN_NAME]"
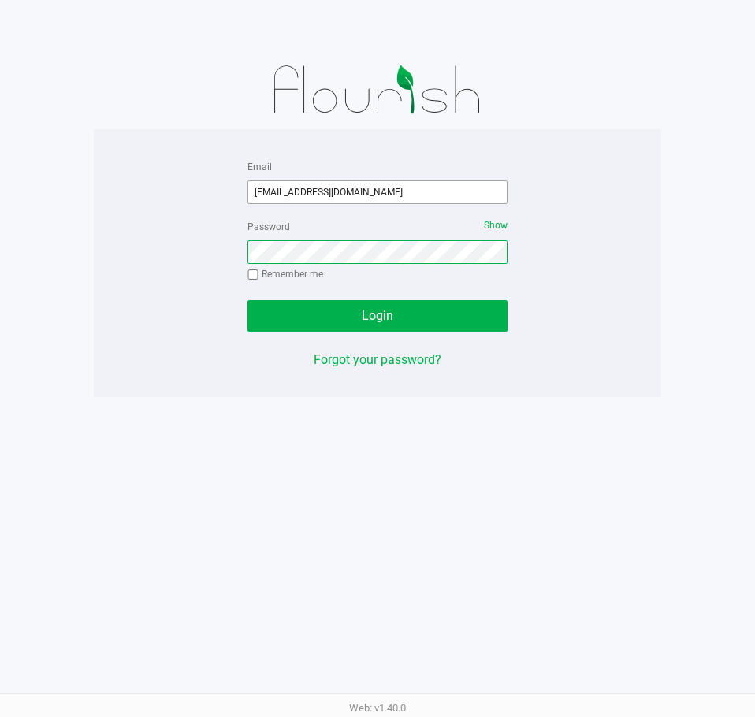
click at [247, 300] on button "Login" at bounding box center [377, 316] width 260 height 32
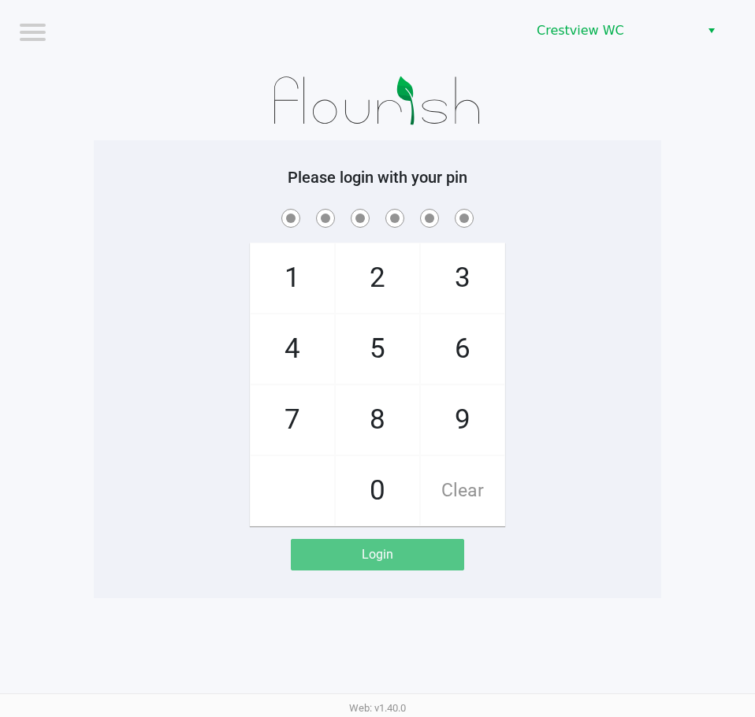
click at [226, 183] on h5 "Please login with your pin" at bounding box center [378, 177] width 544 height 19
checkbox input "true"
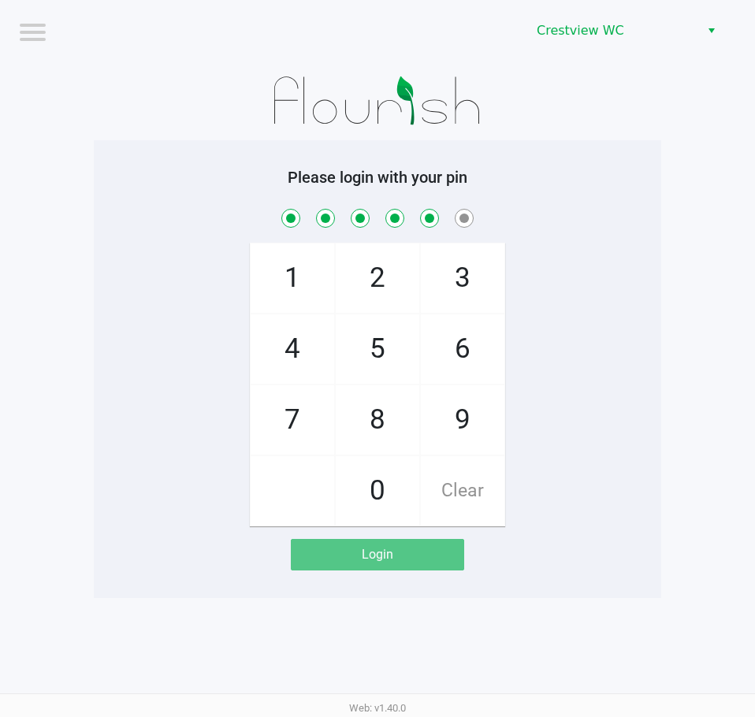
checkbox input "true"
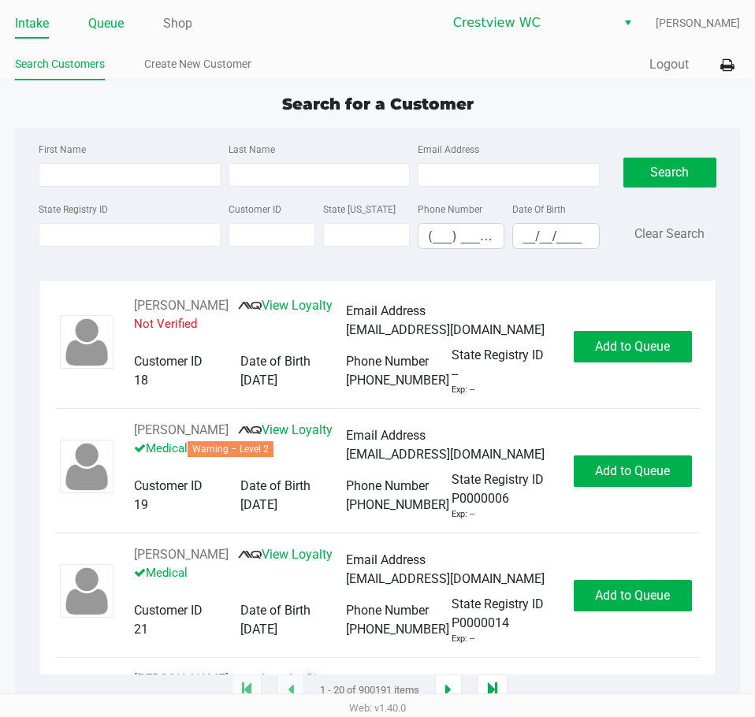
click at [100, 24] on link "Queue" at bounding box center [105, 24] width 35 height 22
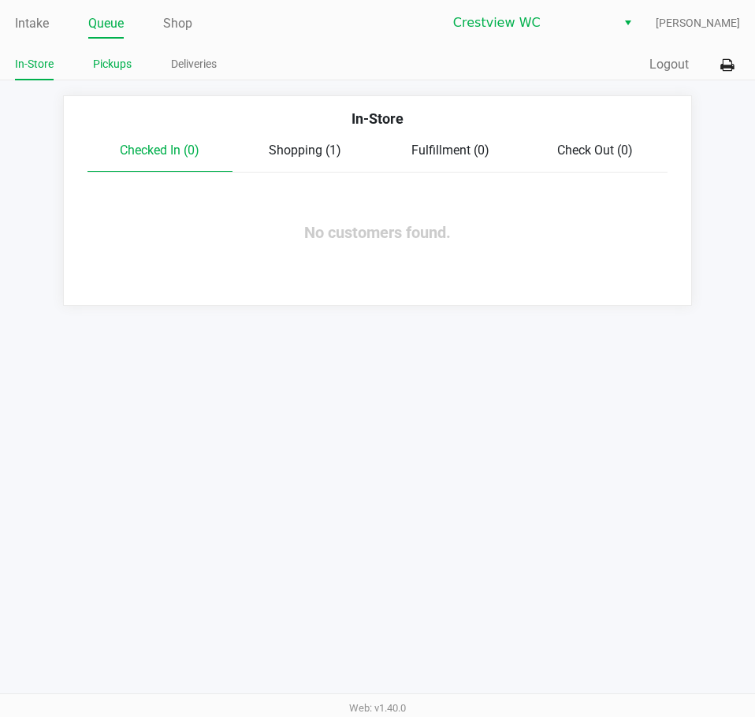
click at [120, 54] on li "Pickups" at bounding box center [112, 67] width 39 height 28
click at [117, 65] on link "Pickups" at bounding box center [112, 64] width 39 height 20
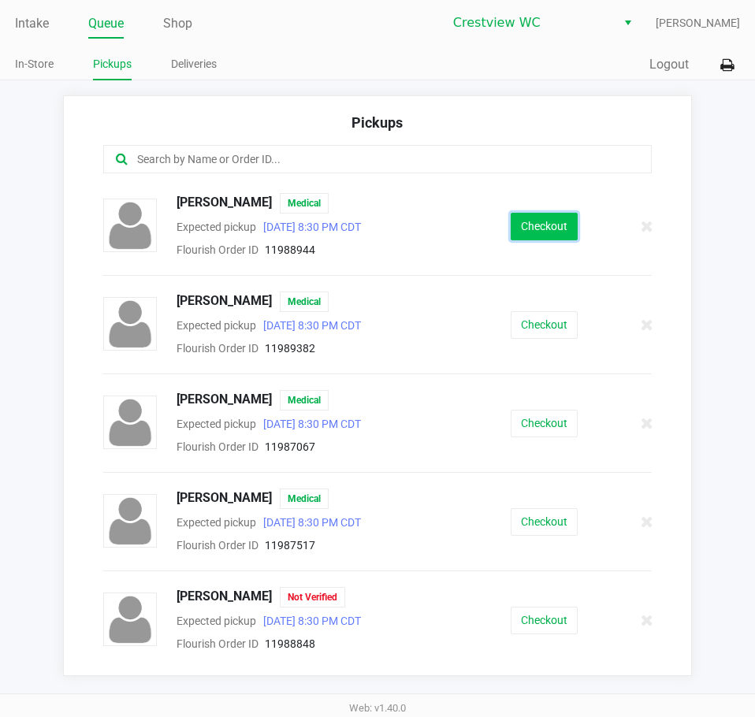
click at [511, 222] on button "Checkout" at bounding box center [544, 227] width 67 height 28
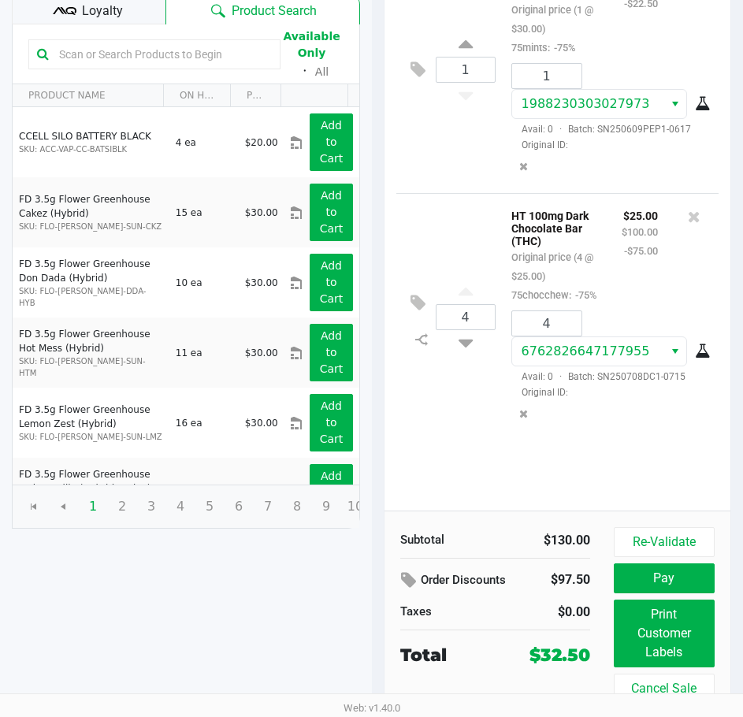
scroll to position [200, 0]
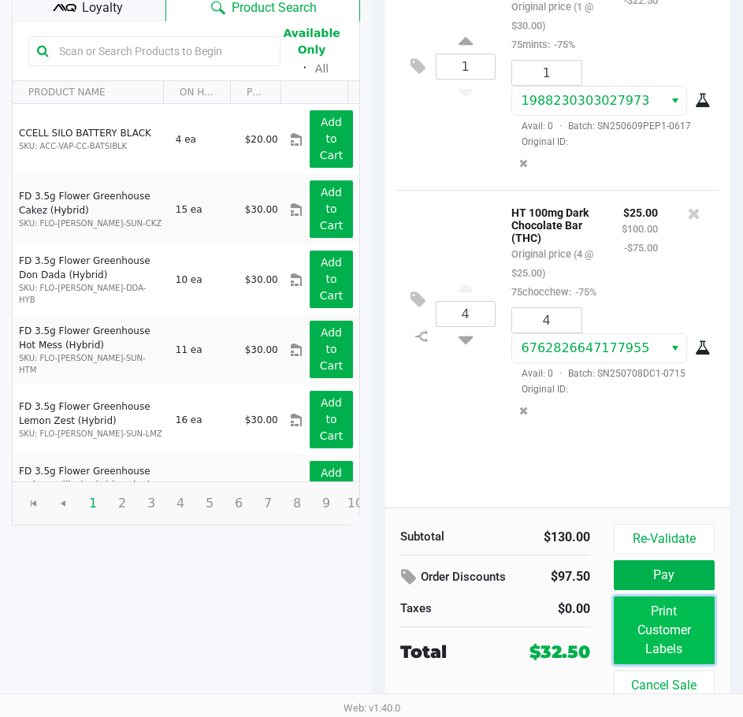
click at [679, 655] on button "Print Customer Labels" at bounding box center [664, 631] width 101 height 68
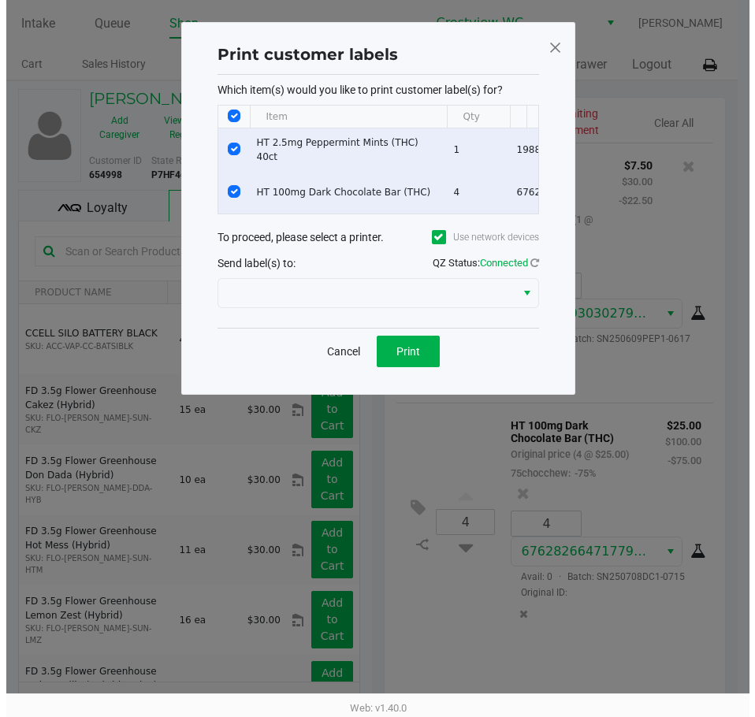
scroll to position [0, 0]
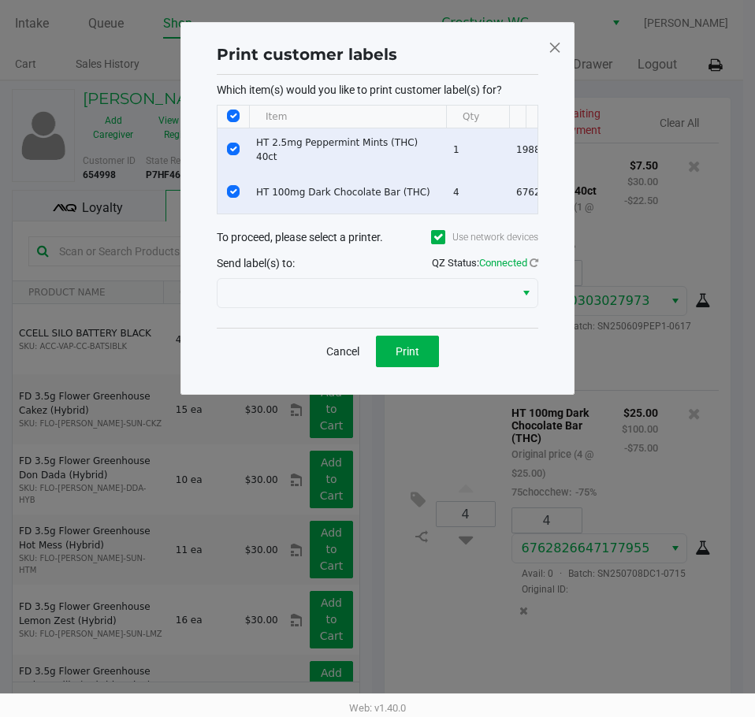
click at [367, 312] on div at bounding box center [378, 293] width 322 height 38
click at [324, 324] on div "Which item(s) would you like to print customer label(s) for? Item Qty Package #…" at bounding box center [378, 201] width 322 height 253
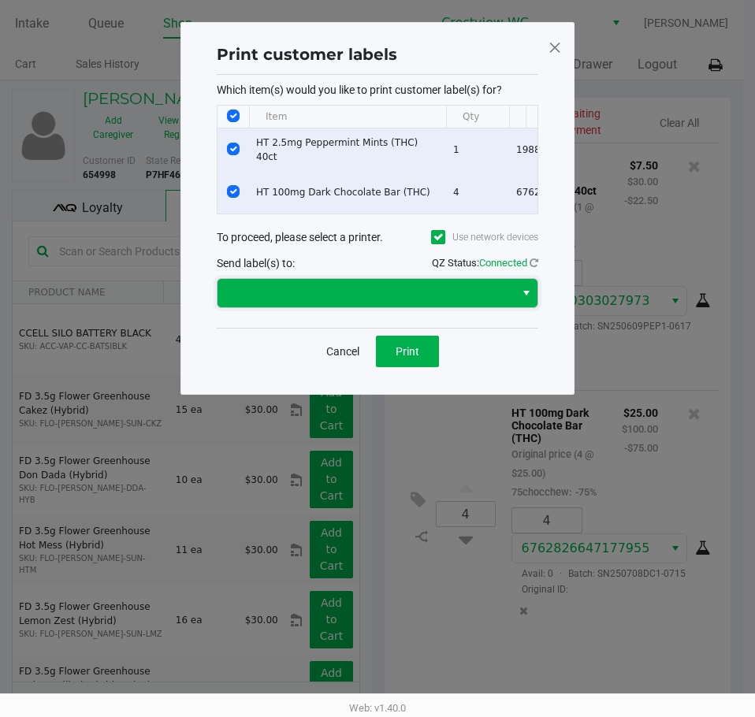
click at [325, 303] on span at bounding box center [366, 293] width 278 height 19
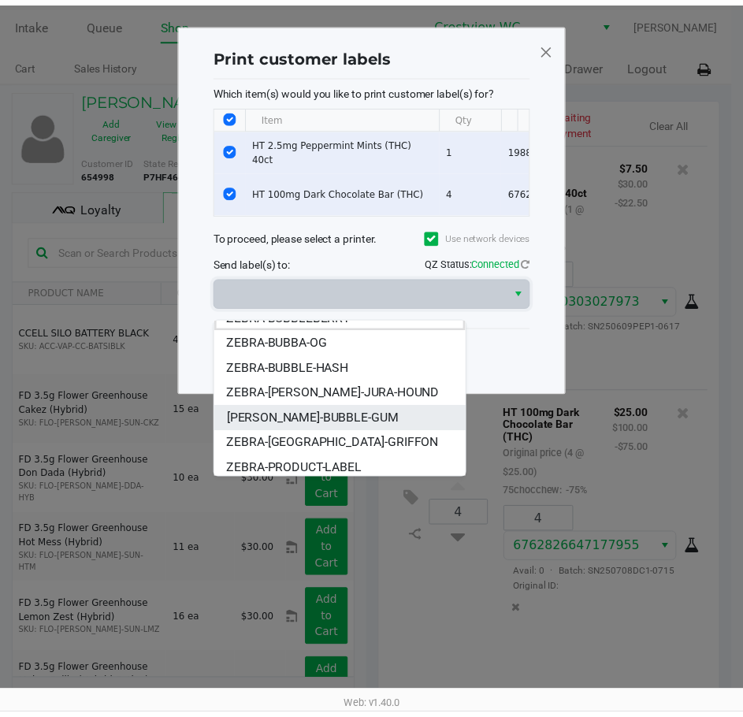
scroll to position [19, 0]
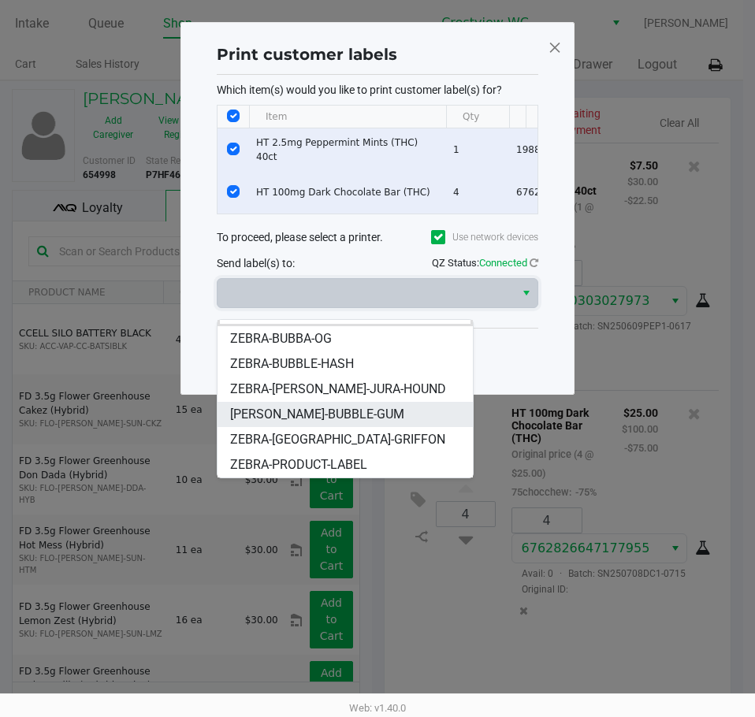
click at [297, 412] on span "ZERBA-BUBBLE-GUM" at bounding box center [317, 414] width 174 height 19
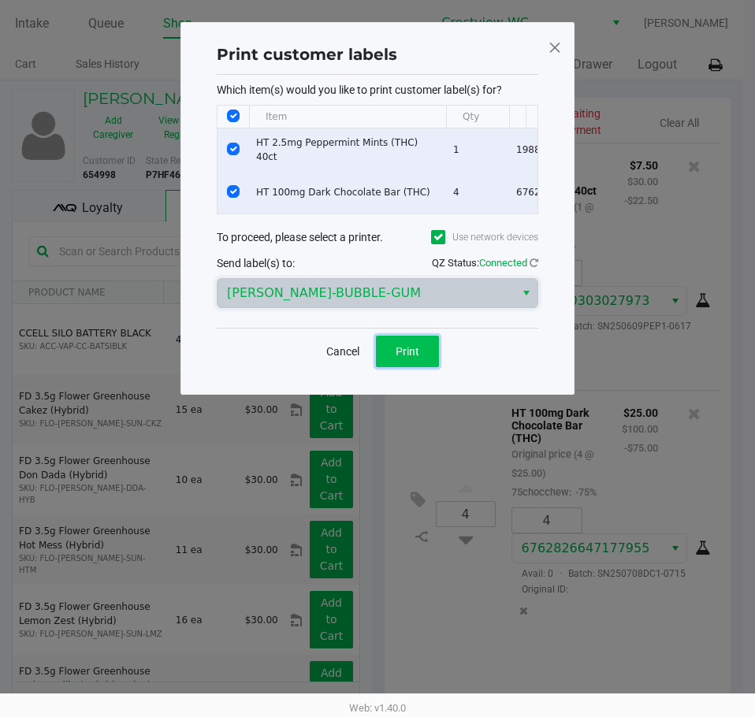
click at [403, 358] on span "Print" at bounding box center [408, 351] width 24 height 13
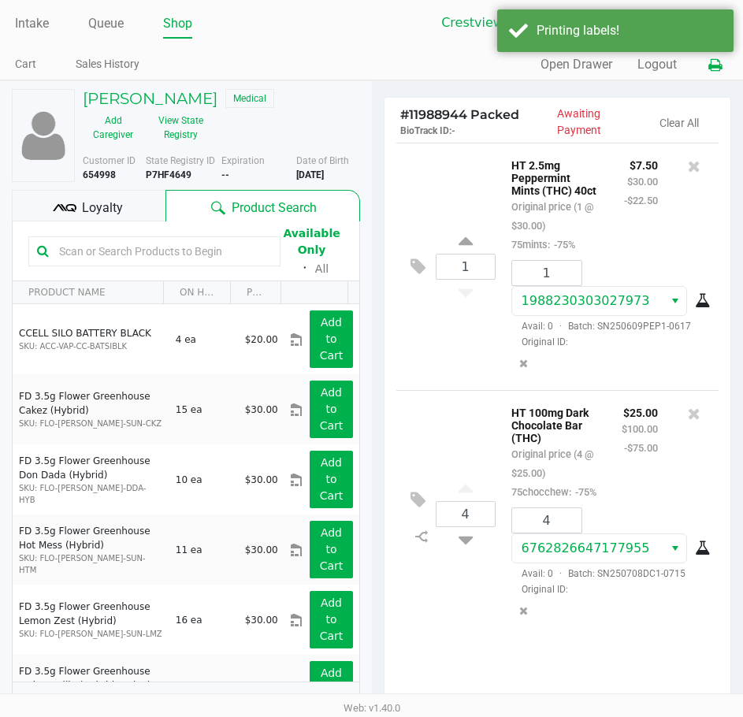
click at [712, 75] on button at bounding box center [715, 64] width 26 height 29
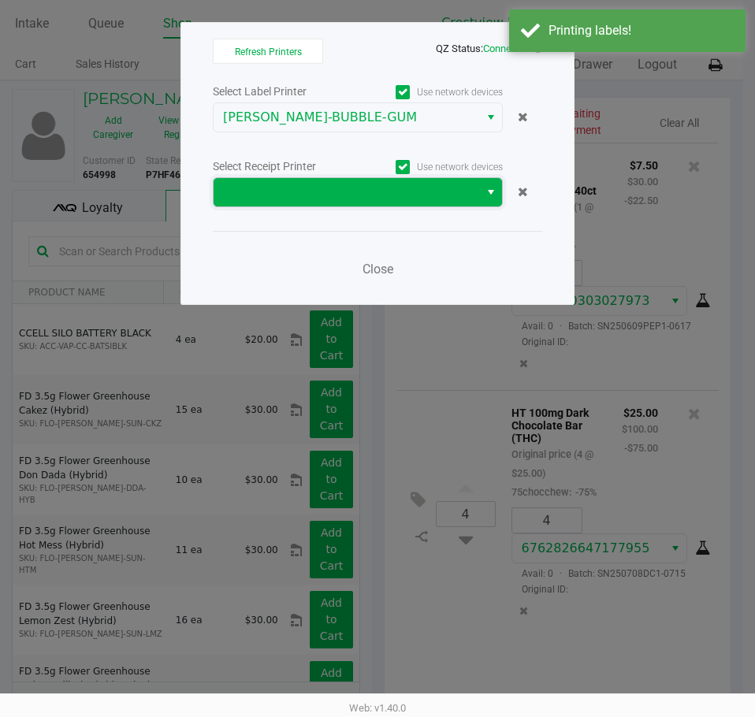
click at [392, 180] on span at bounding box center [347, 192] width 266 height 28
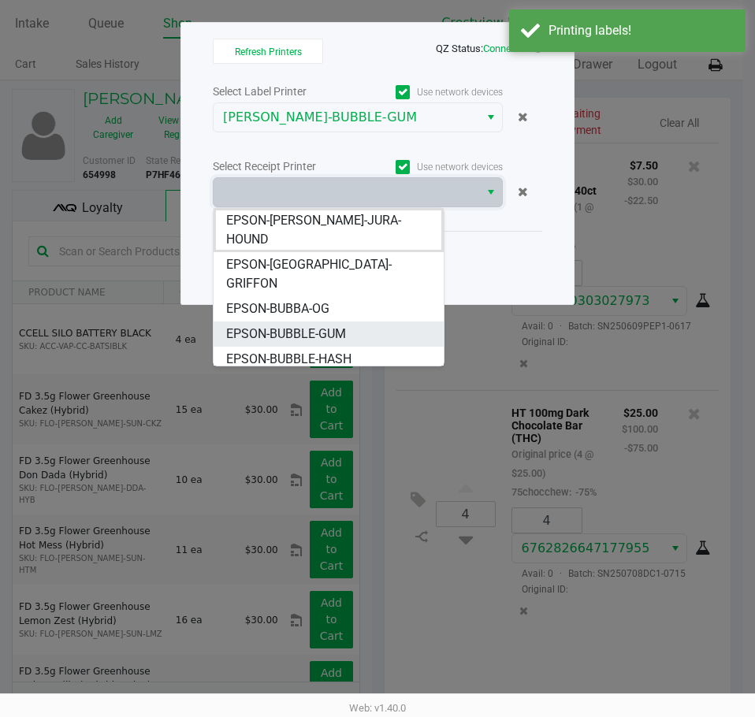
click at [333, 325] on span "EPSON-BUBBLE-GUM" at bounding box center [286, 334] width 120 height 19
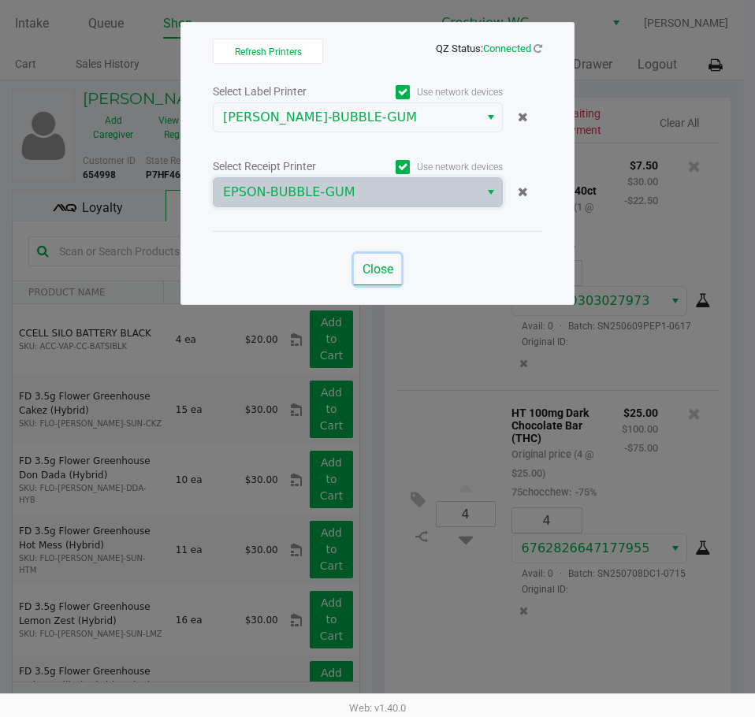
click at [391, 262] on span "Close" at bounding box center [378, 269] width 31 height 15
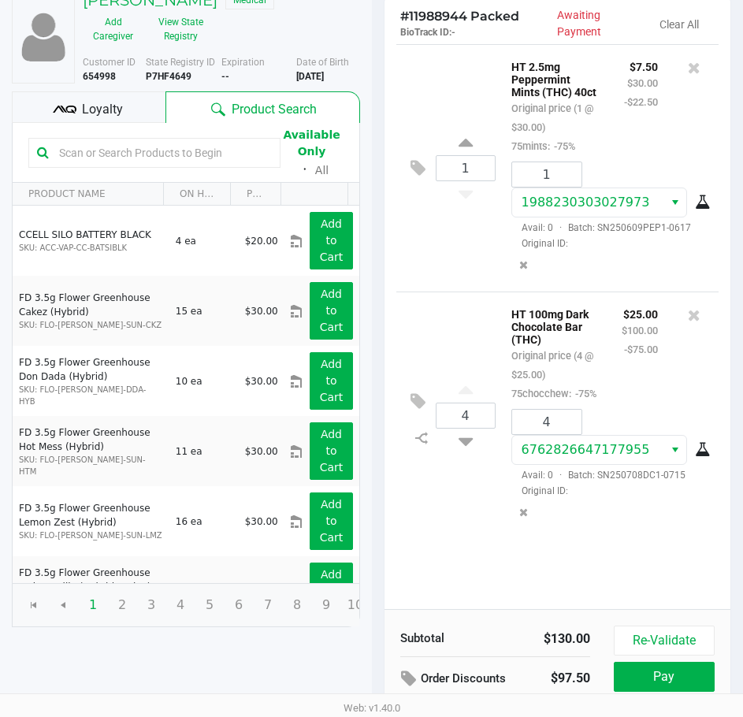
scroll to position [200, 0]
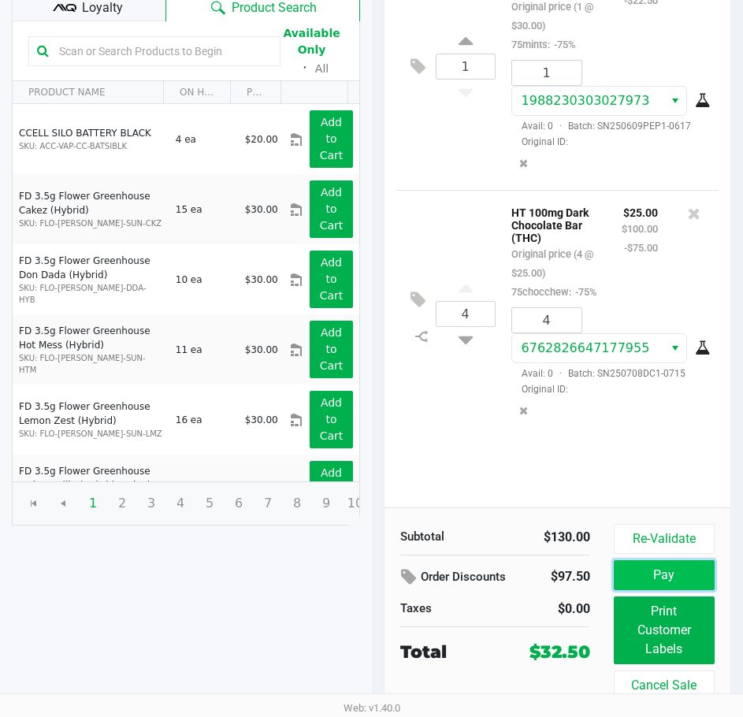
click at [656, 586] on button "Pay" at bounding box center [664, 575] width 101 height 30
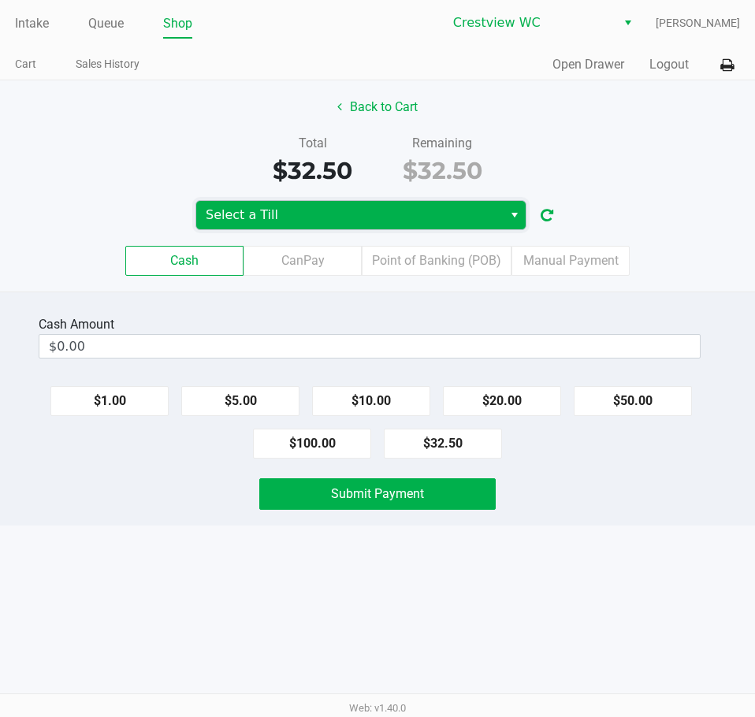
click at [295, 207] on span "Select a Till" at bounding box center [350, 215] width 288 height 19
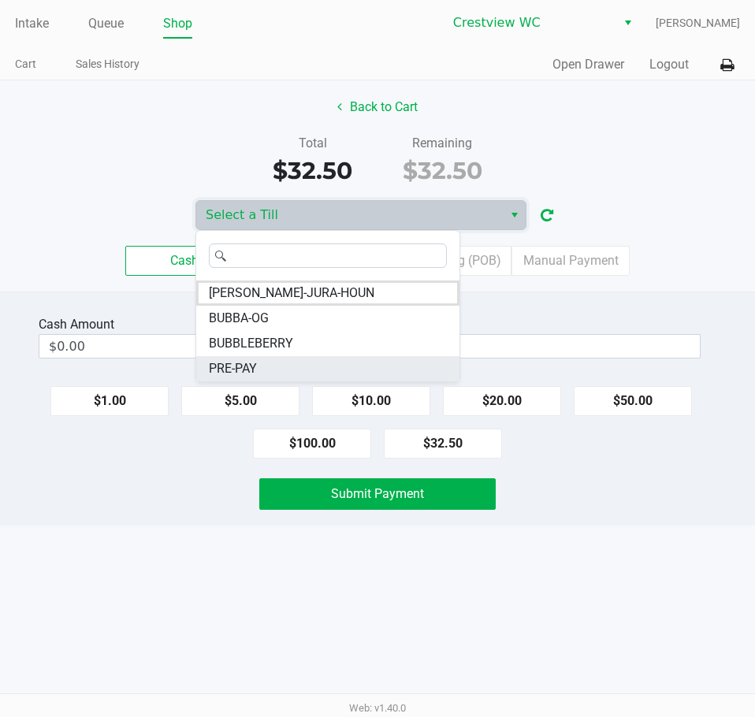
click at [236, 357] on li "PRE-PAY" at bounding box center [327, 368] width 263 height 25
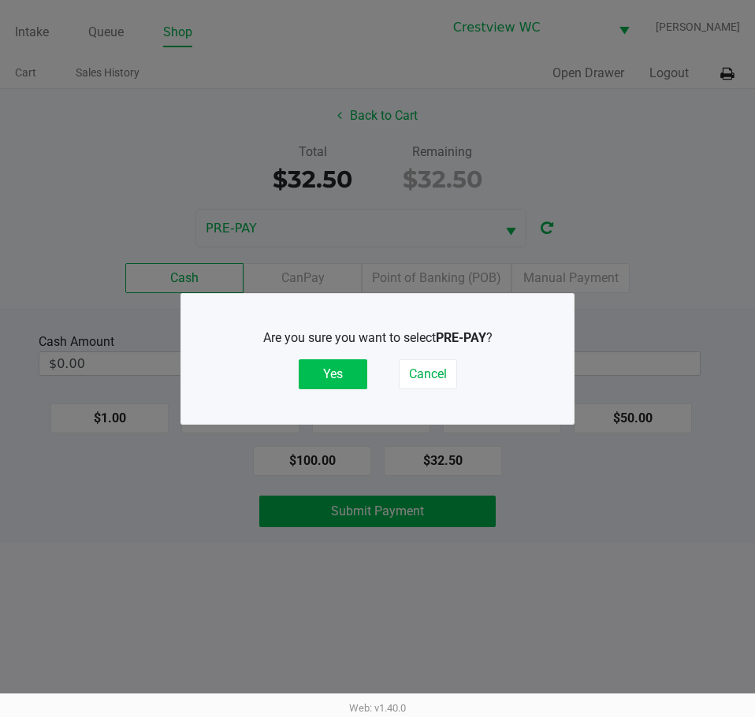
click at [314, 364] on button "Yes" at bounding box center [333, 374] width 69 height 30
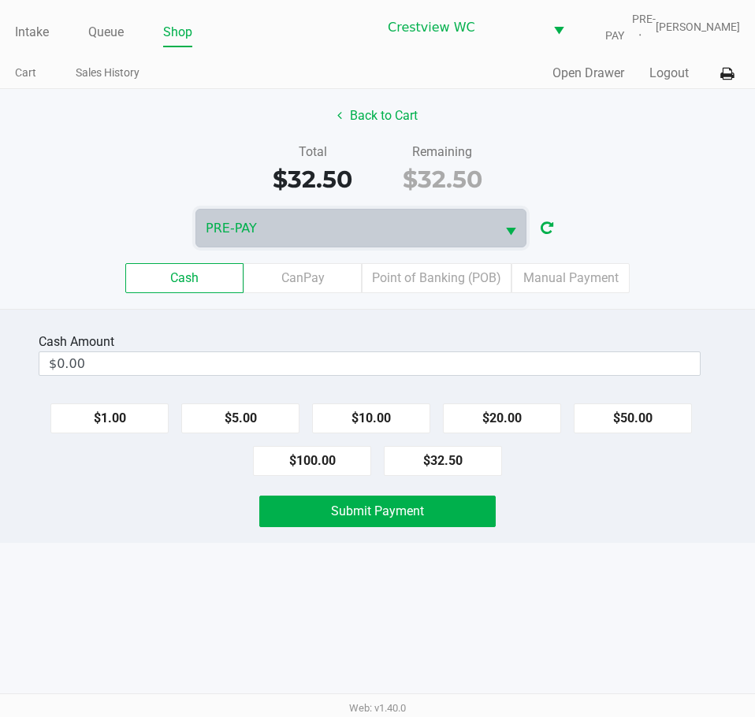
click at [630, 277] on div "Cash CanPay Point of Banking (POB) Manual Payment" at bounding box center [377, 278] width 755 height 30
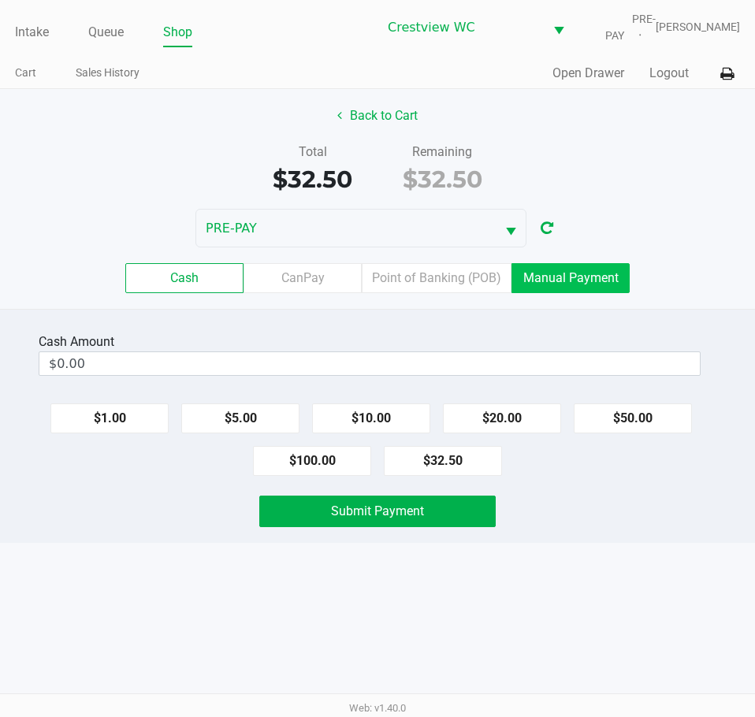
click at [593, 277] on label "Manual Payment" at bounding box center [571, 278] width 118 height 30
click at [0, 0] on 8 "Manual Payment" at bounding box center [0, 0] width 0 height 0
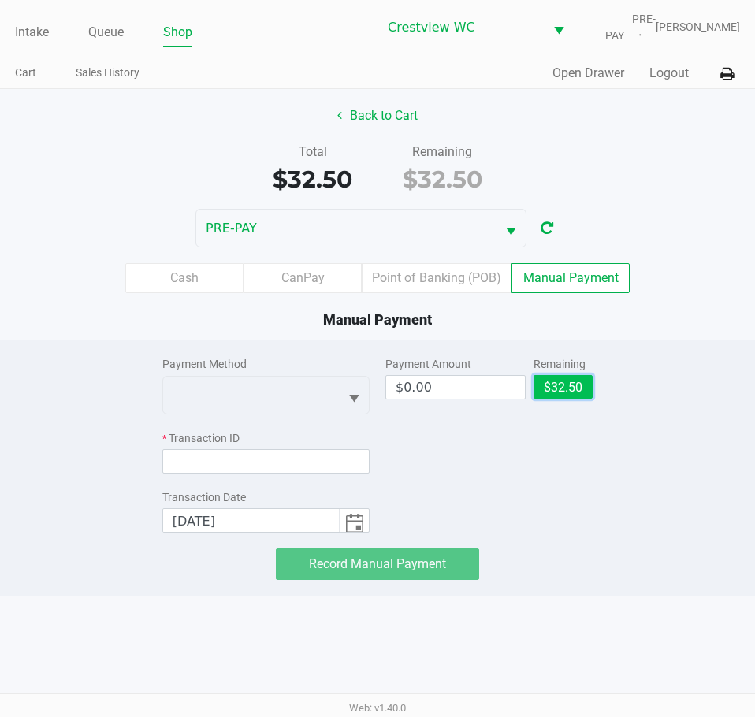
click at [549, 389] on button "$32.50" at bounding box center [563, 387] width 59 height 24
type input "$32.50"
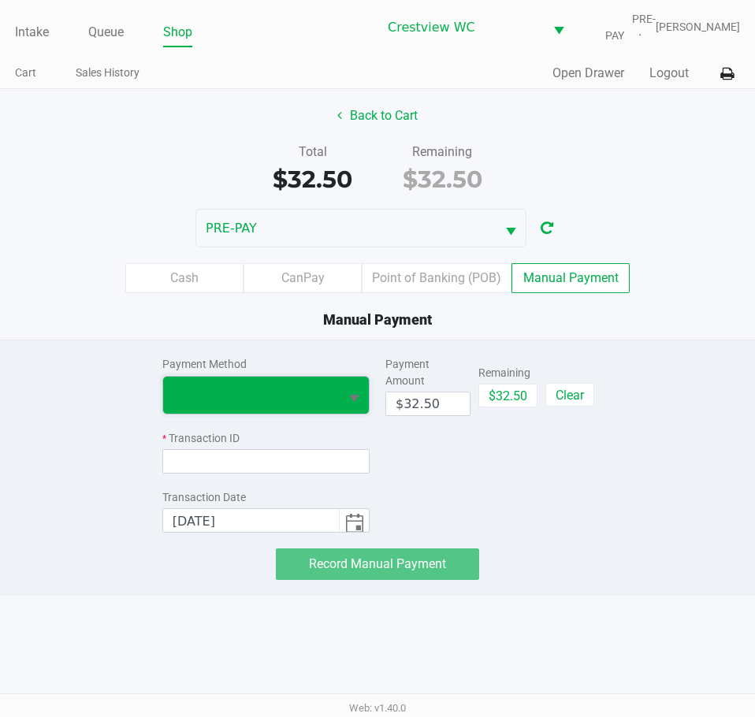
click at [310, 407] on span at bounding box center [251, 395] width 176 height 37
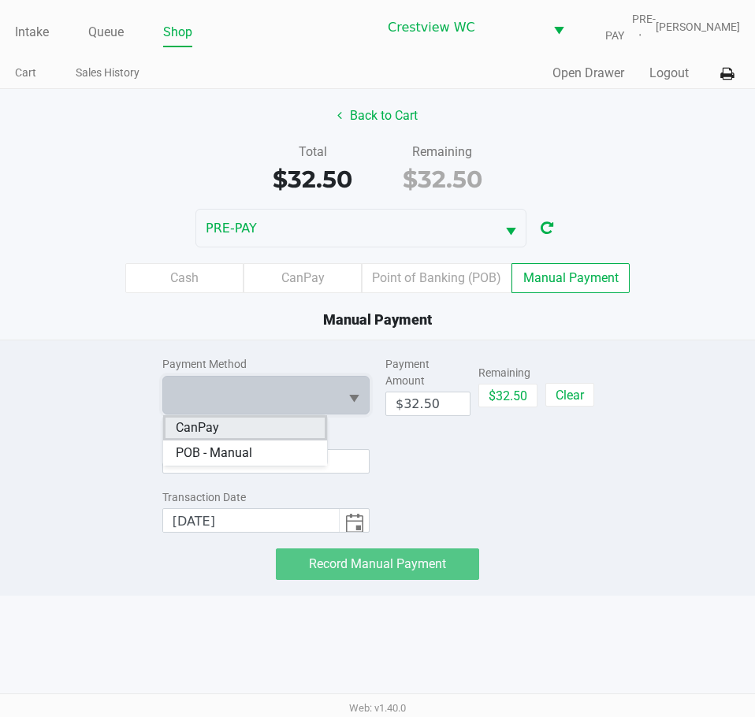
click at [225, 432] on li "CanPay" at bounding box center [245, 427] width 164 height 25
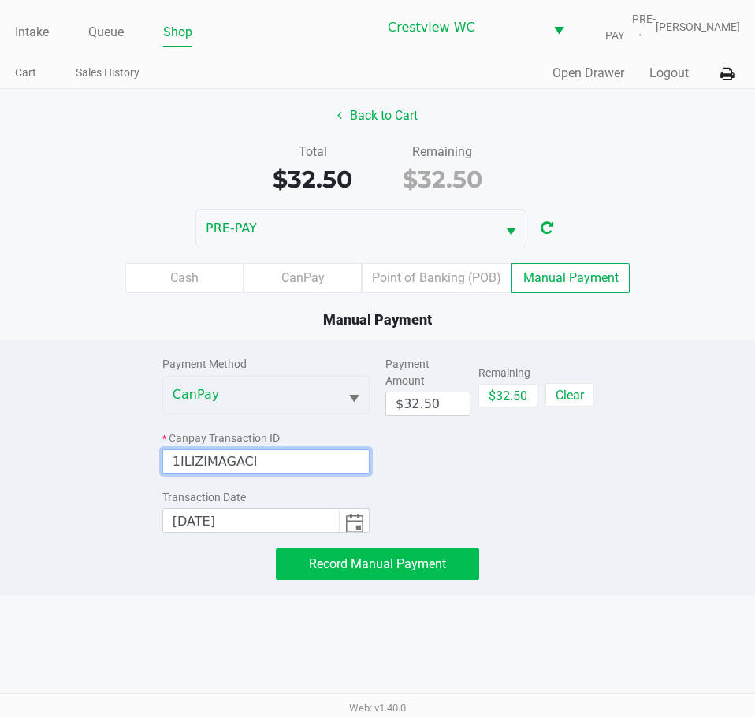
type input "1ILIZIMAGACI"
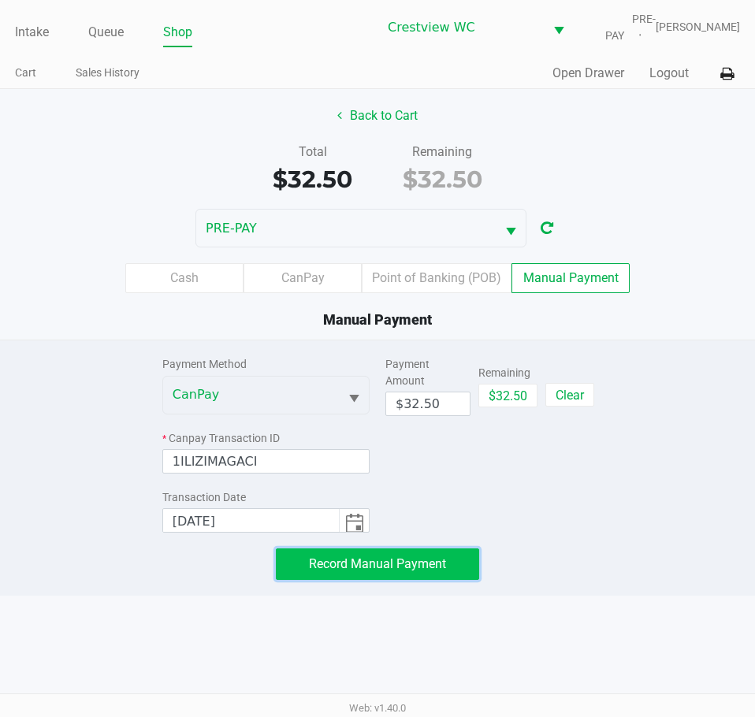
click at [334, 564] on span "Record Manual Payment" at bounding box center [377, 563] width 137 height 15
